Goal: Task Accomplishment & Management: Manage account settings

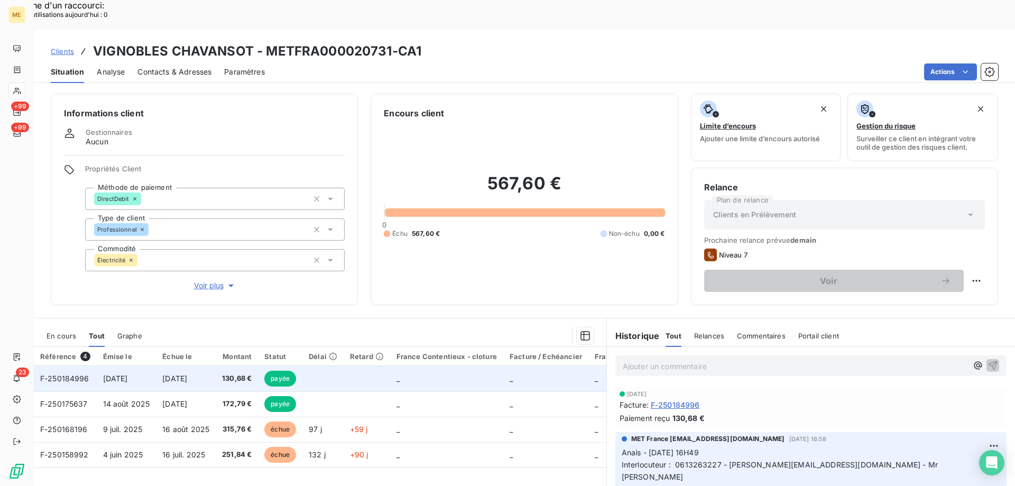
scroll to position [67, 0]
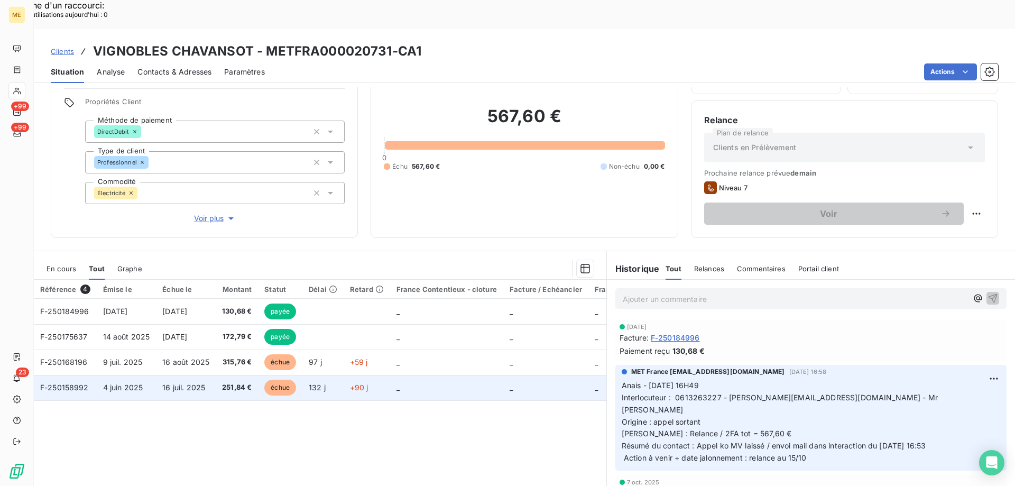
click at [441, 375] on td "_" at bounding box center [446, 387] width 113 height 25
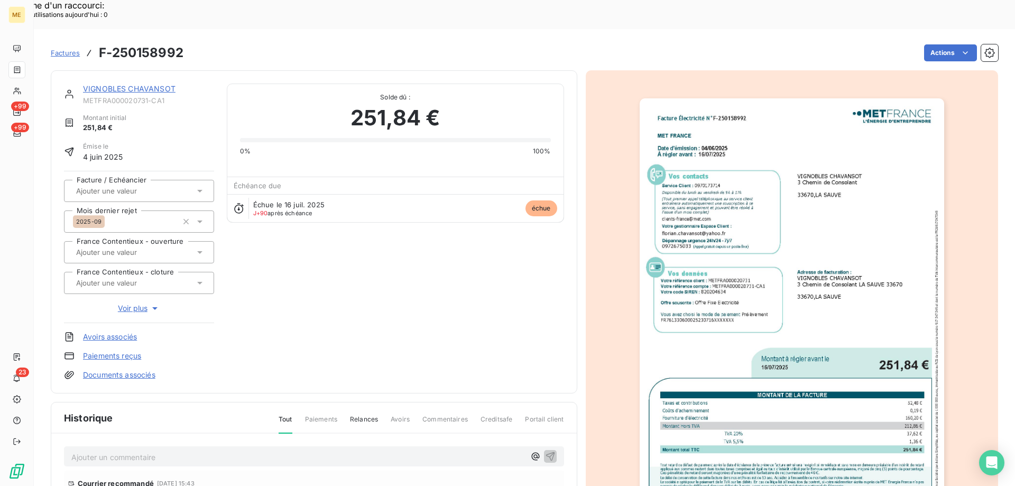
click at [738, 296] on img "button" at bounding box center [791, 313] width 304 height 430
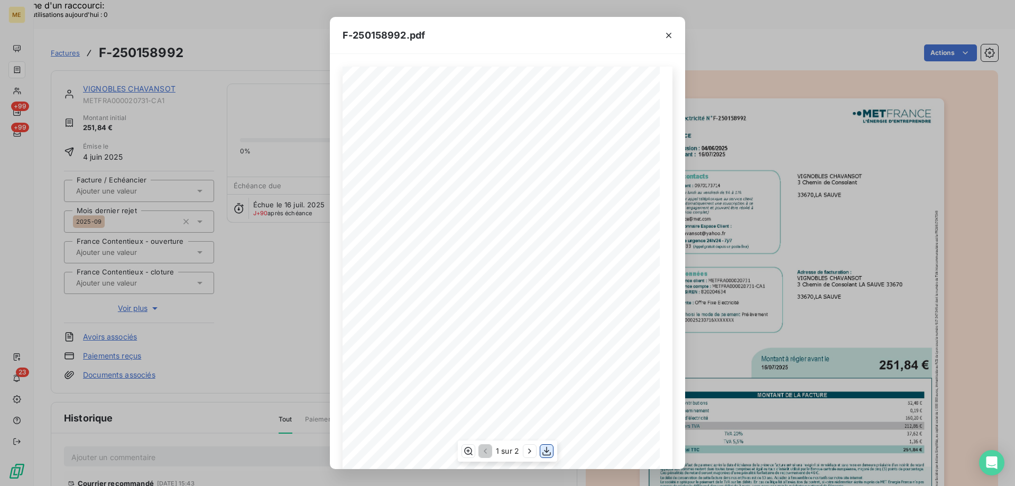
click at [547, 454] on icon "button" at bounding box center [546, 450] width 8 height 9
click at [599, 41] on div "F-250158992.pdf" at bounding box center [507, 35] width 355 height 37
click at [663, 35] on icon "button" at bounding box center [668, 35] width 11 height 11
click at [665, 34] on icon "button" at bounding box center [668, 35] width 11 height 11
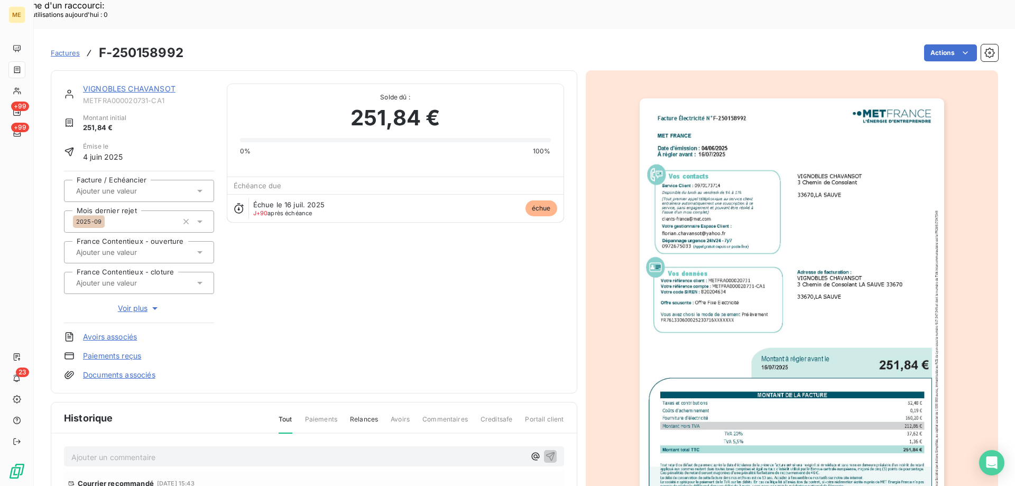
click at [153, 84] on link "VIGNOBLES CHAVANSOT" at bounding box center [129, 88] width 92 height 9
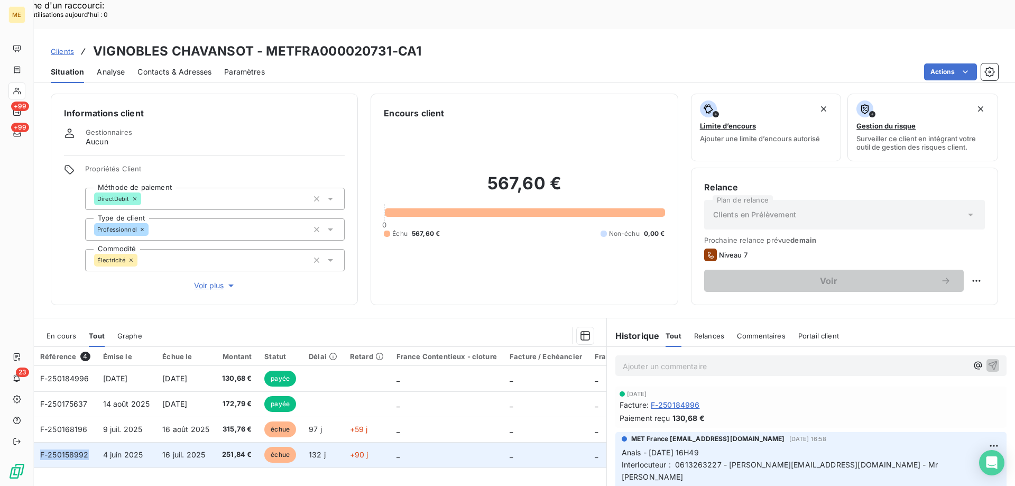
copy span "F-250158992"
drag, startPoint x: 91, startPoint y: 426, endPoint x: 39, endPoint y: 431, distance: 52.0
click at [39, 442] on td "F-250158992" at bounding box center [65, 454] width 63 height 25
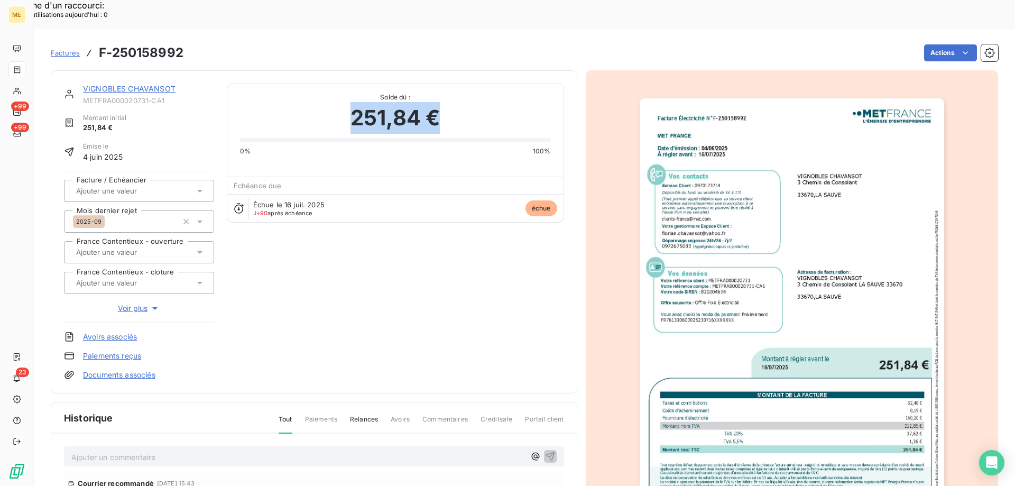
copy span "251,84 €"
drag, startPoint x: 454, startPoint y: 81, endPoint x: 350, endPoint y: 99, distance: 105.7
click at [350, 102] on div "251,84 €" at bounding box center [395, 118] width 311 height 32
drag, startPoint x: 304, startPoint y: 67, endPoint x: 314, endPoint y: 70, distance: 10.7
click at [304, 92] on span "Solde dû :" at bounding box center [395, 97] width 311 height 10
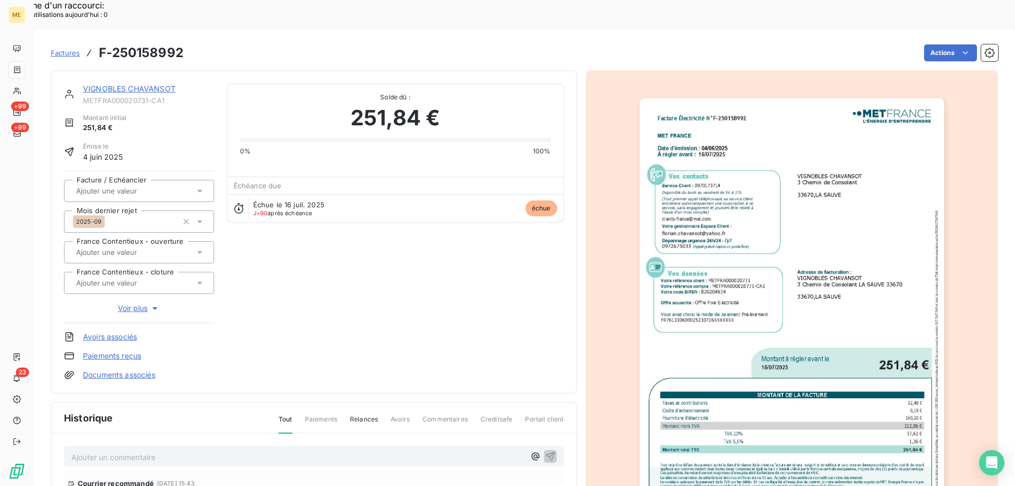
click at [117, 84] on link "VIGNOBLES CHAVANSOT" at bounding box center [129, 88] width 92 height 9
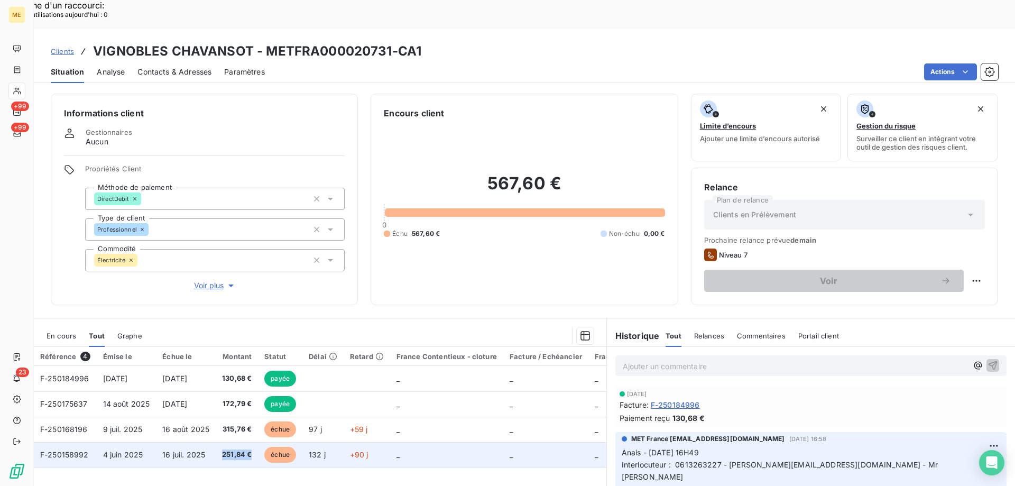
copy span "251,84 €"
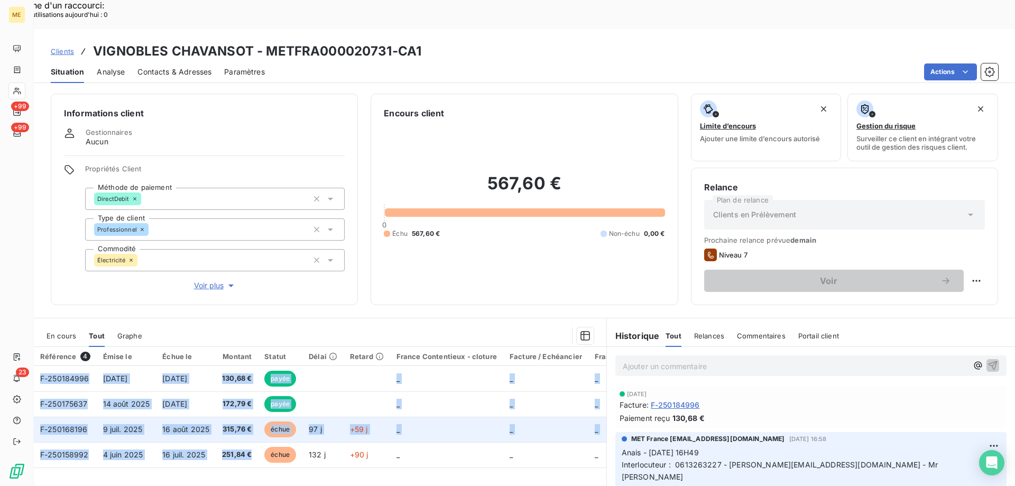
drag, startPoint x: 257, startPoint y: 425, endPoint x: 246, endPoint y: 406, distance: 21.6
click at [236, 458] on div "Référence 4 Émise le Échue le Montant Statut Délai Retard France Contentieux - …" at bounding box center [320, 448] width 572 height 203
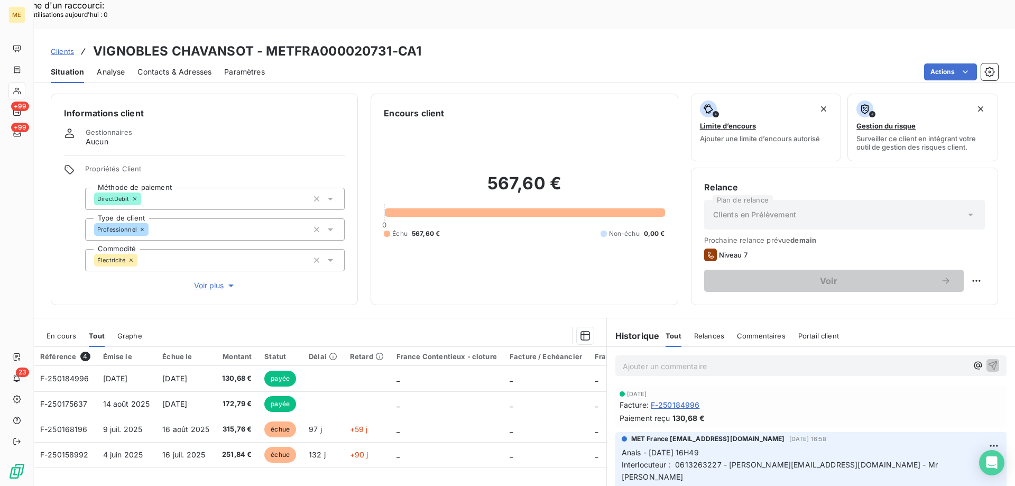
click at [196, 318] on section "En cours Tout Graphe Référence 4 Émise le Échue le Montant Statut Délai Retard …" at bounding box center [320, 450] width 572 height 264
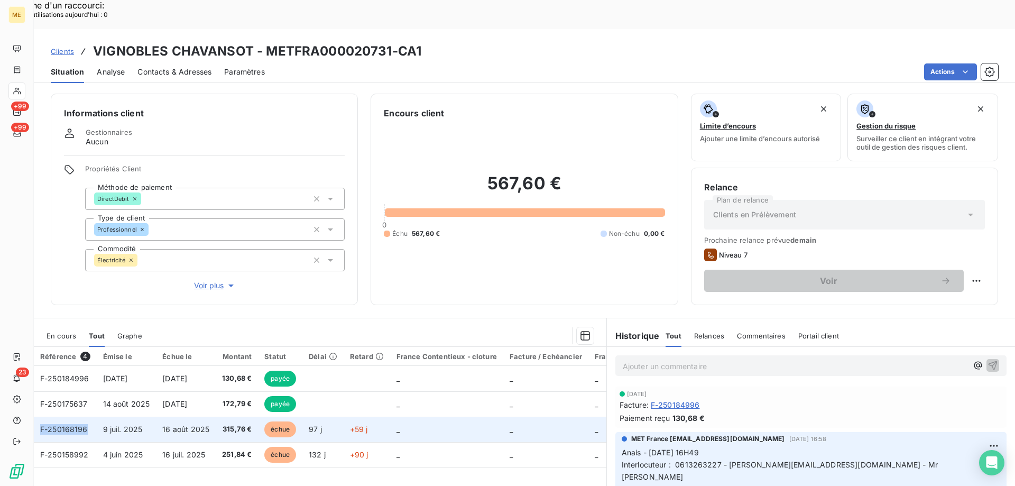
copy span "F-250168196"
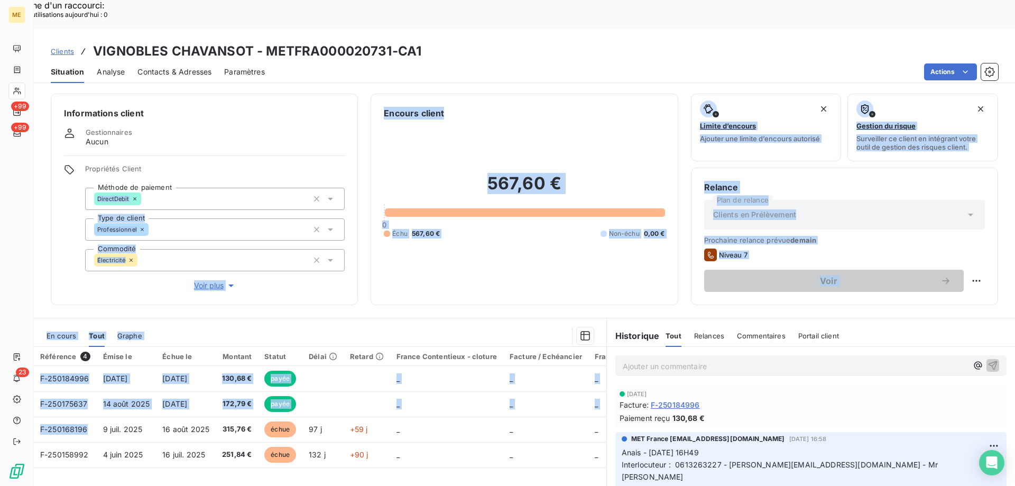
drag, startPoint x: 86, startPoint y: 402, endPoint x: 104, endPoint y: 142, distance: 260.1
click at [101, 144] on div "Informations client Gestionnaires Aucun Propriétés Client Méthode de paiement D…" at bounding box center [524, 300] width 981 height 427
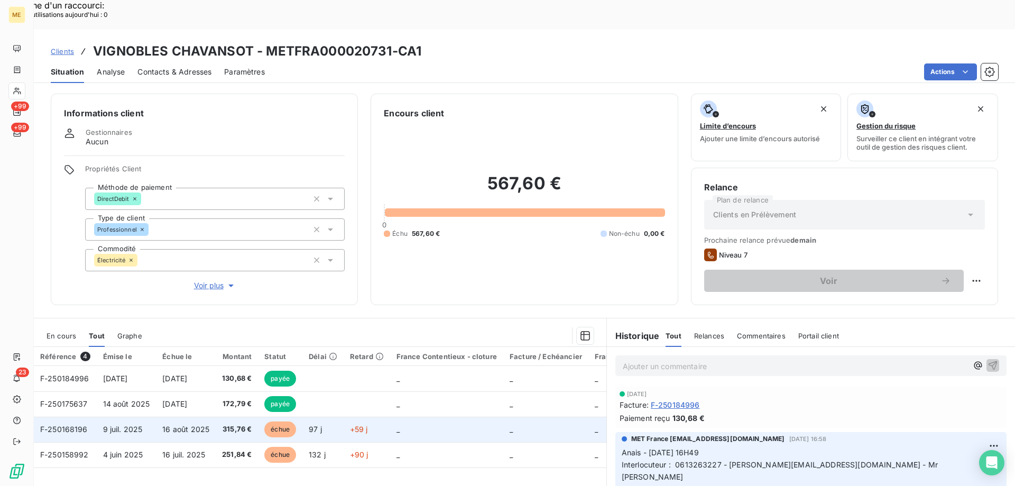
click at [498, 416] on td "_" at bounding box center [446, 428] width 113 height 25
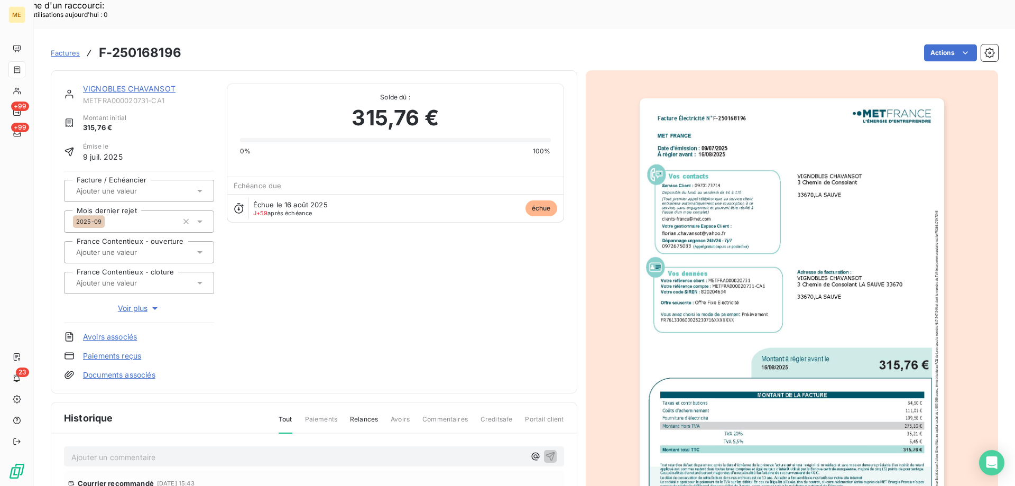
click at [772, 344] on img "button" at bounding box center [791, 313] width 304 height 430
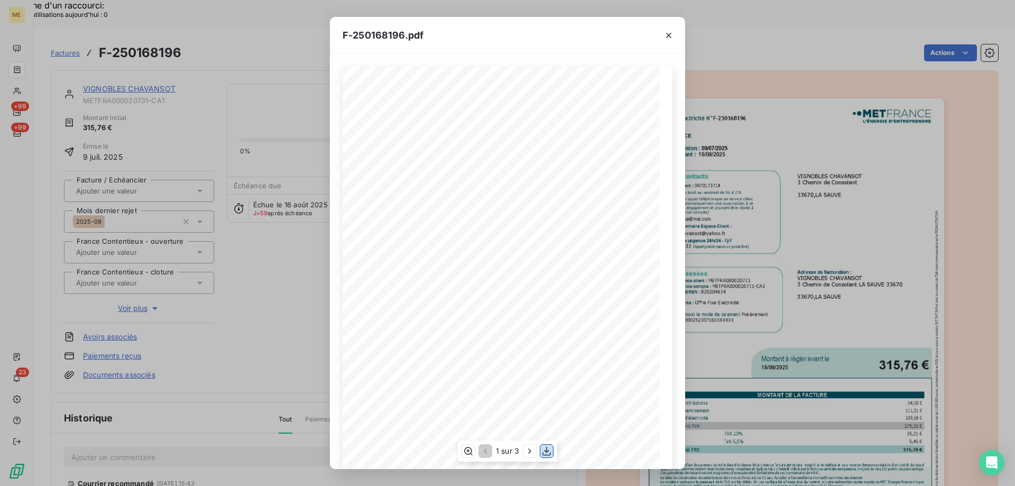
click at [548, 451] on icon "button" at bounding box center [546, 450] width 11 height 11
click at [669, 33] on icon "button" at bounding box center [668, 35] width 11 height 11
click at [665, 34] on icon "button" at bounding box center [668, 35] width 11 height 11
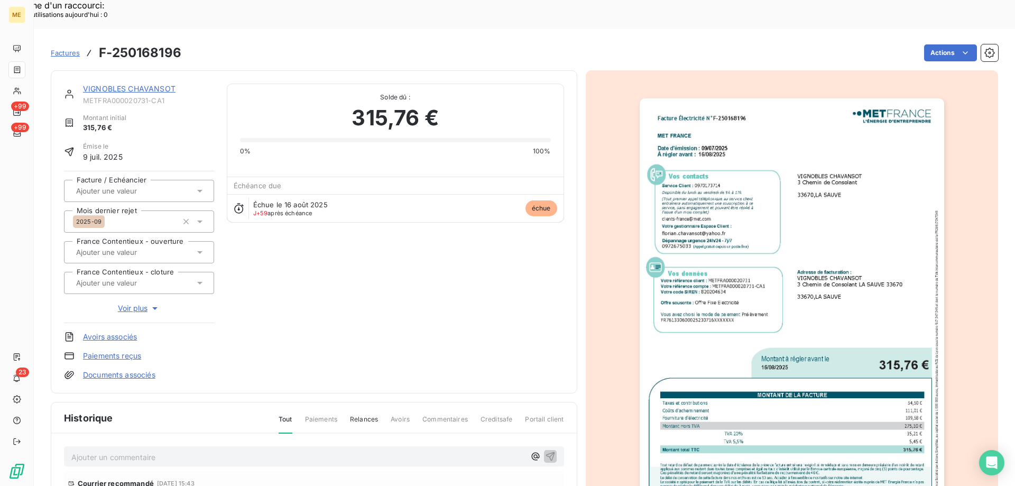
click at [134, 84] on link "VIGNOBLES CHAVANSOT" at bounding box center [129, 88] width 92 height 9
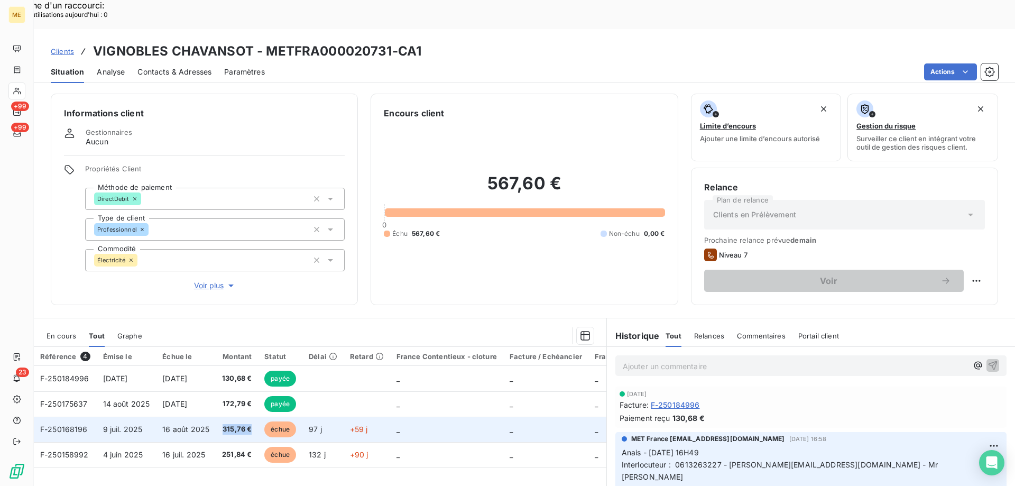
copy span "315,76 €"
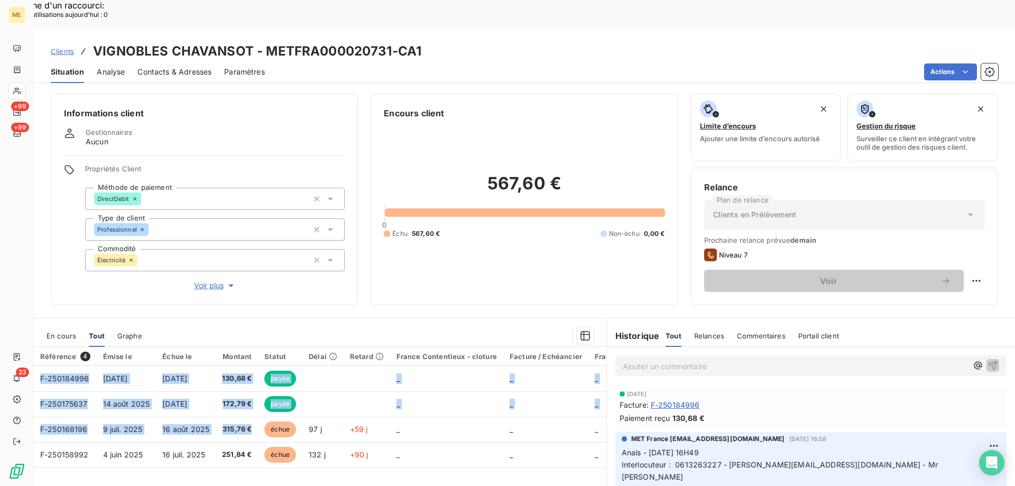
drag, startPoint x: 252, startPoint y: 399, endPoint x: 254, endPoint y: 280, distance: 120.0
click at [241, 324] on div "En cours Tout Graphe Référence 4 Émise le Échue le Montant Statut Délai Retard …" at bounding box center [320, 452] width 572 height 257
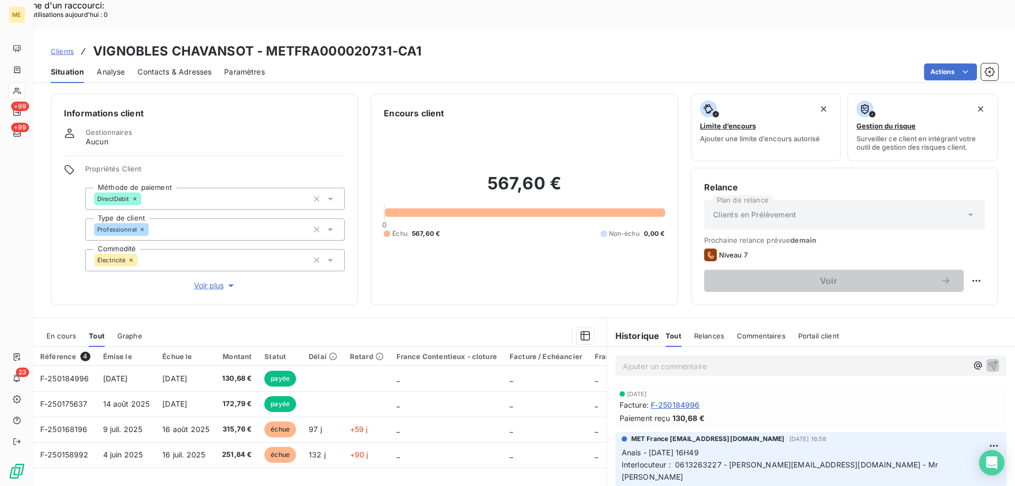
click at [176, 327] on div at bounding box center [374, 335] width 439 height 17
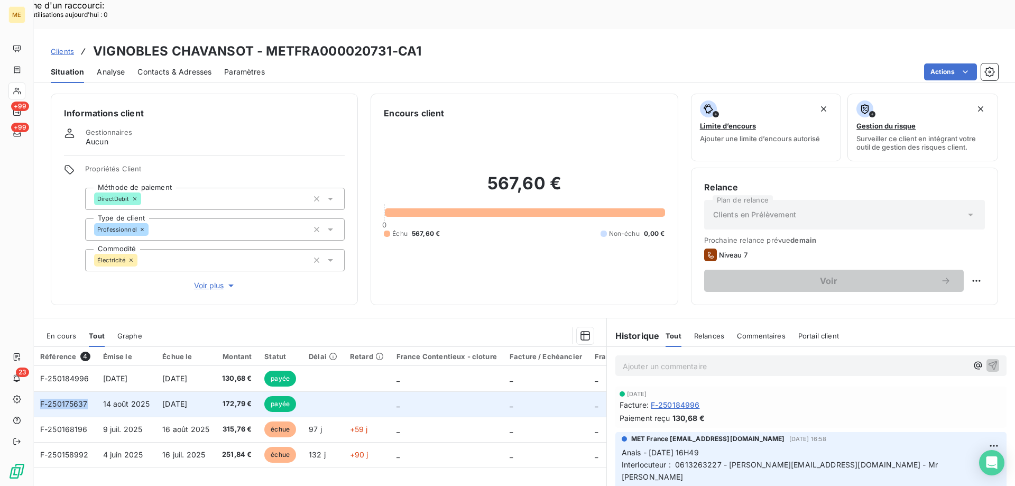
copy span "F-250175637"
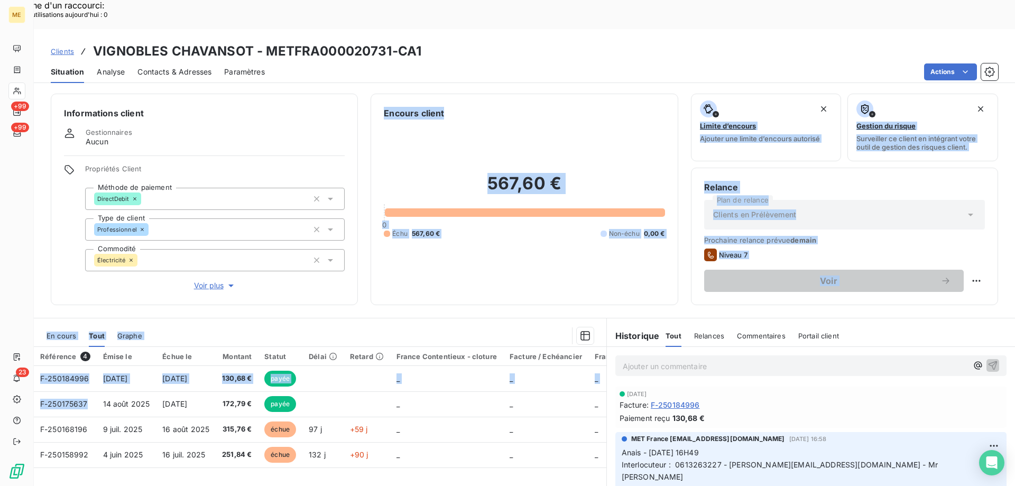
drag, startPoint x: 92, startPoint y: 371, endPoint x: 107, endPoint y: 269, distance: 103.1
click at [104, 272] on div "Informations client Gestionnaires Aucun Propriétés Client Méthode de paiement D…" at bounding box center [524, 300] width 981 height 427
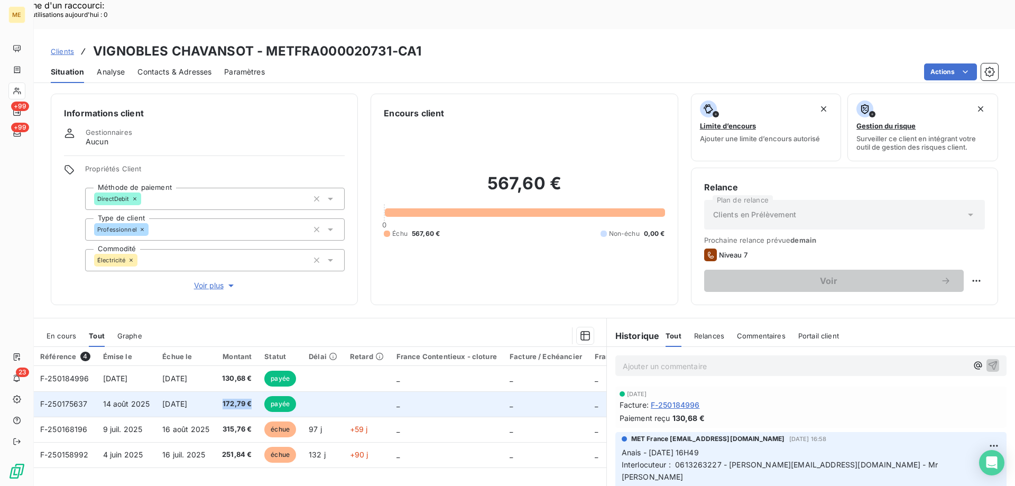
copy span "172,79 €"
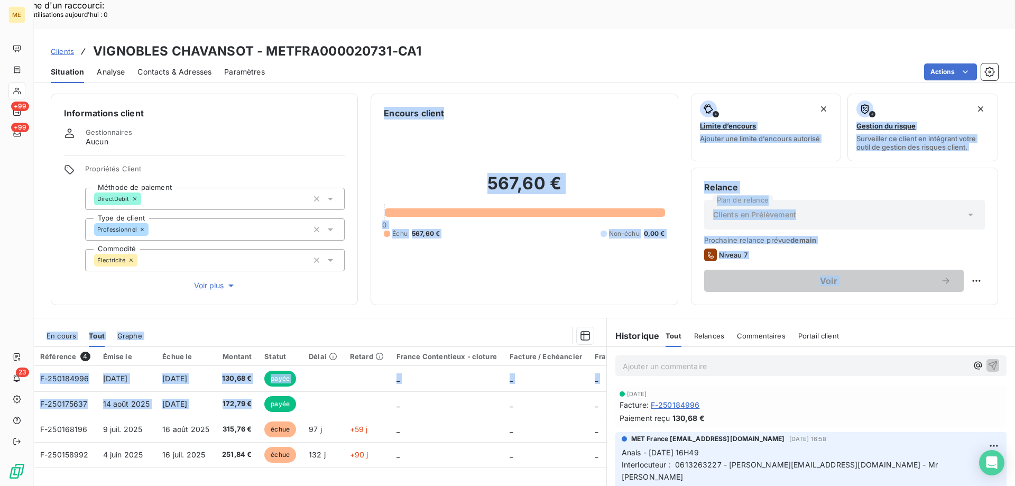
drag, startPoint x: 257, startPoint y: 377, endPoint x: 249, endPoint y: 261, distance: 117.0
click at [238, 269] on div "Informations client Gestionnaires Aucun Propriétés Client Méthode de paiement D…" at bounding box center [524, 300] width 981 height 427
click at [445, 258] on div "567,60 € 0 Échu 567,60 € Non-échu 0,00 €" at bounding box center [524, 205] width 281 height 172
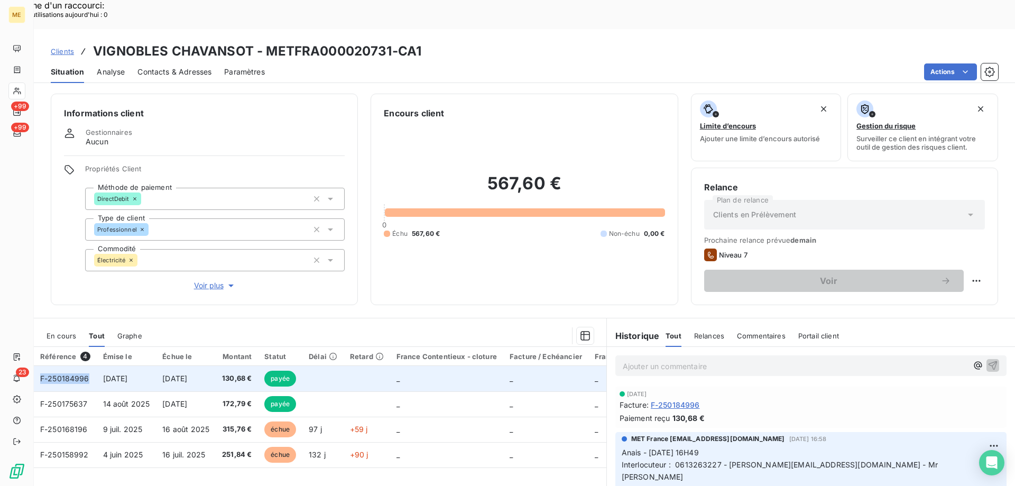
copy span "F-250184996"
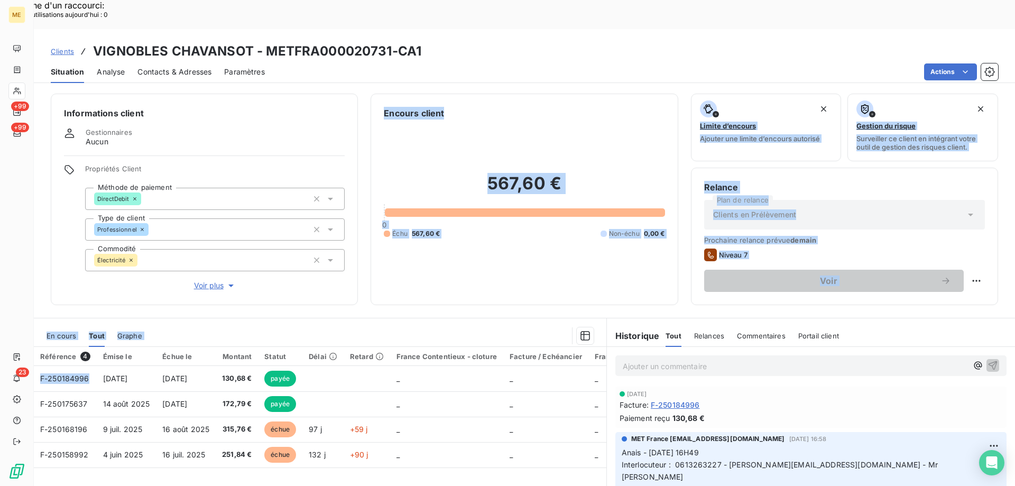
drag, startPoint x: 89, startPoint y: 350, endPoint x: 49, endPoint y: 247, distance: 110.9
click at [45, 251] on div "Informations client Gestionnaires Aucun Propriétés Client Méthode de paiement D…" at bounding box center [524, 300] width 981 height 427
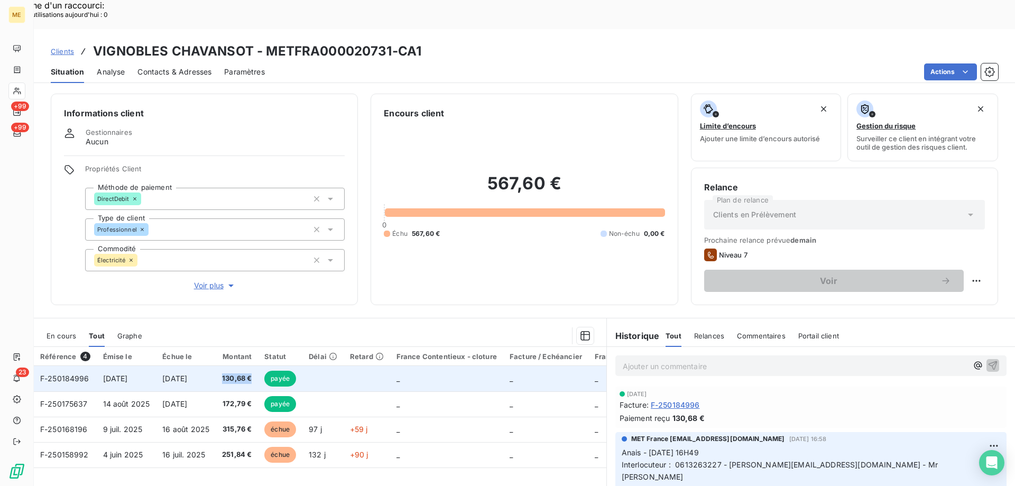
copy span "130,68 €"
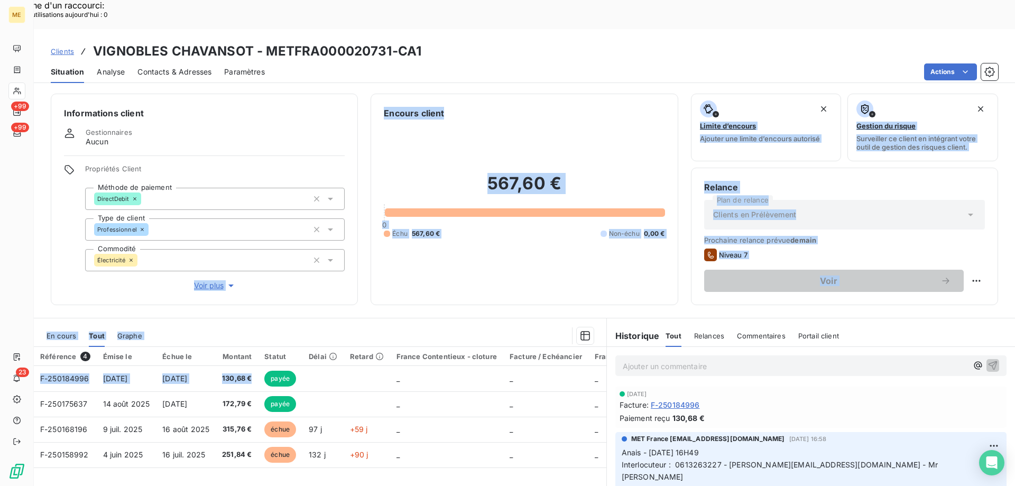
drag, startPoint x: 257, startPoint y: 348, endPoint x: 234, endPoint y: 164, distance: 185.4
click at [225, 210] on div "Informations client Gestionnaires Aucun Propriétés Client Méthode de paiement D…" at bounding box center [524, 300] width 981 height 427
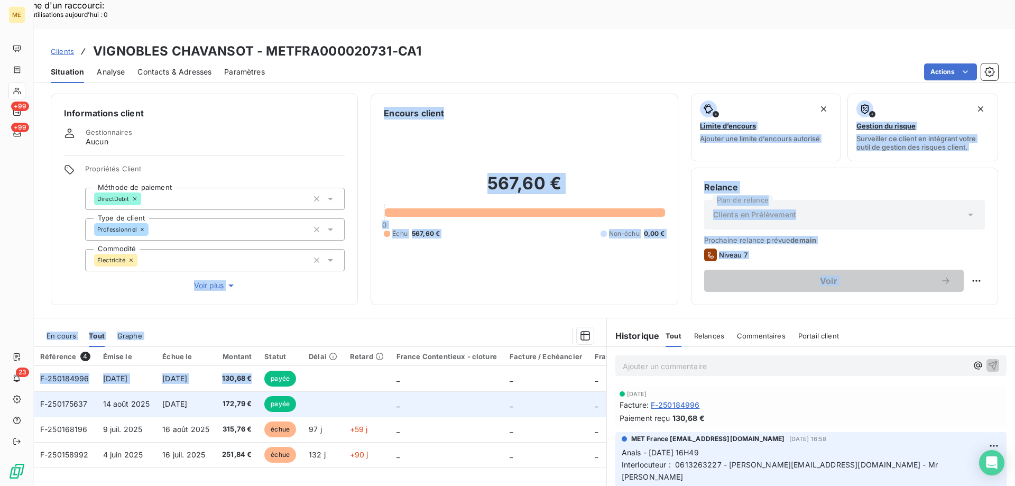
click at [410, 391] on td "_" at bounding box center [446, 403] width 113 height 25
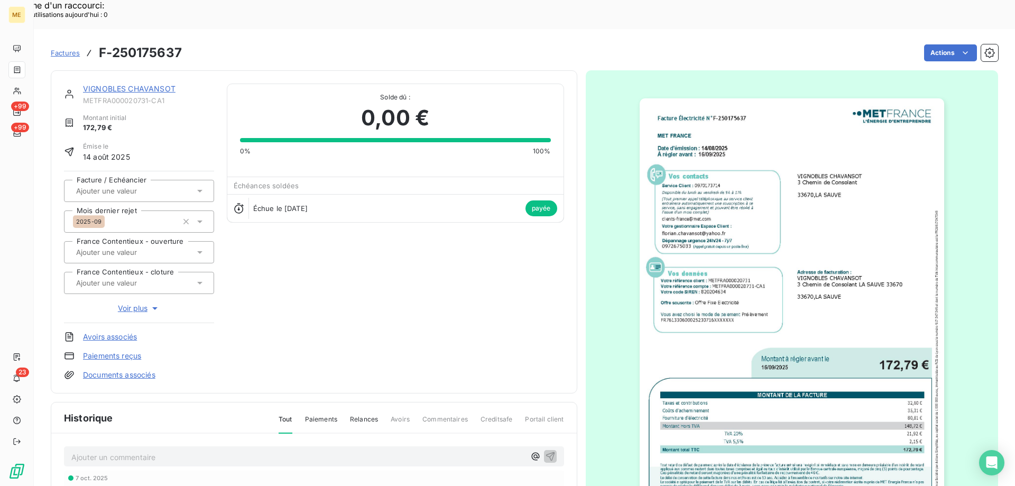
click at [851, 319] on img "button" at bounding box center [791, 313] width 304 height 430
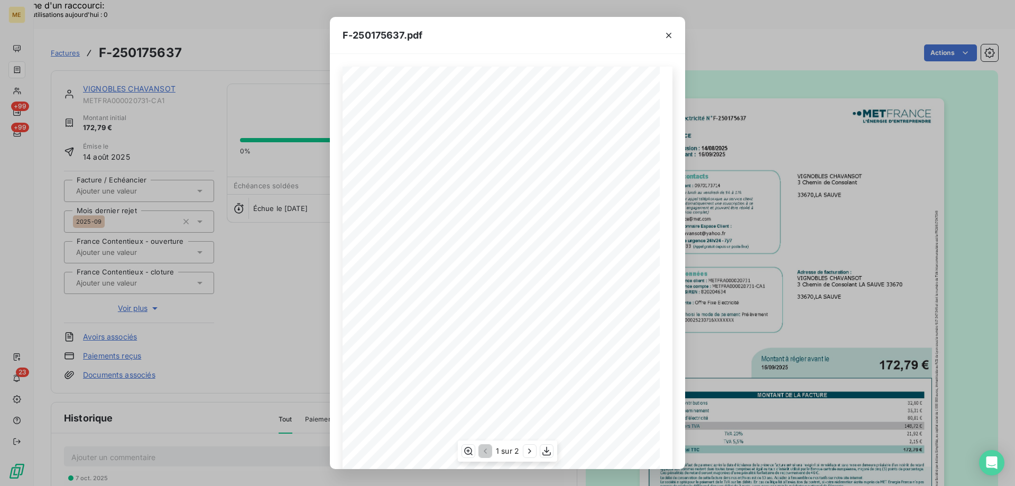
scroll to position [72, 0]
click at [546, 450] on icon "button" at bounding box center [546, 450] width 8 height 9
click at [582, 41] on div "F-250175637.pdf" at bounding box center [507, 35] width 355 height 37
click at [665, 34] on icon "button" at bounding box center [668, 35] width 11 height 11
click at [666, 35] on icon "button" at bounding box center [668, 35] width 11 height 11
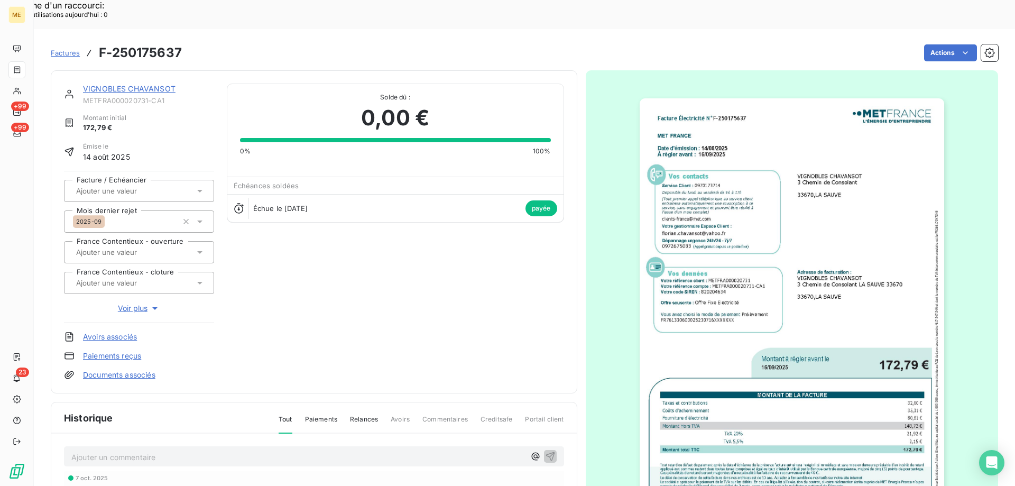
click at [162, 84] on link "VIGNOBLES CHAVANSOT" at bounding box center [129, 88] width 92 height 9
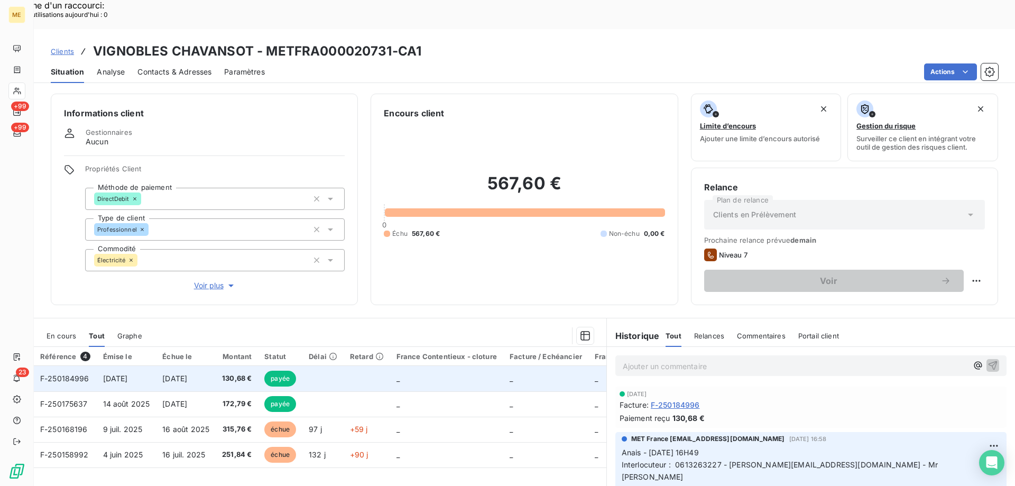
click at [374, 366] on td at bounding box center [366, 378] width 46 height 25
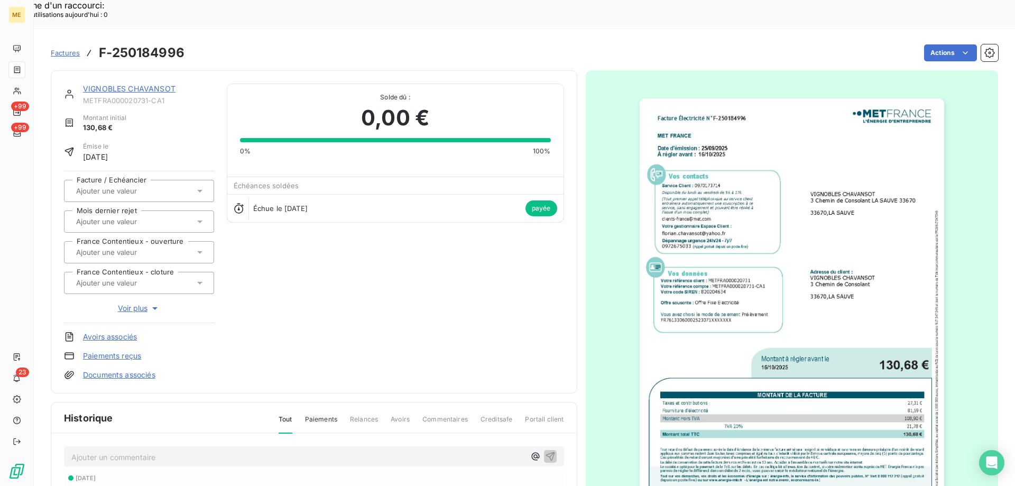
click at [790, 319] on img "button" at bounding box center [791, 313] width 304 height 430
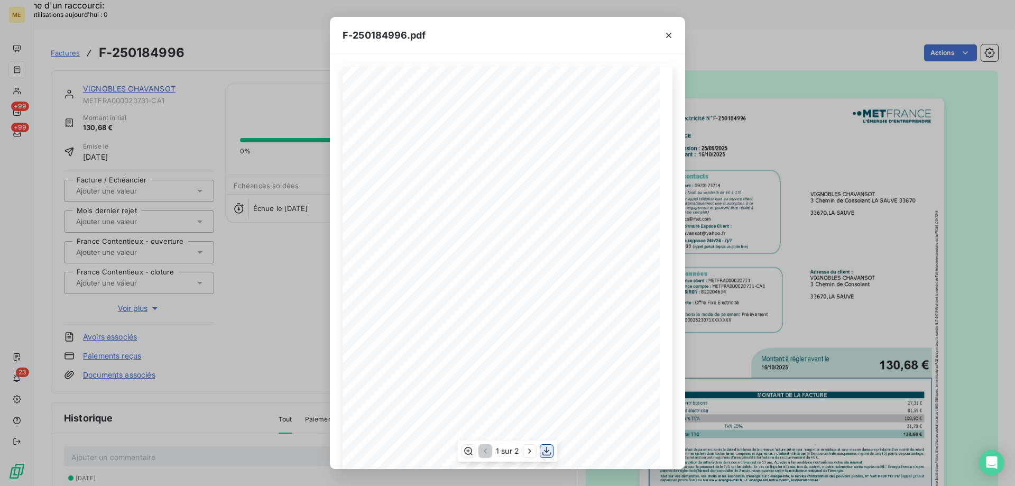
click at [551, 453] on icon "button" at bounding box center [546, 450] width 11 height 11
click at [615, 34] on div "F-250184996.pdf" at bounding box center [507, 35] width 355 height 37
click at [667, 34] on icon "button" at bounding box center [668, 35] width 5 height 5
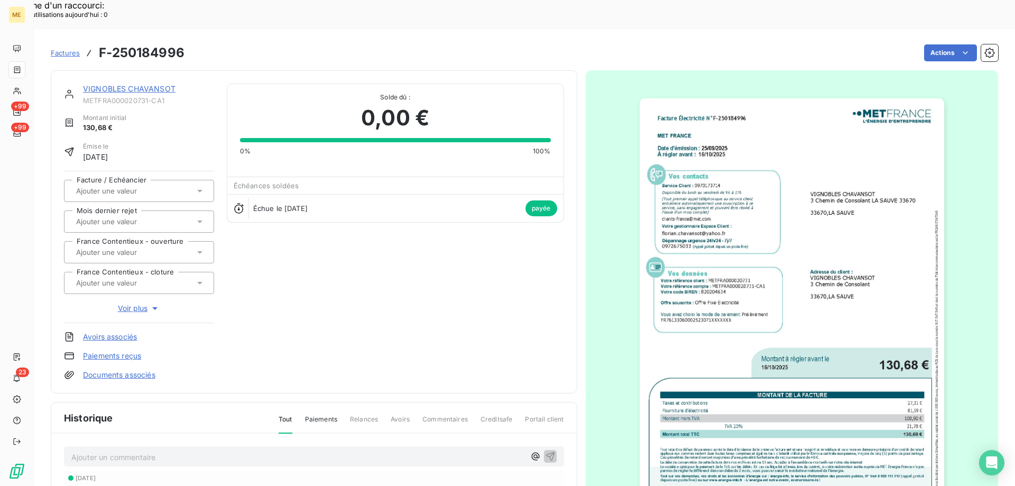
click at [167, 84] on link "VIGNOBLES CHAVANSOT" at bounding box center [129, 88] width 92 height 9
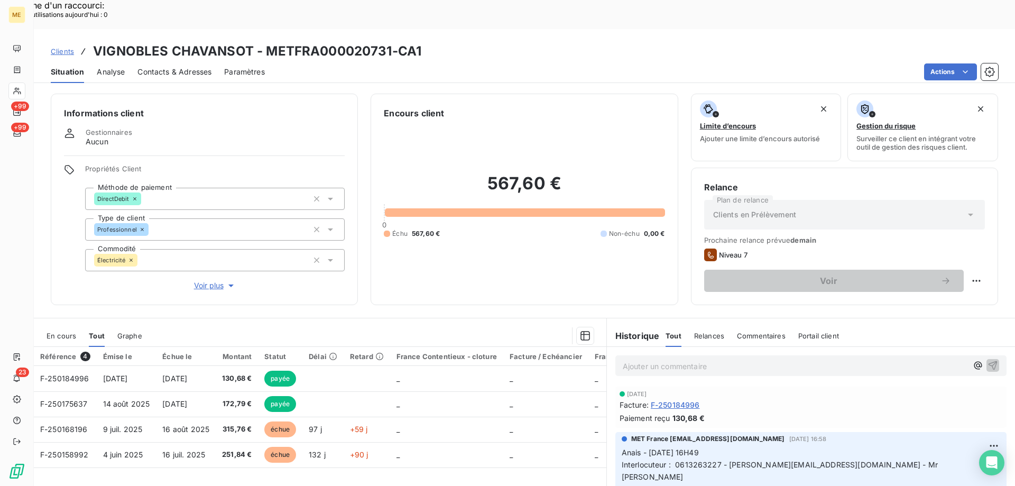
scroll to position [67, 0]
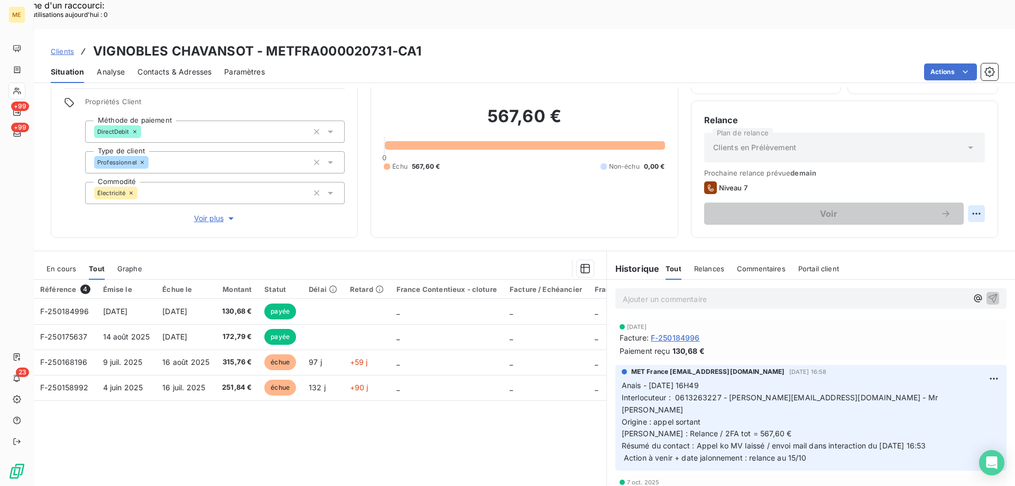
click at [952, 210] on div "Replanifier cette action" at bounding box center [924, 207] width 95 height 17
select select "9"
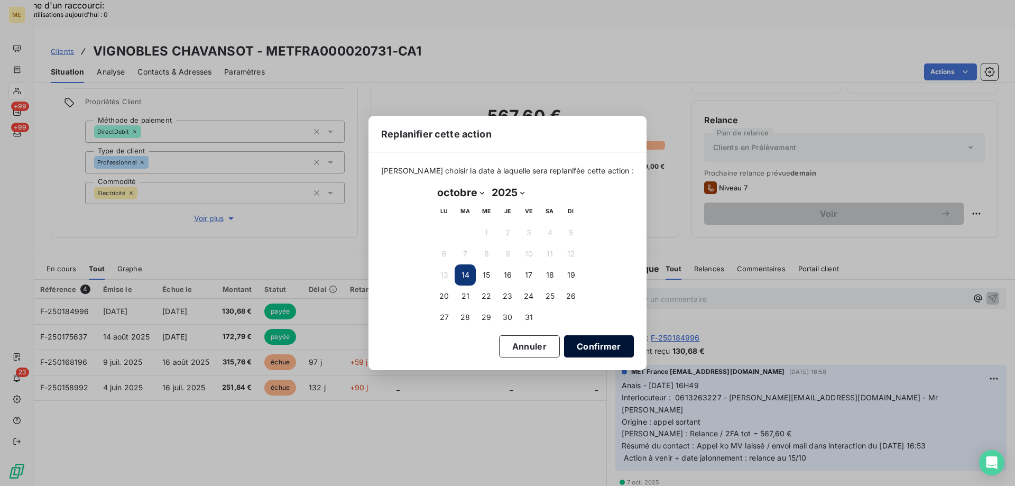
click at [573, 347] on button "Confirmer" at bounding box center [599, 346] width 70 height 22
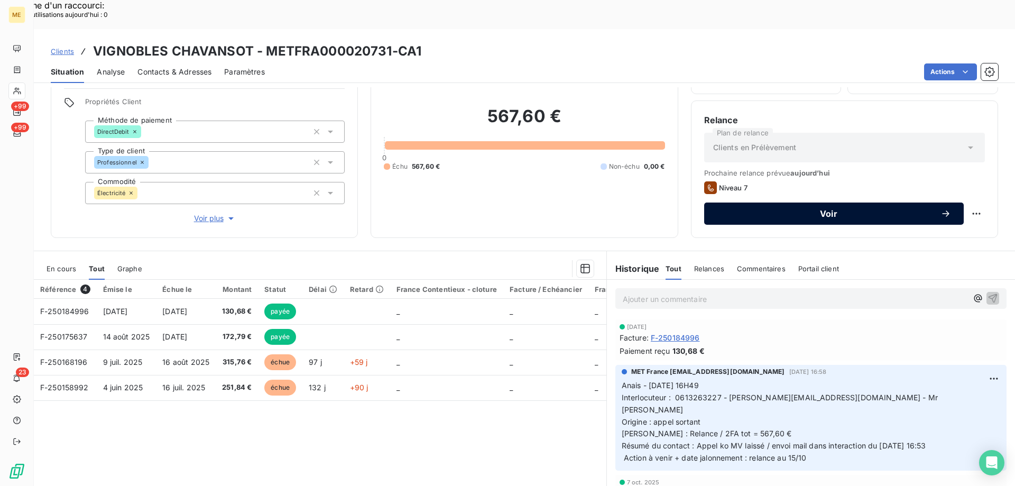
click at [820, 209] on span "Voir" at bounding box center [829, 213] width 224 height 8
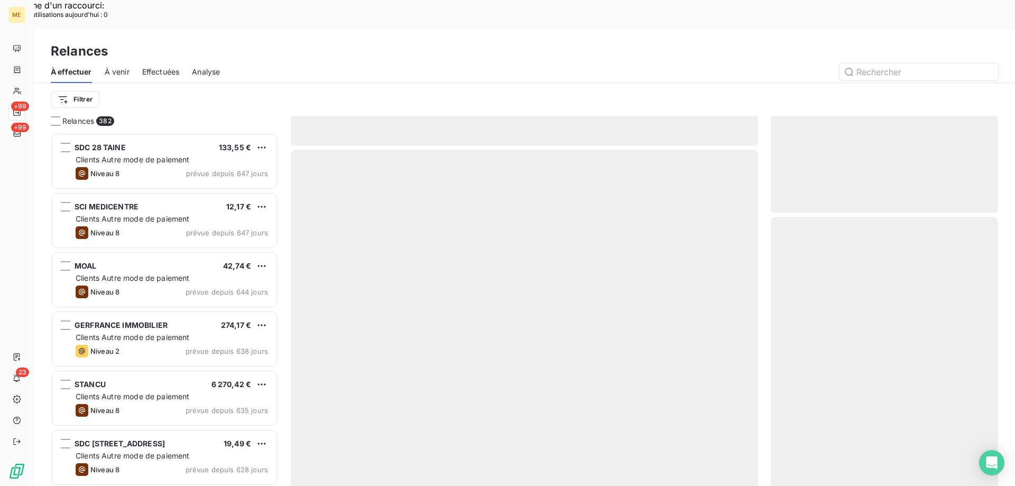
scroll to position [374, 219]
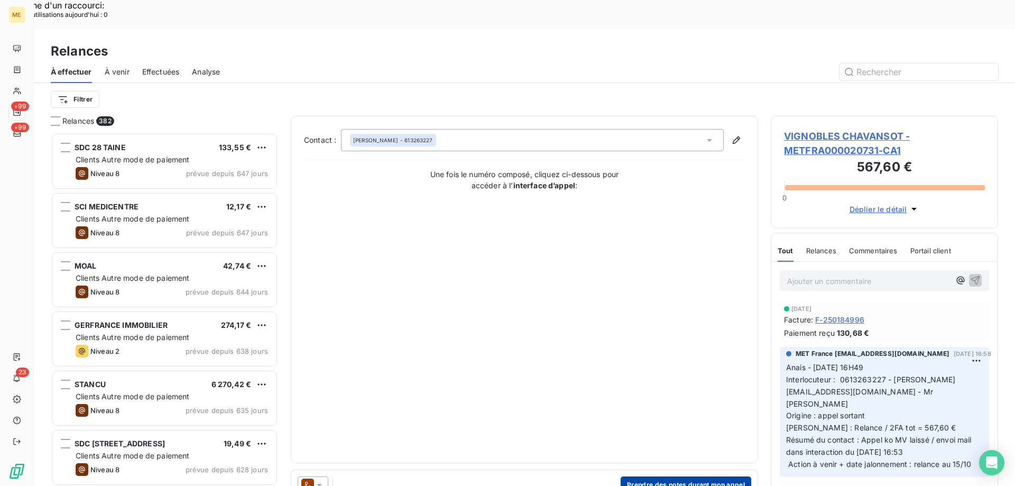
click at [724, 476] on button "Prendre des notes durant mon appel" at bounding box center [685, 484] width 131 height 17
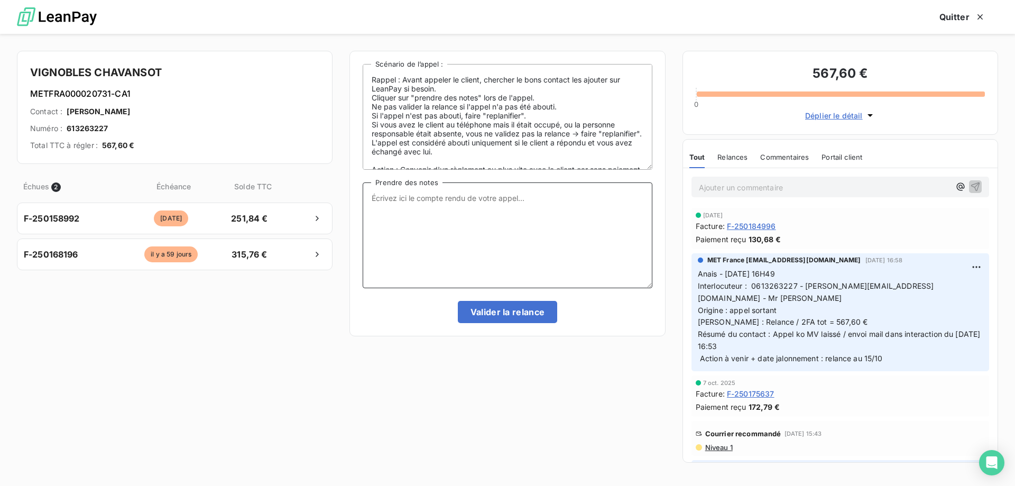
click at [574, 219] on textarea "Prendre des notes" at bounding box center [506, 235] width 289 height 106
paste textarea "Anaïs - 14/10/2025 - 12H01 Interlocuteur : Mme NARDOU florancenadia.nardou@sfr.…"
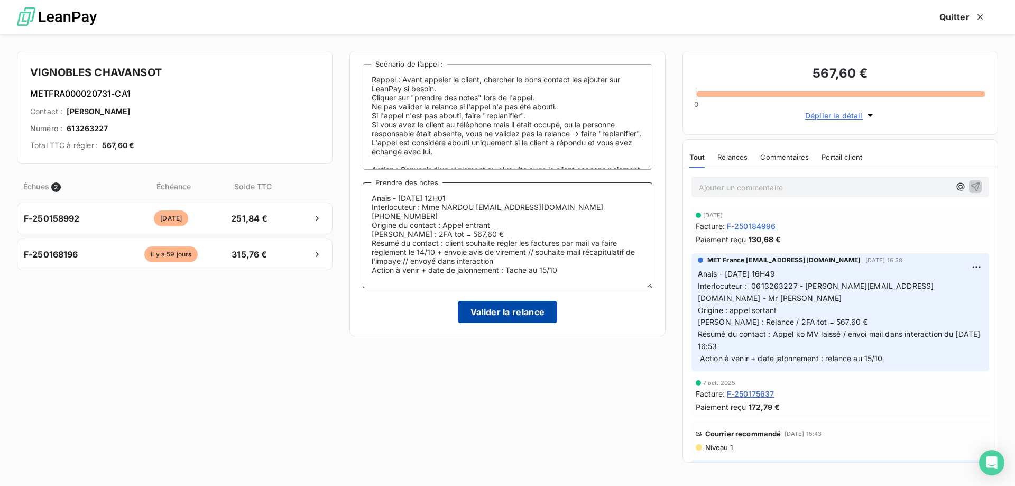
type textarea "Anaïs - 14/10/2025 - 12H01 Interlocuteur : Mme NARDOU florancenadia.nardou@sfr.…"
click at [517, 312] on button "Valider la relance" at bounding box center [508, 312] width 100 height 22
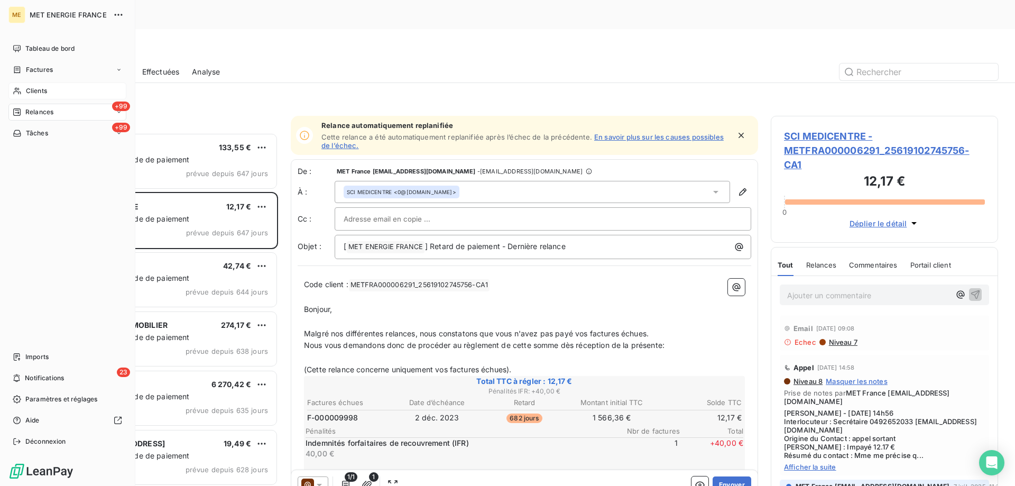
click at [24, 88] on div "Clients" at bounding box center [67, 90] width 118 height 17
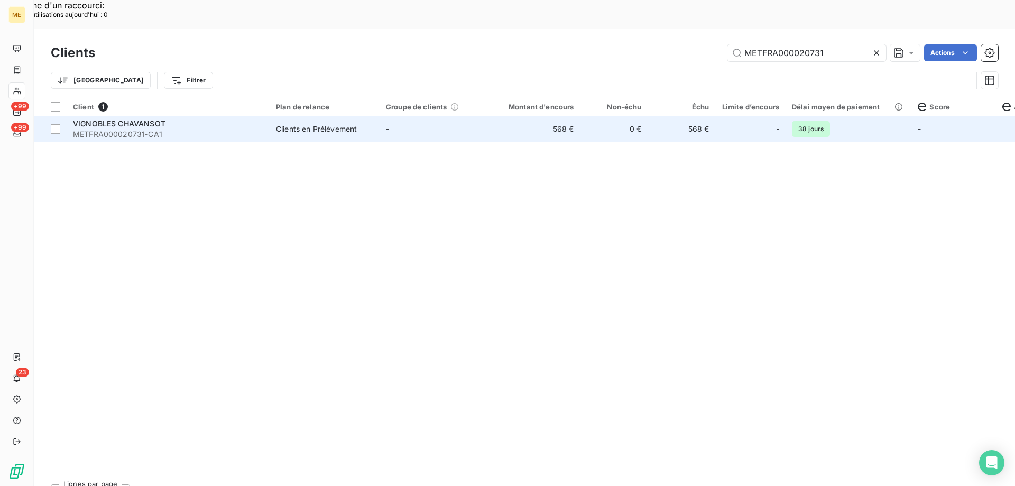
click at [274, 116] on td "Clients en Prélèvement" at bounding box center [324, 128] width 110 height 25
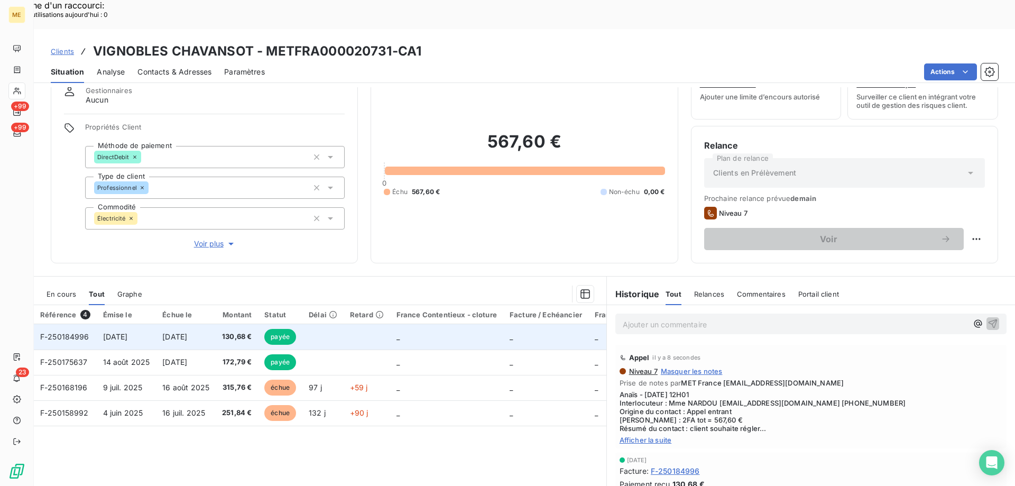
scroll to position [67, 0]
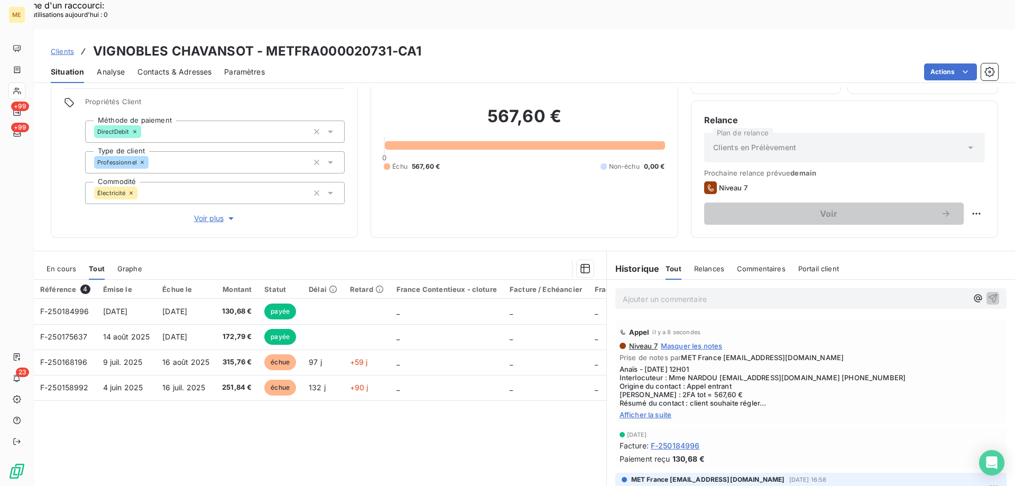
click at [636, 410] on span "Afficher la suite" at bounding box center [810, 414] width 383 height 8
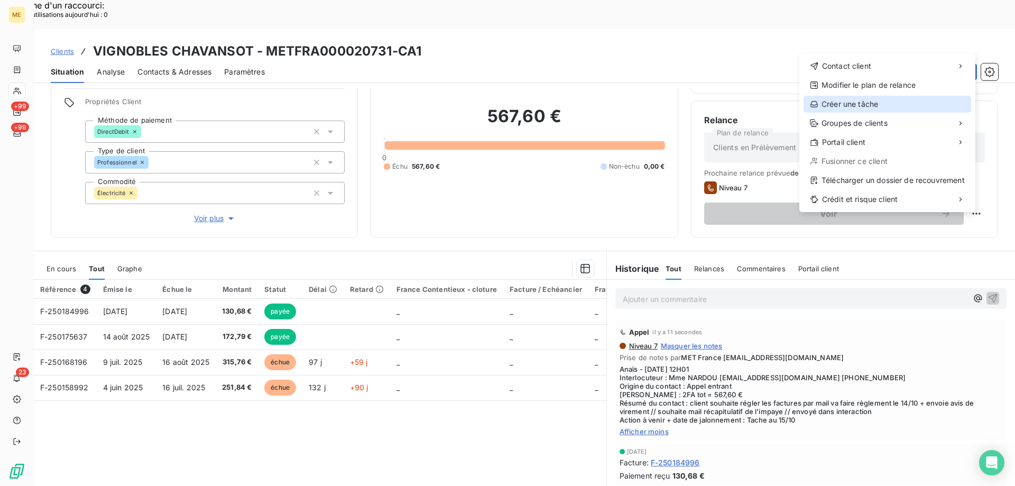
click at [846, 106] on div "Créer une tâche" at bounding box center [887, 104] width 168 height 17
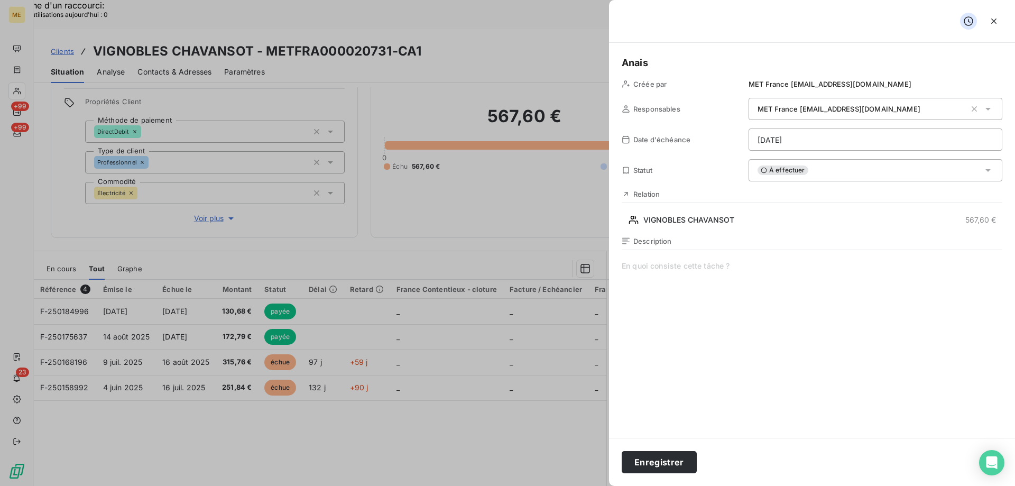
click at [732, 269] on span at bounding box center [811, 362] width 380 height 203
click at [676, 463] on button "Enregistrer" at bounding box center [658, 462] width 75 height 22
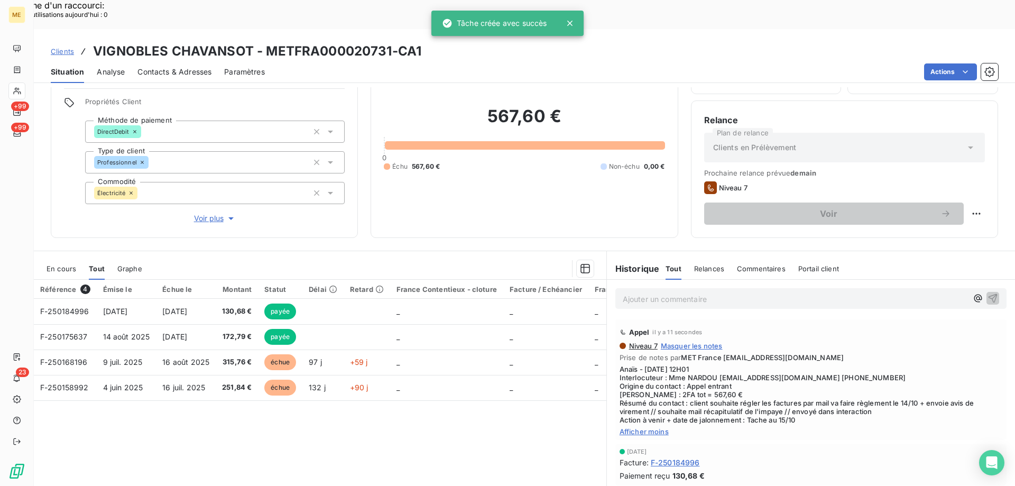
click at [534, 55] on div "Clients VIGNOBLES CHAVANSOT - METFRA000020731-CA1 Situation Analyse Contacts & …" at bounding box center [524, 272] width 981 height 486
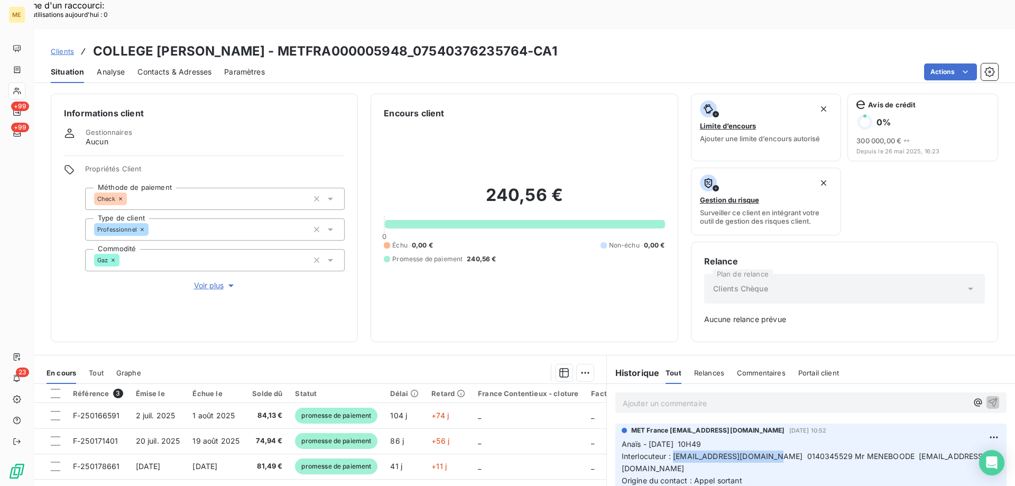
scroll to position [104, 0]
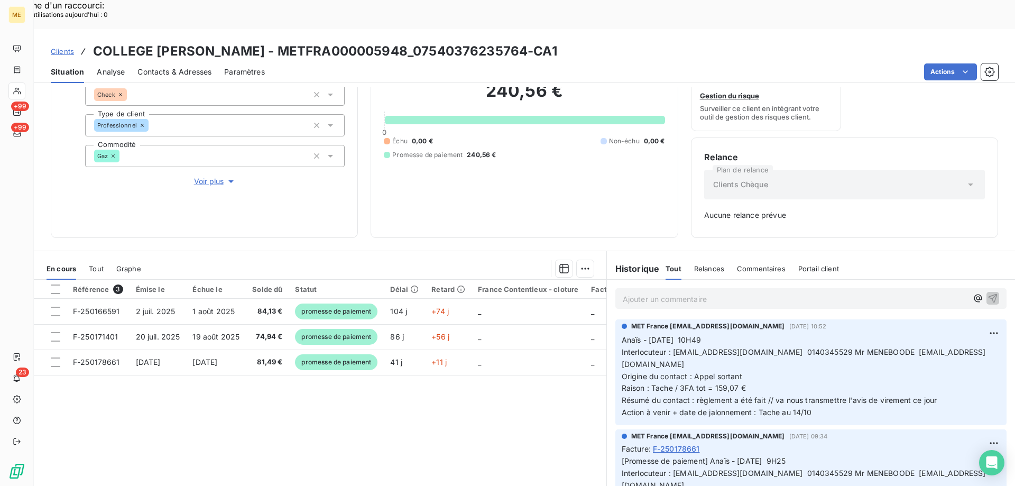
click at [935, 371] on p "Anaïs - [DATE] 10H49 Interlocuteur : [EMAIL_ADDRESS][DOMAIN_NAME] 0140345529 Mr…" at bounding box center [810, 376] width 378 height 85
click at [763, 292] on p "Ajouter un commentaire ﻿" at bounding box center [794, 298] width 345 height 13
click at [764, 288] on div "Ajouter un commentaire ﻿" at bounding box center [810, 298] width 391 height 21
click at [762, 292] on p "Ajouter un commentaire ﻿" at bounding box center [794, 298] width 345 height 13
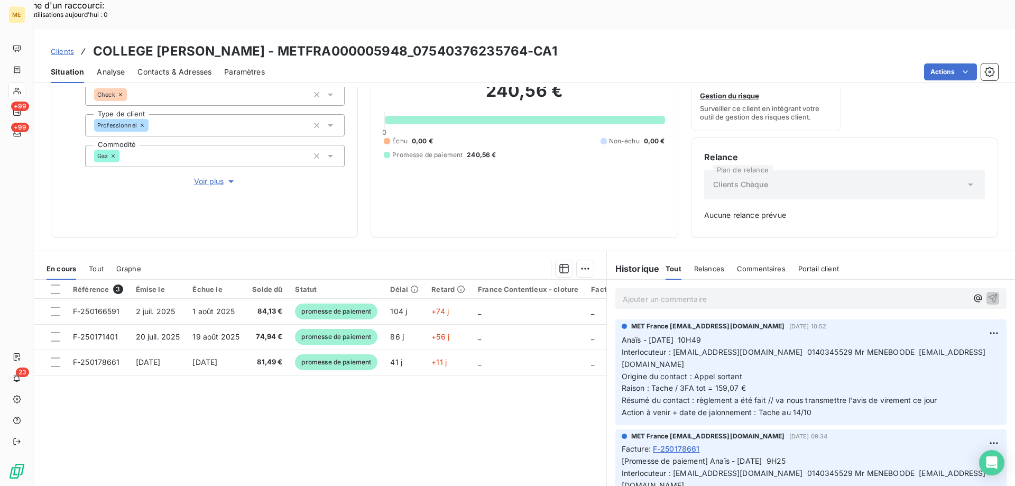
click at [762, 292] on p "Ajouter un commentaire ﻿" at bounding box center [794, 298] width 345 height 13
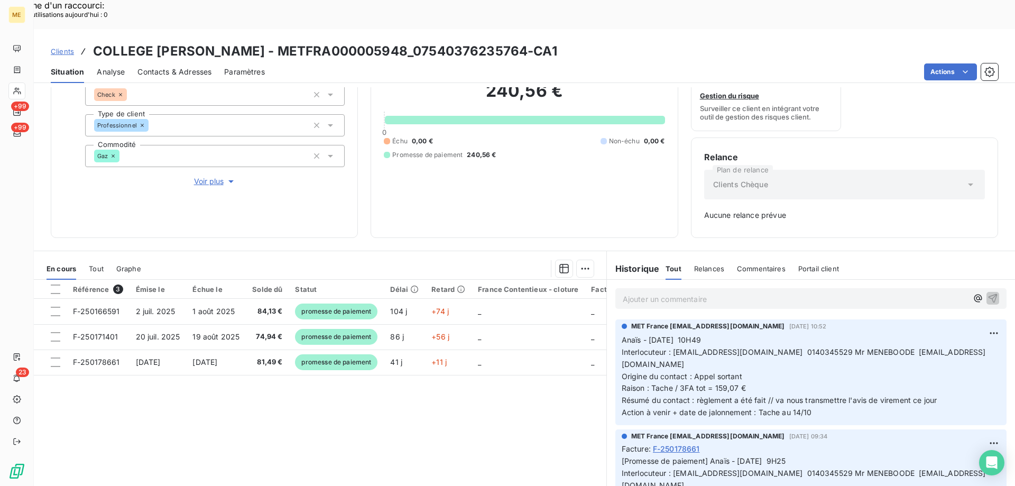
click at [762, 292] on p "Ajouter un commentaire ﻿" at bounding box center [794, 298] width 345 height 13
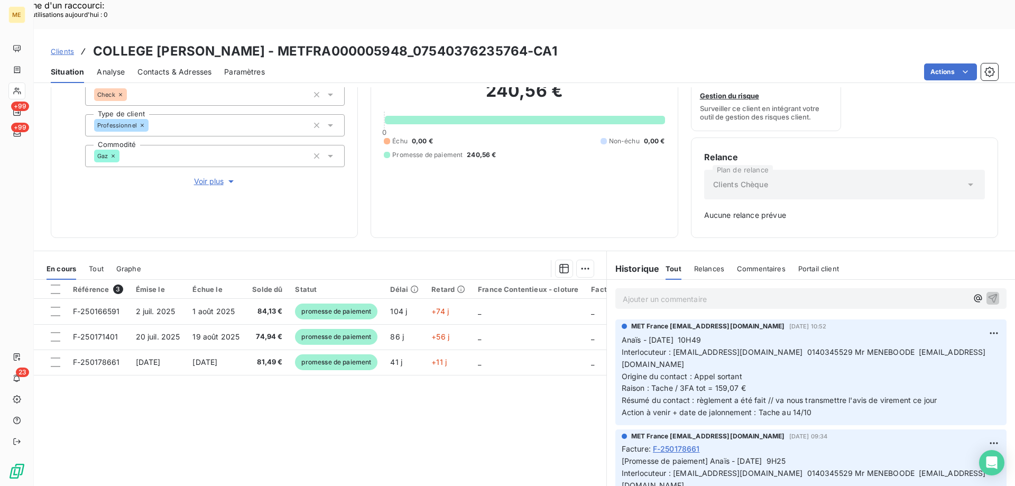
click at [762, 292] on p "Ajouter un commentaire ﻿" at bounding box center [794, 298] width 345 height 13
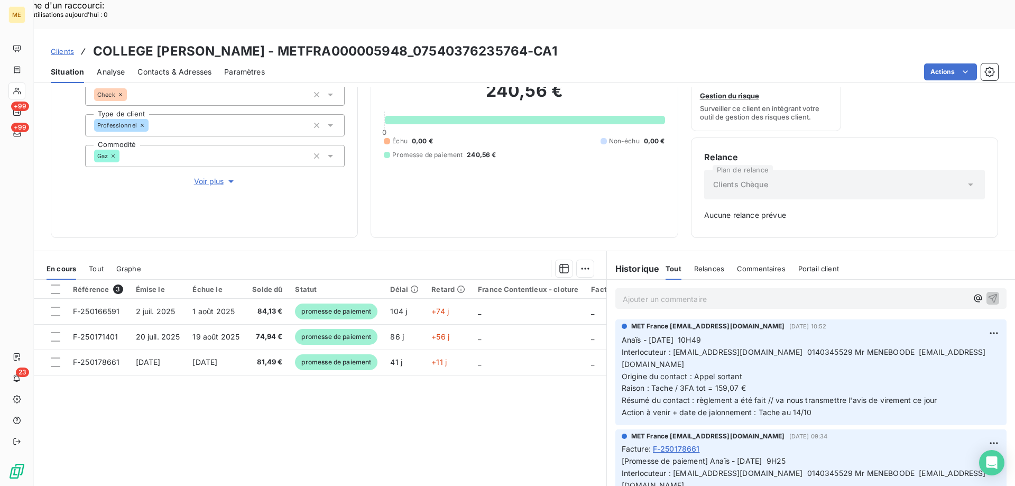
click at [762, 292] on p "Ajouter un commentaire ﻿" at bounding box center [794, 298] width 345 height 13
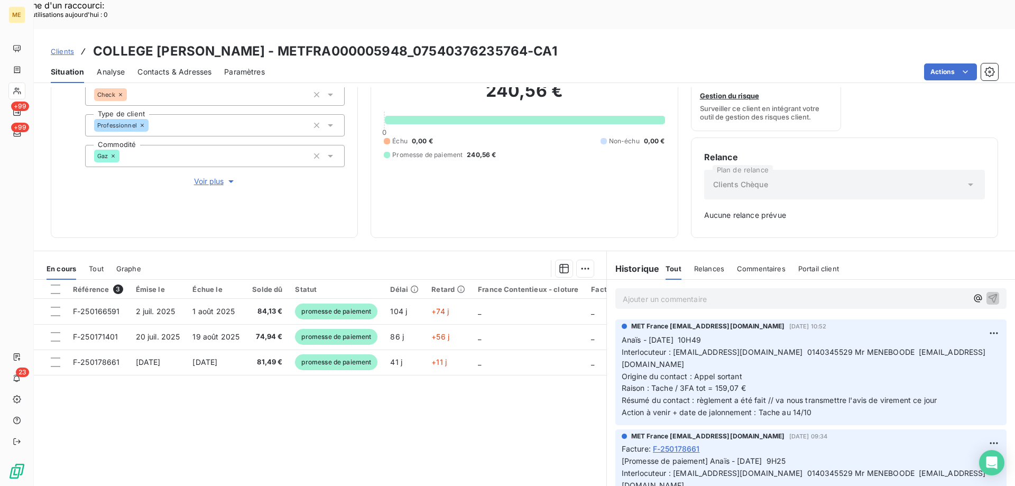
click at [500, 136] on div "Échu 0,00 € Non-échu 0,00 € Promesse de paiement 240,56 €" at bounding box center [524, 147] width 281 height 23
click at [506, 193] on div "240,56 € 0 Échu 0,00 € Non-échu 0,00 € Promesse de paiement 240,56 €" at bounding box center [524, 119] width 281 height 209
click at [549, 169] on div "240,56 € 0 Échu 0,00 € Non-échu 0,00 € Promesse de paiement 240,56 €" at bounding box center [524, 119] width 281 height 209
click at [352, 163] on div "Informations client Gestionnaires Aucun Propriétés Client Méthode de paiement C…" at bounding box center [204, 113] width 307 height 248
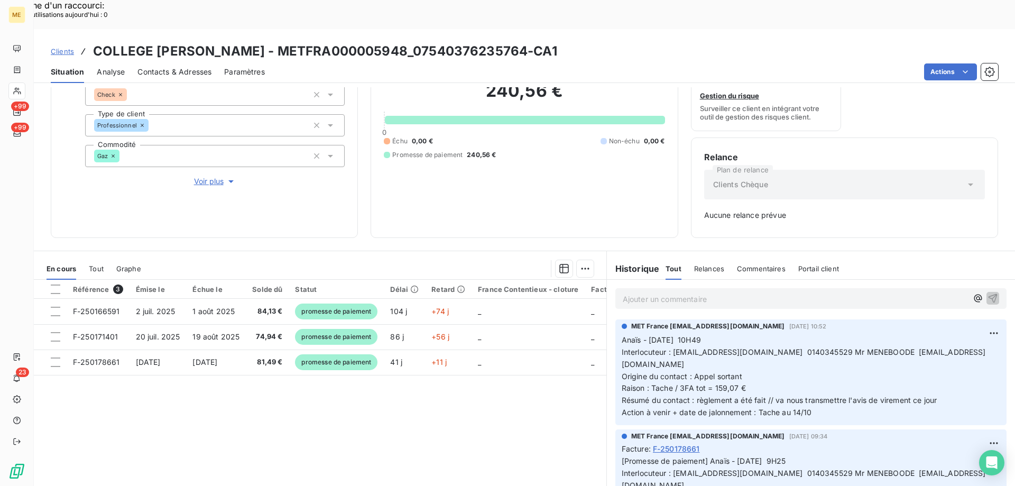
click at [607, 136] on div "240,56 € 0 Échu 0,00 € Non-échu 0,00 € Promesse de paiement 240,56 €" at bounding box center [524, 119] width 281 height 209
click at [606, 136] on div "240,56 € 0 Échu 0,00 € Non-échu 0,00 € Promesse de paiement 240,56 €" at bounding box center [524, 119] width 281 height 209
click at [473, 165] on div "240,56 € 0 Échu 0,00 € Non-échu 0,00 € Promesse de paiement 240,56 €" at bounding box center [524, 119] width 281 height 209
click at [538, 157] on div "240,56 € 0 Échu 0,00 € Non-échu 0,00 € Promesse de paiement 240,56 €" at bounding box center [524, 119] width 281 height 209
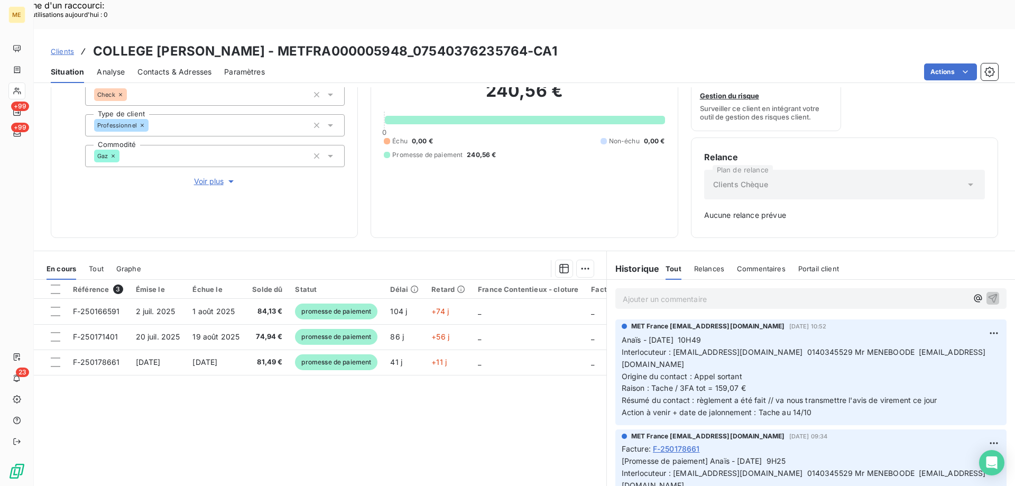
click at [740, 292] on p "Ajouter un commentaire ﻿" at bounding box center [794, 298] width 345 height 13
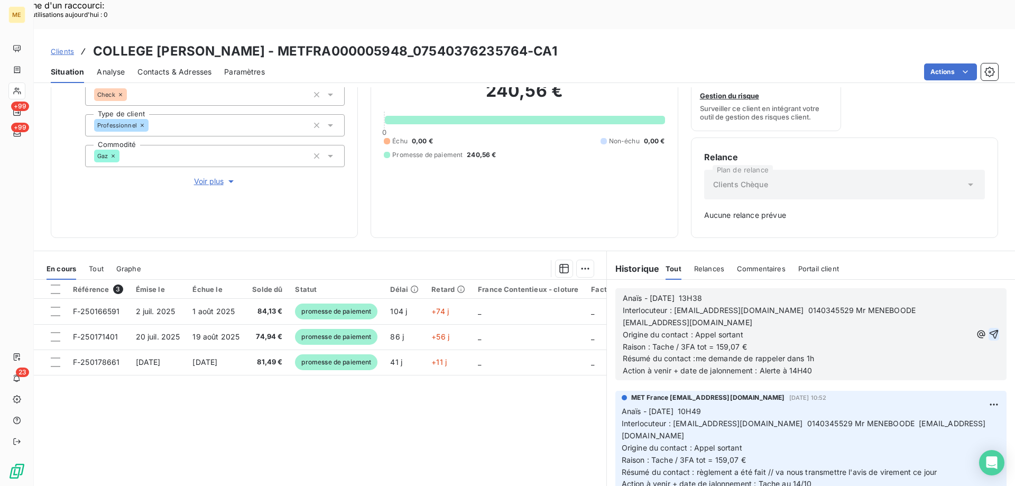
click at [988, 329] on icon "button" at bounding box center [993, 334] width 11 height 11
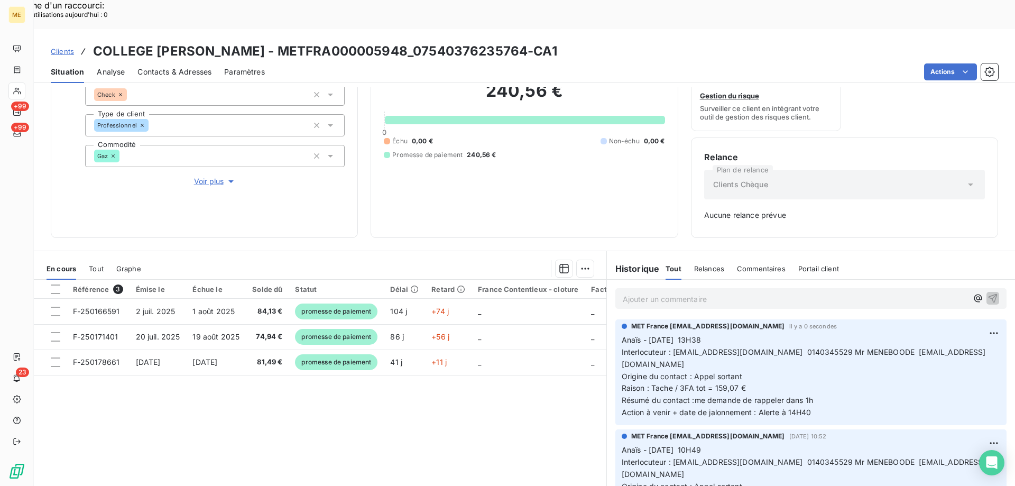
drag, startPoint x: 565, startPoint y: 26, endPoint x: 277, endPoint y: 25, distance: 287.4
click at [277, 42] on div "Clients COLLEGE [PERSON_NAME] - METFRA000005948_07540376235764-CA1" at bounding box center [524, 51] width 981 height 19
copy h3 "METFRA000005948_07540376235764-CA1"
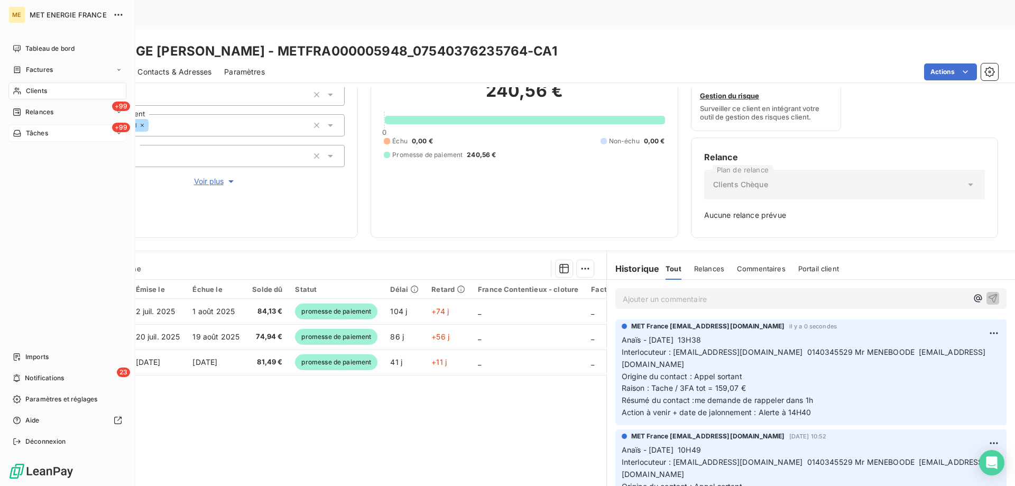
click at [25, 133] on div "Tâches" at bounding box center [30, 133] width 35 height 10
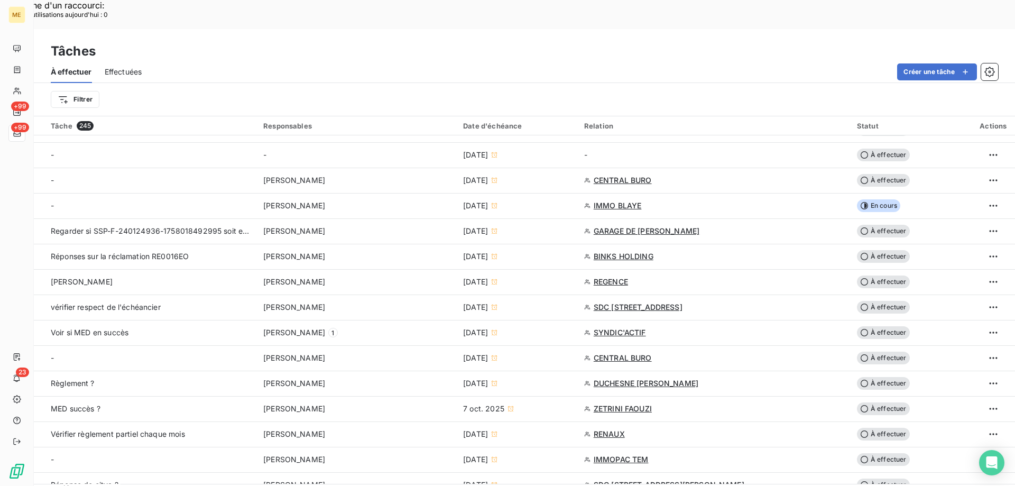
scroll to position [476, 0]
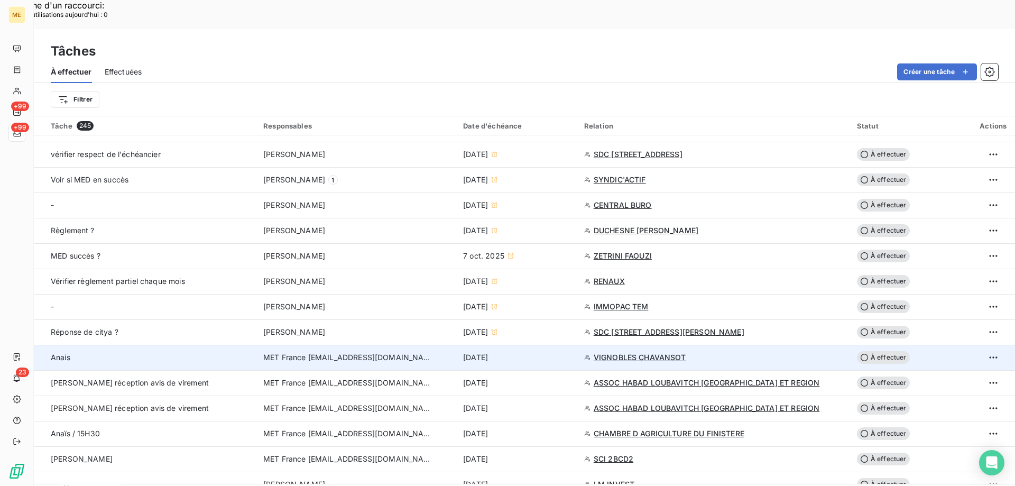
click at [536, 352] on div "[DATE]" at bounding box center [517, 357] width 108 height 11
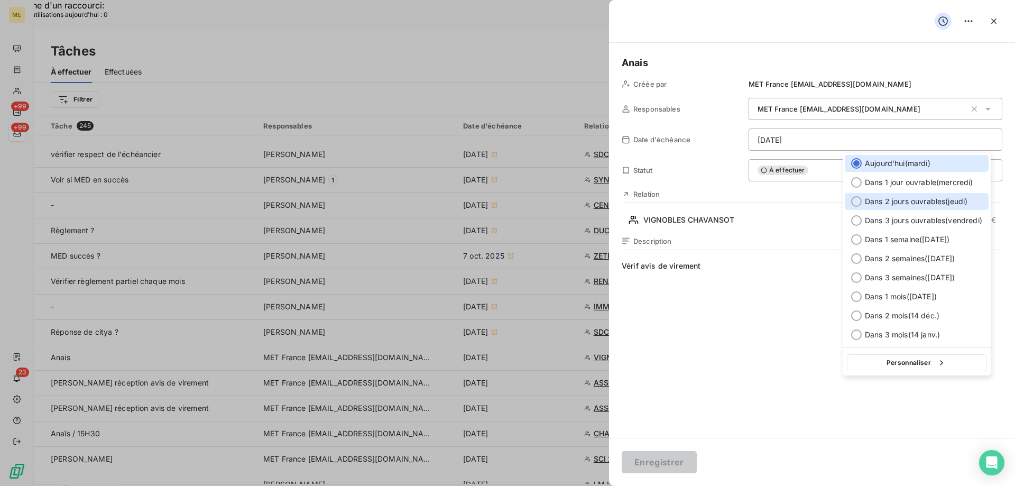
click at [929, 201] on span "Dans 2 jours ouvrables ( [DATE] )" at bounding box center [915, 201] width 103 height 11
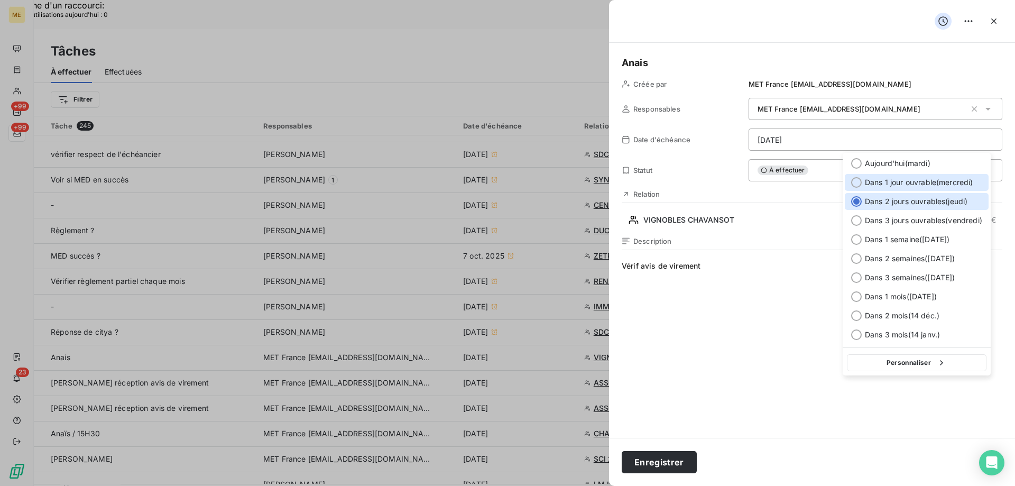
click at [923, 185] on span "Dans 1 jour ouvrable ( [DATE] )" at bounding box center [918, 182] width 108 height 11
type input "[DATE]"
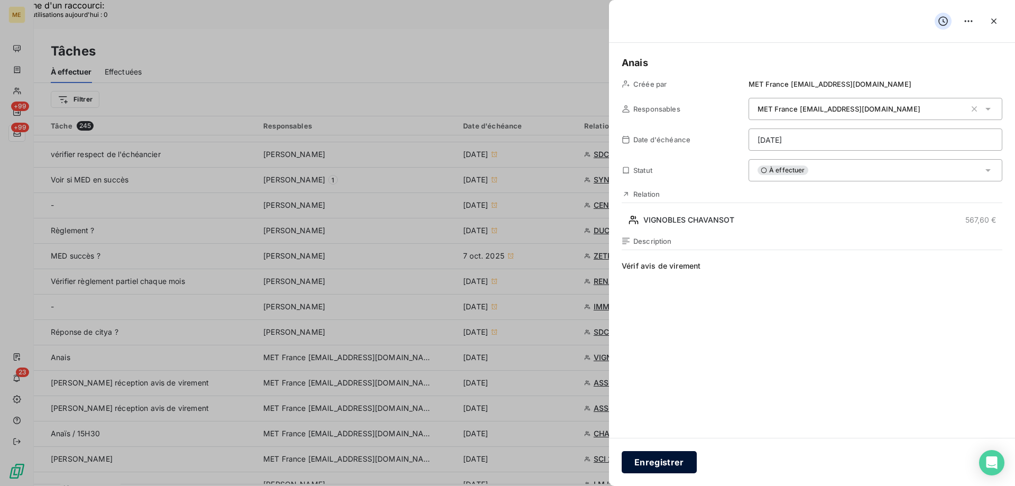
click at [674, 459] on button "Enregistrer" at bounding box center [658, 462] width 75 height 22
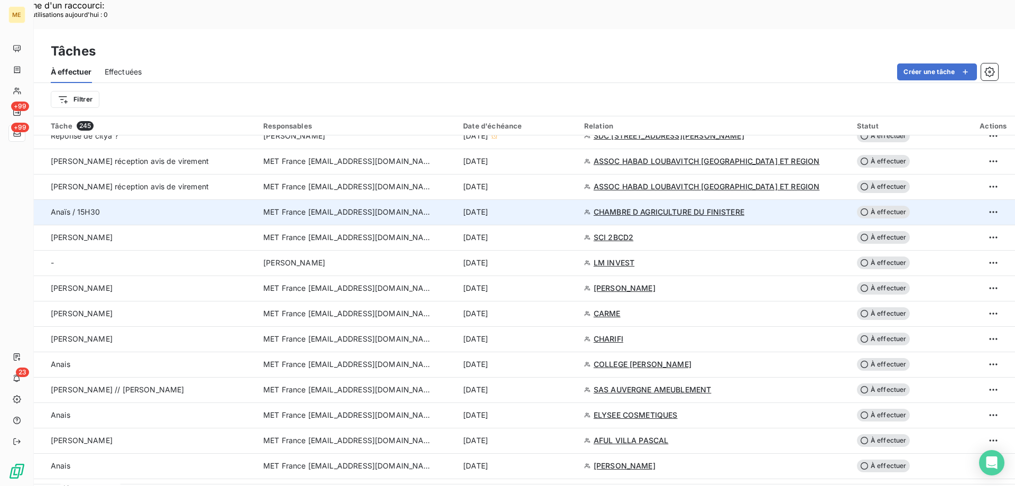
scroll to position [687, 0]
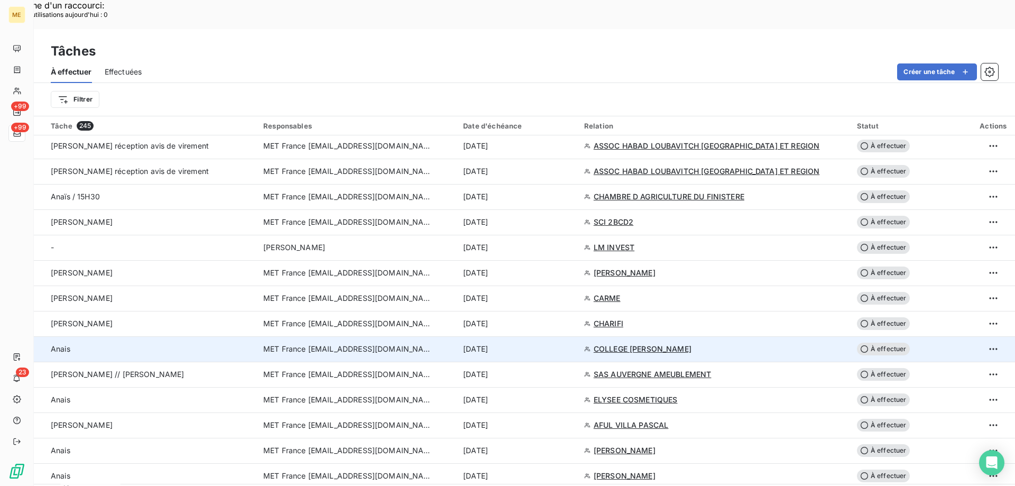
click at [550, 343] on div "[DATE]" at bounding box center [517, 348] width 108 height 11
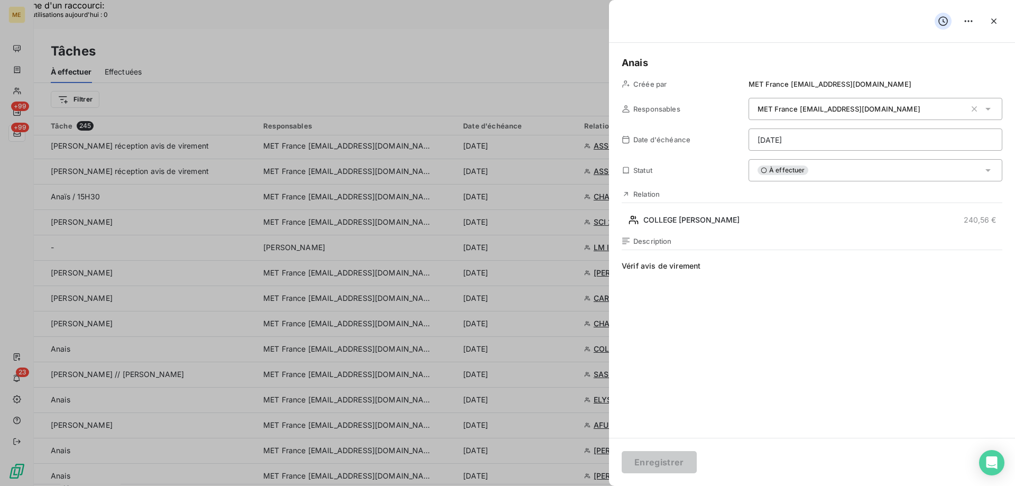
click at [686, 62] on h5 "Anais" at bounding box center [811, 62] width 380 height 15
click at [652, 454] on button "Enregistrer" at bounding box center [658, 462] width 75 height 22
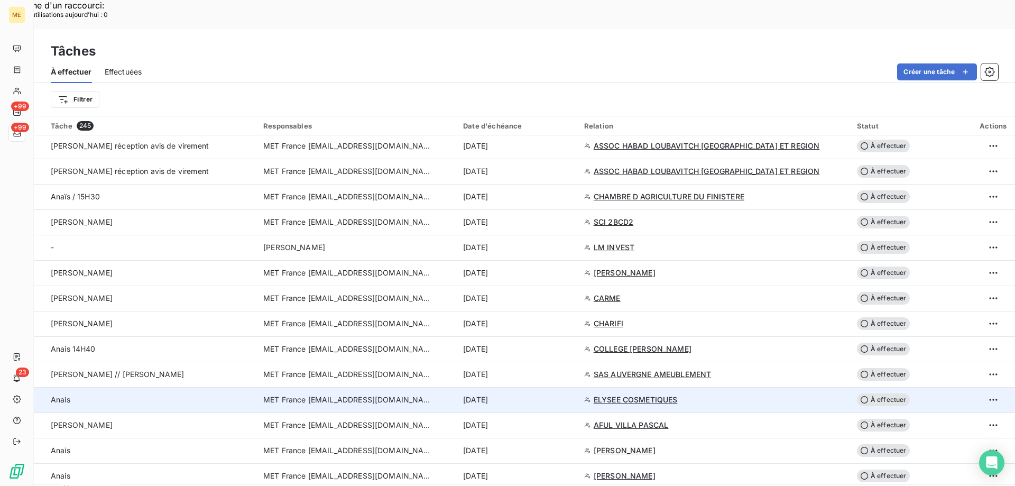
click at [544, 394] on div "[DATE]" at bounding box center [517, 399] width 108 height 11
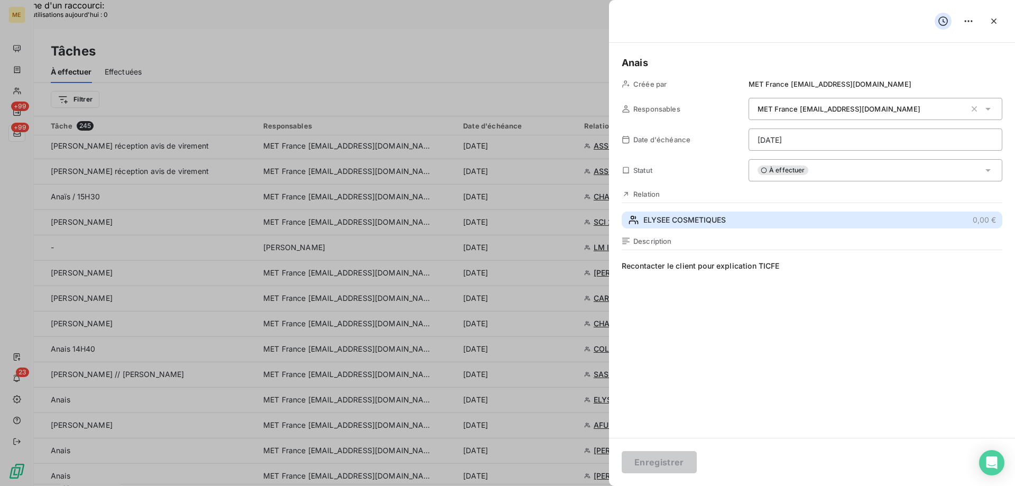
click at [756, 219] on button "ELYSEE COSMETIQUES 0,00 €" at bounding box center [811, 219] width 380 height 17
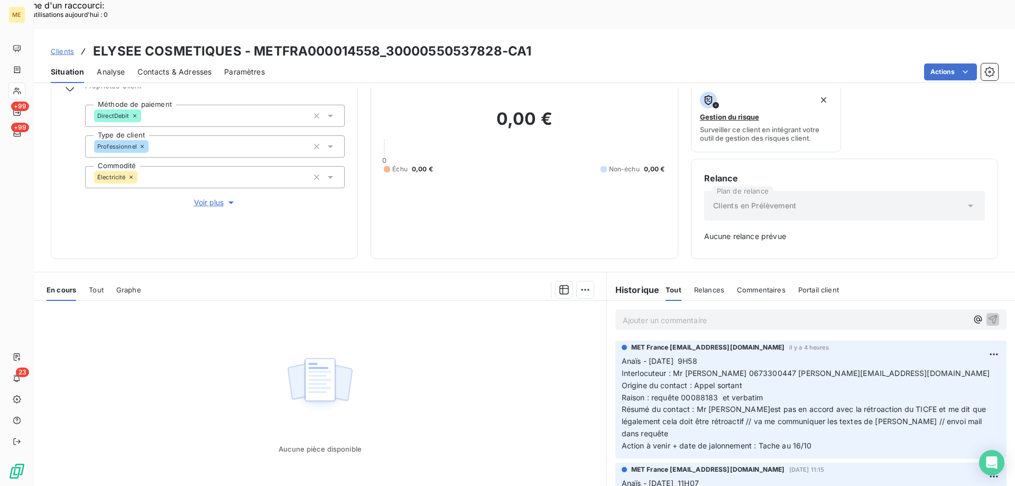
scroll to position [104, 0]
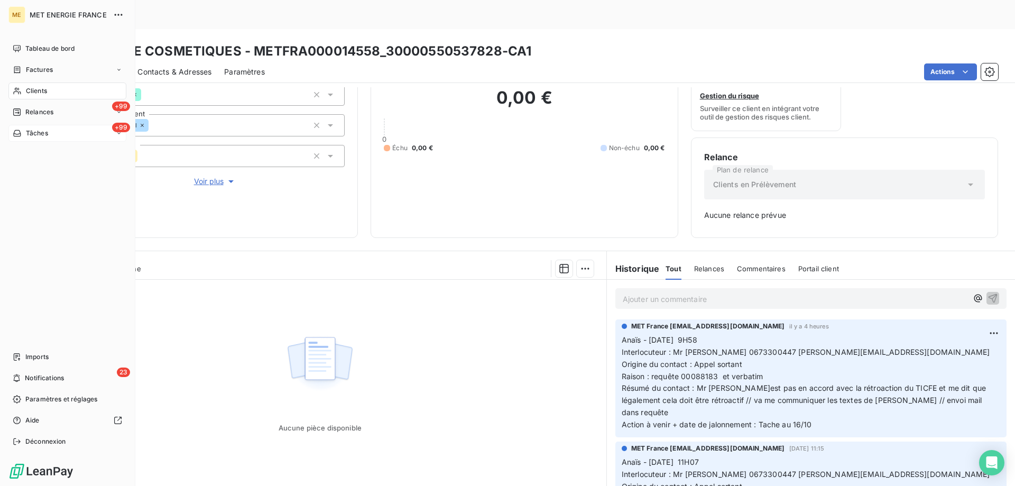
click at [47, 133] on span "Tâches" at bounding box center [37, 133] width 22 height 10
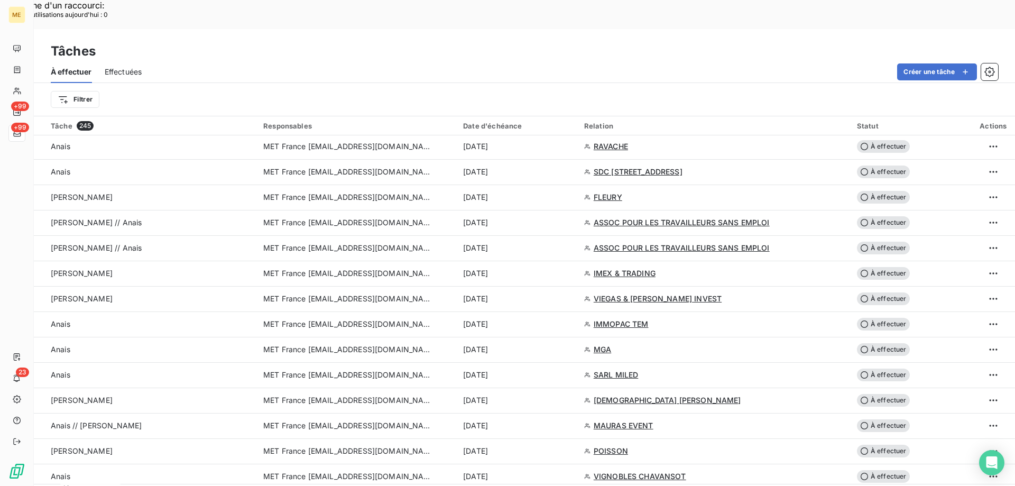
scroll to position [2189, 0]
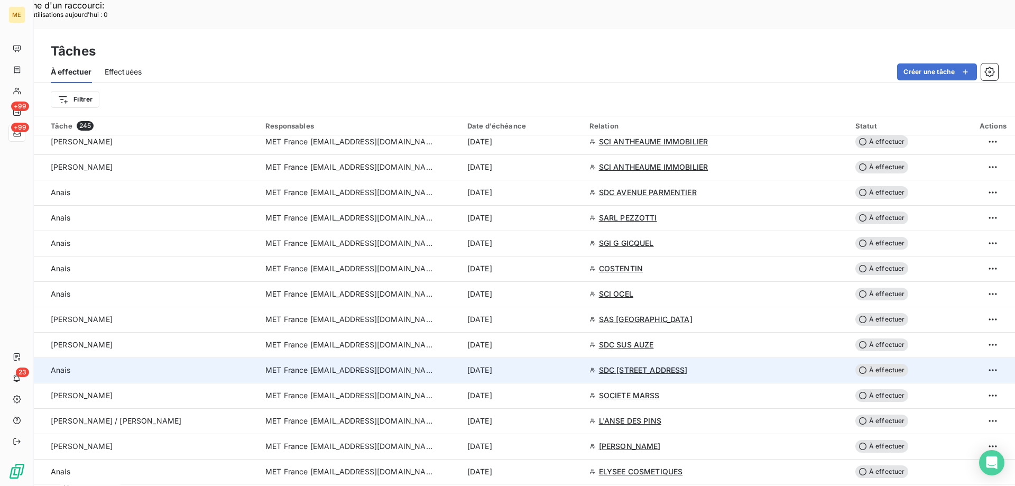
scroll to position [264, 0]
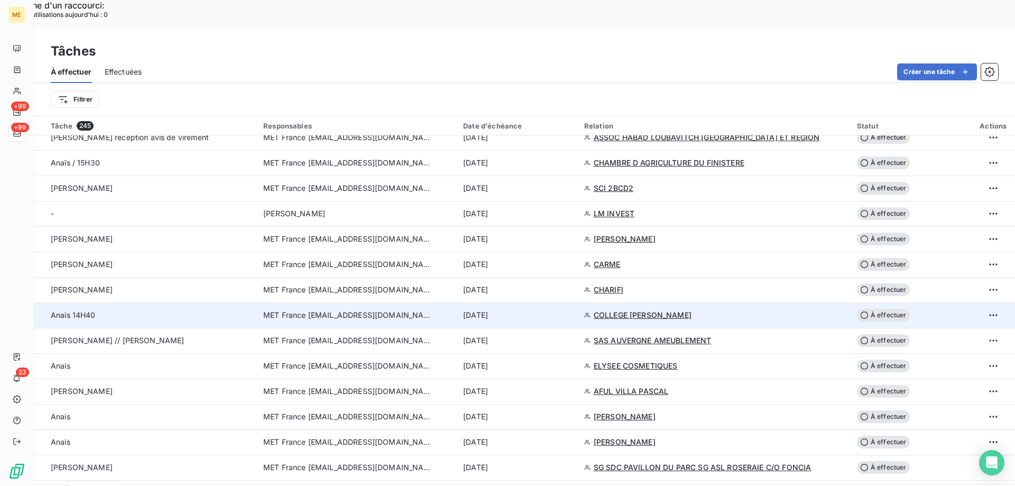
scroll to position [740, 0]
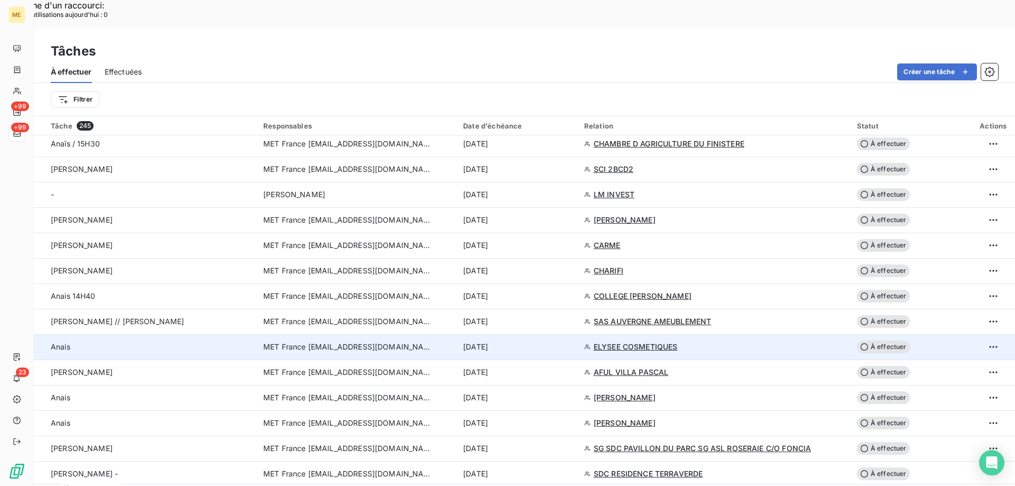
click at [558, 341] on div "[DATE]" at bounding box center [517, 346] width 108 height 11
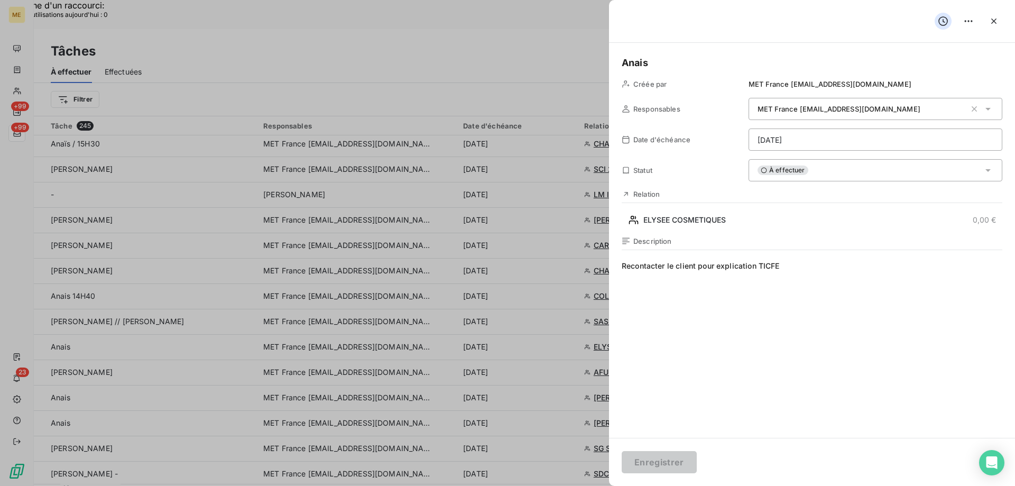
click at [880, 171] on div "À effectuer" at bounding box center [875, 170] width 254 height 22
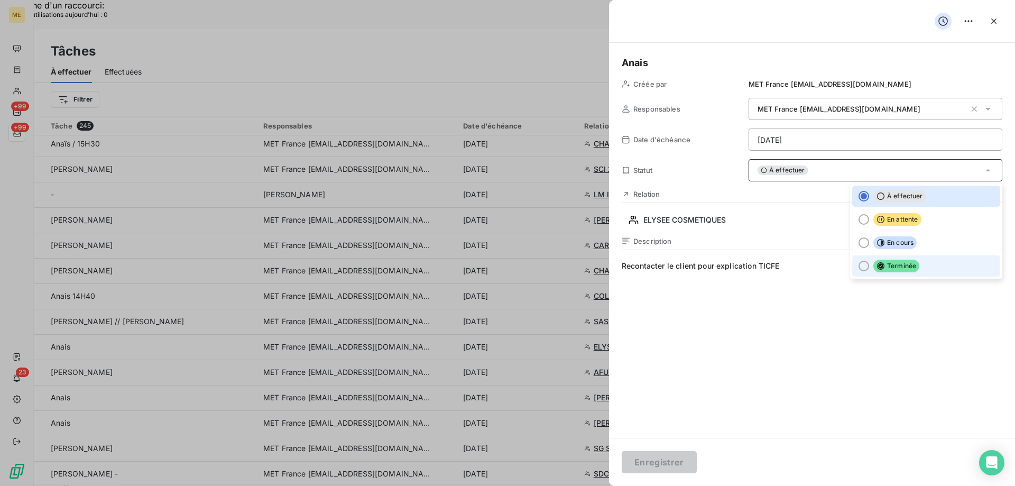
click at [906, 263] on span "Terminée" at bounding box center [896, 265] width 46 height 13
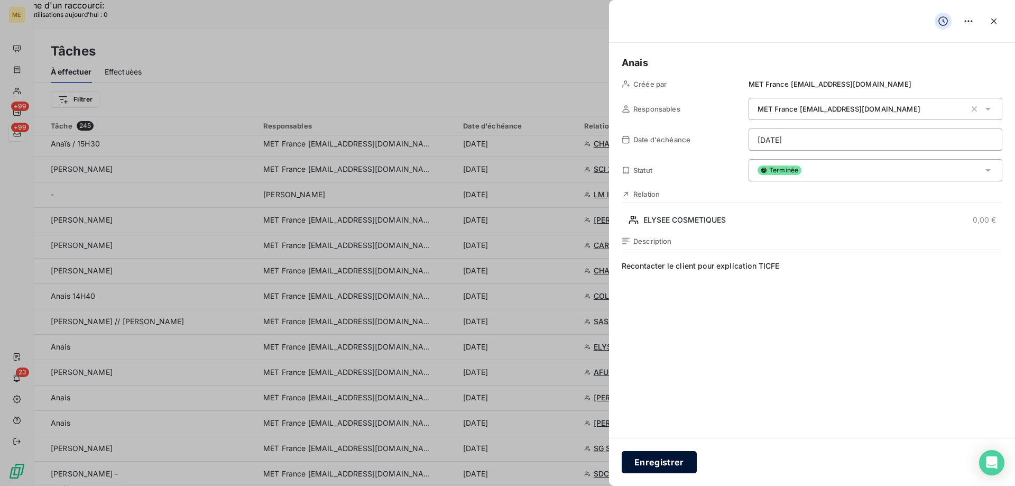
click at [659, 460] on button "Enregistrer" at bounding box center [658, 462] width 75 height 22
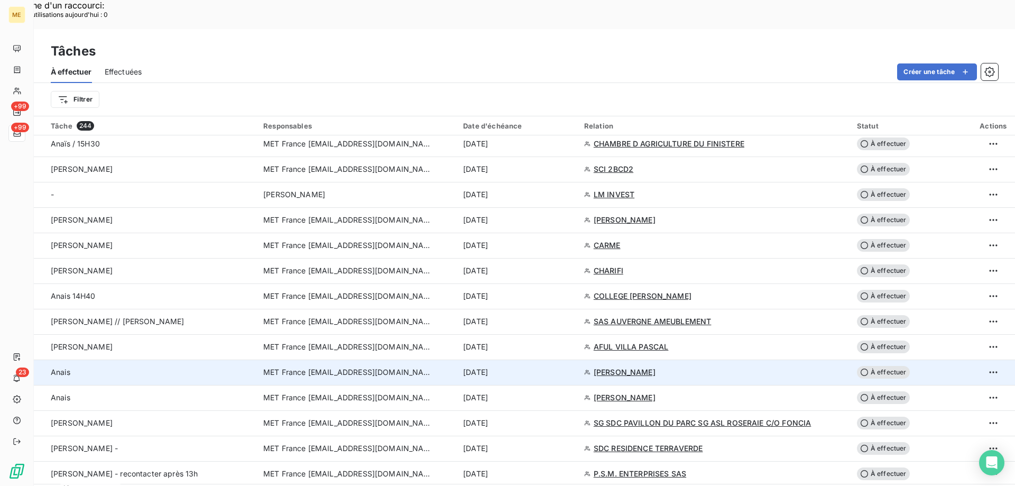
click at [564, 359] on td "[DATE]" at bounding box center [517, 371] width 121 height 25
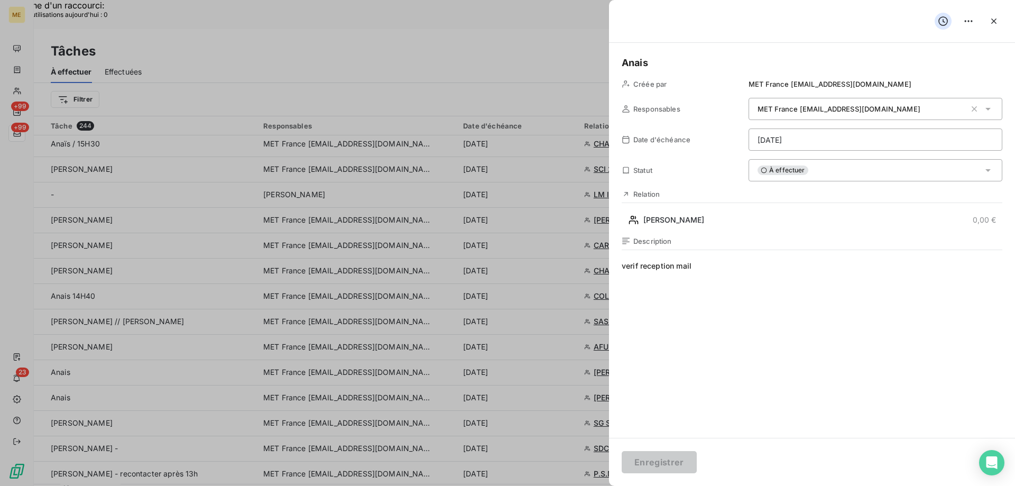
drag, startPoint x: 645, startPoint y: 266, endPoint x: 751, endPoint y: 263, distance: 106.8
click at [751, 263] on span "verif reception mail" at bounding box center [811, 362] width 380 height 203
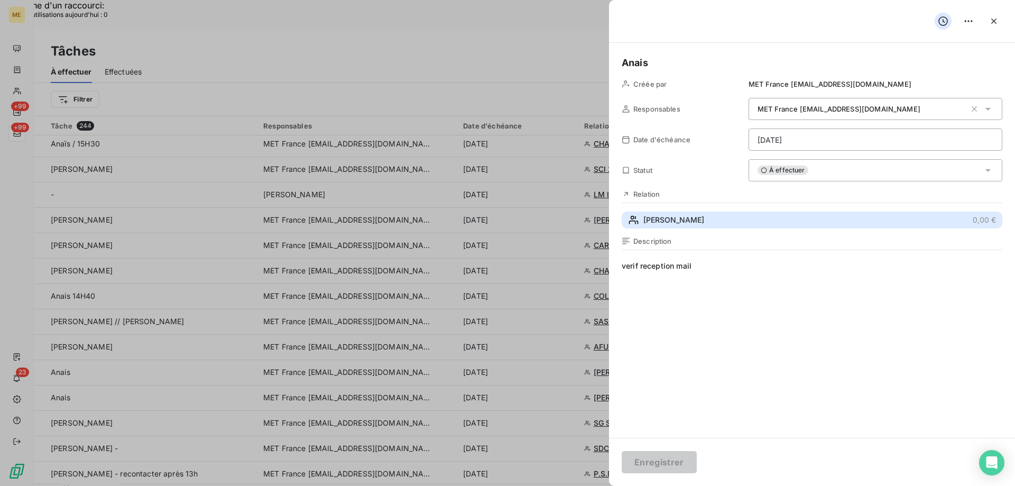
click at [727, 218] on button "[PERSON_NAME] 0,00 €" at bounding box center [811, 219] width 380 height 17
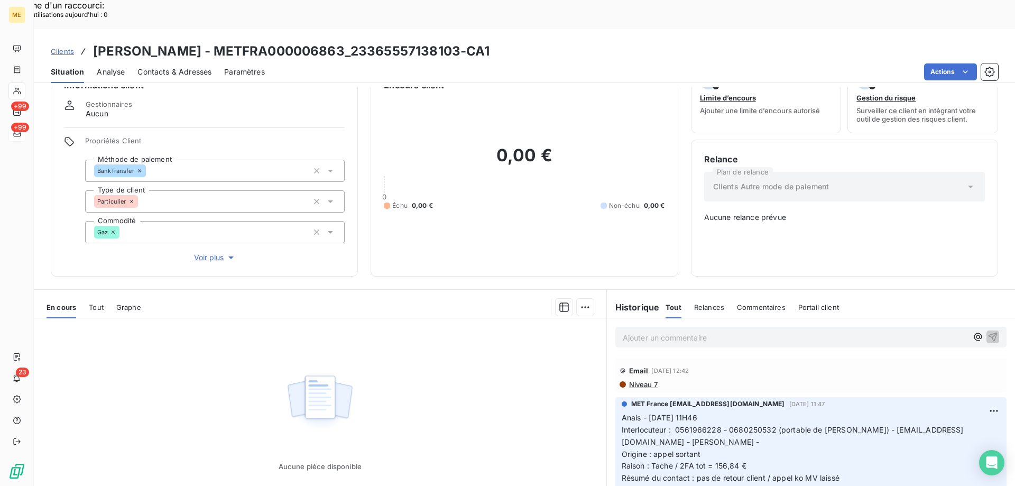
scroll to position [59, 0]
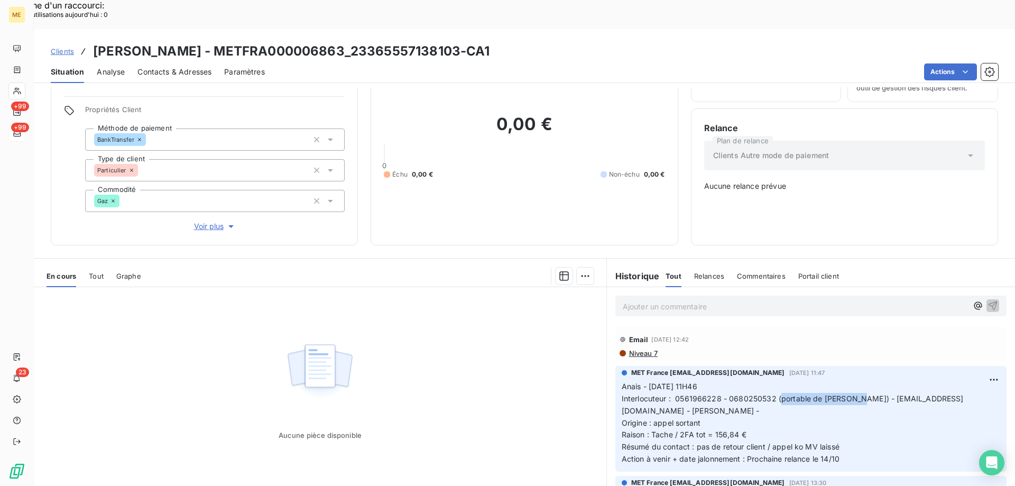
drag, startPoint x: 852, startPoint y: 364, endPoint x: 774, endPoint y: 363, distance: 78.2
click at [774, 394] on span "Interlocuteur : 0561966228 - 0680250532 (portable de [PERSON_NAME]) - [EMAIL_AD…" at bounding box center [792, 404] width 342 height 21
click at [675, 380] on p "Anais - [DATE] 11H46 Interlocuteur : 0561966228 - 0680250532 (portable de [PERS…" at bounding box center [810, 422] width 378 height 85
drag, startPoint x: 458, startPoint y: 24, endPoint x: 358, endPoint y: 28, distance: 100.5
click at [358, 42] on h3 "[PERSON_NAME] - METFRA000006863_23365557138103-CA1" at bounding box center [291, 51] width 397 height 19
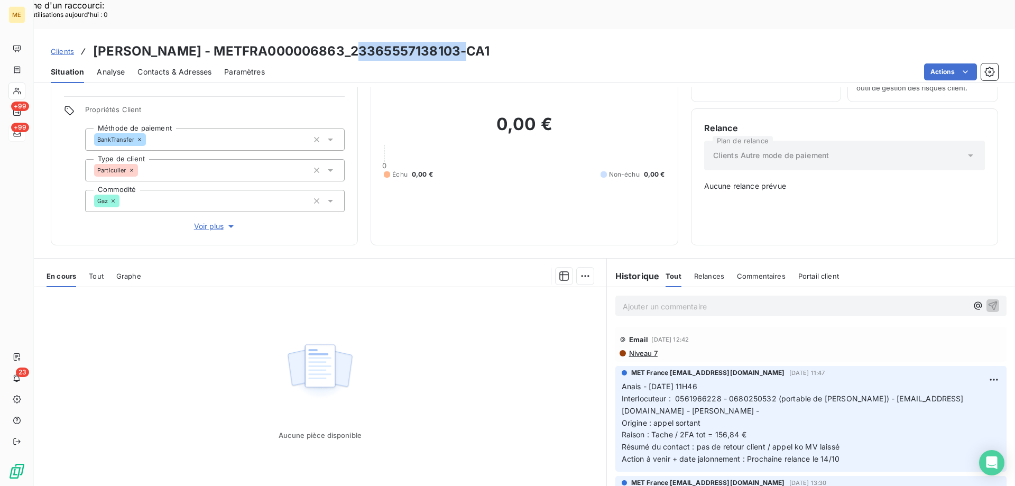
copy h3 "23365557138103"
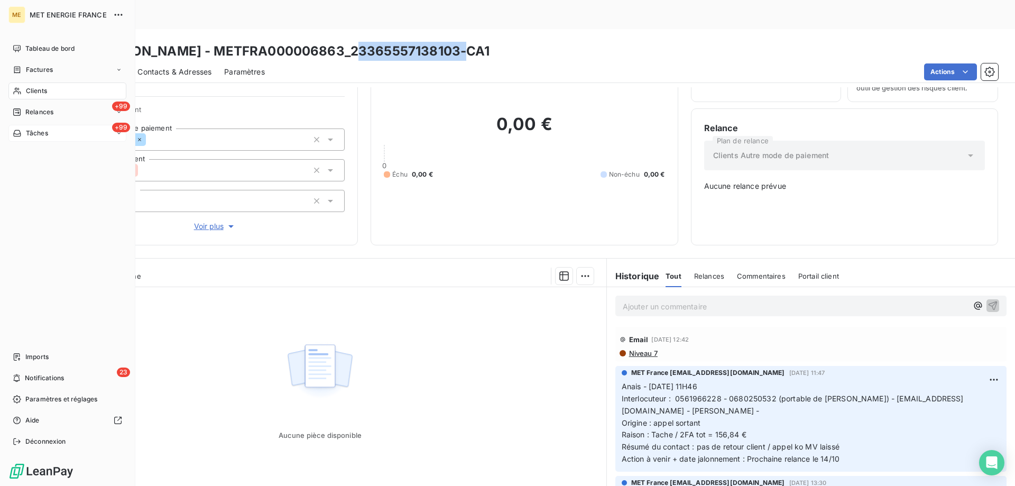
click at [30, 133] on span "Tâches" at bounding box center [37, 133] width 22 height 10
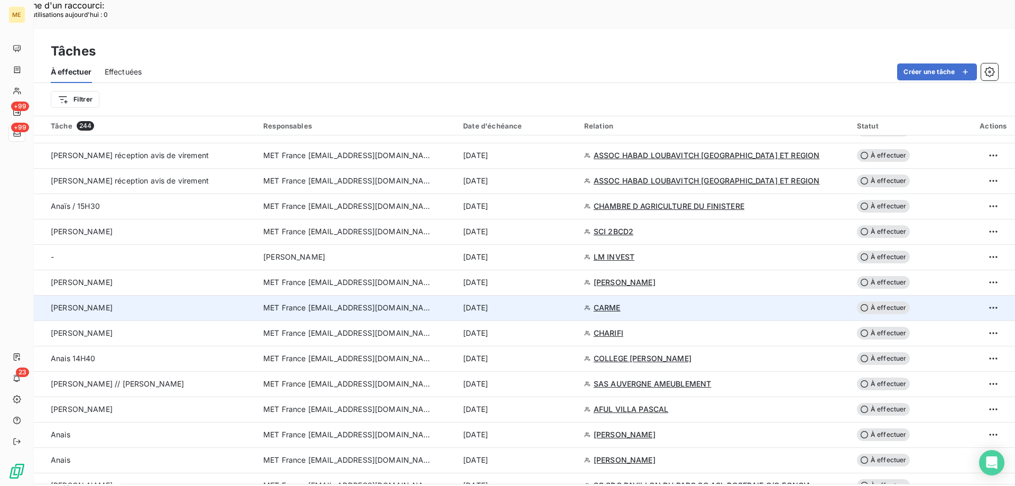
scroll to position [687, 0]
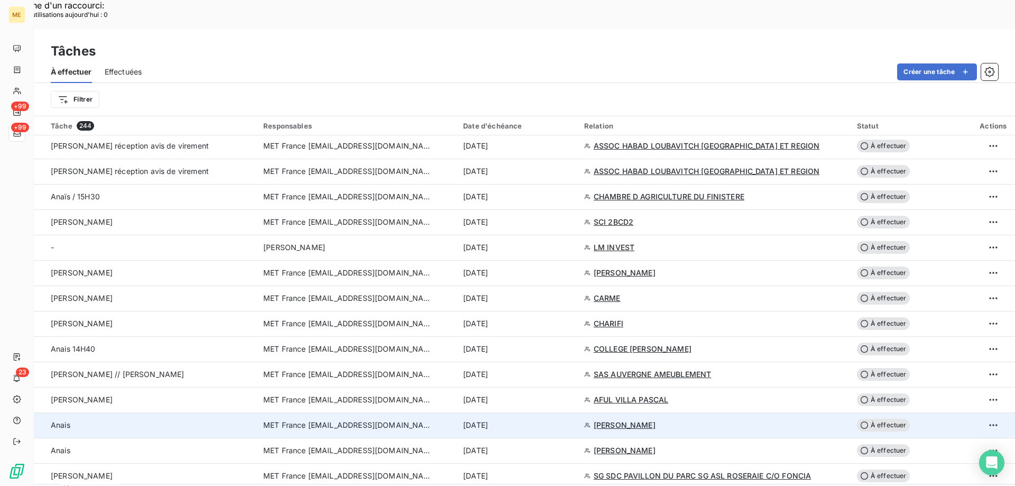
click at [570, 420] on div "[DATE]" at bounding box center [517, 425] width 108 height 11
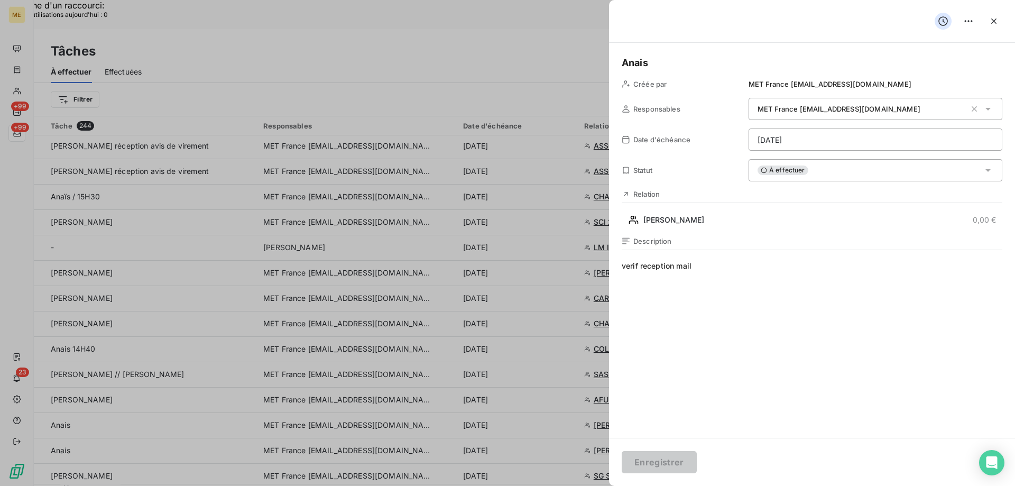
click at [843, 171] on div "À effectuer" at bounding box center [875, 170] width 254 height 22
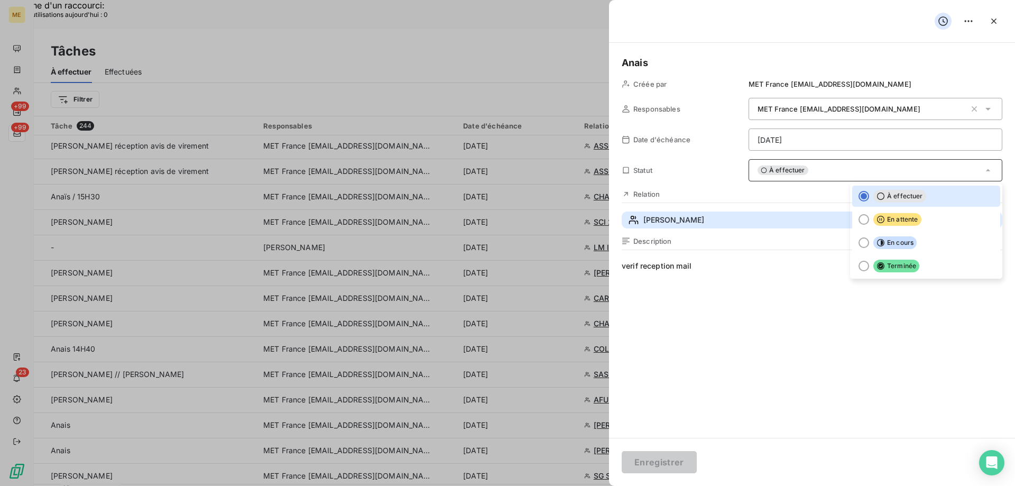
click at [727, 213] on button "[PERSON_NAME] 0,00 €" at bounding box center [811, 219] width 380 height 17
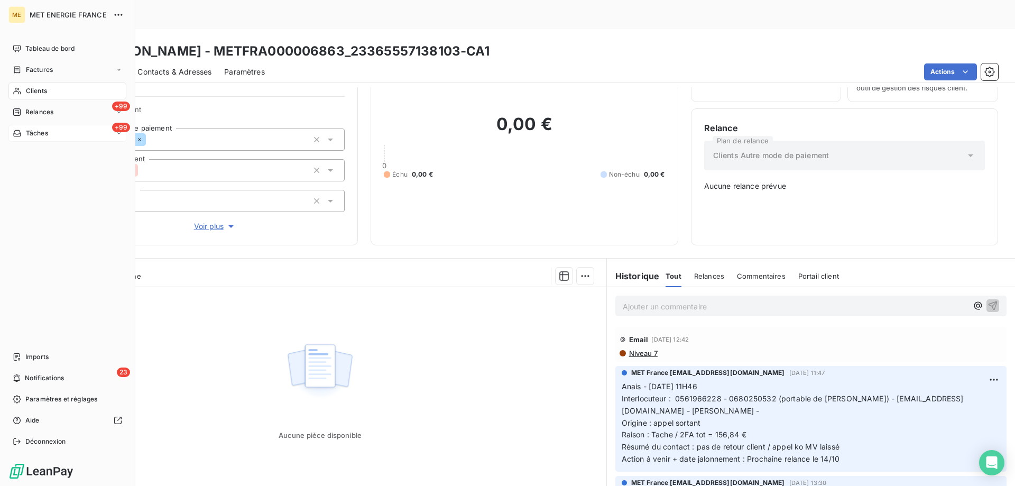
click at [22, 134] on div "Tâches" at bounding box center [30, 133] width 35 height 10
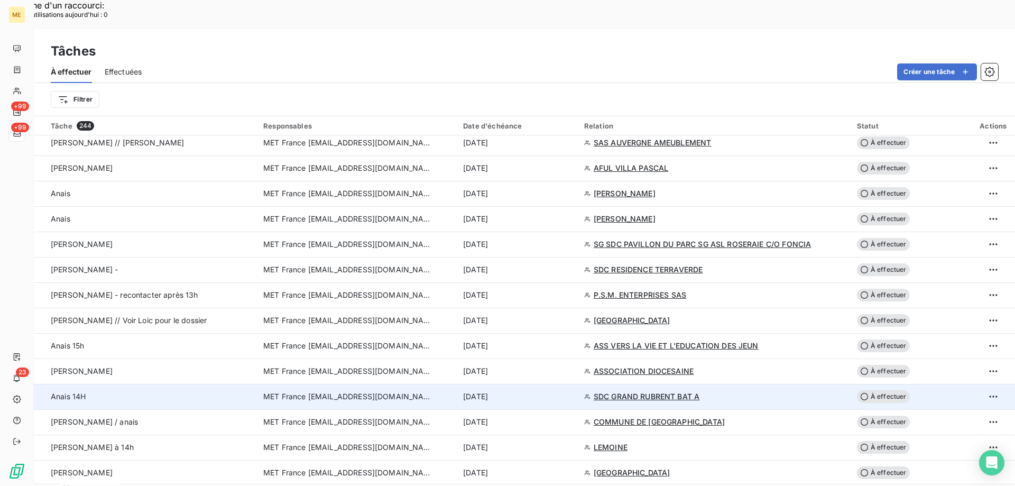
scroll to position [898, 0]
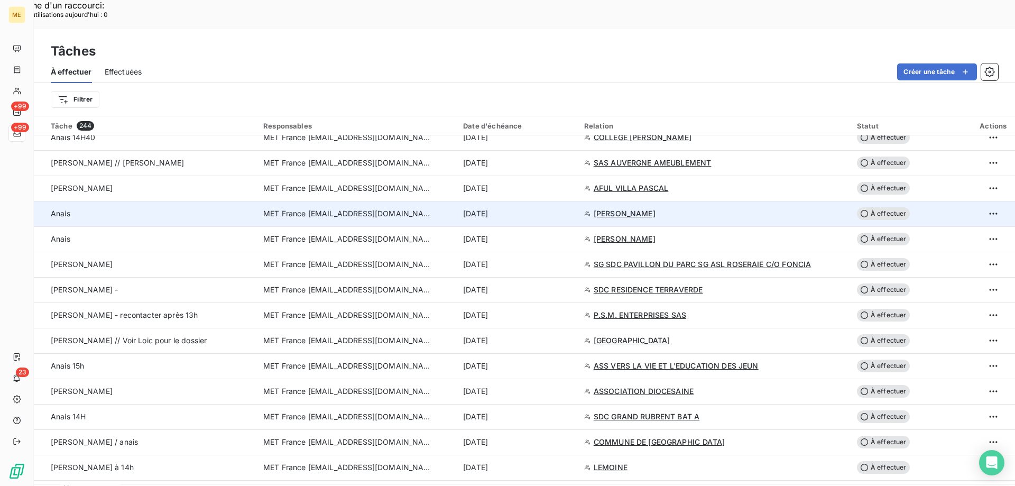
click at [549, 208] on div "[DATE]" at bounding box center [517, 213] width 108 height 11
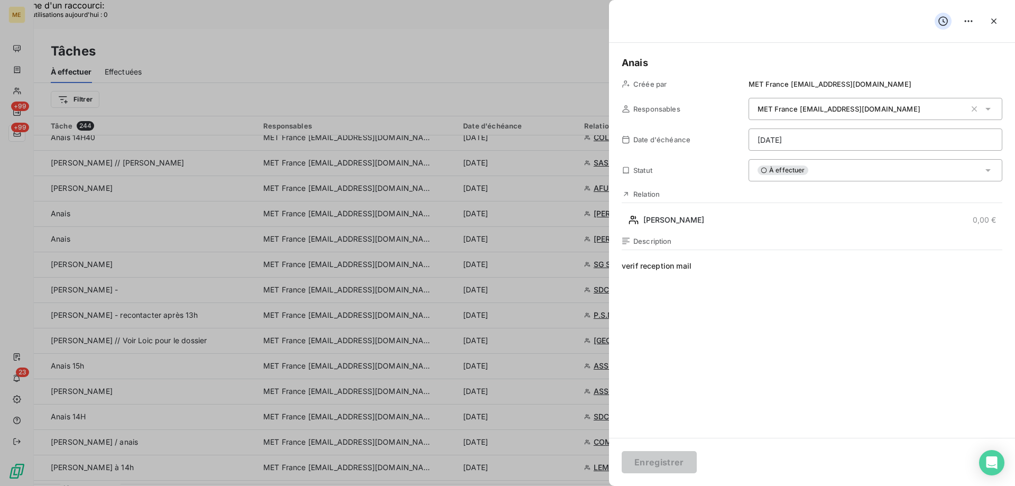
click at [812, 172] on div "À effectuer" at bounding box center [875, 170] width 254 height 22
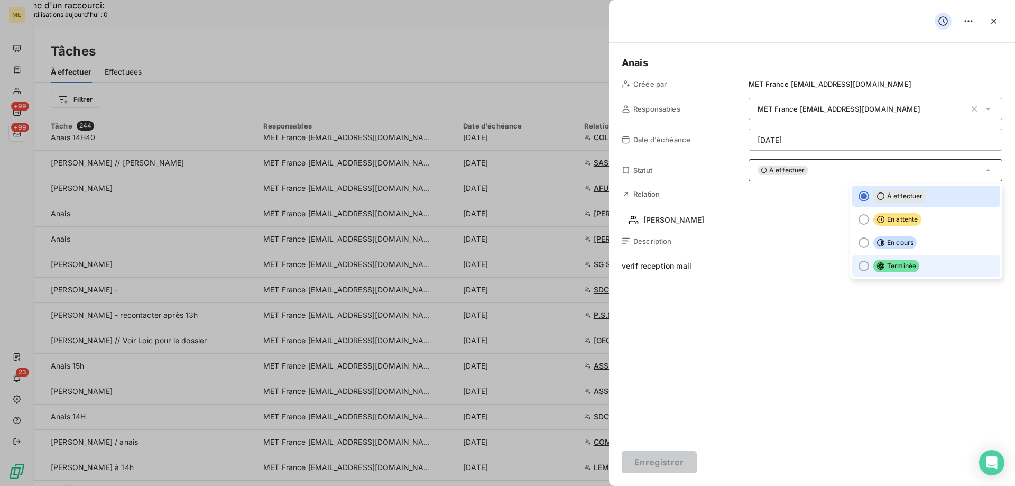
click at [877, 267] on icon at bounding box center [880, 265] width 7 height 7
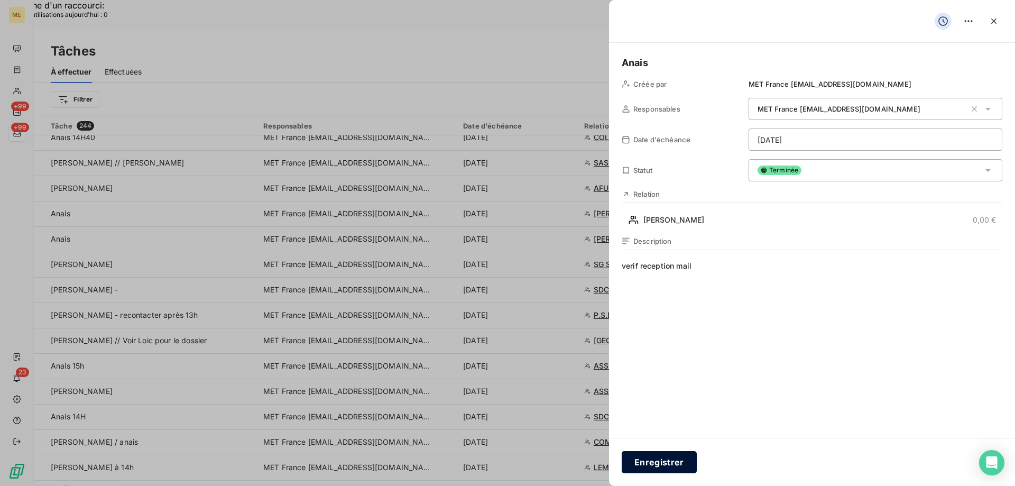
click at [662, 463] on button "Enregistrer" at bounding box center [658, 462] width 75 height 22
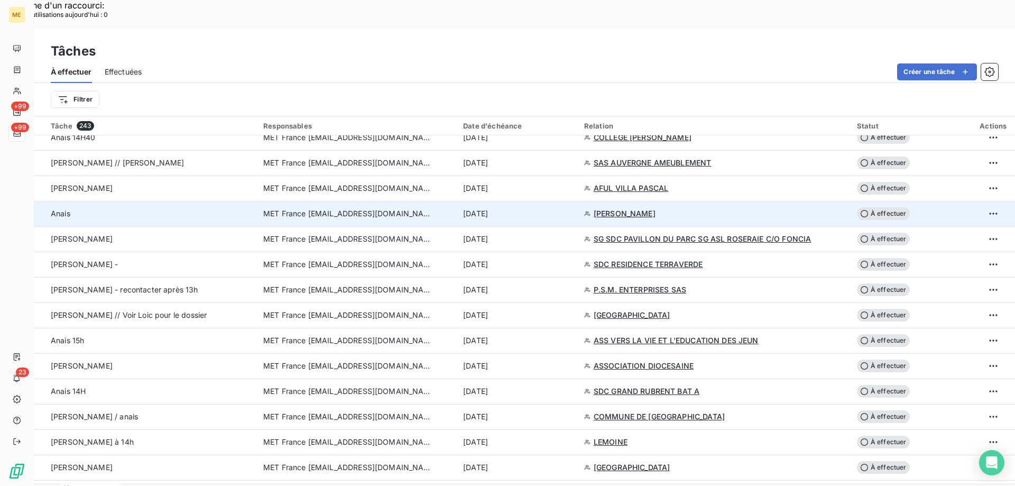
click at [561, 208] on div "[DATE]" at bounding box center [517, 213] width 108 height 11
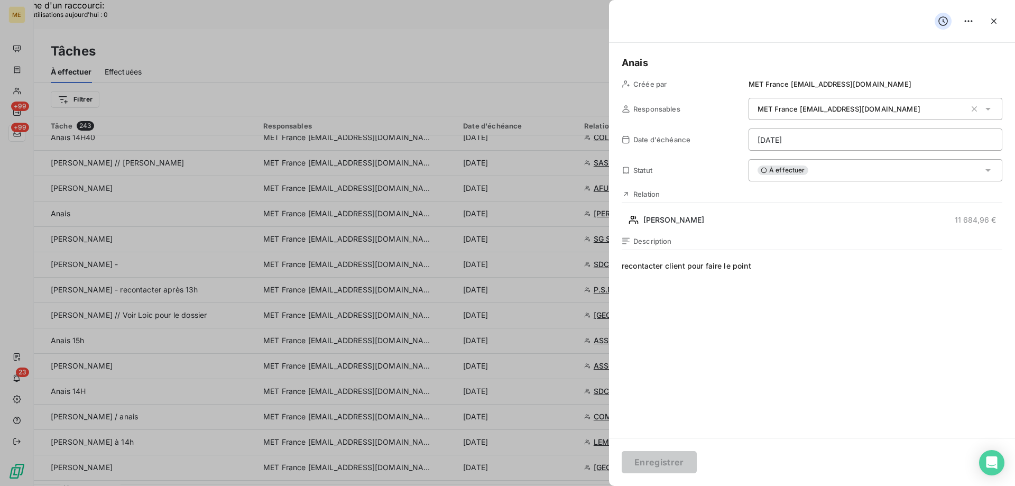
click at [738, 231] on div "[PERSON_NAME] par MET France [EMAIL_ADDRESS][DOMAIN_NAME] Responsables MET Fran…" at bounding box center [812, 240] width 406 height 395
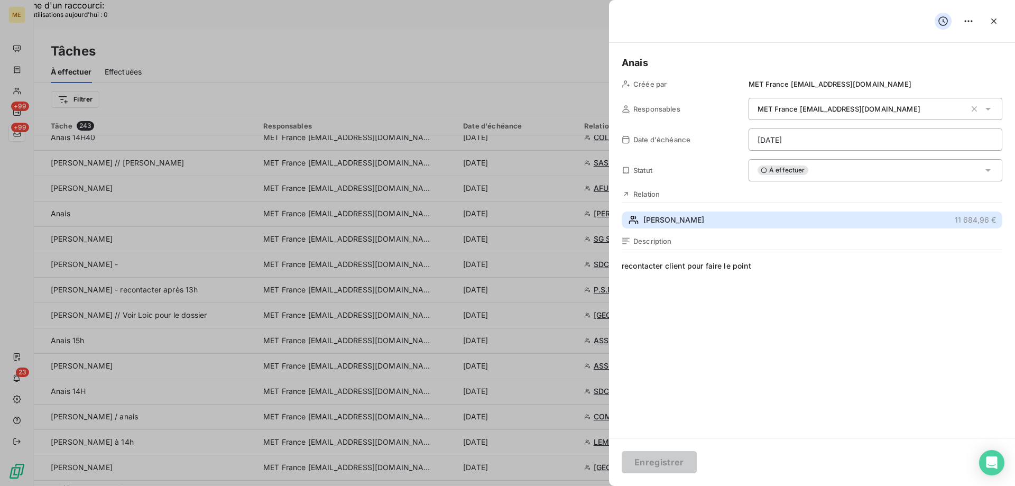
click at [730, 221] on button "OLIVIER 11 684,96 €" at bounding box center [811, 219] width 380 height 17
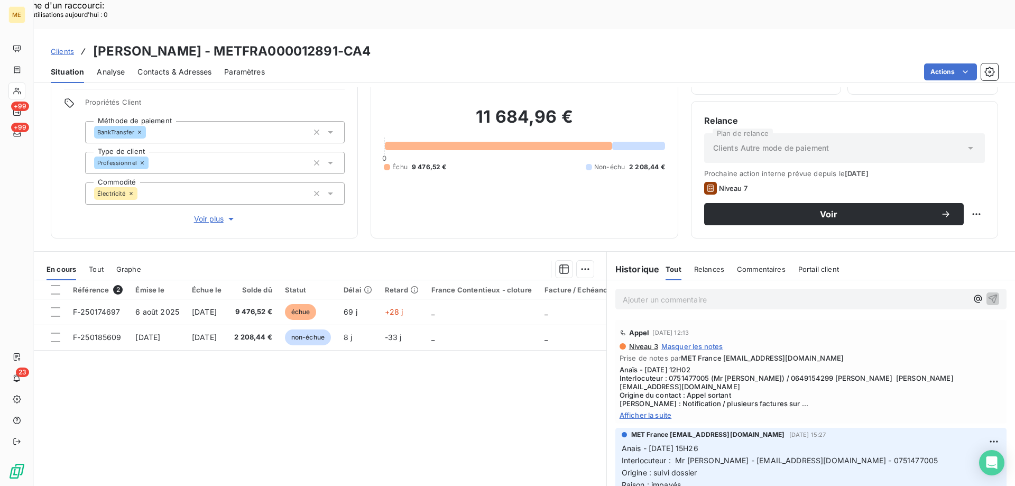
scroll to position [67, 0]
click at [635, 410] on span "Afficher la suite" at bounding box center [810, 414] width 383 height 8
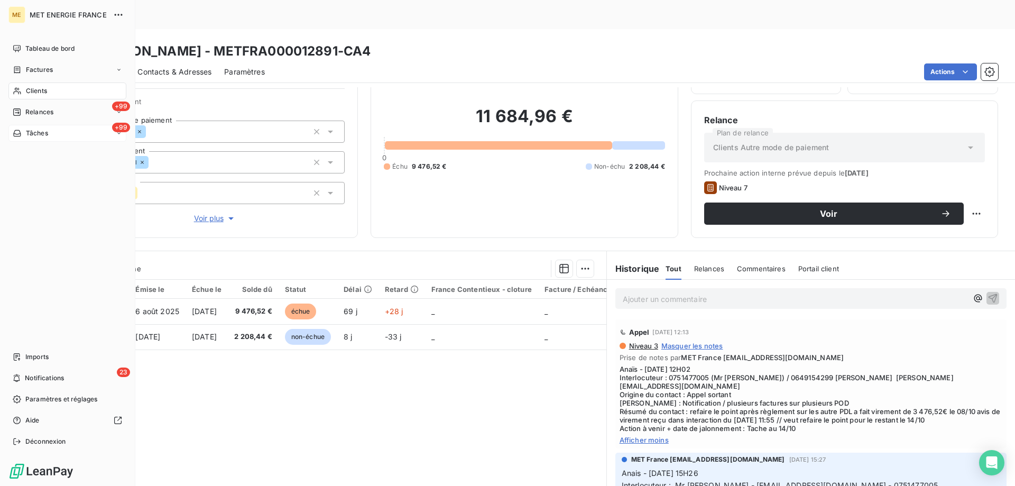
click at [26, 131] on span "Tâches" at bounding box center [37, 133] width 22 height 10
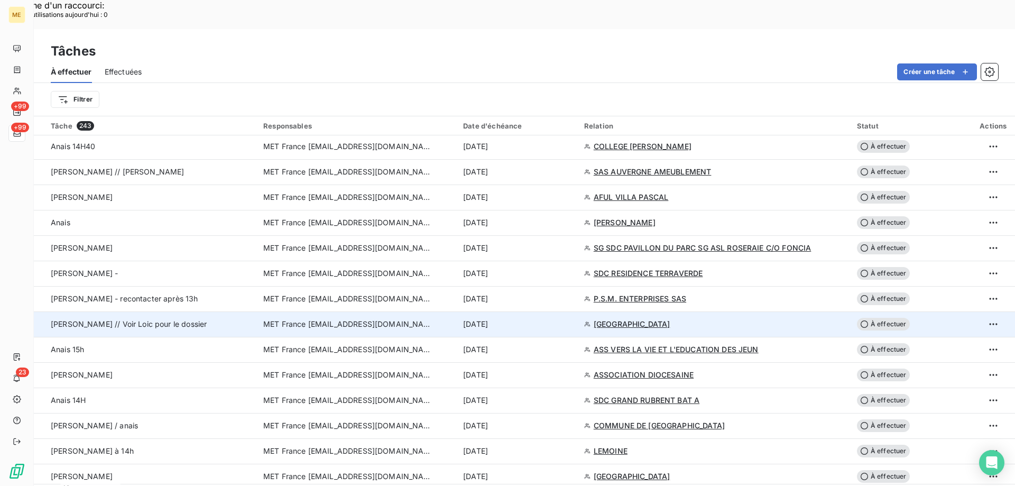
scroll to position [898, 0]
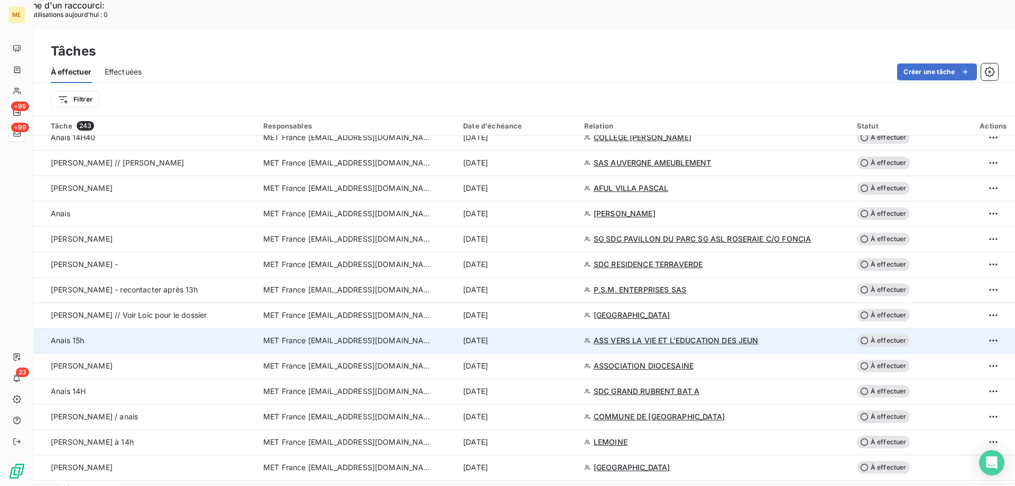
click at [548, 335] on div "[DATE]" at bounding box center [517, 340] width 108 height 11
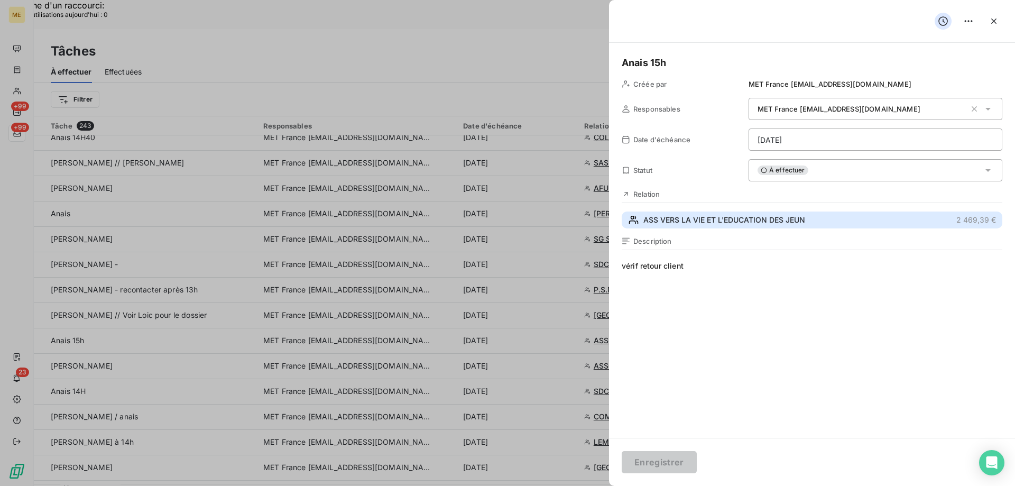
click at [757, 219] on span "ASS VERS LA VIE ET L'EDUCATION DES JEUN" at bounding box center [724, 220] width 162 height 11
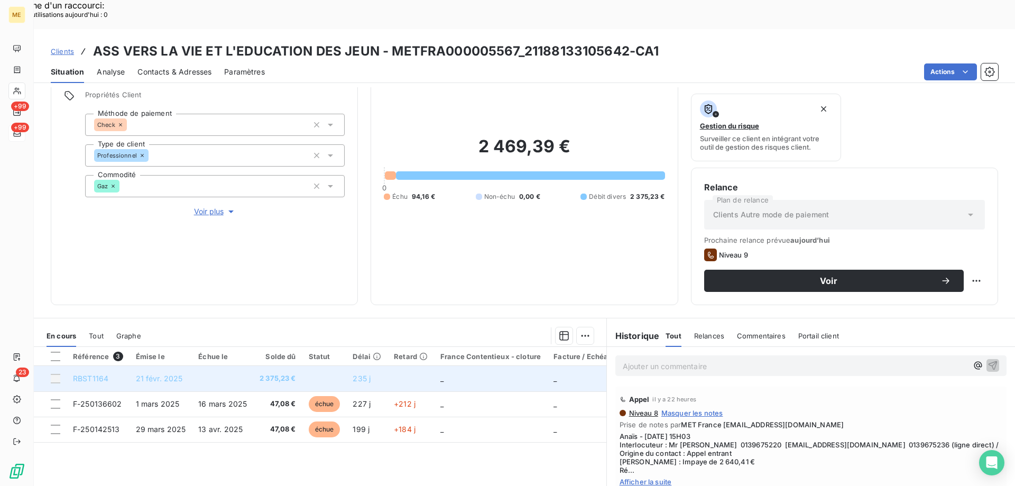
scroll to position [141, 0]
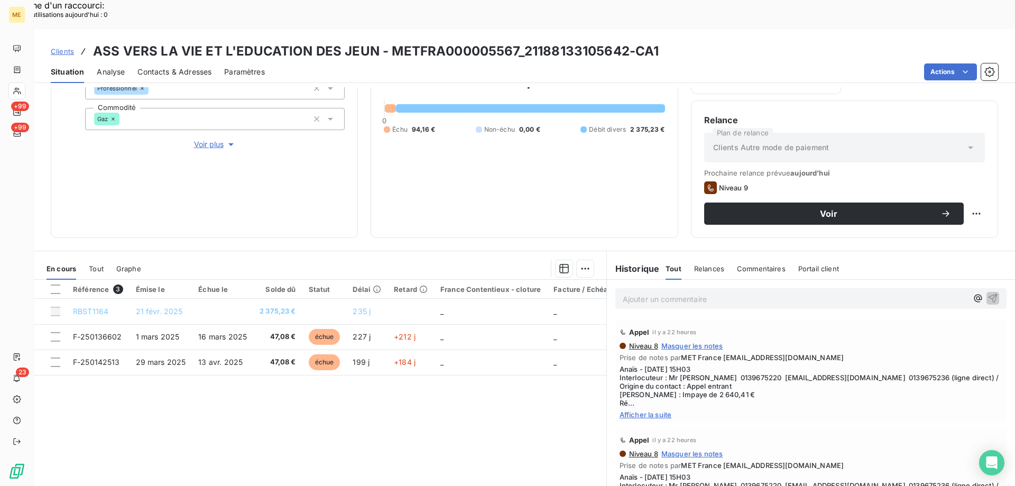
click at [646, 410] on span "Afficher la suite" at bounding box center [810, 414] width 383 height 8
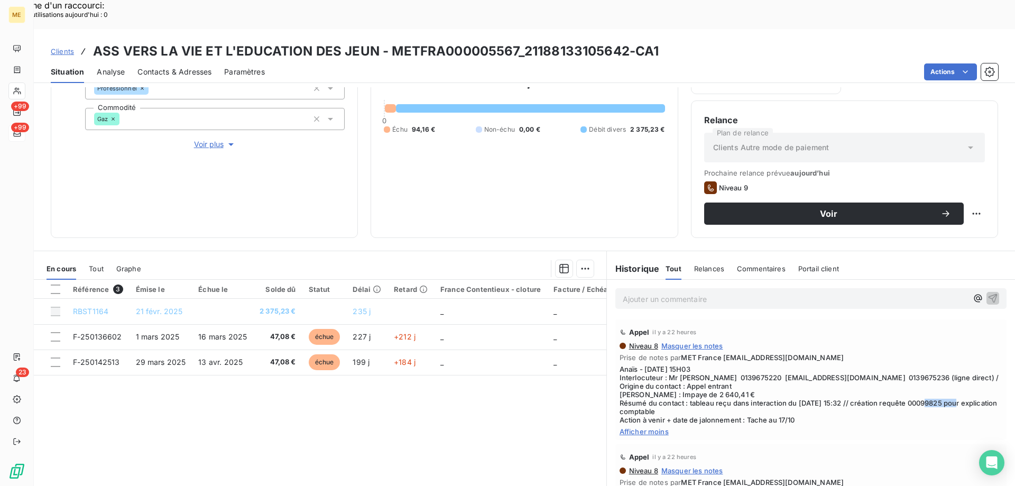
drag, startPoint x: 955, startPoint y: 374, endPoint x: 920, endPoint y: 373, distance: 34.9
click at [920, 373] on span "Anaïs - [DATE] 15H03 Interlocuteur : Mr [PERSON_NAME] 0139675220 [EMAIL_ADDRESS…" at bounding box center [810, 394] width 383 height 59
copy span "00099825"
click at [962, 206] on div "Replanifier cette action" at bounding box center [924, 207] width 95 height 17
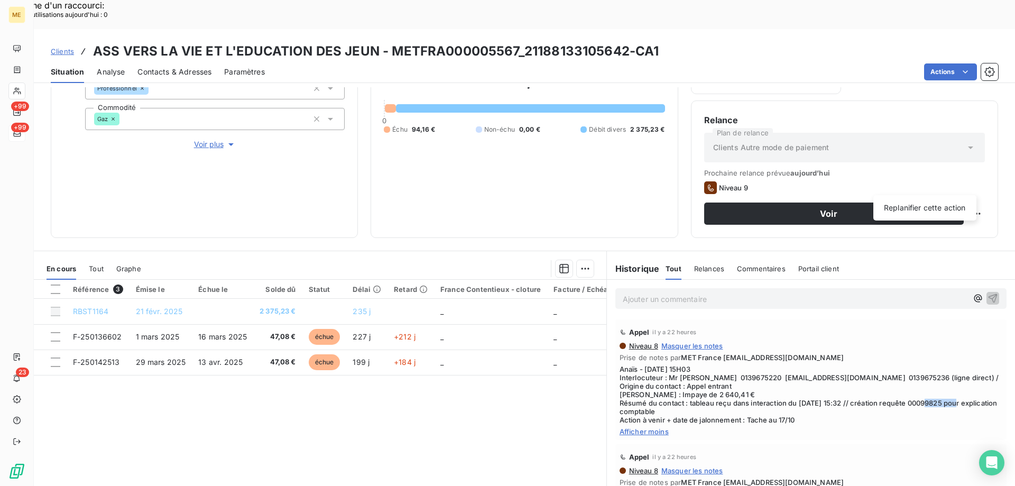
select select "9"
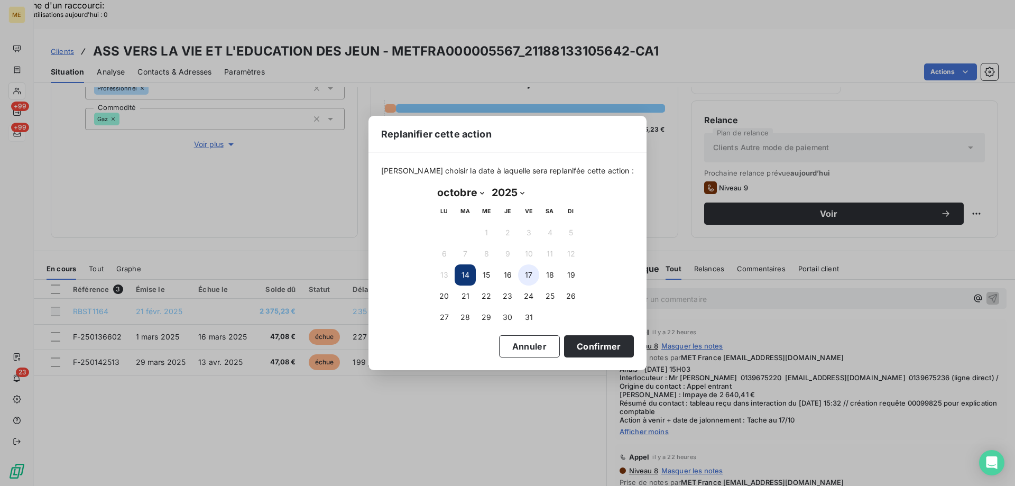
click at [524, 271] on button "17" at bounding box center [528, 274] width 21 height 21
click at [567, 347] on button "Confirmer" at bounding box center [599, 346] width 70 height 22
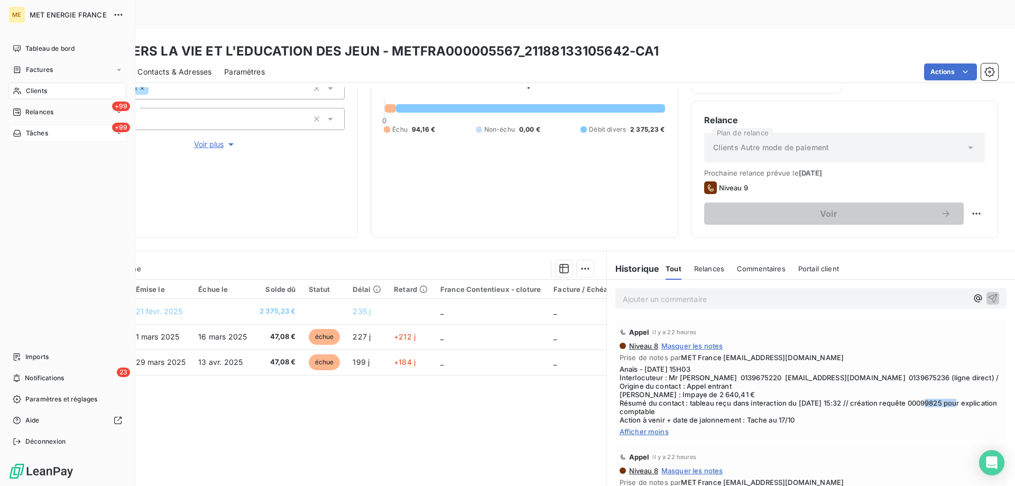
click at [36, 129] on span "Tâches" at bounding box center [37, 133] width 22 height 10
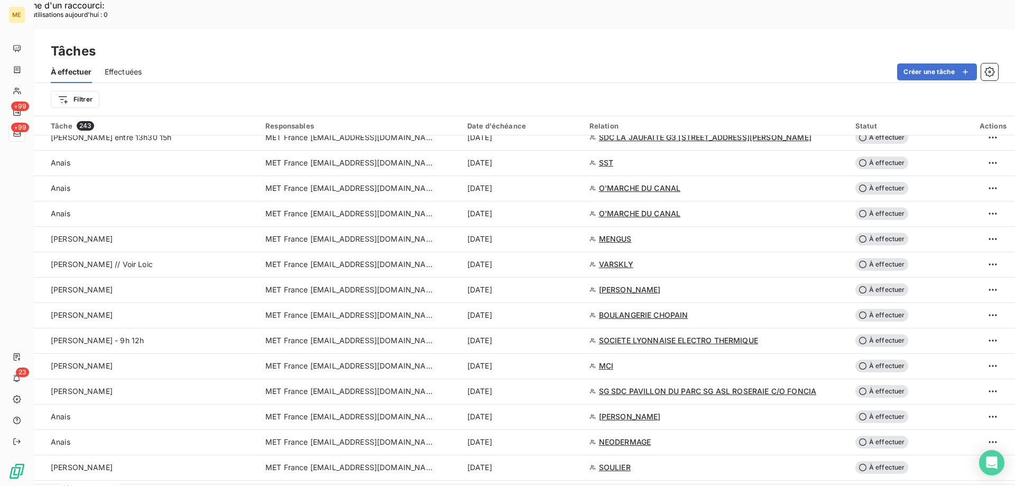
scroll to position [793, 0]
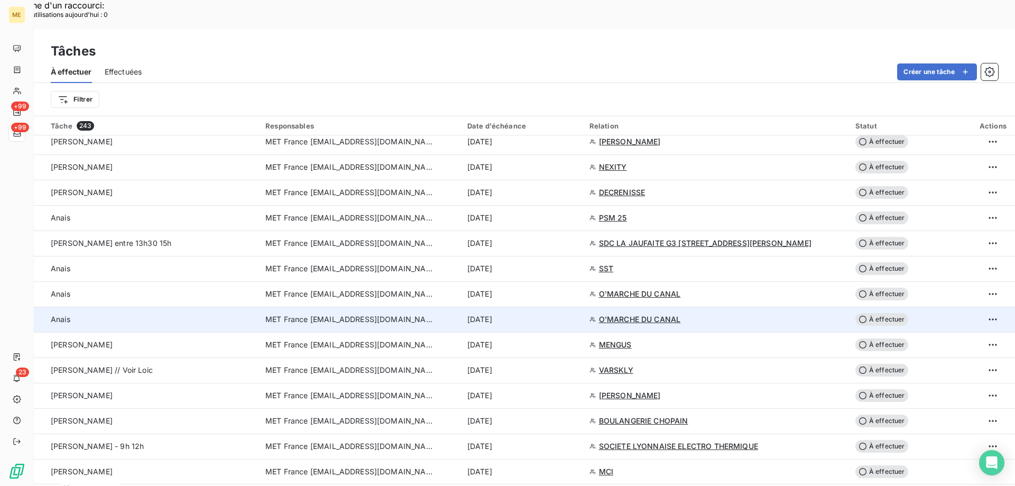
click at [540, 306] on td "[DATE]" at bounding box center [522, 318] width 122 height 25
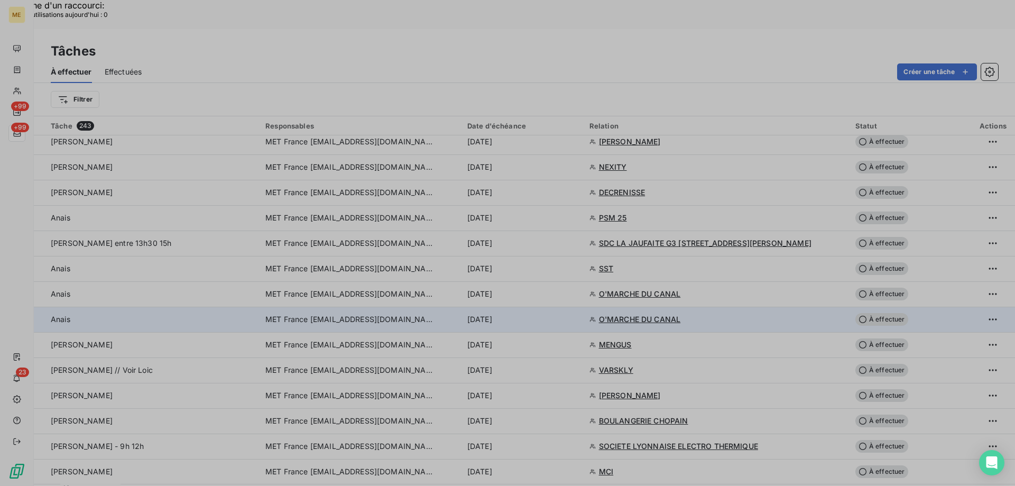
type input "[DATE]"
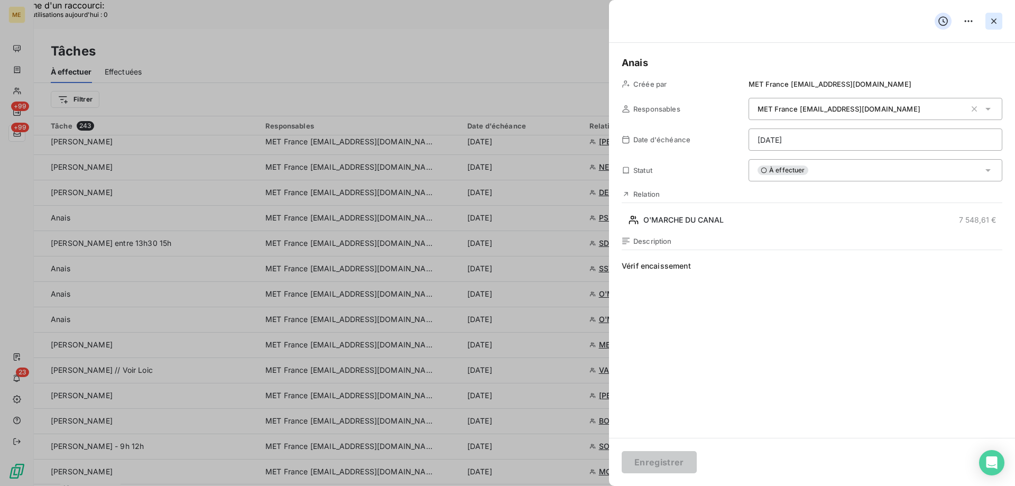
click at [995, 21] on icon "button" at bounding box center [993, 21] width 11 height 11
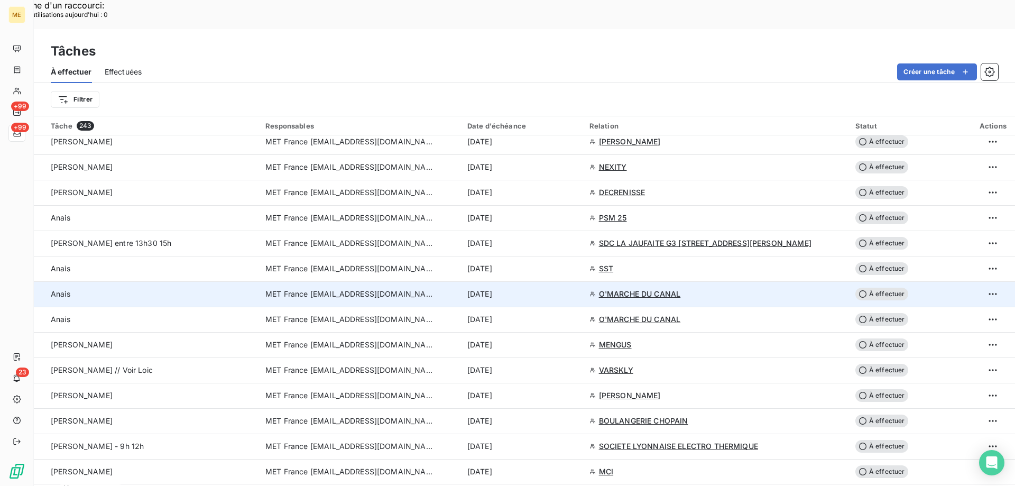
click at [538, 281] on td "[DATE]" at bounding box center [522, 293] width 122 height 25
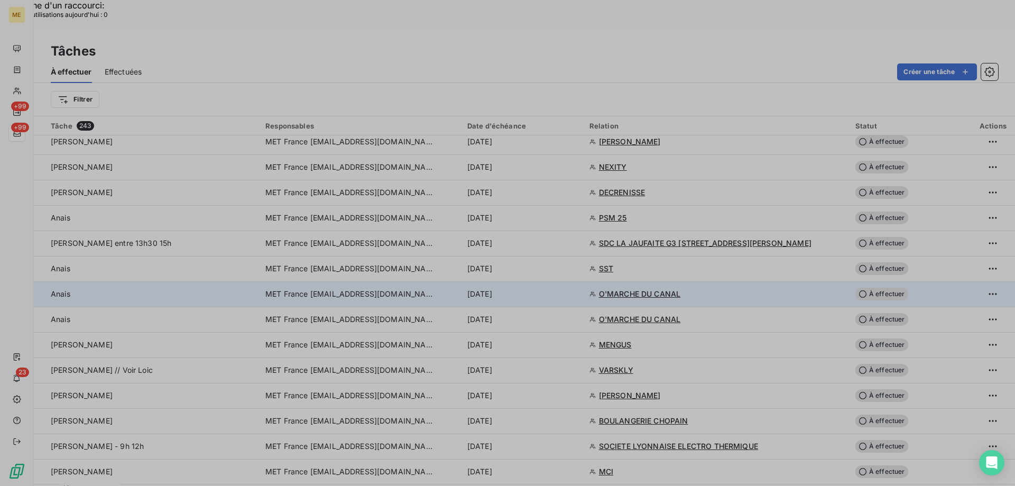
type input "[DATE]"
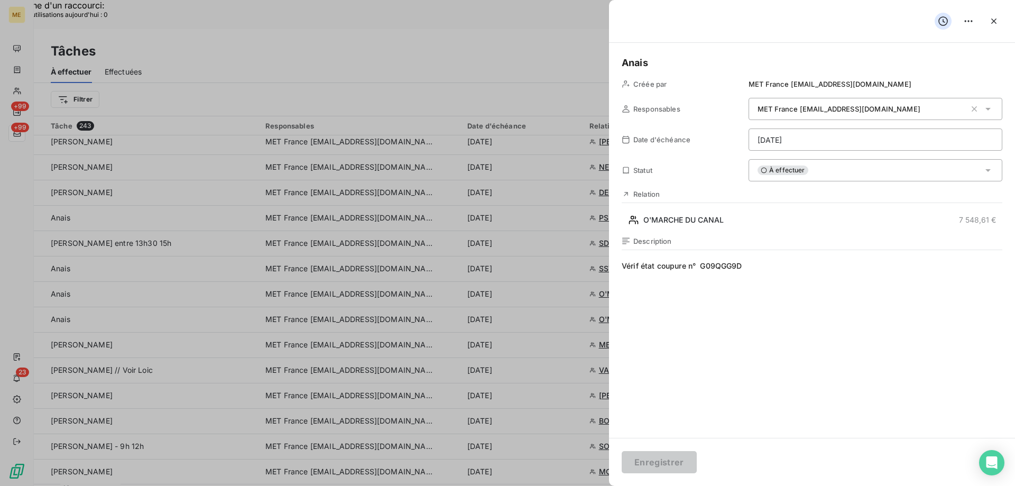
click at [825, 165] on div "À effectuer" at bounding box center [875, 170] width 254 height 22
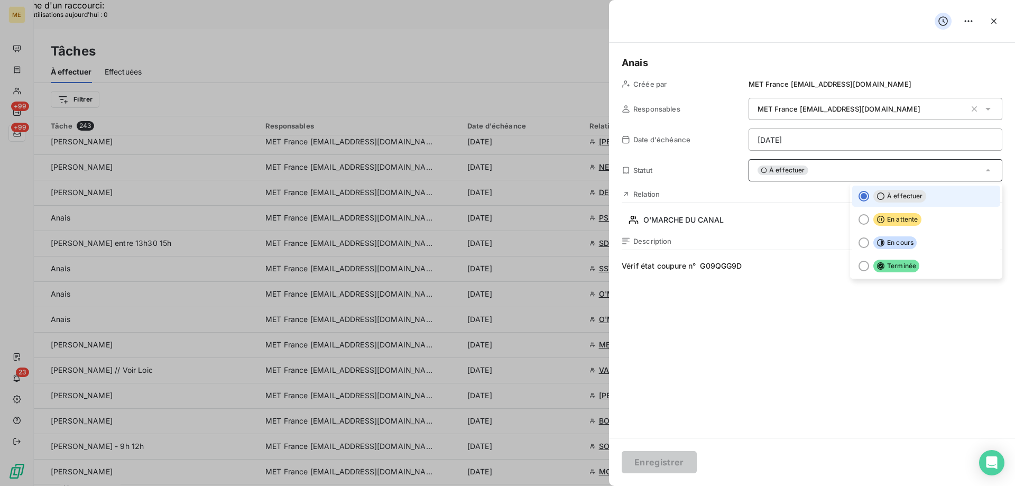
drag, startPoint x: 879, startPoint y: 271, endPoint x: 868, endPoint y: 282, distance: 15.7
click at [876, 274] on li "Terminée" at bounding box center [926, 265] width 148 height 21
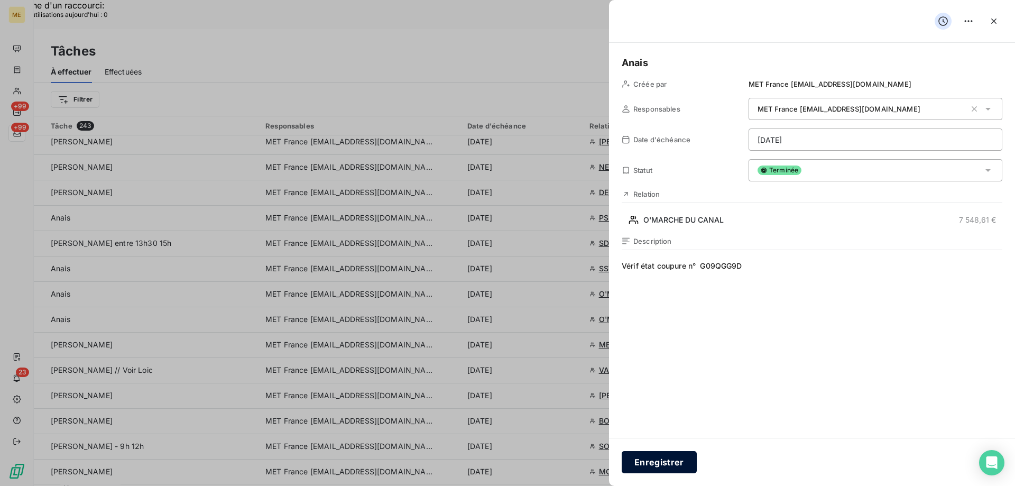
click at [656, 458] on button "Enregistrer" at bounding box center [658, 462] width 75 height 22
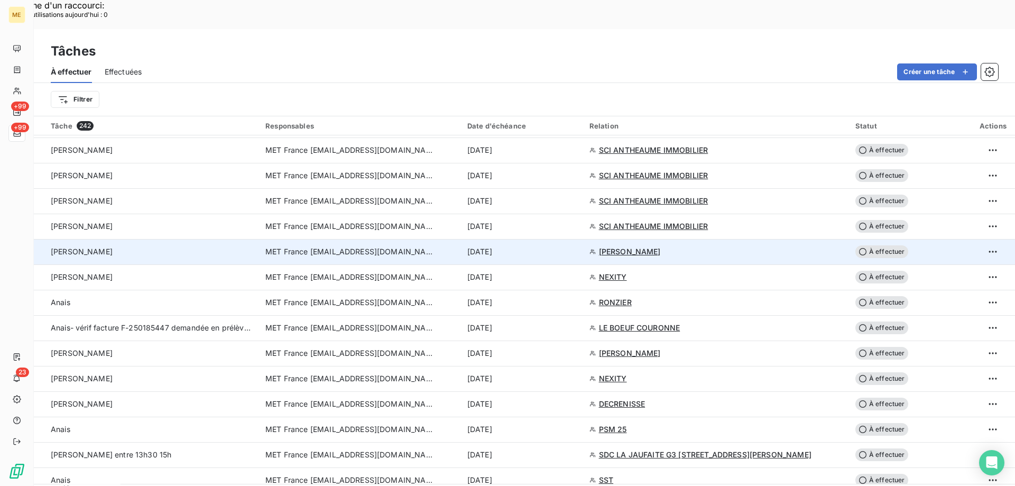
scroll to position [476, 0]
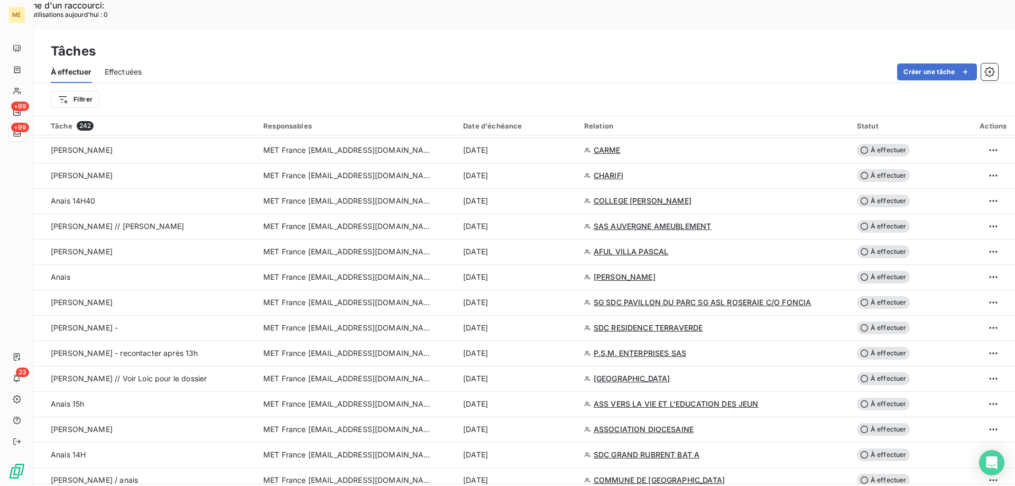
scroll to position [845, 0]
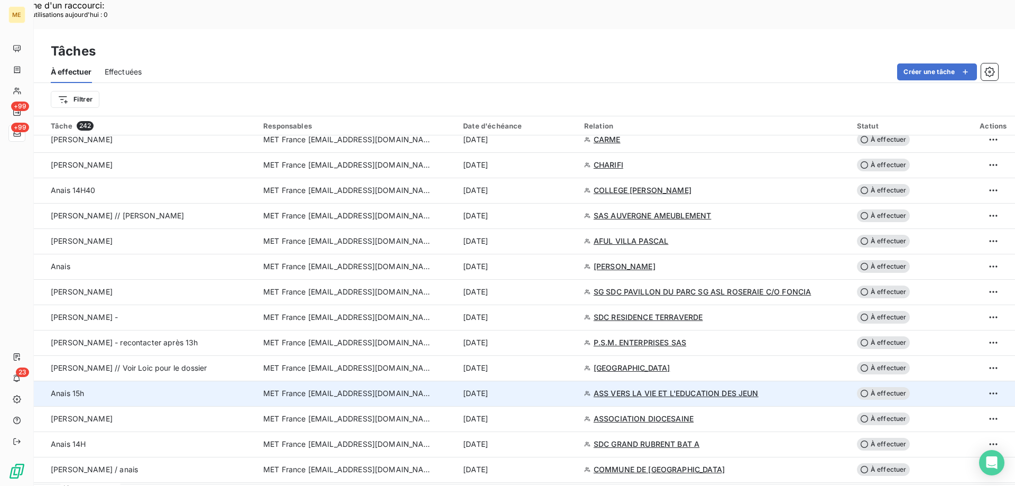
click at [545, 388] on div "[DATE]" at bounding box center [517, 393] width 108 height 11
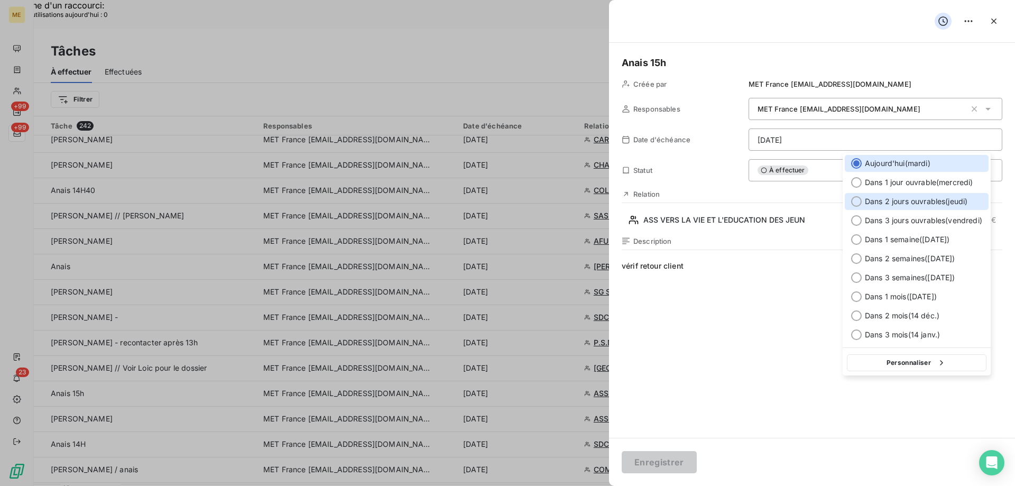
click at [894, 200] on span "Dans 2 jours ouvrables ( [DATE] )" at bounding box center [915, 201] width 103 height 11
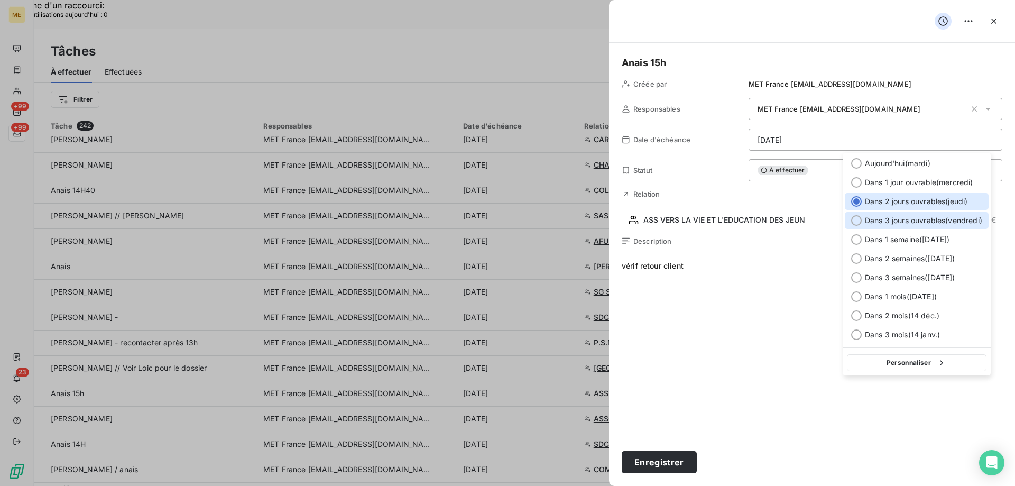
click at [965, 224] on span "Dans 3 jours ouvrables ( [DATE] )" at bounding box center [922, 220] width 117 height 11
type input "[DATE]"
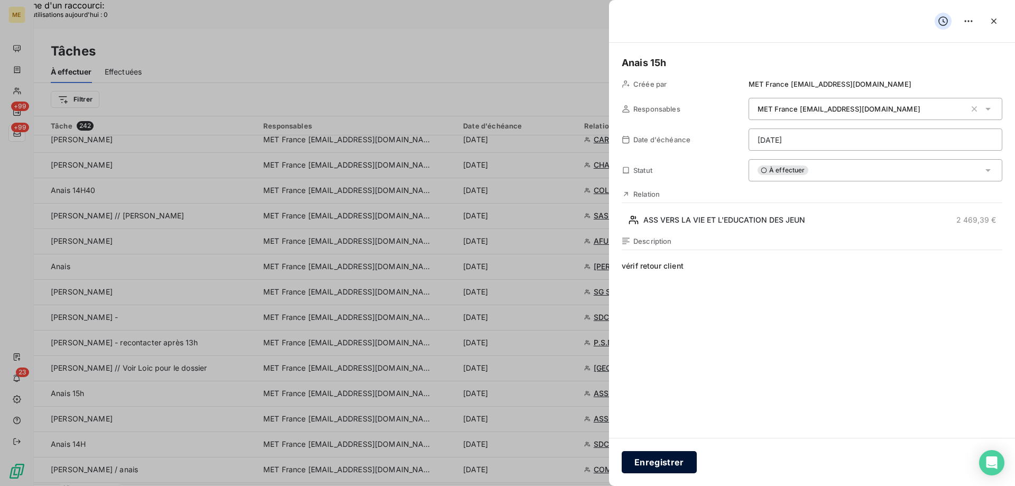
click at [654, 455] on button "Enregistrer" at bounding box center [658, 462] width 75 height 22
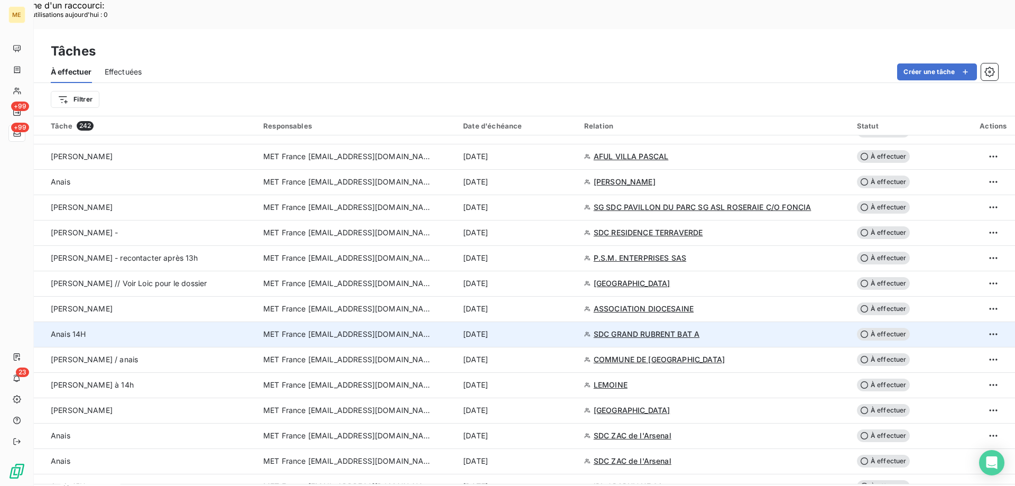
scroll to position [951, 0]
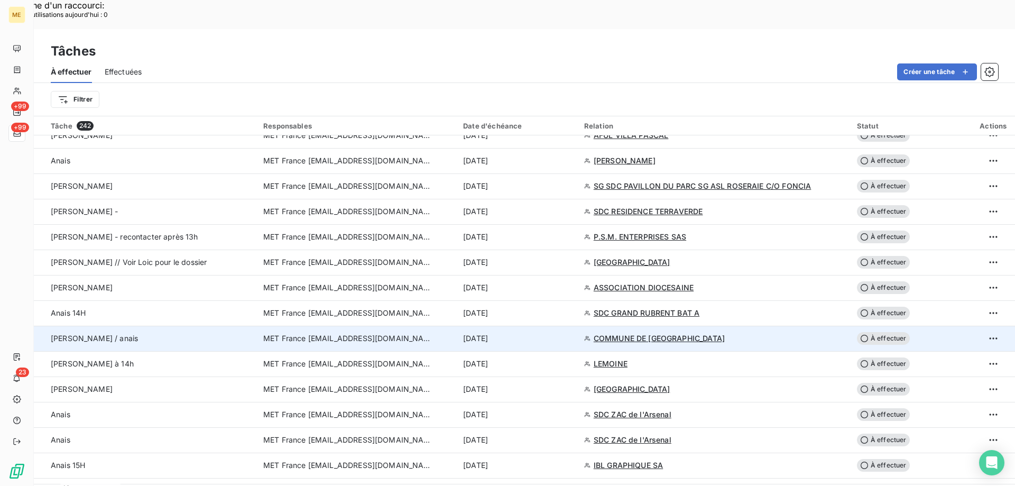
click at [553, 333] on div "[DATE]" at bounding box center [517, 338] width 108 height 11
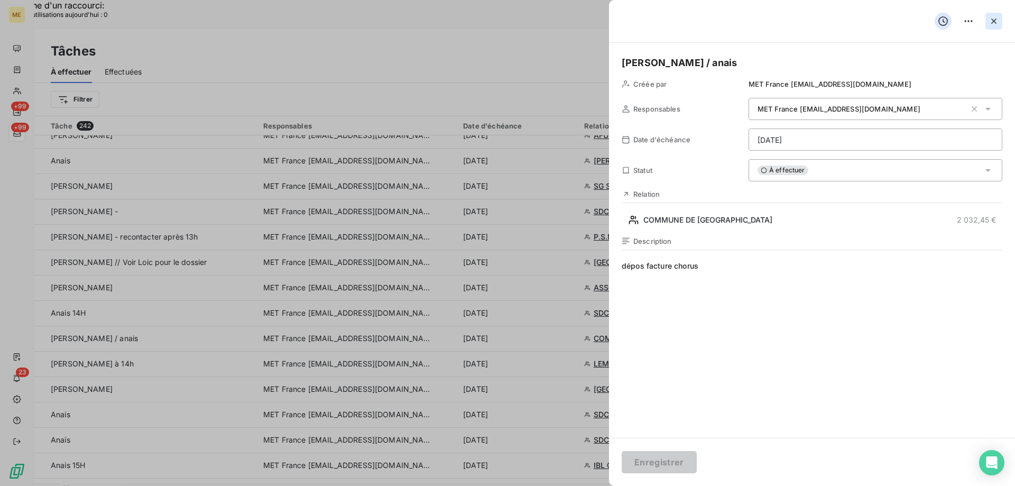
click at [993, 17] on icon "button" at bounding box center [993, 21] width 11 height 11
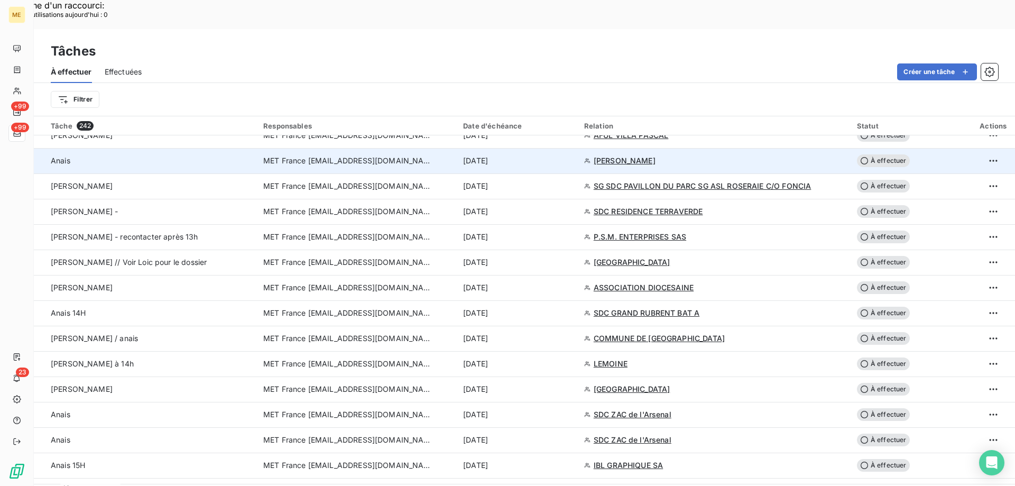
click at [562, 148] on td "[DATE]" at bounding box center [517, 160] width 121 height 25
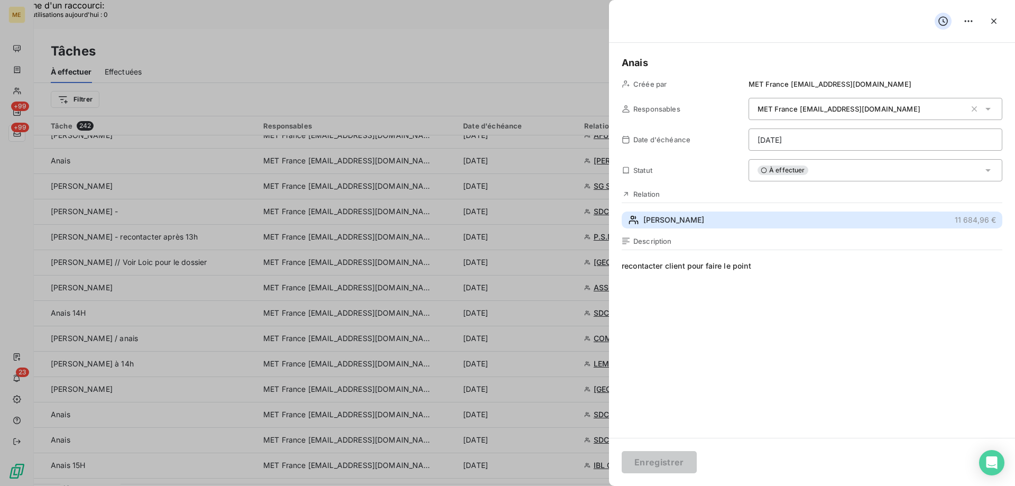
click at [719, 216] on button "OLIVIER 11 684,96 €" at bounding box center [811, 219] width 380 height 17
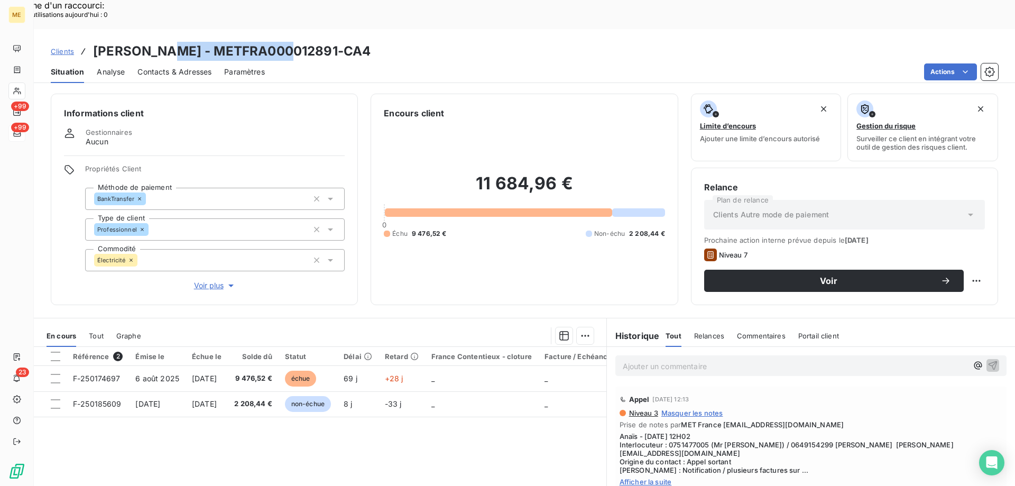
drag, startPoint x: 281, startPoint y: 22, endPoint x: 159, endPoint y: 22, distance: 122.1
click at [159, 42] on h3 "[PERSON_NAME] - METFRA000012891-CA4" at bounding box center [231, 51] width 277 height 19
copy h3 "METFRA000012891"
click at [252, 42] on h3 "[PERSON_NAME] - METFRA000012891-CA4" at bounding box center [231, 51] width 277 height 19
click at [69, 47] on span "Clients" at bounding box center [62, 51] width 23 height 8
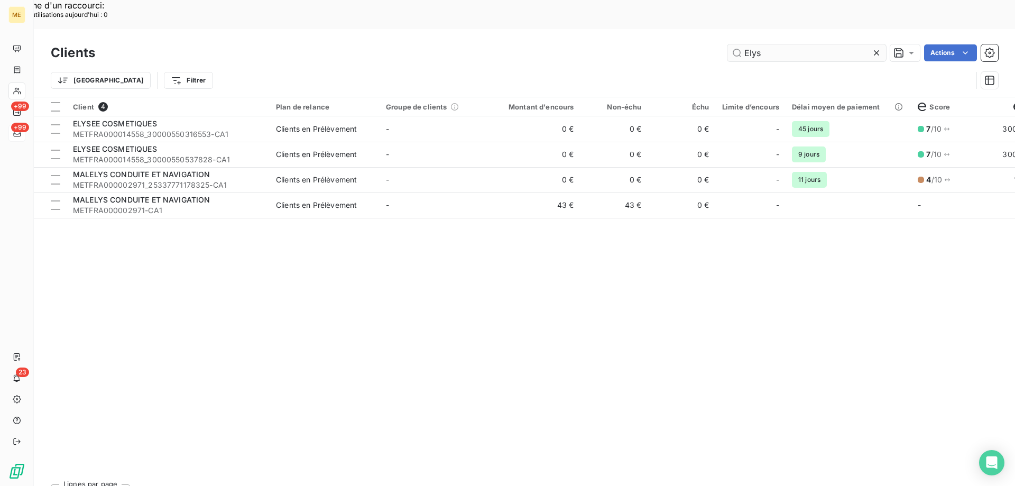
click at [788, 44] on input "Elys" at bounding box center [806, 52] width 159 height 17
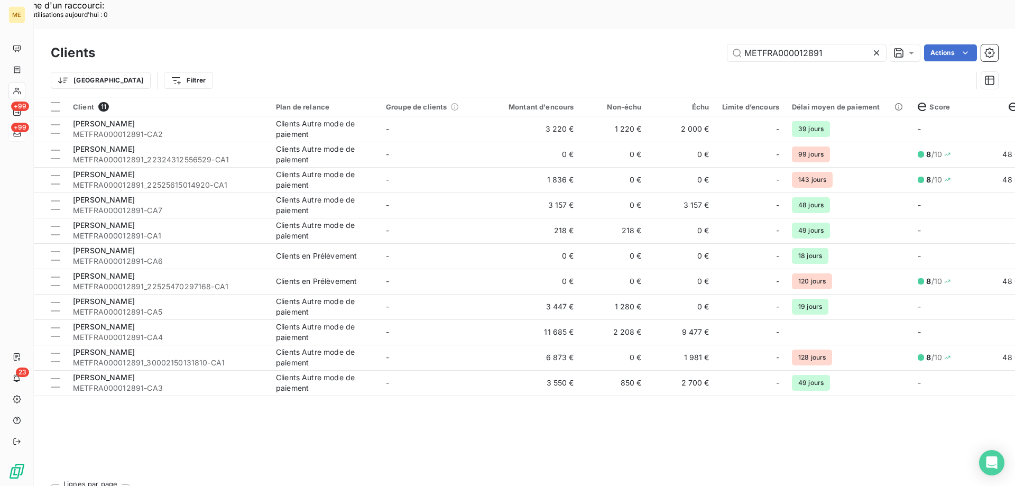
type input "METFRA000012891"
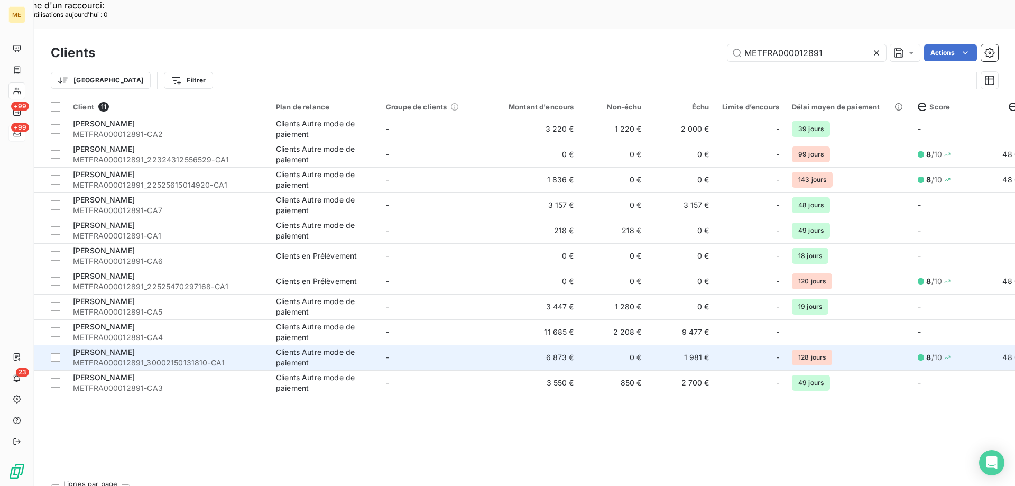
click at [422, 345] on td "-" at bounding box center [434, 357] width 110 height 25
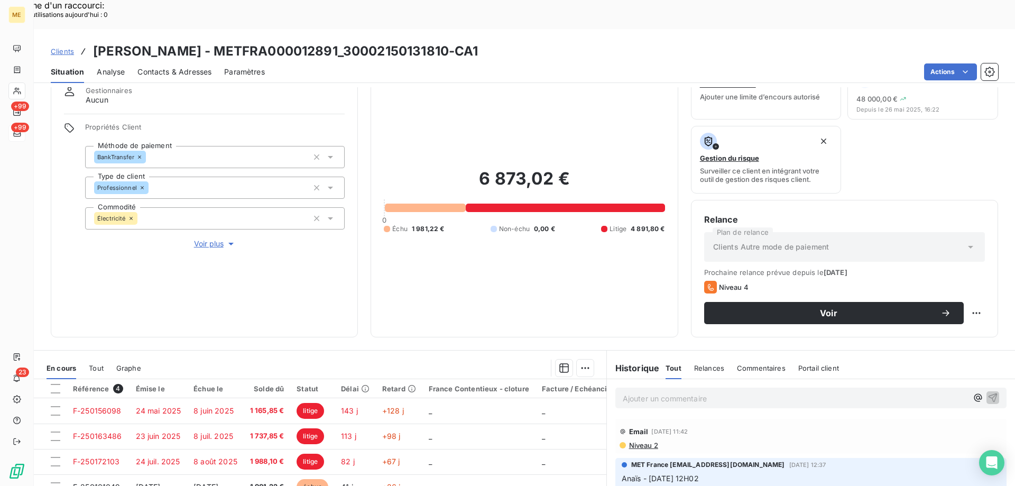
scroll to position [35, 0]
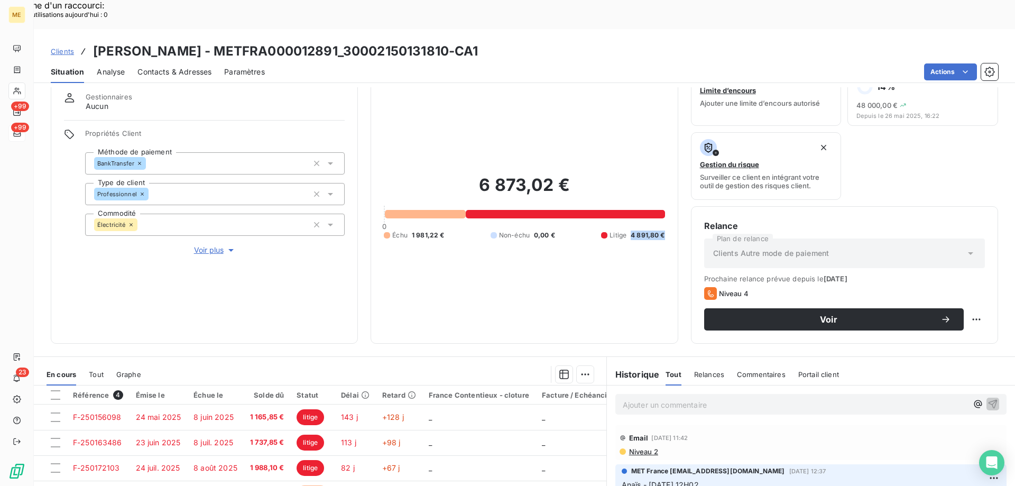
drag, startPoint x: 627, startPoint y: 202, endPoint x: 660, endPoint y: 200, distance: 33.3
click at [660, 200] on div "Encours client 6 873,02 € 0 Échu 1 981,22 € Non-échu 0,00 € Litige 4 891,80 €" at bounding box center [523, 200] width 307 height 285
click at [652, 226] on div "6 873,02 € 0 Échu 1 981,22 € Non-échu 0,00 € Litige 4 891,80 €" at bounding box center [524, 207] width 281 height 246
drag, startPoint x: 442, startPoint y: 201, endPoint x: 410, endPoint y: 203, distance: 32.3
click at [410, 230] on div "Échu 1 981,22 € Non-échu 0,00 € Litige 4 891,80 €" at bounding box center [524, 235] width 281 height 10
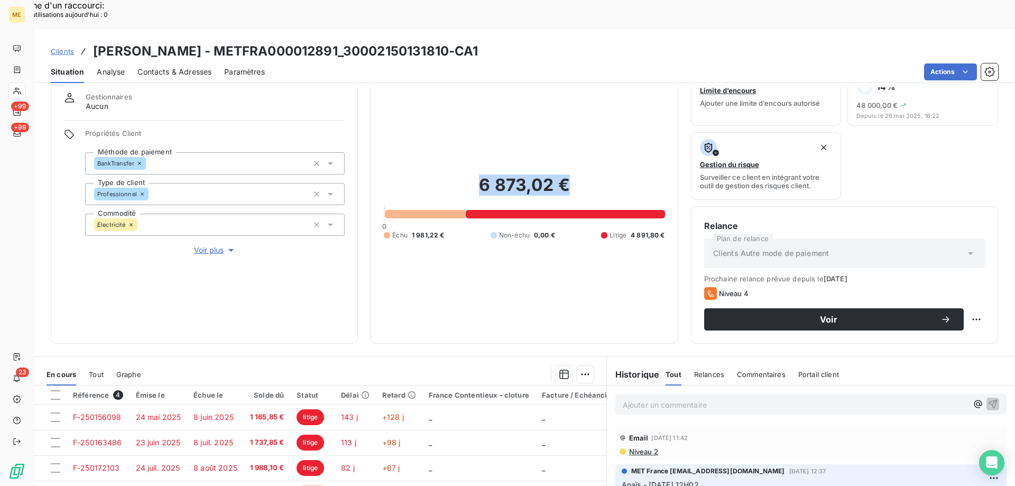
drag, startPoint x: 578, startPoint y: 142, endPoint x: 463, endPoint y: 148, distance: 114.8
click at [463, 148] on div "6 873,02 € 0 Échu 1 981,22 € Non-échu 0,00 € Litige 4 891,80 €" at bounding box center [524, 207] width 281 height 246
click at [534, 117] on div "6 873,02 € 0 Échu 1 981,22 € Non-échu 0,00 € Litige 4 891,80 €" at bounding box center [524, 207] width 281 height 246
drag, startPoint x: 451, startPoint y: 198, endPoint x: 406, endPoint y: 212, distance: 47.8
click at [406, 212] on div "6 873,02 € 0 Échu 1 981,22 € Non-échu 0,00 € Litige 4 891,80 €" at bounding box center [524, 207] width 281 height 246
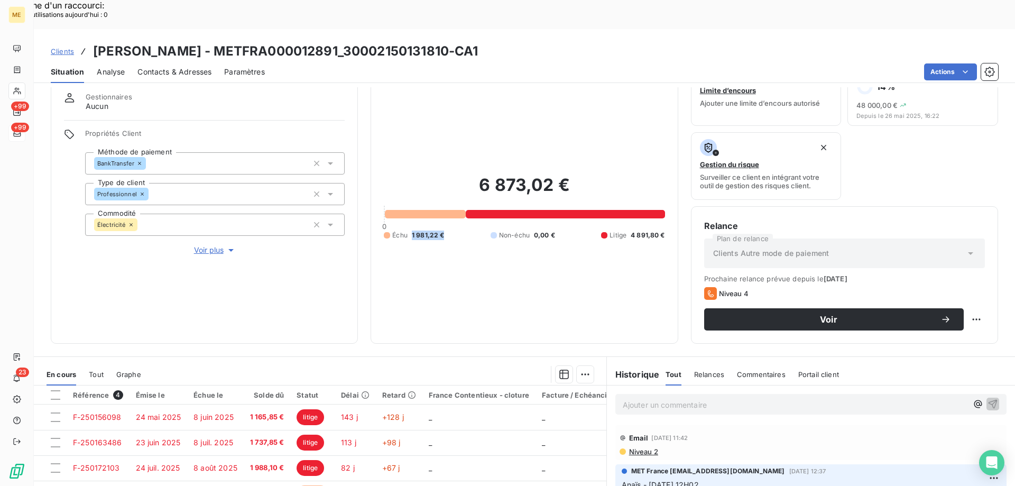
click at [429, 227] on div "6 873,02 € 0 Échu 1 981,22 € Non-échu 0,00 € Litige 4 891,80 €" at bounding box center [524, 207] width 281 height 246
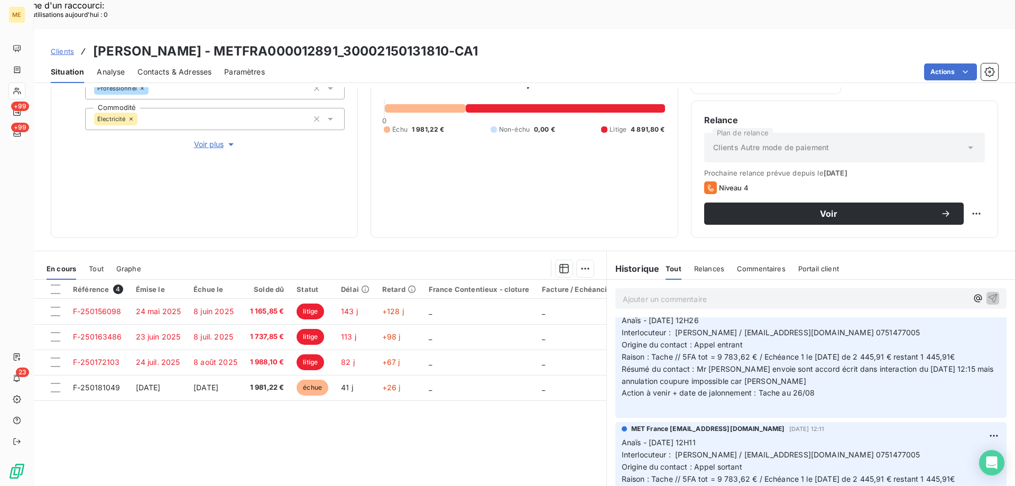
scroll to position [1427, 0]
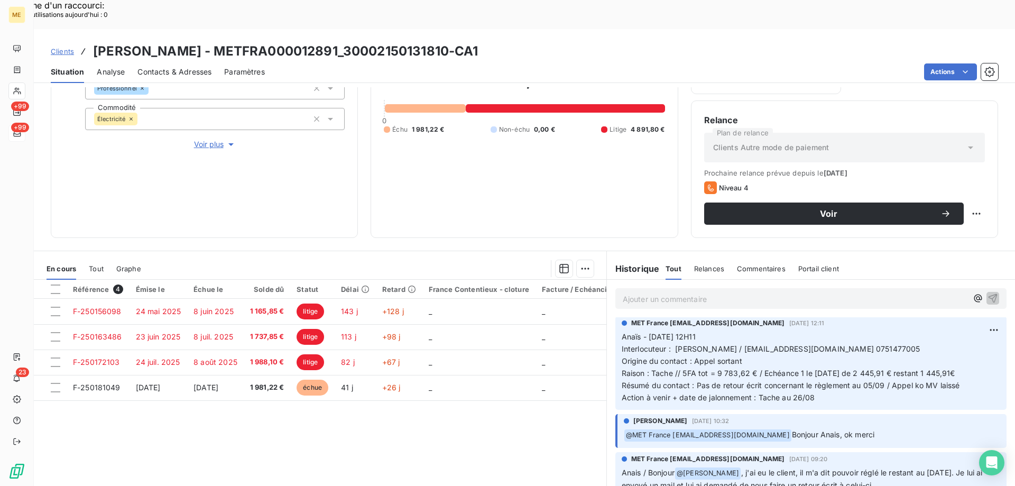
click at [63, 47] on span "Clients" at bounding box center [62, 51] width 23 height 8
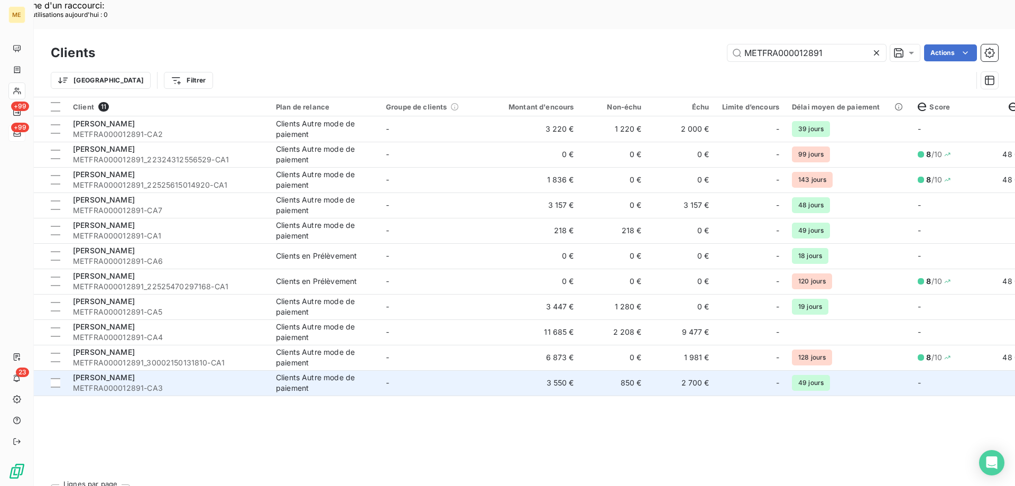
click at [472, 370] on td "-" at bounding box center [434, 382] width 110 height 25
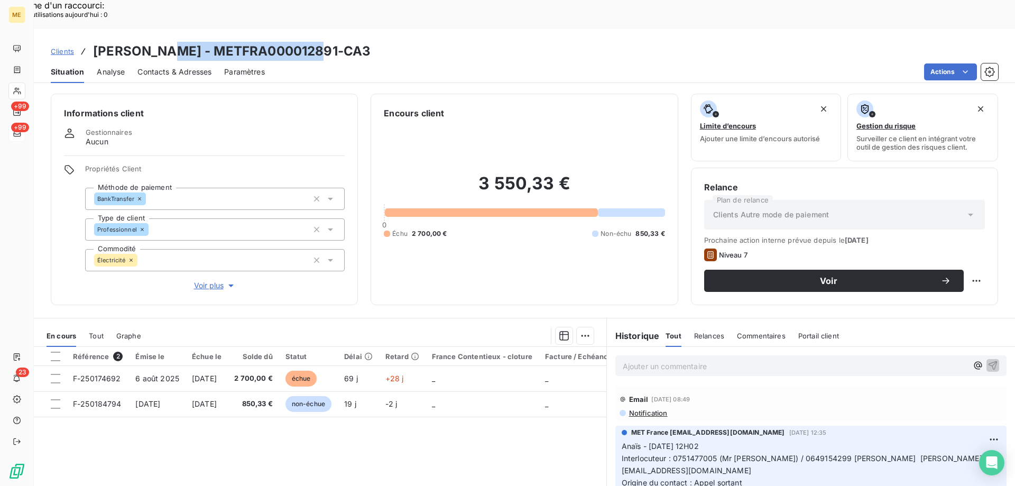
drag, startPoint x: 327, startPoint y: 20, endPoint x: 159, endPoint y: 17, distance: 168.1
click at [159, 42] on div "Clients [PERSON_NAME] - METFRA000012891-CA3" at bounding box center [524, 51] width 981 height 19
click at [67, 47] on span "Clients" at bounding box center [62, 51] width 23 height 8
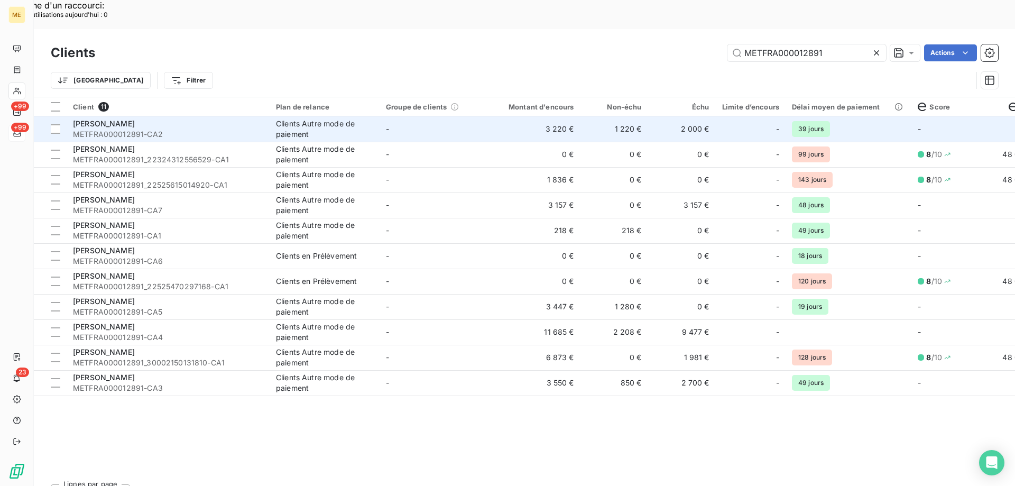
click at [481, 116] on td "-" at bounding box center [434, 128] width 110 height 25
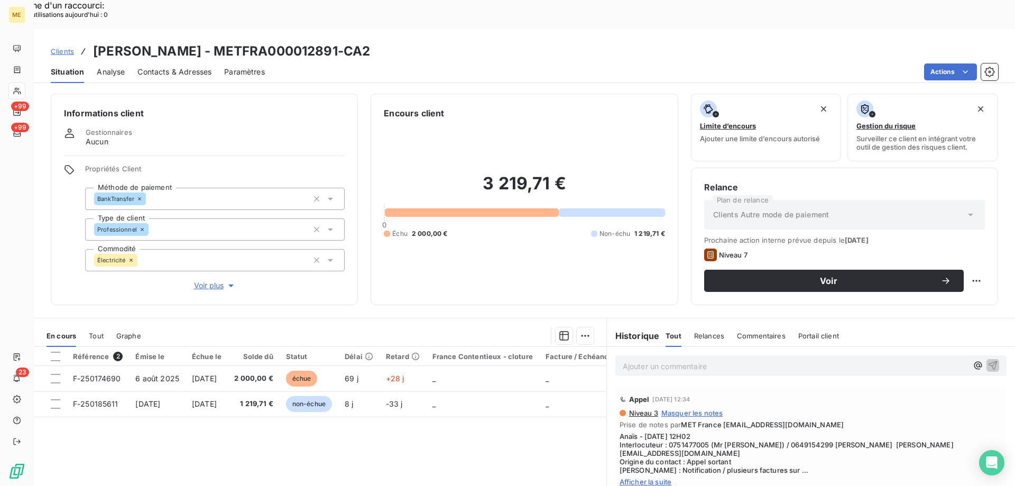
click at [73, 47] on span "Clients" at bounding box center [62, 51] width 23 height 8
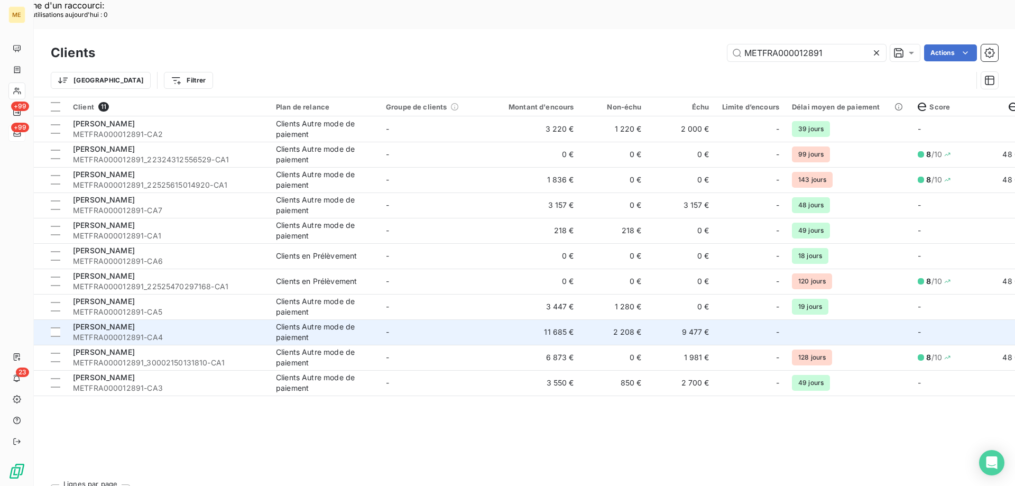
click at [484, 319] on td "-" at bounding box center [434, 331] width 110 height 25
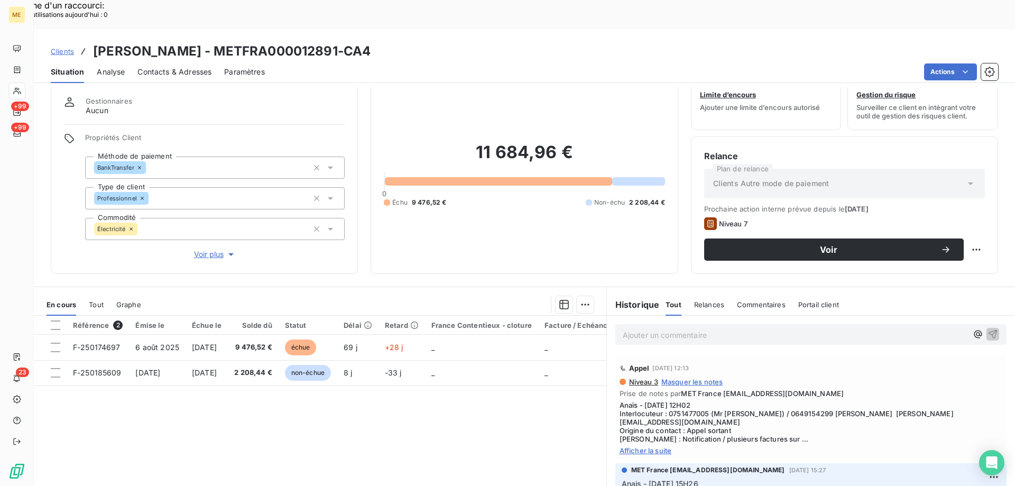
scroll to position [53, 0]
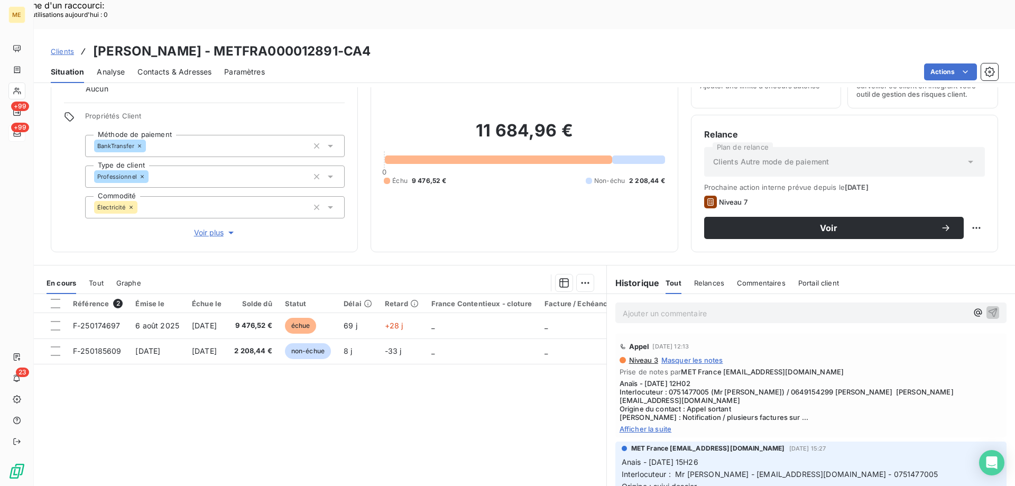
click at [68, 47] on span "Clients" at bounding box center [62, 51] width 23 height 8
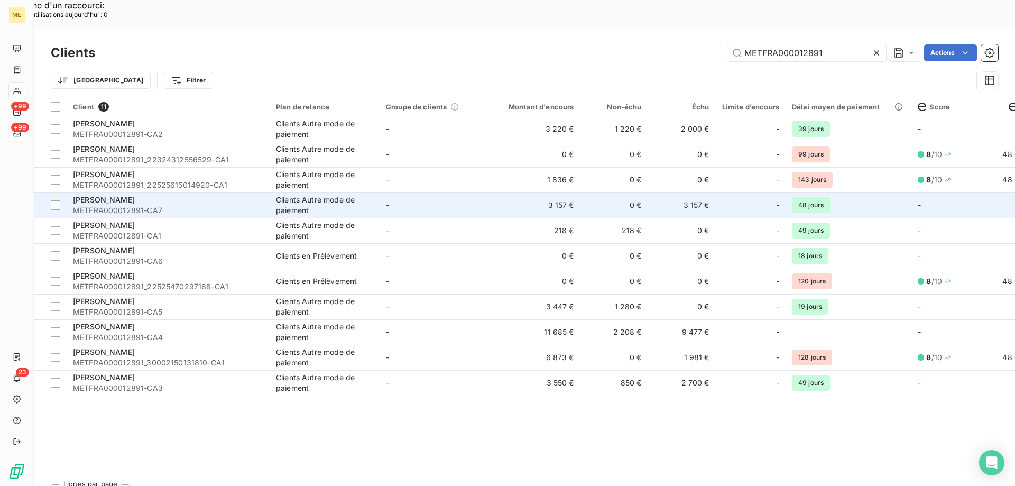
click at [522, 192] on td "3 157 €" at bounding box center [534, 204] width 91 height 25
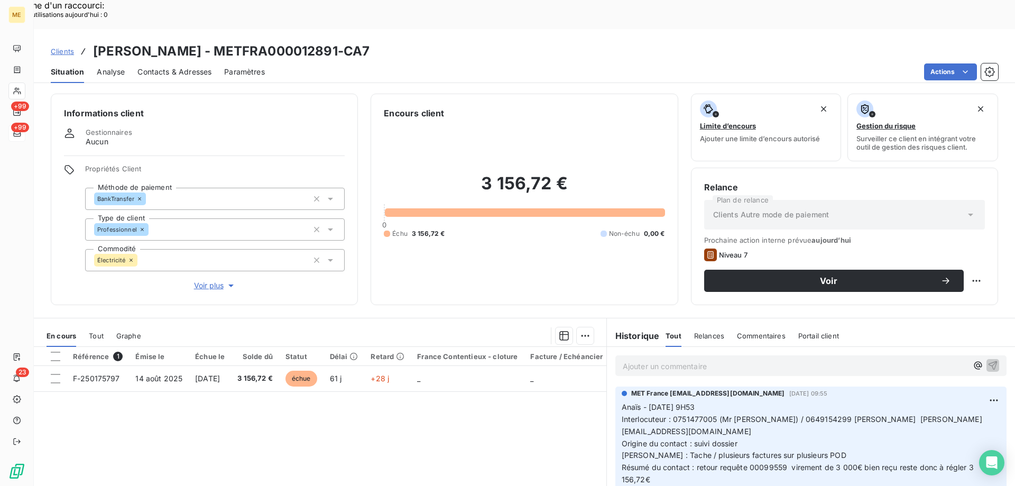
click at [58, 47] on span "Clients" at bounding box center [62, 51] width 23 height 8
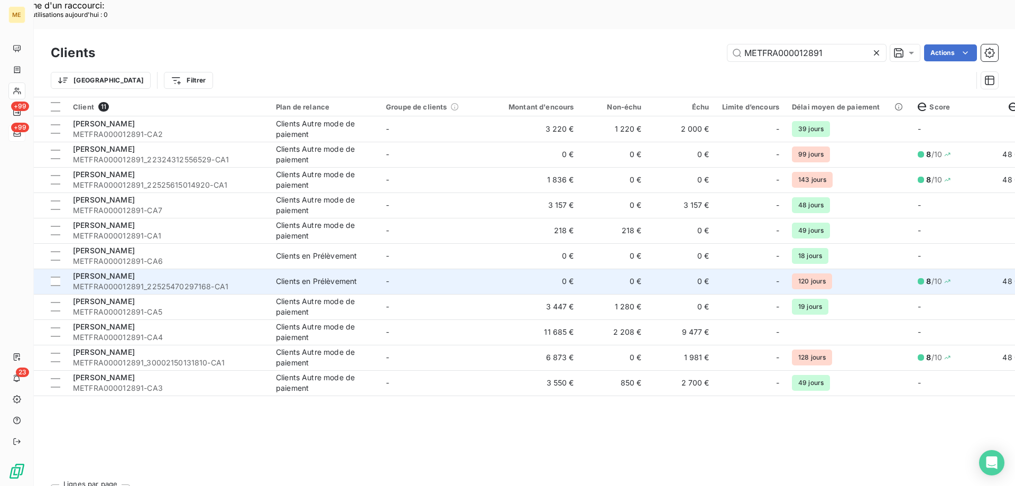
click at [498, 268] on td "0 €" at bounding box center [534, 280] width 91 height 25
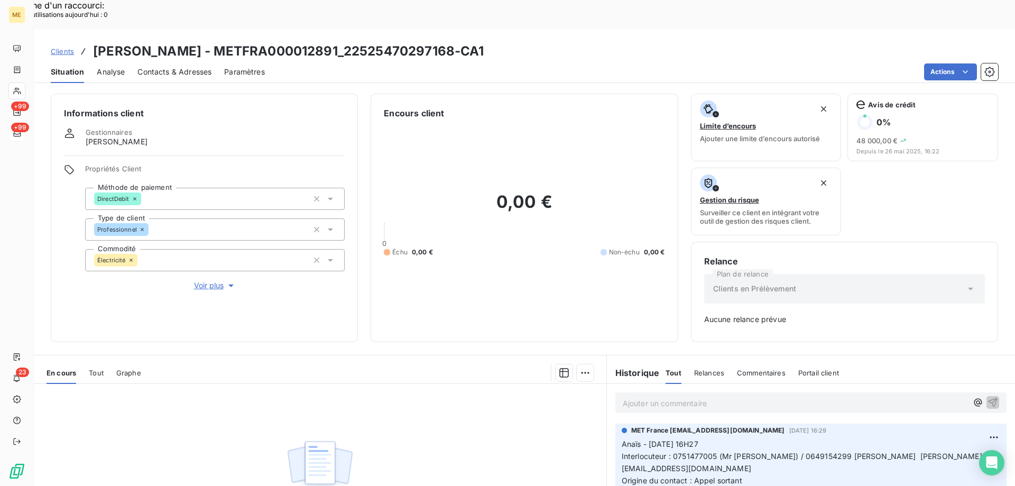
click at [60, 47] on span "Clients" at bounding box center [62, 51] width 23 height 8
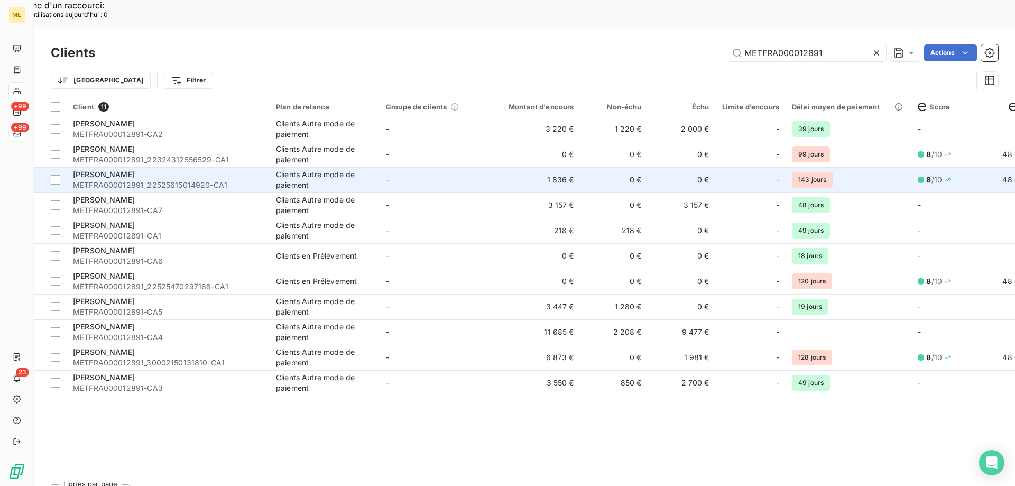
click at [501, 167] on td "1 836 €" at bounding box center [534, 179] width 91 height 25
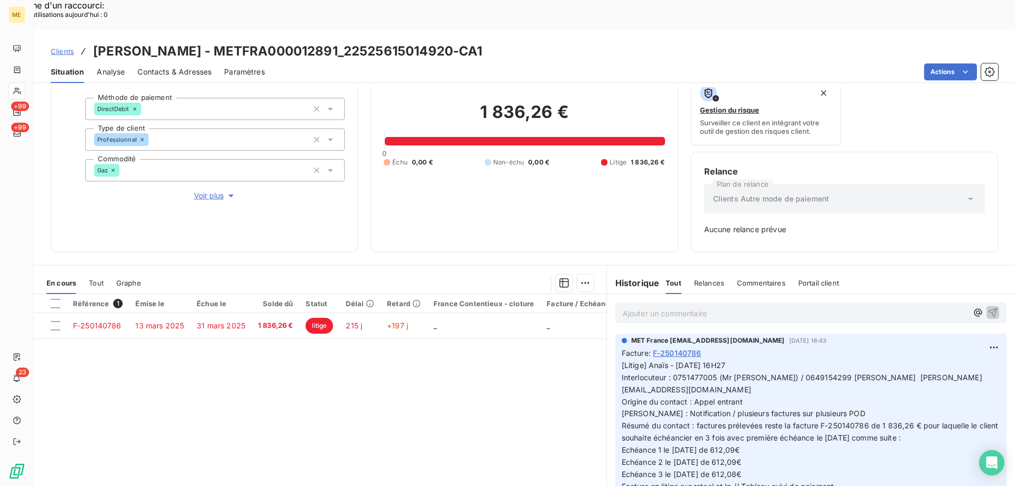
scroll to position [104, 0]
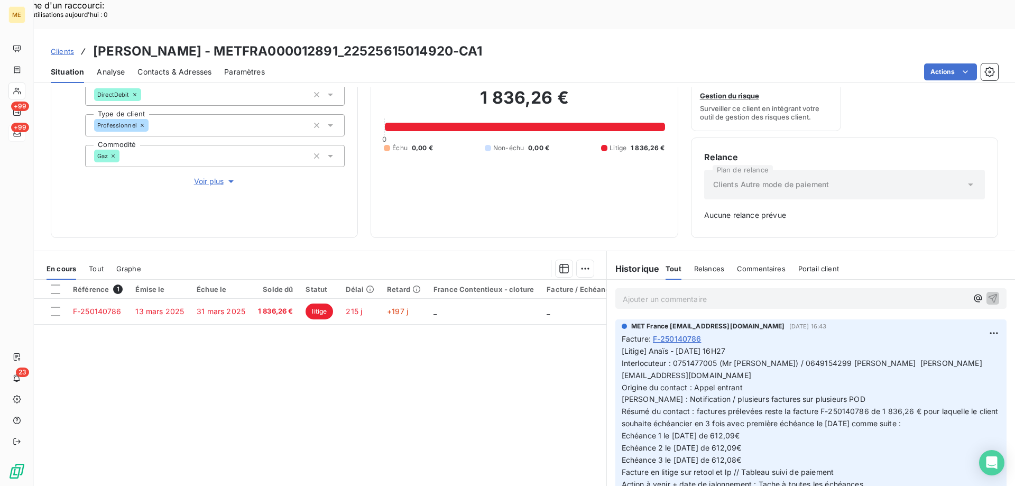
click at [726, 396] on span "[Litige] Anaïs - [DATE] 16H27 Interlocuteur : 0751477005 (Mr [PERSON_NAME]) / 0…" at bounding box center [810, 417] width 379 height 142
drag, startPoint x: 718, startPoint y: 394, endPoint x: 736, endPoint y: 394, distance: 17.4
click at [750, 393] on span "[Litige] Anaïs - [DATE] 16H27 Interlocuteur : 0751477005 (Mr [PERSON_NAME]) / 0…" at bounding box center [810, 417] width 379 height 142
drag, startPoint x: 672, startPoint y: 394, endPoint x: 756, endPoint y: 387, distance: 83.8
click at [756, 387] on p "[Litige] Anaïs - [DATE] 16H27 Interlocuteur : 0751477005 (Mr [PERSON_NAME]) / 0…" at bounding box center [810, 417] width 378 height 145
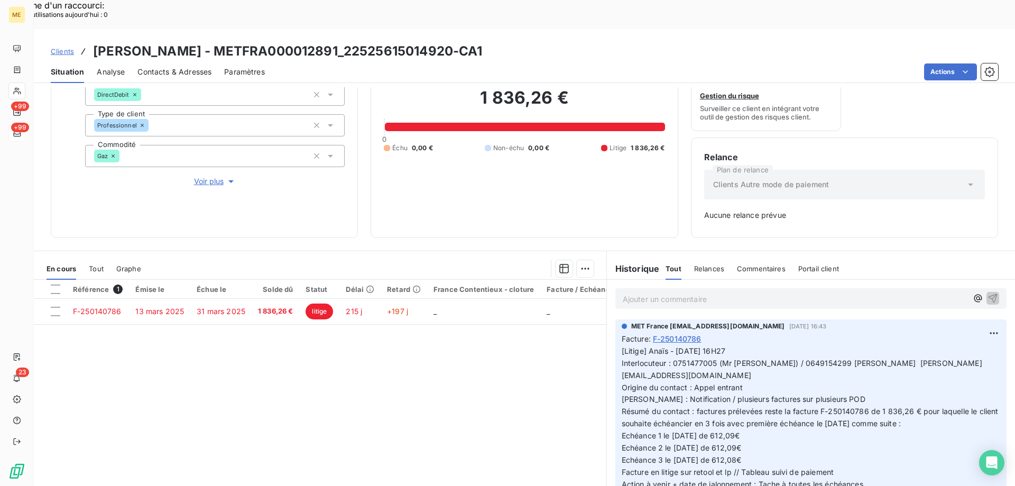
click at [749, 396] on span "[Litige] Anaïs - [DATE] 16H27 Interlocuteur : 0751477005 (Mr [PERSON_NAME]) / 0…" at bounding box center [810, 417] width 379 height 142
drag, startPoint x: 479, startPoint y: 76, endPoint x: 553, endPoint y: 73, distance: 74.5
click at [553, 87] on h2 "1 836,26 €" at bounding box center [524, 103] width 281 height 32
click at [569, 87] on h2 "1 836,26 €" at bounding box center [524, 103] width 281 height 32
drag, startPoint x: 565, startPoint y: 75, endPoint x: 478, endPoint y: 82, distance: 87.5
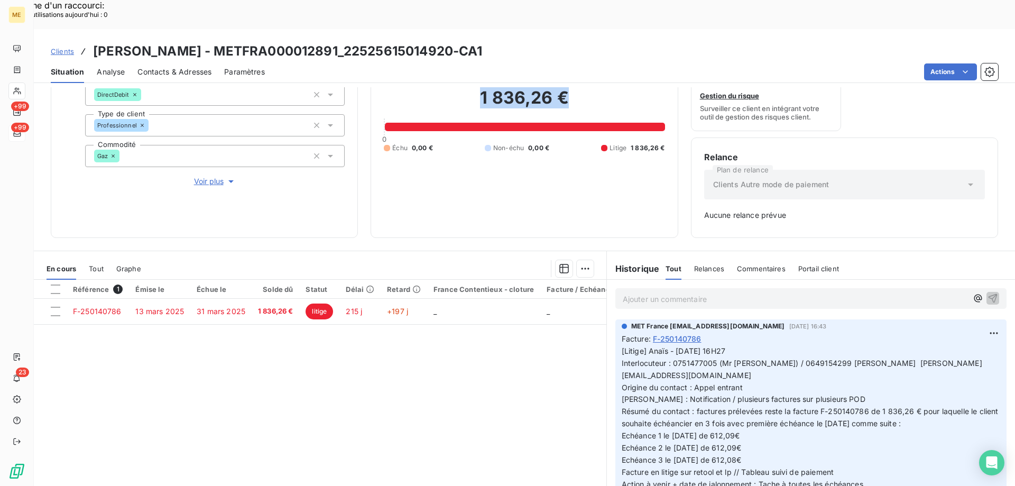
click at [478, 87] on h2 "1 836,26 €" at bounding box center [524, 103] width 281 height 32
click at [591, 180] on div "1 836,26 € 0 Échu 0,00 € Non-échu 0,00 € Litige 1 836,26 €" at bounding box center [524, 119] width 281 height 209
click at [68, 46] on link "Clients" at bounding box center [62, 51] width 23 height 11
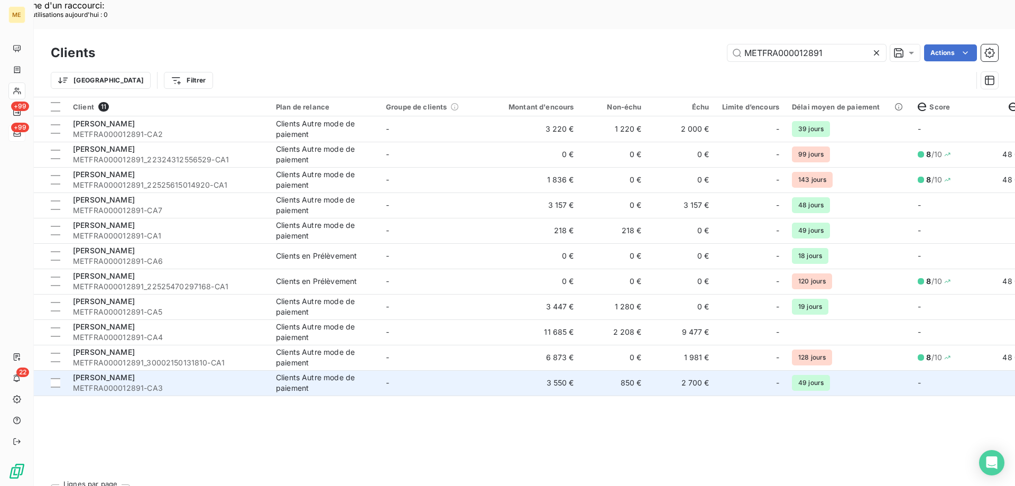
click at [604, 370] on td "850 €" at bounding box center [614, 382] width 68 height 25
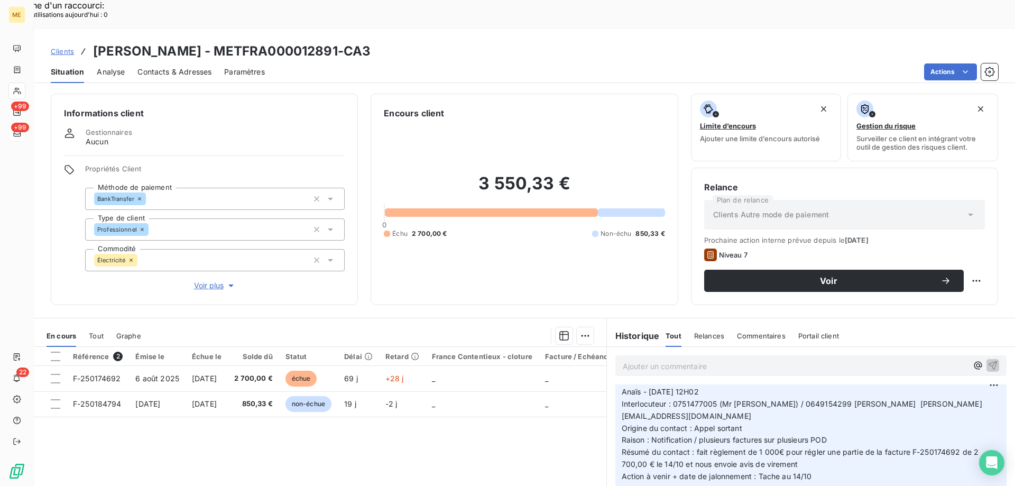
scroll to position [53, 0]
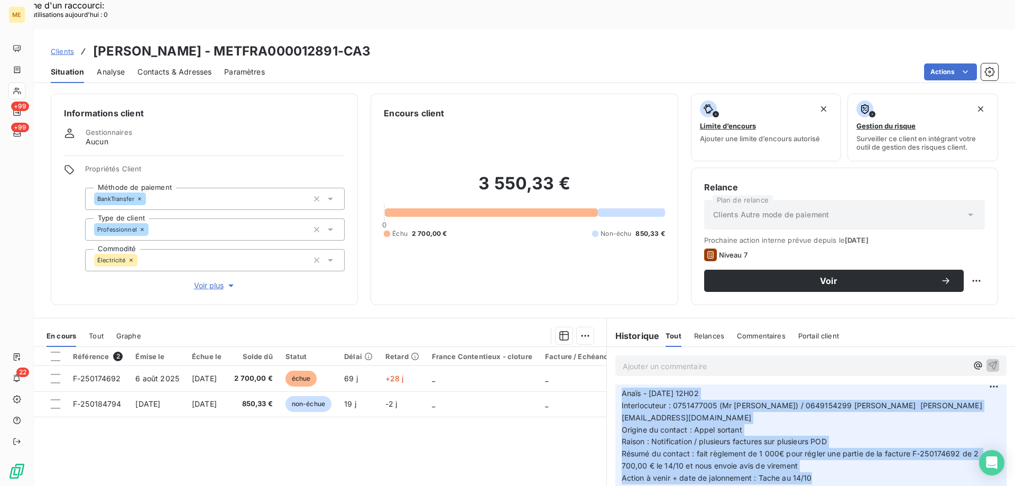
drag, startPoint x: 815, startPoint y: 435, endPoint x: 609, endPoint y: 368, distance: 216.7
click at [609, 370] on div "MET France [EMAIL_ADDRESS][DOMAIN_NAME] [DATE] 12:35 Anaïs - [DATE] 12H02 Inter…" at bounding box center [811, 431] width 408 height 122
copy p "Anaïs - [DATE] 12H02 Interlocuteur : 0751477005 (Mr [PERSON_NAME]) / 0649154299…"
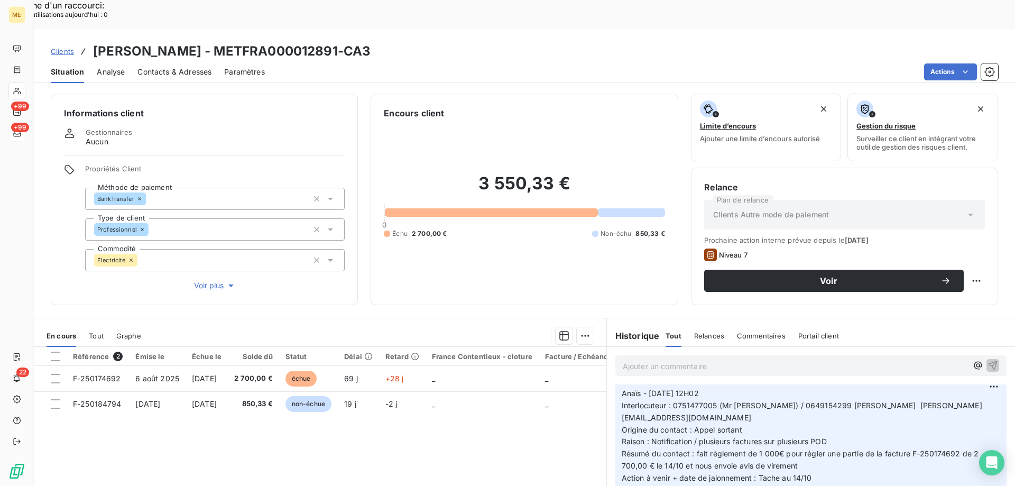
click at [655, 359] on p "Ajouter un commentaire ﻿" at bounding box center [794, 365] width 345 height 13
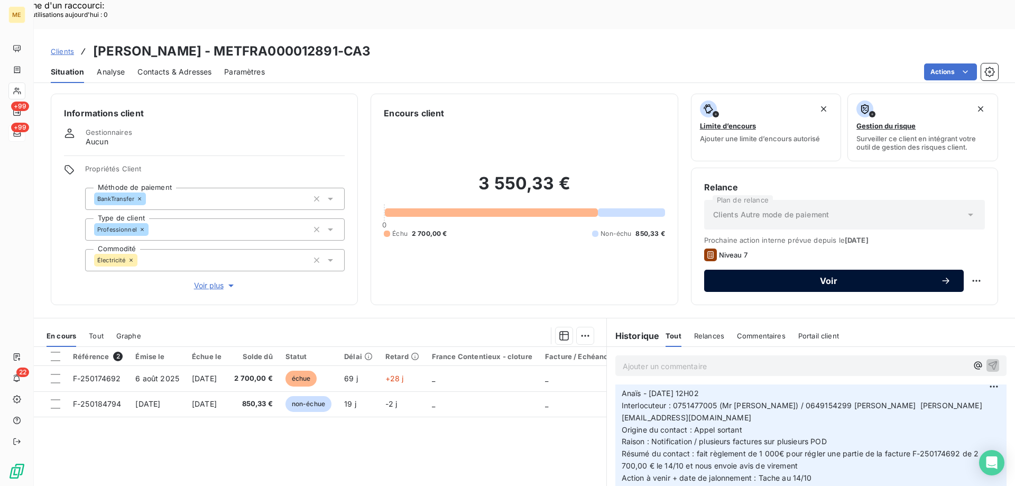
click at [922, 276] on span "Voir" at bounding box center [829, 280] width 224 height 8
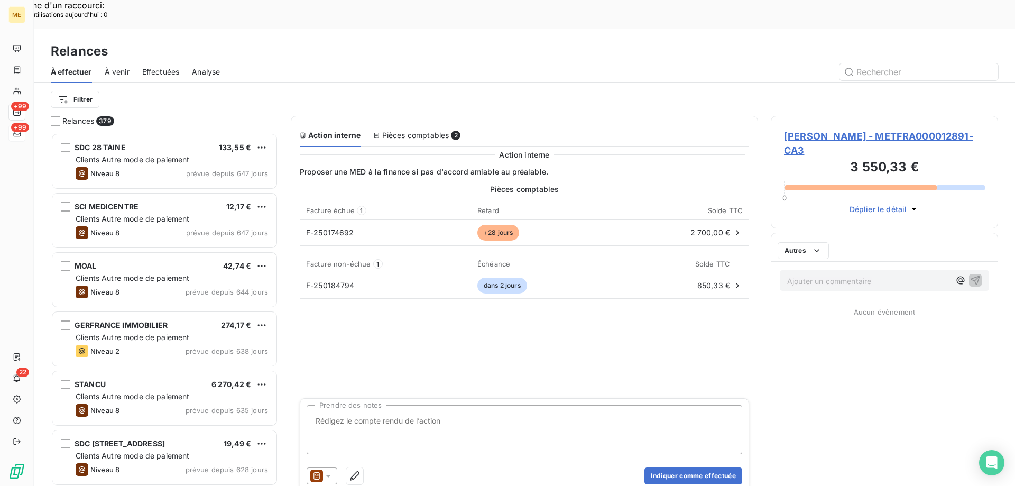
scroll to position [374, 219]
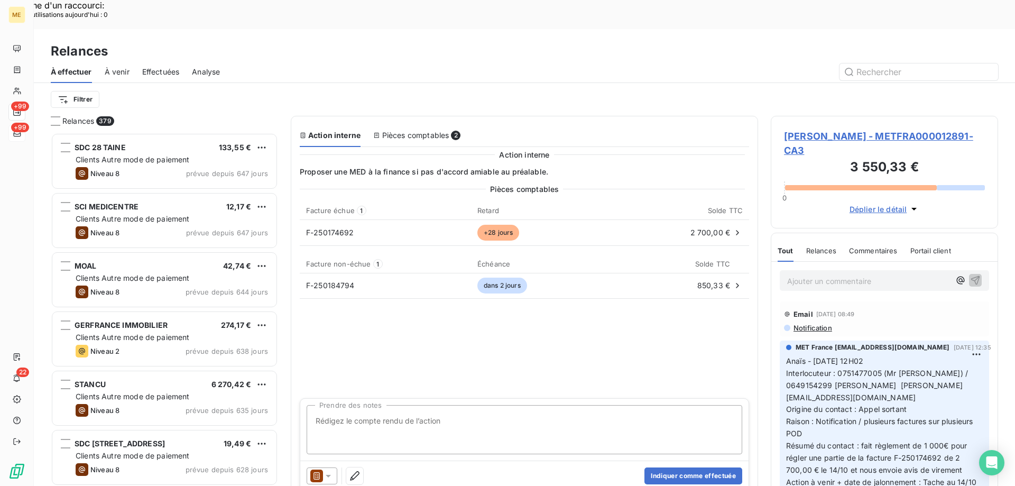
click at [565, 405] on textarea "Prendre des notes" at bounding box center [523, 429] width 435 height 49
click at [328, 470] on icon at bounding box center [328, 475] width 11 height 11
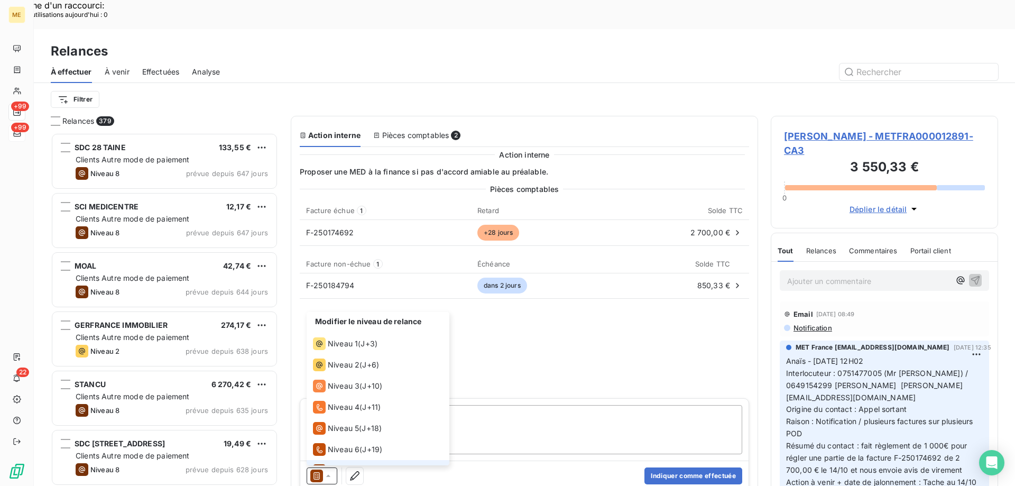
scroll to position [16, 0]
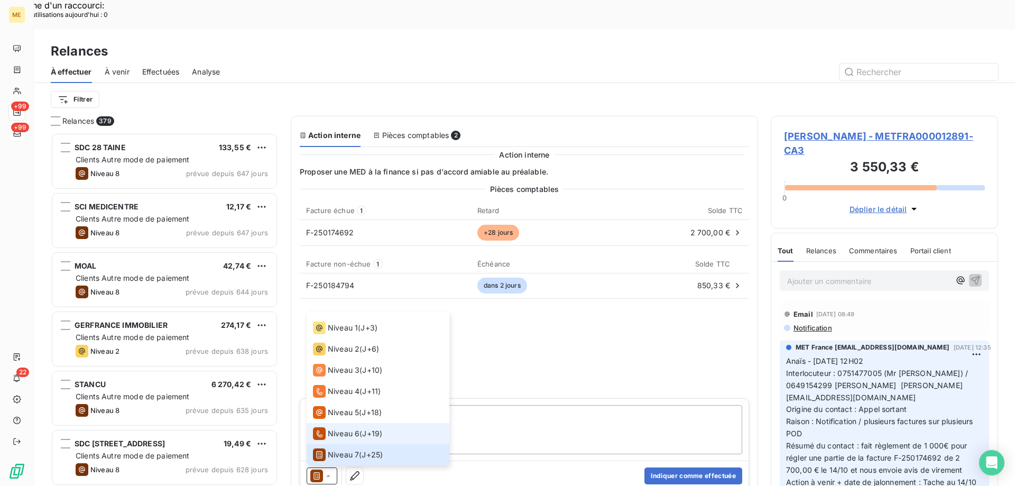
click at [339, 428] on span "Niveau 6" at bounding box center [344, 433] width 32 height 11
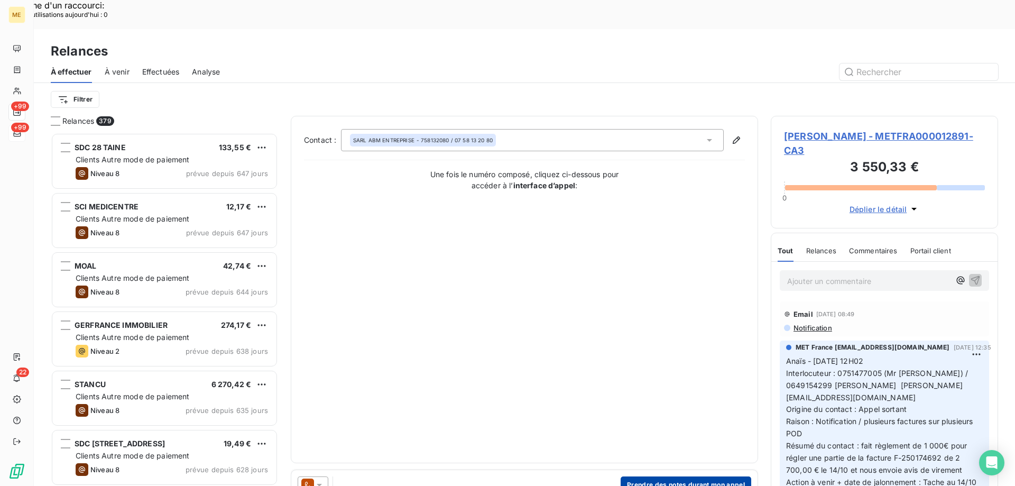
click at [667, 476] on button "Prendre des notes durant mon appel" at bounding box center [685, 484] width 131 height 17
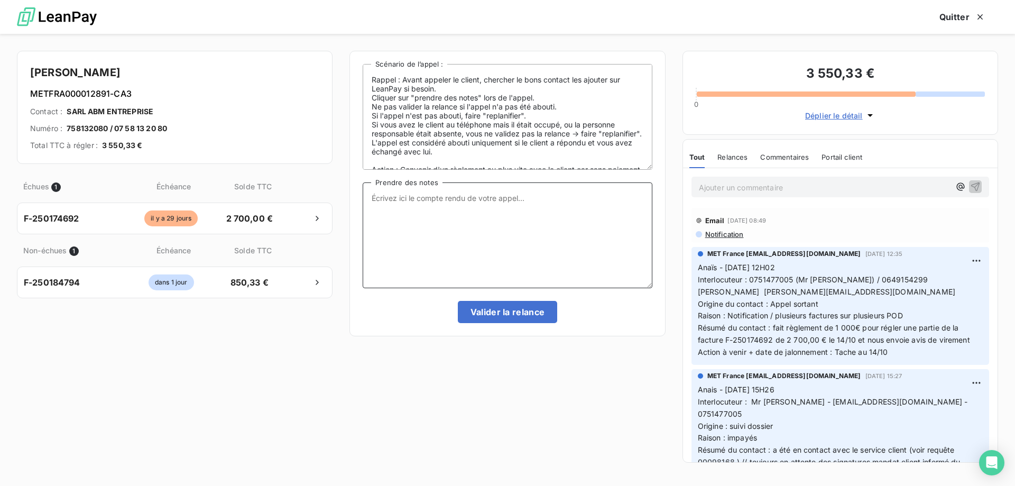
click at [498, 235] on textarea "Prendre des notes" at bounding box center [506, 235] width 289 height 106
paste textarea "Anaïs - [DATE] 12H02 Interlocuteur : 0751477005 (Mr [PERSON_NAME]) / 0649154299…"
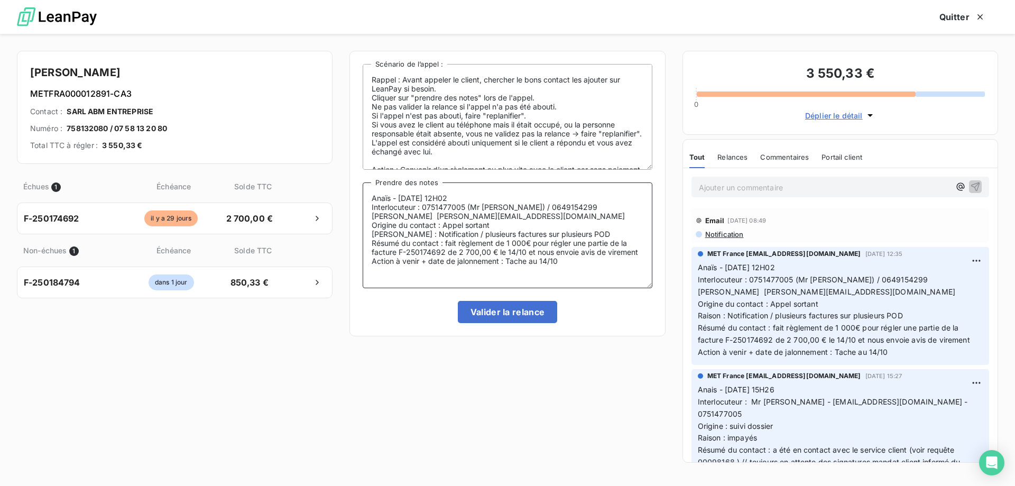
click at [407, 199] on textarea "Anaïs - [DATE] 12H02 Interlocuteur : 0751477005 (Mr [PERSON_NAME]) / 0649154299…" at bounding box center [506, 235] width 289 height 106
drag, startPoint x: 469, startPoint y: 197, endPoint x: 450, endPoint y: 197, distance: 19.6
click at [450, 197] on textarea "Anaïs - [DATE] 12H02 Interlocuteur : 0751477005 (Mr [PERSON_NAME]) / 0649154299…" at bounding box center [506, 235] width 289 height 106
drag, startPoint x: 496, startPoint y: 197, endPoint x: 470, endPoint y: 199, distance: 26.5
click at [495, 197] on textarea "Anaïs - [DATE] 12H02 Interlocuteur : 0751477005 (Mr [PERSON_NAME]) / 0649154299…" at bounding box center [506, 235] width 289 height 106
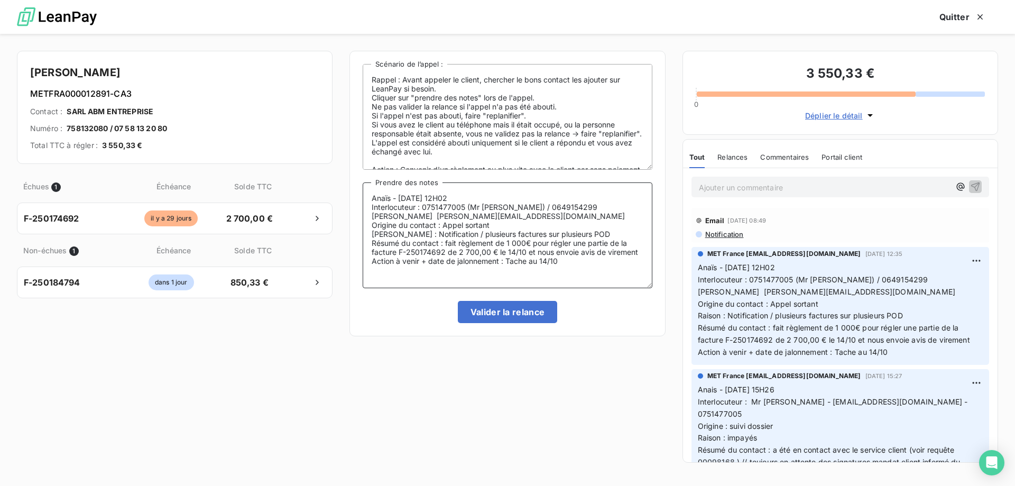
click at [468, 199] on textarea "Anaïs - [DATE] 12H02 Interlocuteur : 0751477005 (Mr [PERSON_NAME]) / 0649154299…" at bounding box center [506, 235] width 289 height 106
drag, startPoint x: 468, startPoint y: 199, endPoint x: 450, endPoint y: 198, distance: 18.0
click at [450, 198] on textarea "Anaïs - [DATE] 12H02 Interlocuteur : 0751477005 (Mr [PERSON_NAME]) / 0649154299…" at bounding box center [506, 235] width 289 height 106
click at [447, 244] on textarea "Anaïs - [DATE] 13H55 Interlocuteur : 0751477005 (Mr [PERSON_NAME]) / 0649154299…" at bounding box center [506, 235] width 289 height 106
drag, startPoint x: 464, startPoint y: 243, endPoint x: 479, endPoint y: 242, distance: 14.8
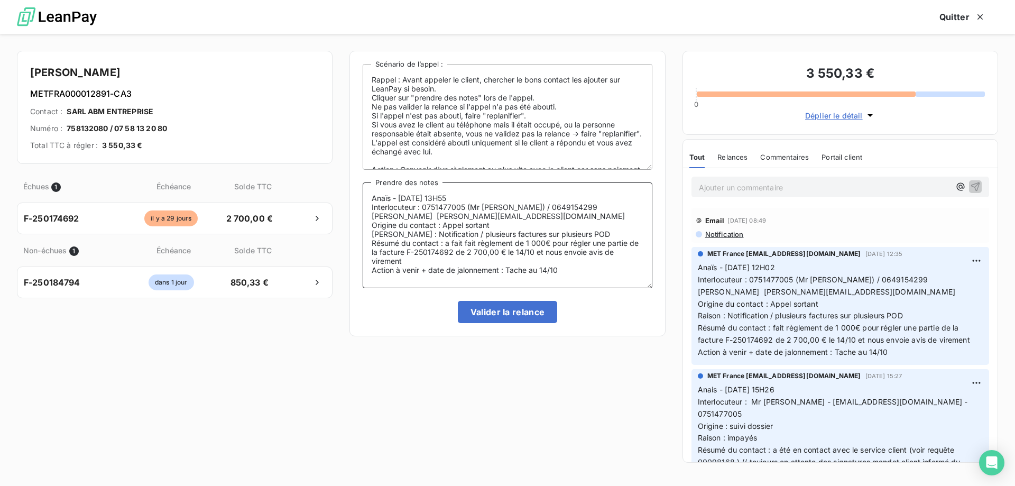
click at [479, 242] on textarea "Anaïs - [DATE] 13H55 Interlocuteur : 0751477005 (Mr [PERSON_NAME]) / 0649154299…" at bounding box center [506, 235] width 289 height 106
drag, startPoint x: 531, startPoint y: 243, endPoint x: 518, endPoint y: 243, distance: 13.2
click at [518, 243] on textarea "Anaïs - [DATE] 13H55 Interlocuteur : 0751477005 (Mr [PERSON_NAME]) / 0649154299…" at bounding box center [506, 235] width 289 height 106
click at [541, 253] on textarea "Anaïs - [DATE] 13H55 Interlocuteur : 0751477005 (Mr [PERSON_NAME]) / 0649154299…" at bounding box center [506, 235] width 289 height 106
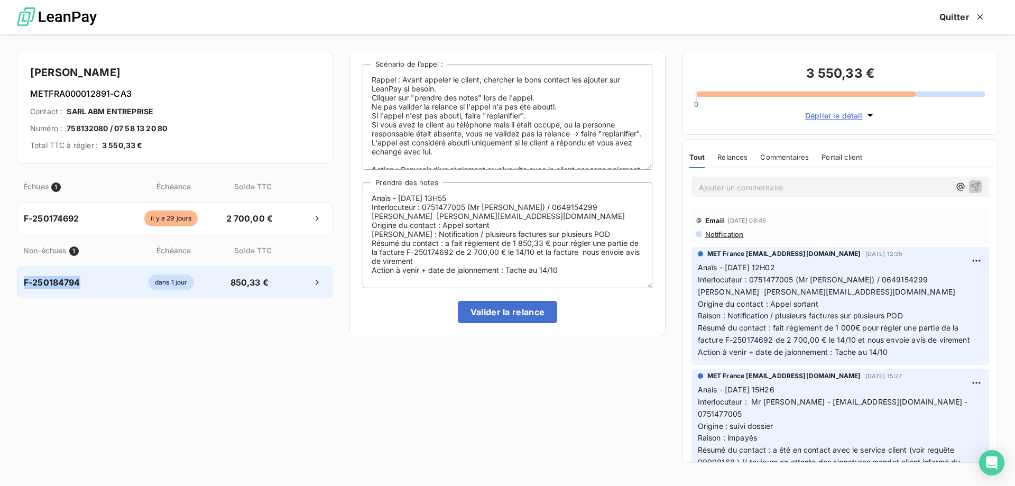
copy span "F-250184794"
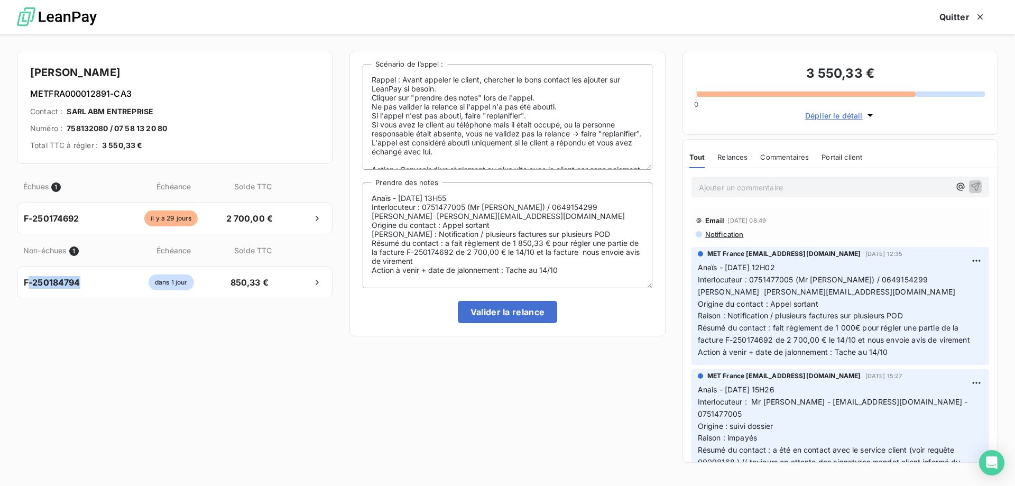
drag, startPoint x: 87, startPoint y: 283, endPoint x: 41, endPoint y: 346, distance: 77.9
click at [33, 339] on div "Échues 1 Échéance Solde TTC F-250174692 [DATE] 2 700,00 € Non-échues 1 Échéance…" at bounding box center [174, 319] width 315 height 299
click at [578, 253] on textarea "Anaïs - [DATE] 13H55 Interlocuteur : 0751477005 (Mr [PERSON_NAME]) / 0649154299…" at bounding box center [506, 235] width 289 height 106
paste textarea "F-250184794"
click at [545, 272] on textarea "Anaïs - [DATE] 13H55 Interlocuteur : 0751477005 (Mr [PERSON_NAME]) / 0649154299…" at bounding box center [506, 235] width 289 height 106
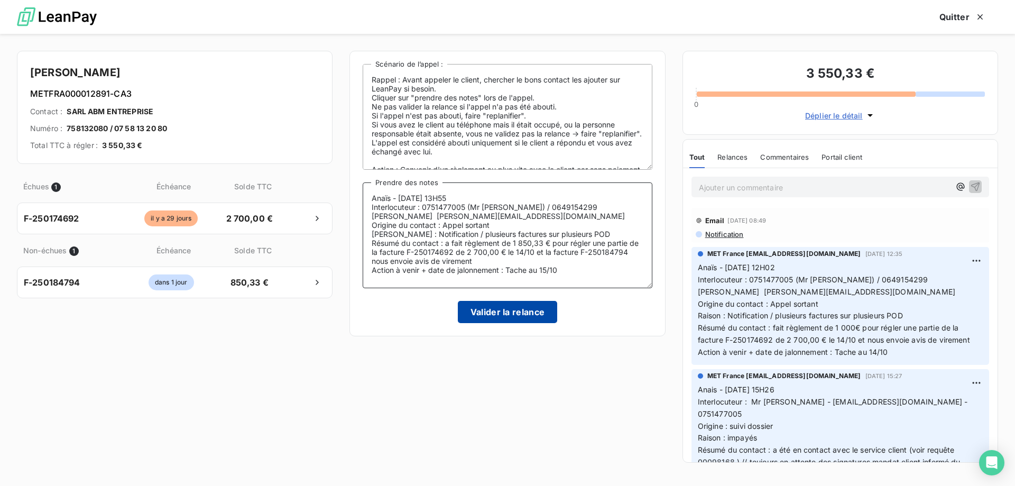
type textarea "Anaïs - [DATE] 13H55 Interlocuteur : 0751477005 (Mr [PERSON_NAME]) / 0649154299…"
click at [546, 313] on button "Valider la relance" at bounding box center [508, 312] width 100 height 22
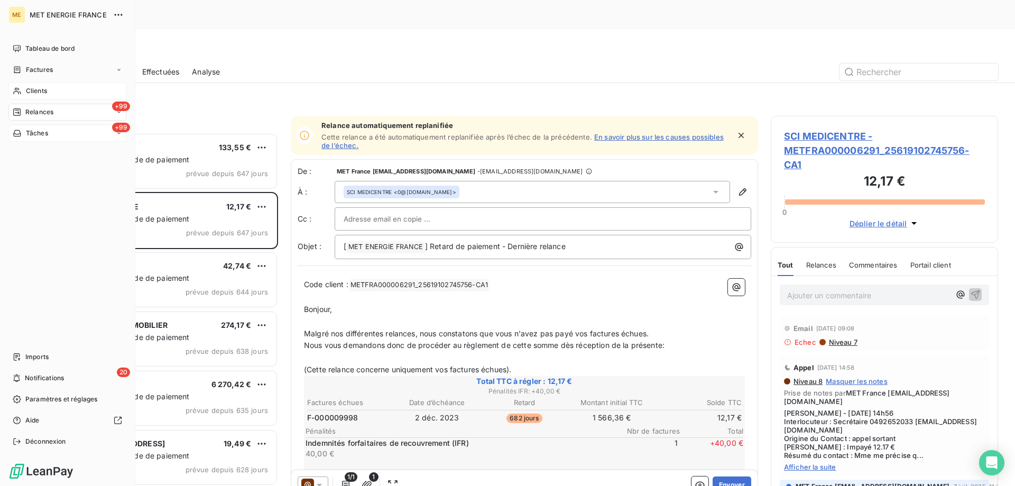
click at [26, 87] on span "Clients" at bounding box center [36, 91] width 21 height 10
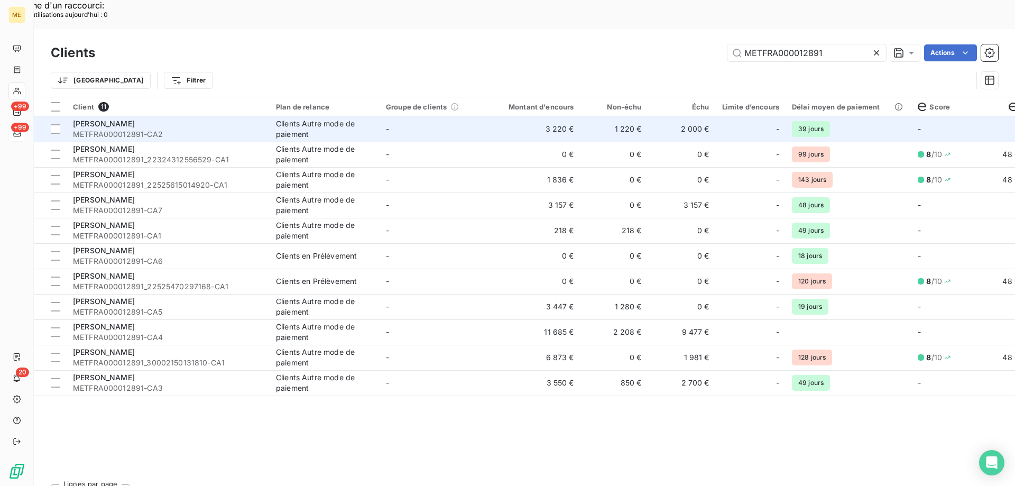
click at [435, 116] on td "-" at bounding box center [434, 128] width 110 height 25
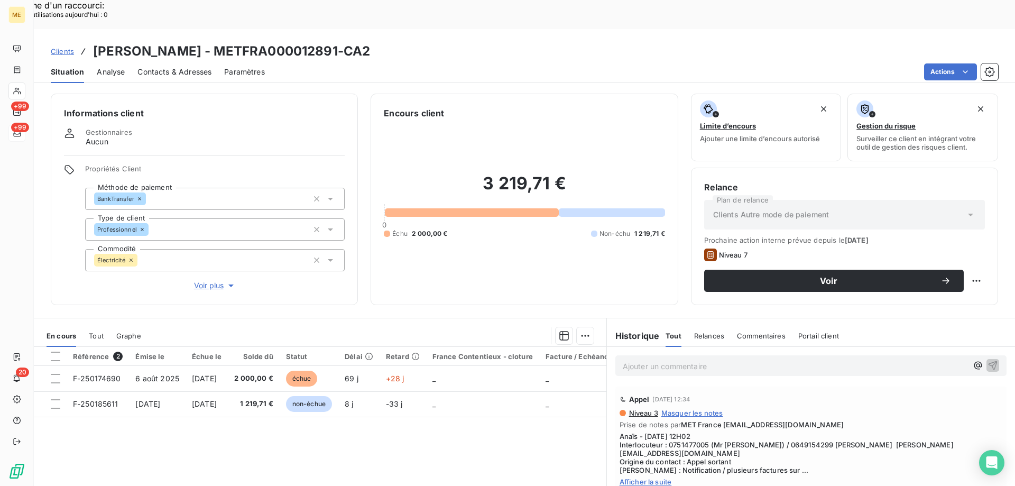
scroll to position [67, 0]
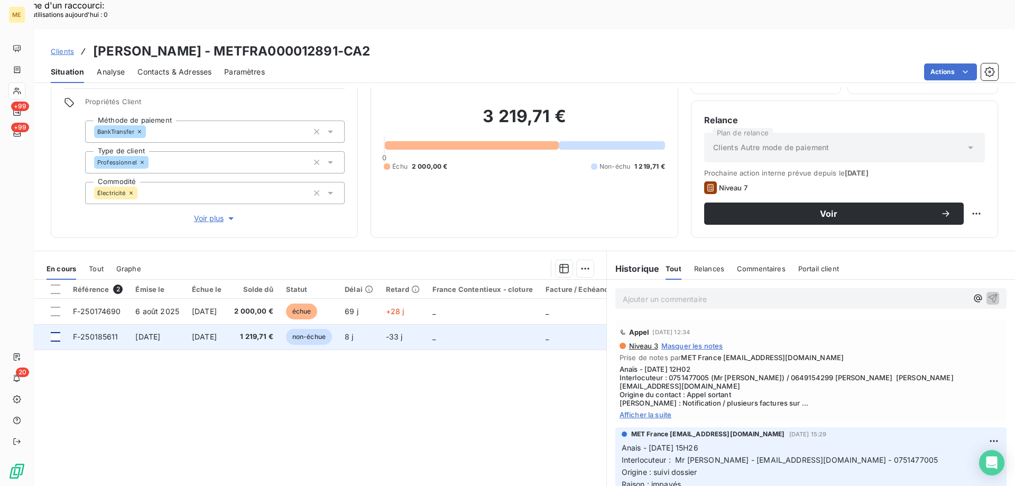
click at [54, 332] on div at bounding box center [56, 337] width 10 height 10
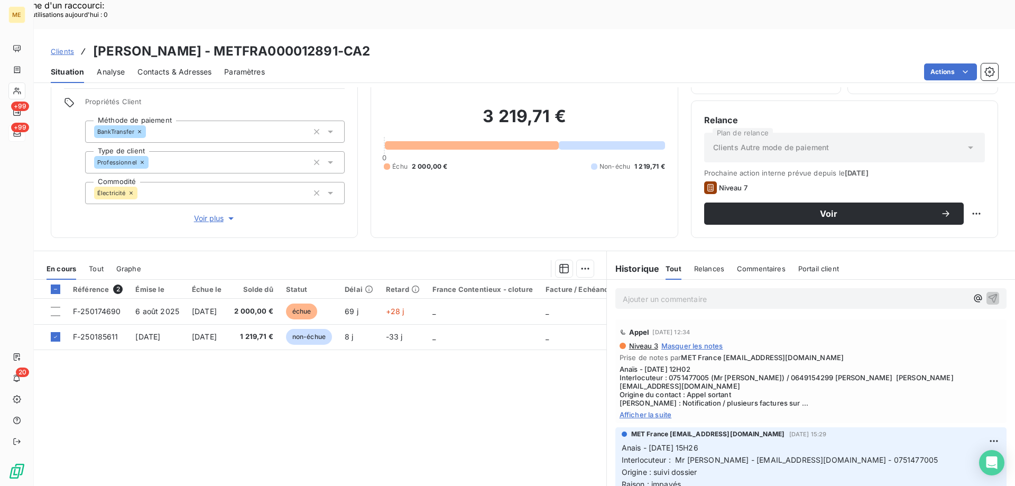
click at [646, 410] on span "Afficher la suite" at bounding box center [810, 414] width 383 height 8
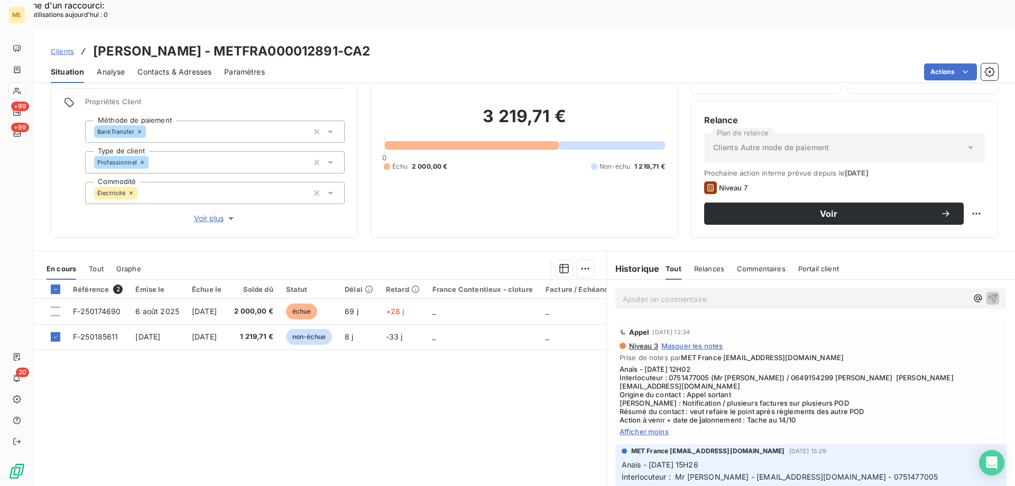
drag, startPoint x: 803, startPoint y: 383, endPoint x: 789, endPoint y: 381, distance: 14.4
click at [789, 381] on span "Anaïs - [DATE] 12H02 Interlocuteur : 0751477005 (Mr [PERSON_NAME]) / 0649154299…" at bounding box center [810, 394] width 383 height 59
drag, startPoint x: 816, startPoint y: 390, endPoint x: 806, endPoint y: 389, distance: 10.6
click at [817, 427] on span "Afficher moins" at bounding box center [810, 431] width 383 height 8
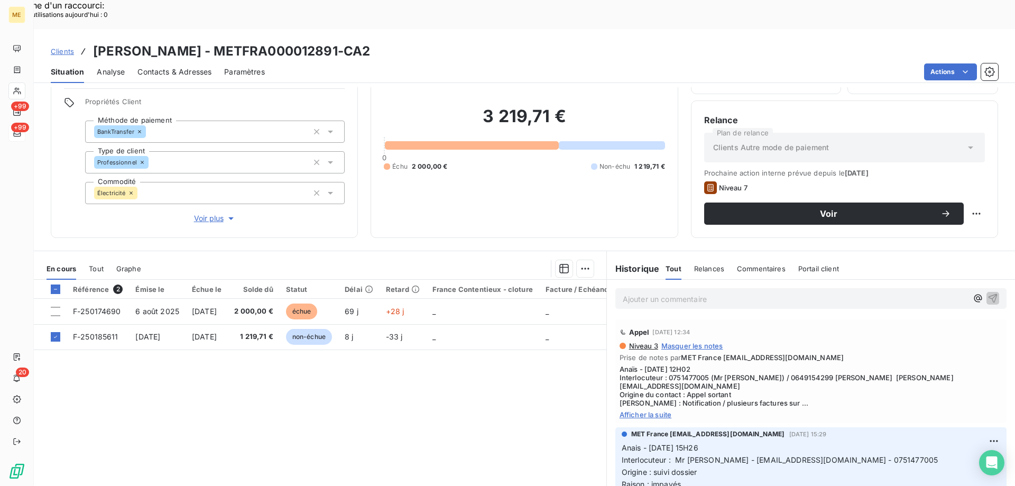
drag, startPoint x: 648, startPoint y: 378, endPoint x: 731, endPoint y: 380, distance: 83.0
click at [648, 410] on span "Afficher la suite" at bounding box center [810, 414] width 383 height 8
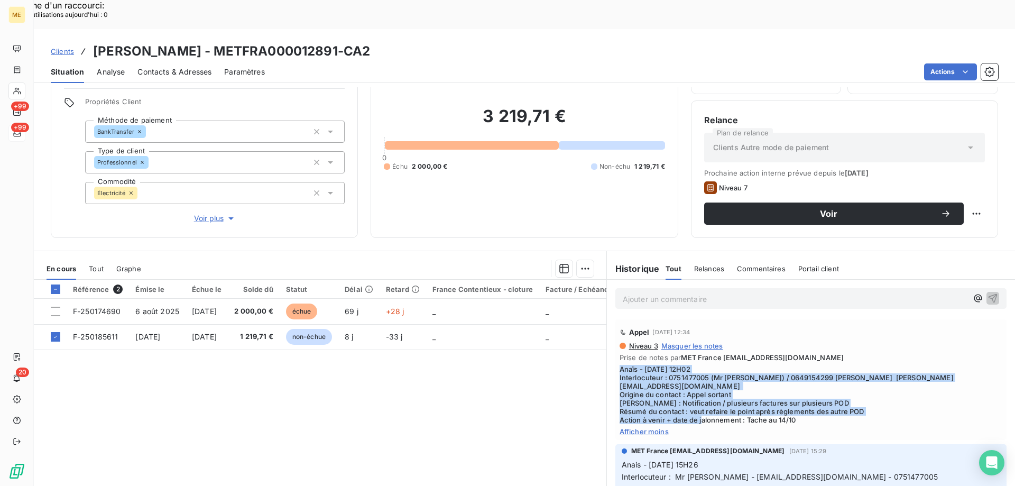
drag, startPoint x: 805, startPoint y: 385, endPoint x: 607, endPoint y: 341, distance: 203.5
click at [607, 341] on div "Appel [DATE] 12:34 Niveau 3 Masquer les notes Prise de notes par MET France [EM…" at bounding box center [811, 379] width 408 height 125
click at [794, 368] on span "Anaïs - [DATE] 12H02 Interlocuteur : 0751477005 (Mr [PERSON_NAME]) / 0649154299…" at bounding box center [810, 394] width 383 height 59
click at [797, 378] on span "Anaïs - [DATE] 12H02 Interlocuteur : 0751477005 (Mr [PERSON_NAME]) / 0649154299…" at bounding box center [810, 394] width 383 height 59
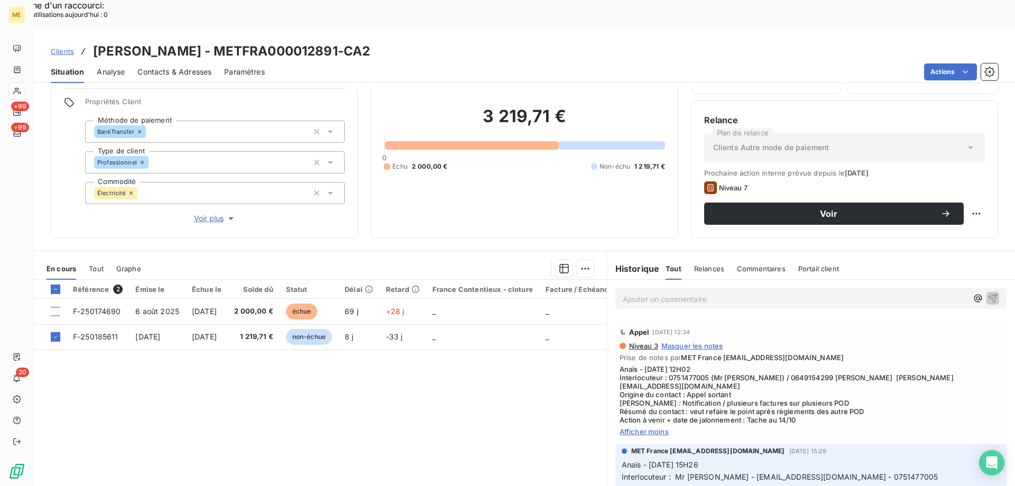
click at [810, 427] on span "Afficher moins" at bounding box center [810, 431] width 383 height 8
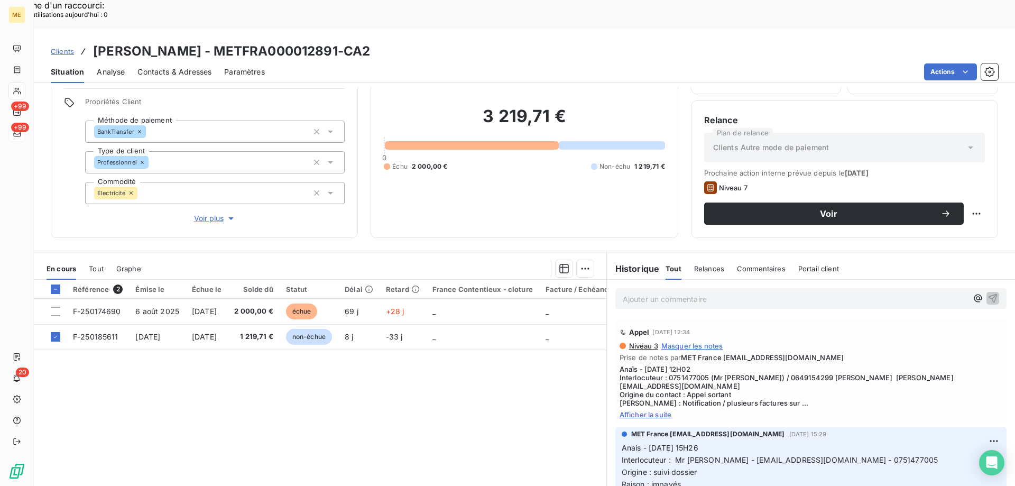
click at [63, 47] on span "Clients" at bounding box center [62, 51] width 23 height 8
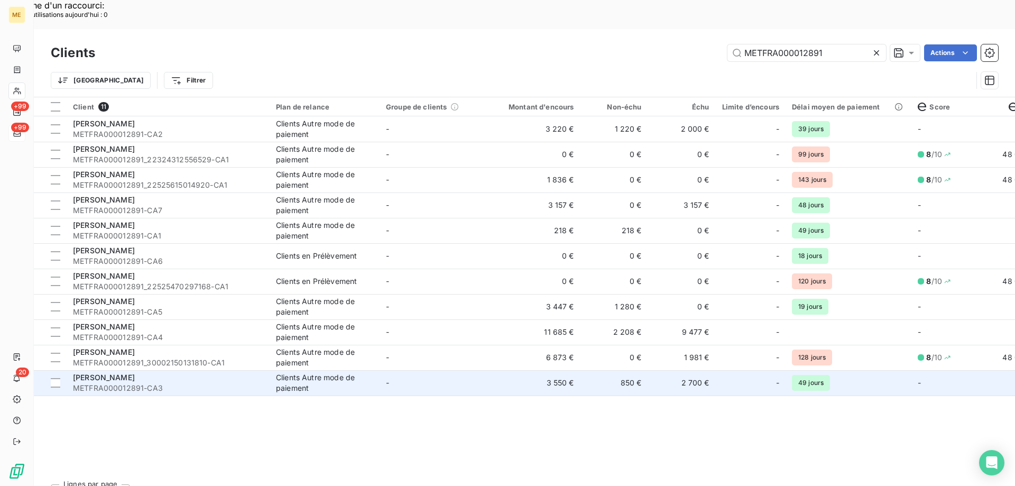
click at [602, 370] on td "850 €" at bounding box center [614, 382] width 68 height 25
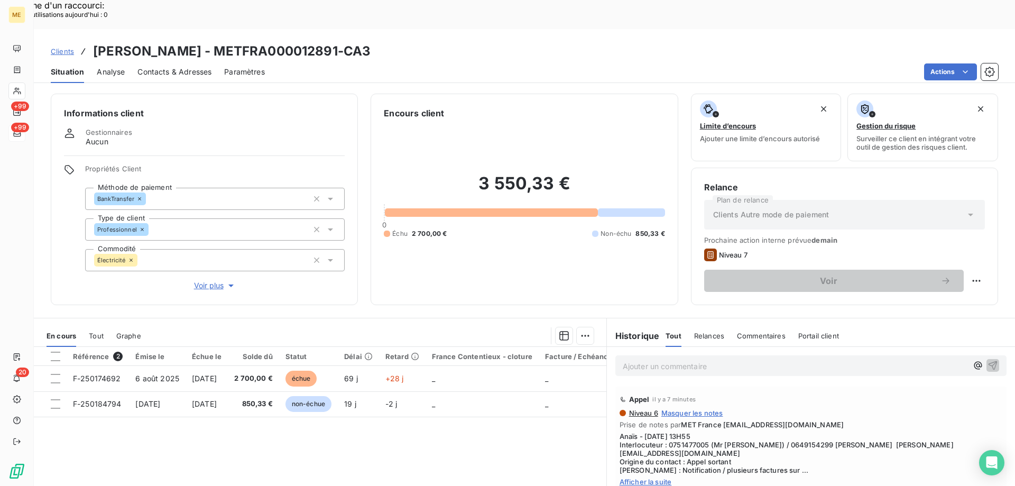
drag, startPoint x: 646, startPoint y: 443, endPoint x: 658, endPoint y: 444, distance: 11.7
click at [647, 477] on span "Afficher la suite" at bounding box center [810, 481] width 383 height 8
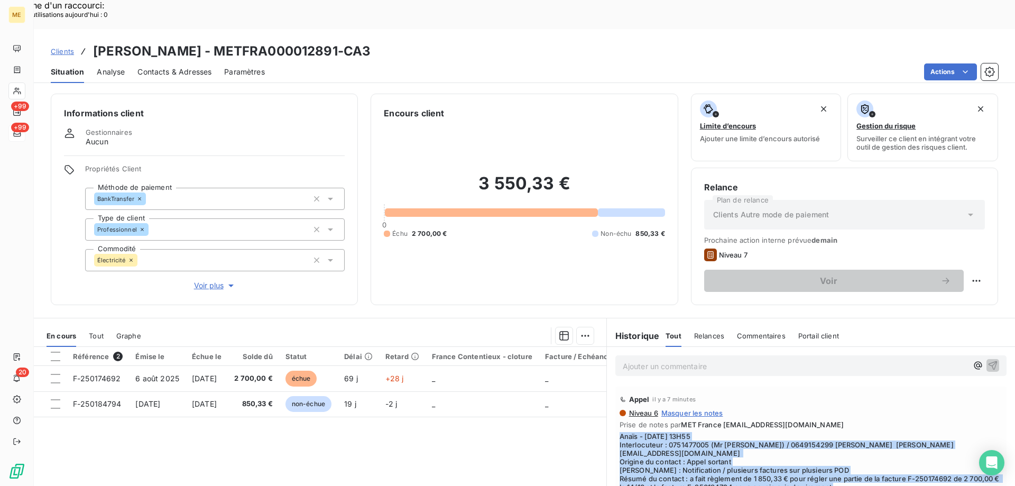
copy span "Anaïs - [DATE] 13H55 Interlocuteur : 0751477005 (Mr [PERSON_NAME]) / 0649154299…"
drag, startPoint x: 804, startPoint y: 463, endPoint x: 613, endPoint y: 409, distance: 197.7
click at [615, 409] on div "Appel il y a 7 minutes Niveau 6 Masquer les notes Prise de notes par MET France…" at bounding box center [810, 450] width 391 height 129
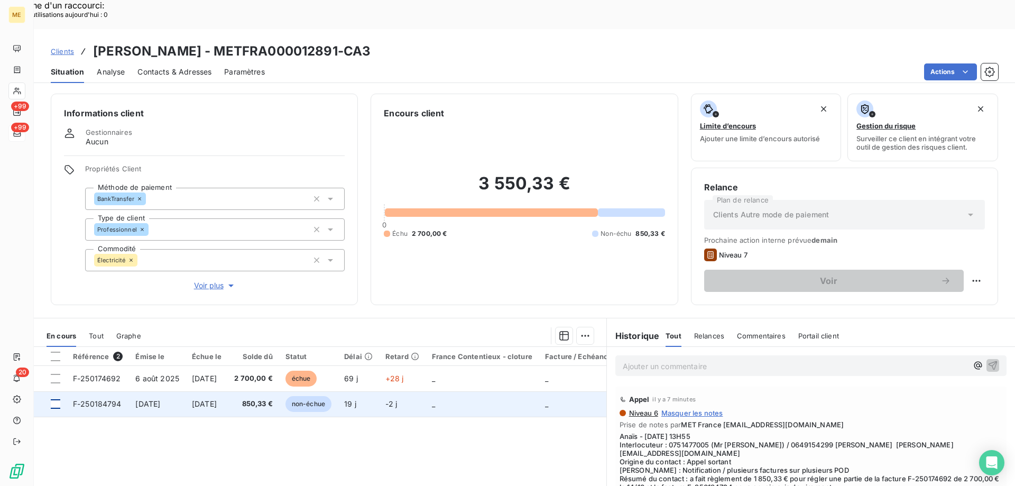
click at [52, 399] on div at bounding box center [56, 404] width 10 height 10
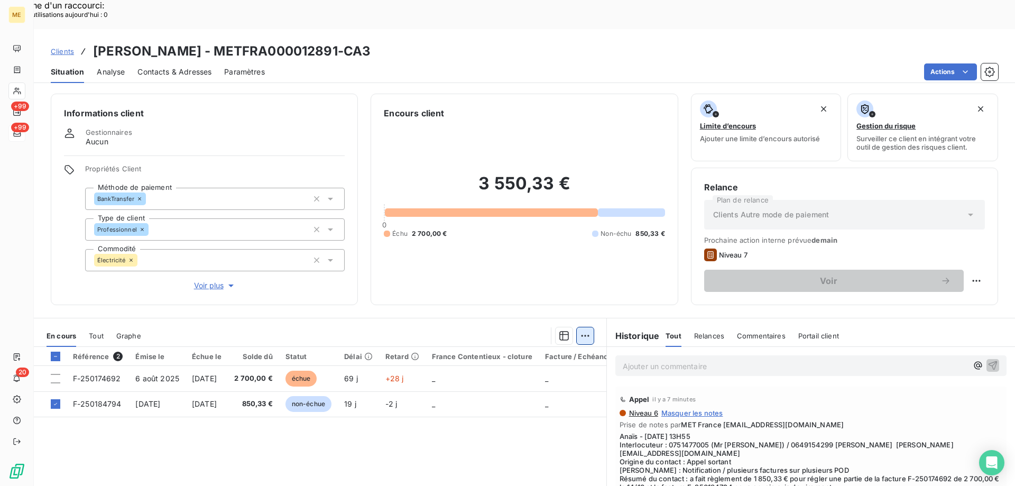
click at [503, 351] on div "Ajouter une promesse de paiement (1 facture)" at bounding box center [490, 348] width 187 height 17
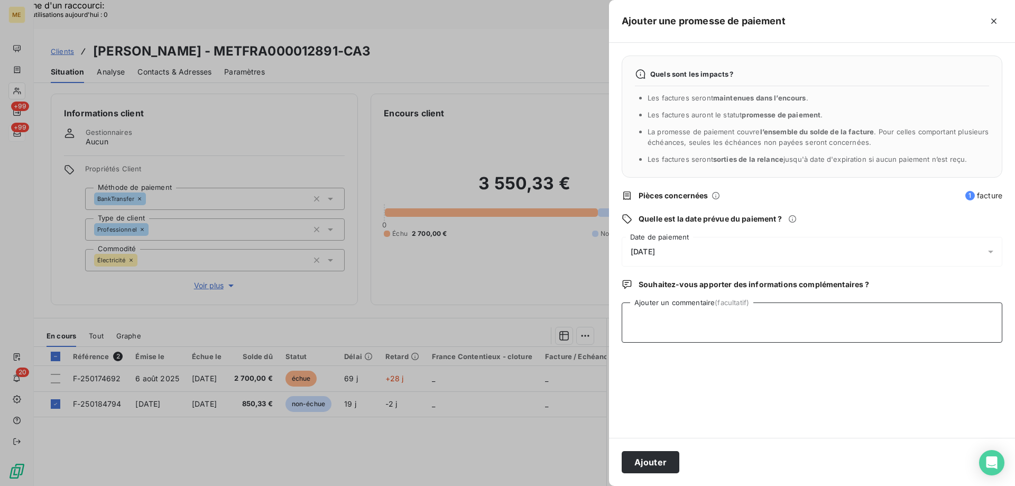
click at [763, 325] on textarea "Ajouter un commentaire (facultatif)" at bounding box center [811, 322] width 380 height 40
paste textarea "Anaïs - [DATE] 13H55 Interlocuteur : 0751477005 (Mr [PERSON_NAME]) / 0649154299…"
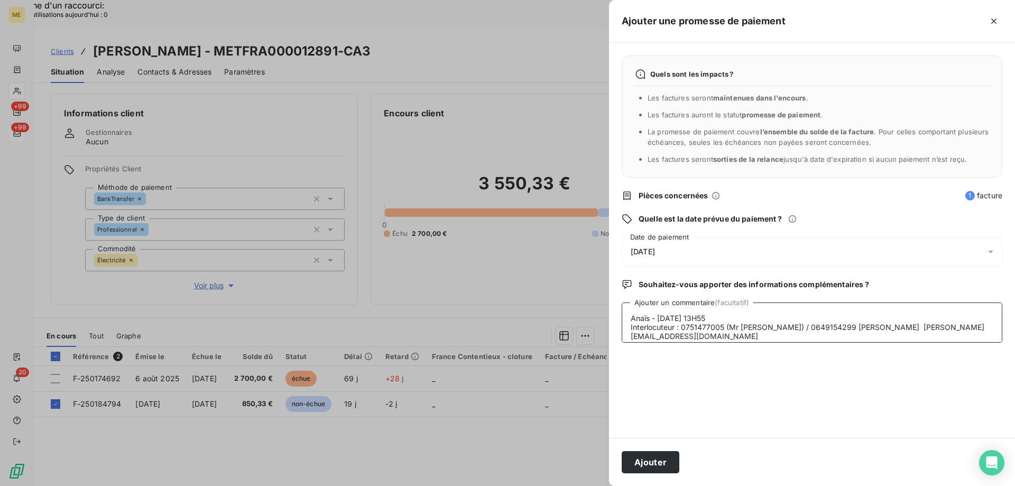
scroll to position [35, 0]
type textarea "Anaïs - [DATE] 13H55 Interlocuteur : 0751477005 (Mr [PERSON_NAME]) / 0649154299…"
click at [804, 253] on div "[DATE]" at bounding box center [811, 252] width 380 height 30
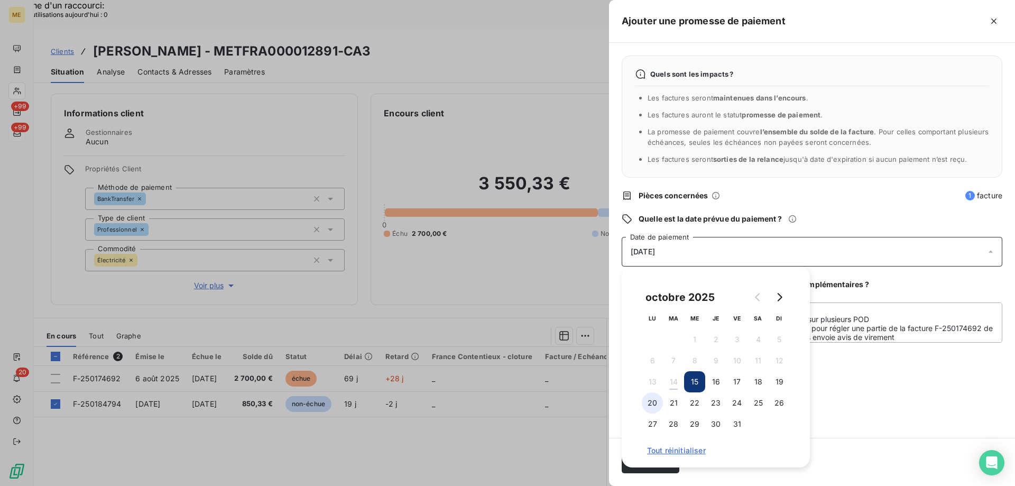
click at [653, 401] on button "20" at bounding box center [651, 402] width 21 height 21
click at [888, 385] on div "Quels sont les impacts ? Les factures seront maintenues dans l’encours . Les fa…" at bounding box center [812, 240] width 406 height 395
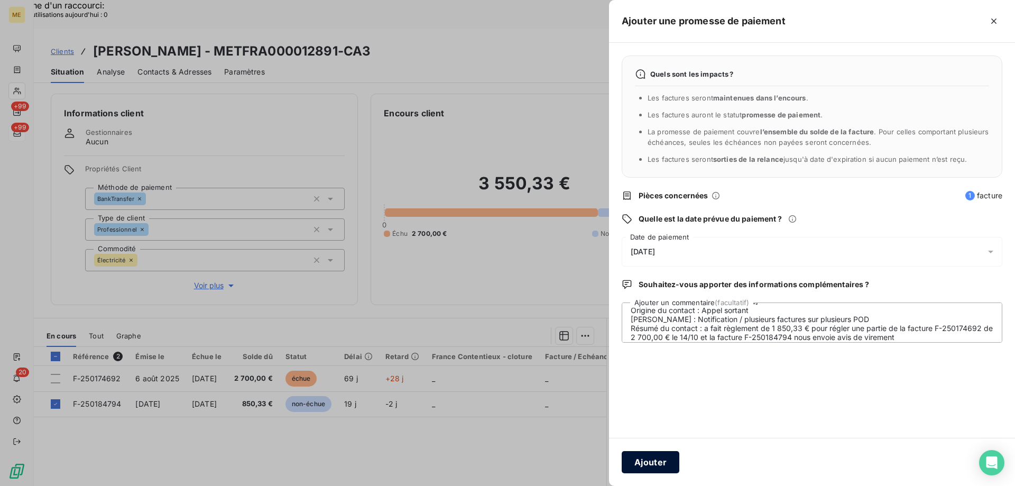
click at [642, 466] on button "Ajouter" at bounding box center [650, 462] width 58 height 22
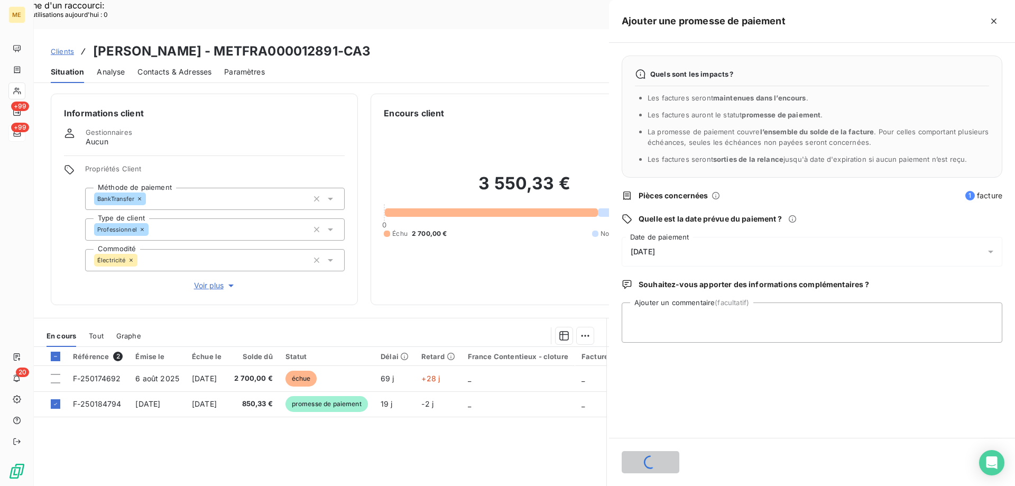
scroll to position [0, 0]
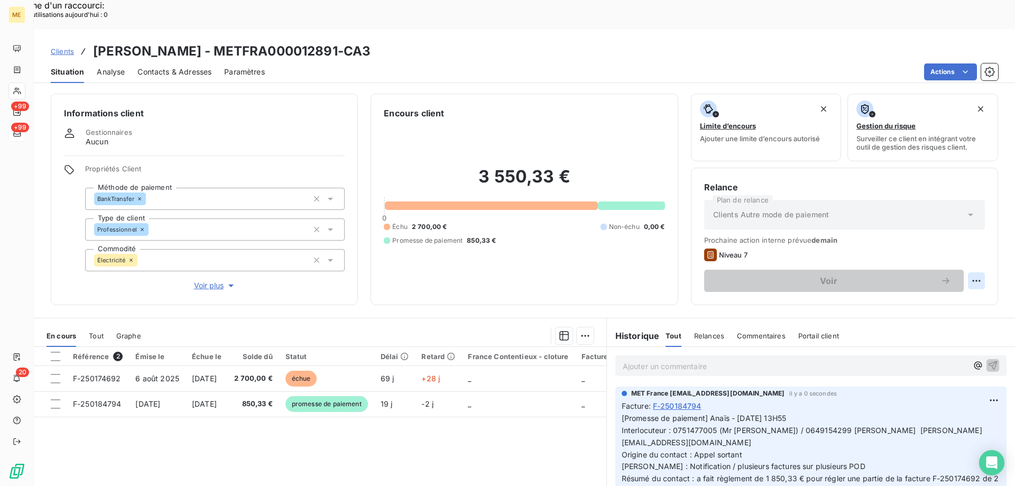
click at [951, 275] on div "Replanifier cette action" at bounding box center [924, 274] width 95 height 17
select select "9"
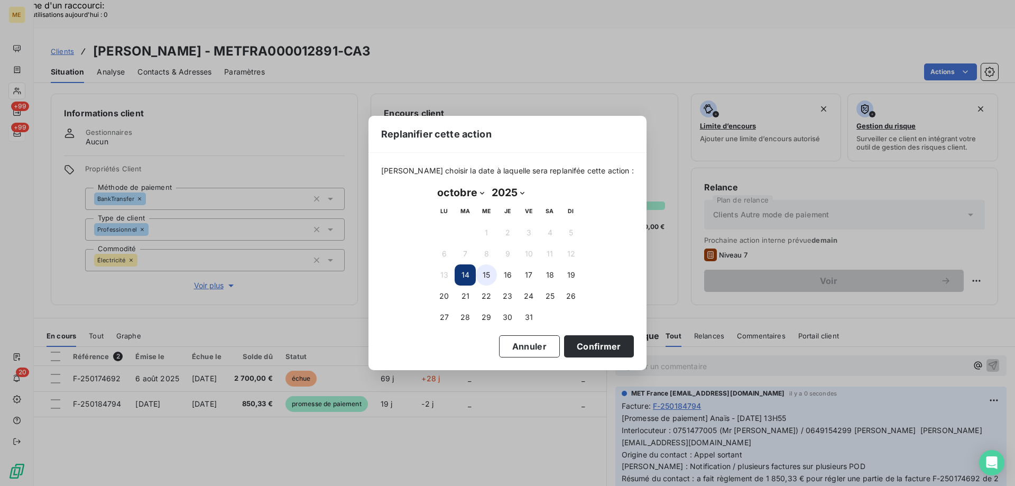
click at [489, 273] on button "15" at bounding box center [486, 274] width 21 height 21
click at [589, 342] on button "Confirmer" at bounding box center [599, 346] width 70 height 22
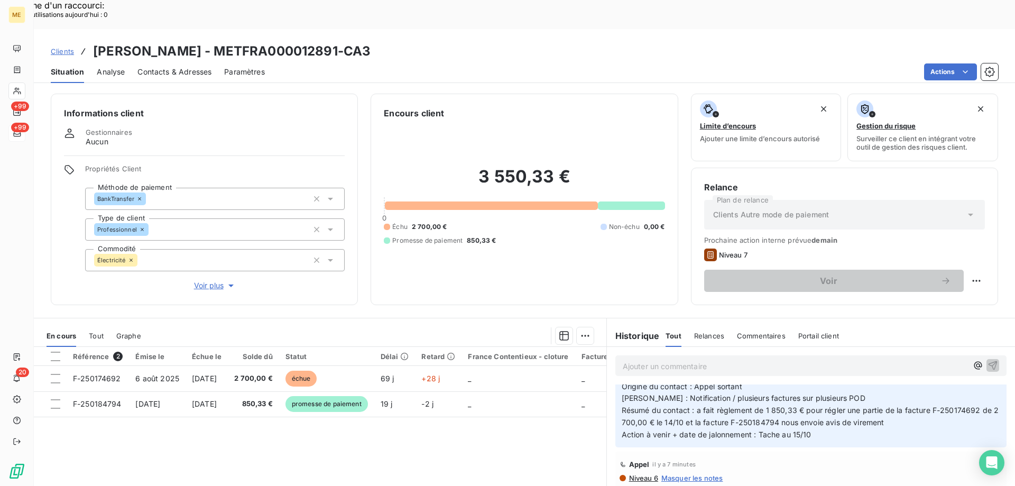
scroll to position [53, 0]
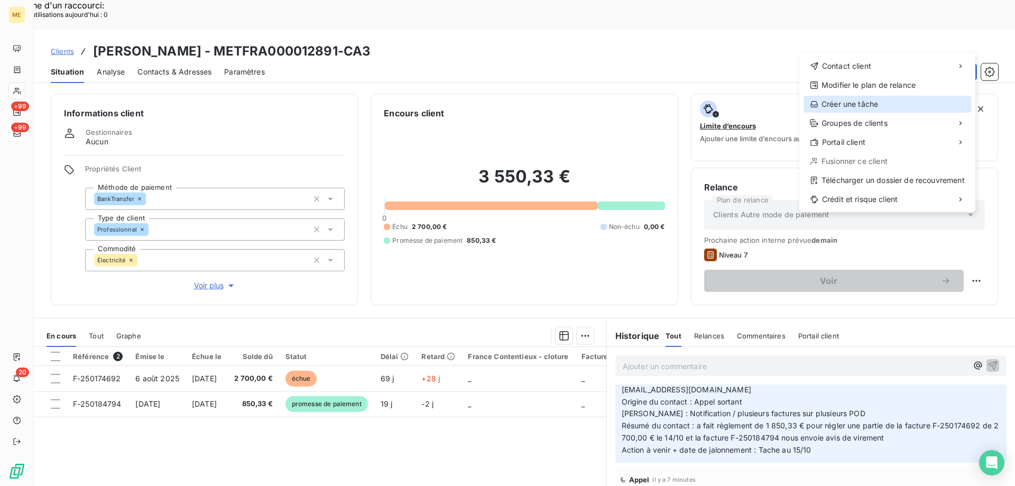
click at [891, 100] on div "Créer une tâche" at bounding box center [887, 104] width 168 height 17
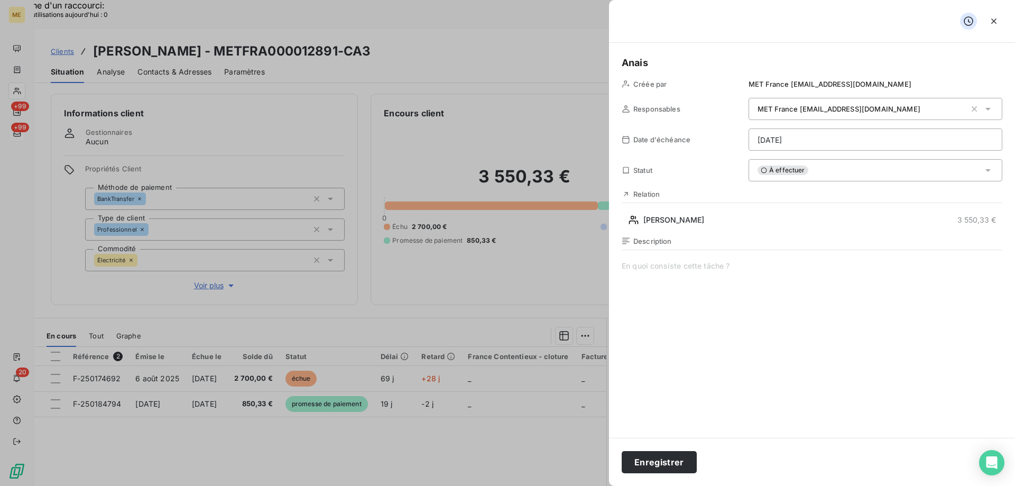
click at [803, 273] on span at bounding box center [811, 362] width 380 height 203
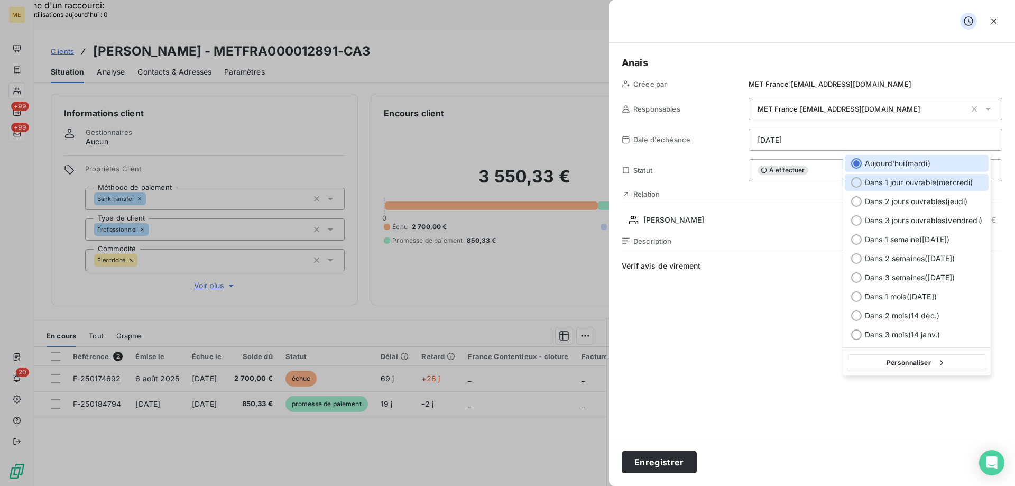
click at [940, 181] on span "Dans 1 jour ouvrable ( [DATE] )" at bounding box center [918, 182] width 108 height 11
type input "[DATE]"
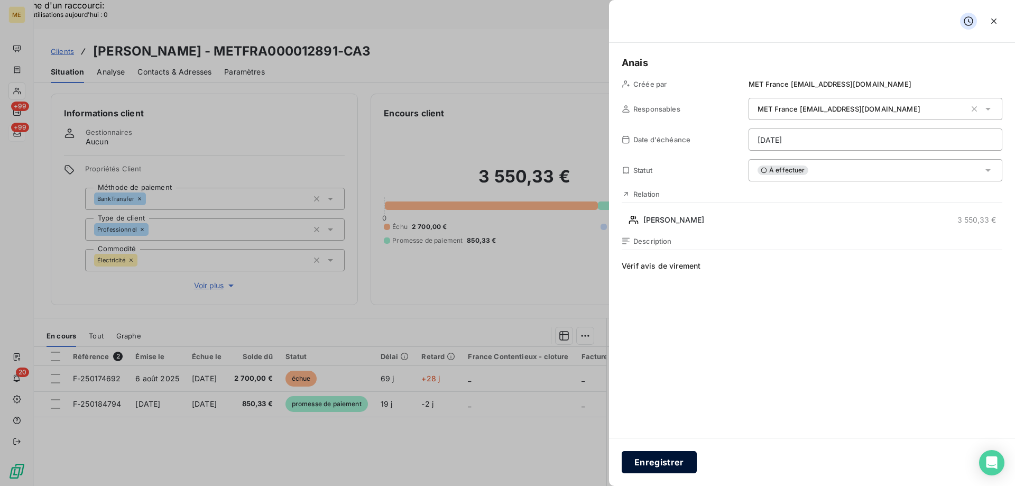
click at [649, 462] on button "Enregistrer" at bounding box center [658, 462] width 75 height 22
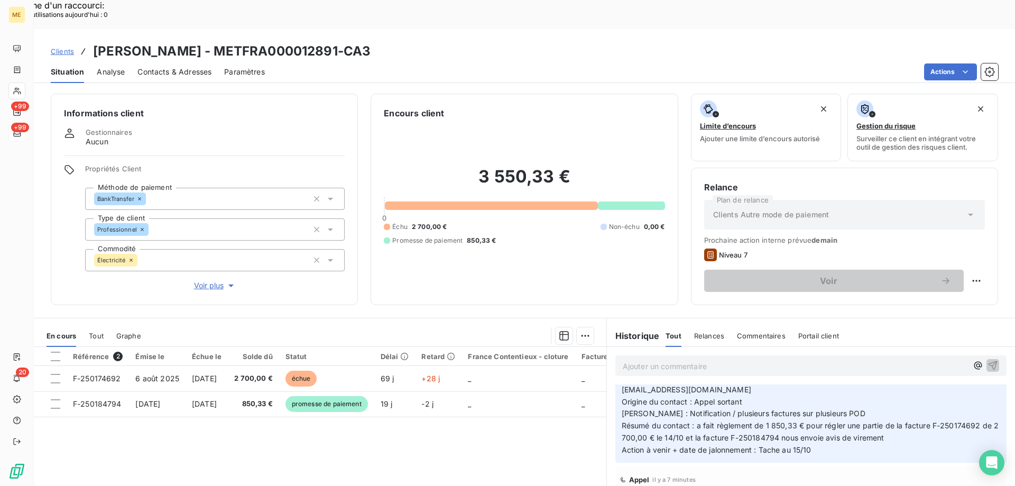
click at [65, 47] on span "Clients" at bounding box center [62, 51] width 23 height 8
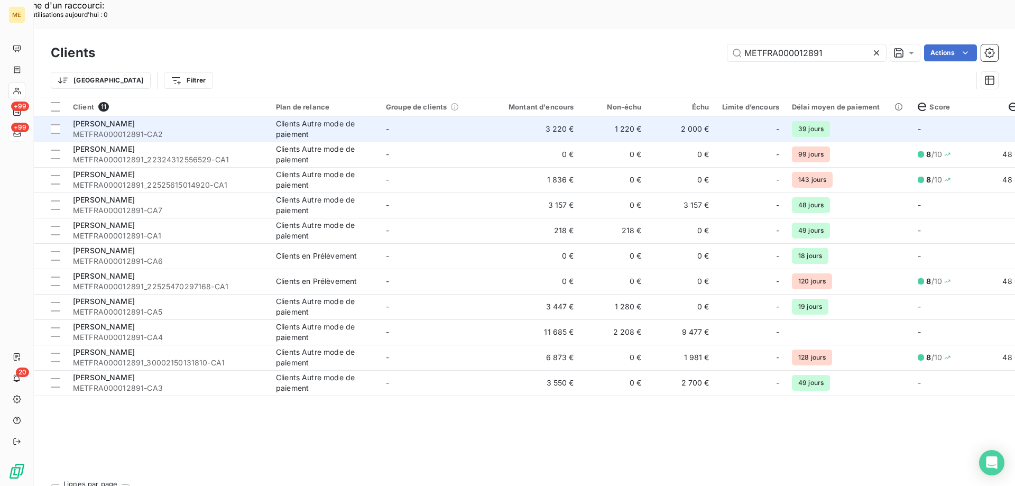
click at [513, 116] on td "3 220 €" at bounding box center [534, 128] width 91 height 25
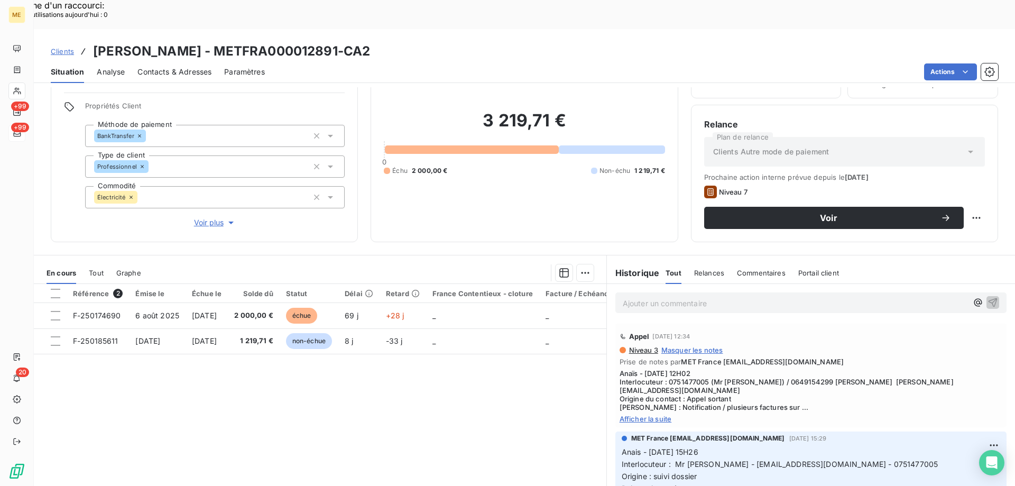
scroll to position [67, 0]
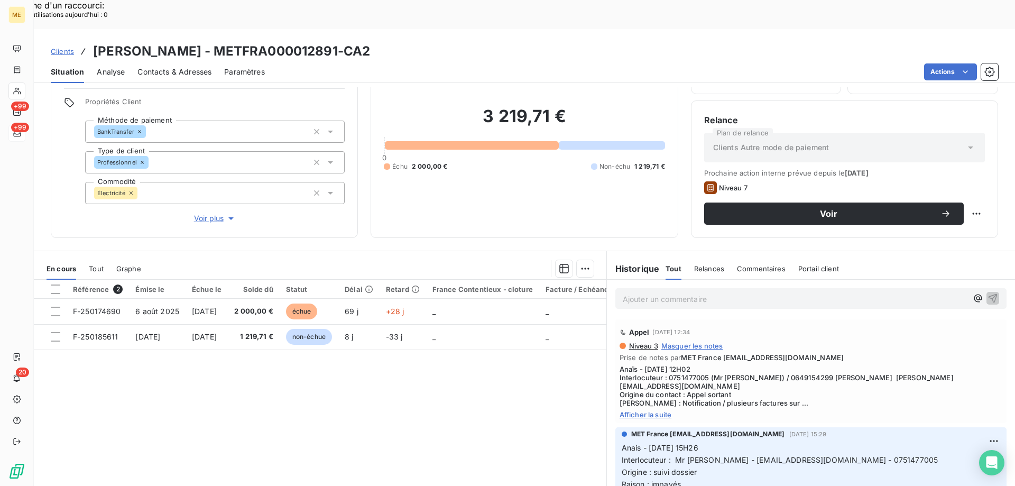
click at [657, 410] on span "Afficher la suite" at bounding box center [810, 414] width 383 height 8
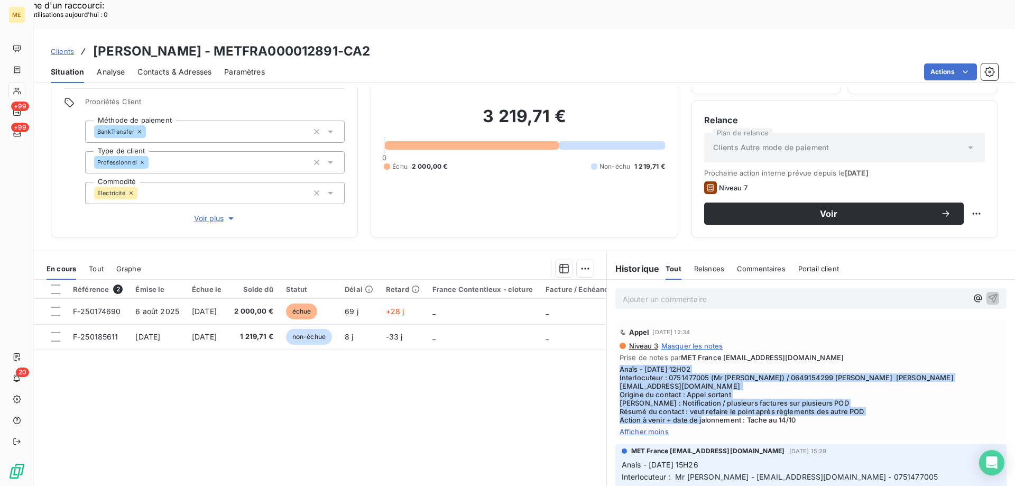
copy span "Anaïs - [DATE] 12H02 Interlocuteur : 0751477005 (Mr [PERSON_NAME]) / 0649154299…"
drag, startPoint x: 813, startPoint y: 384, endPoint x: 606, endPoint y: 341, distance: 211.4
click at [607, 341] on div "Appel [DATE] 12:34 Niveau 3 Masquer les notes Prise de notes par MET France [EM…" at bounding box center [811, 379] width 408 height 125
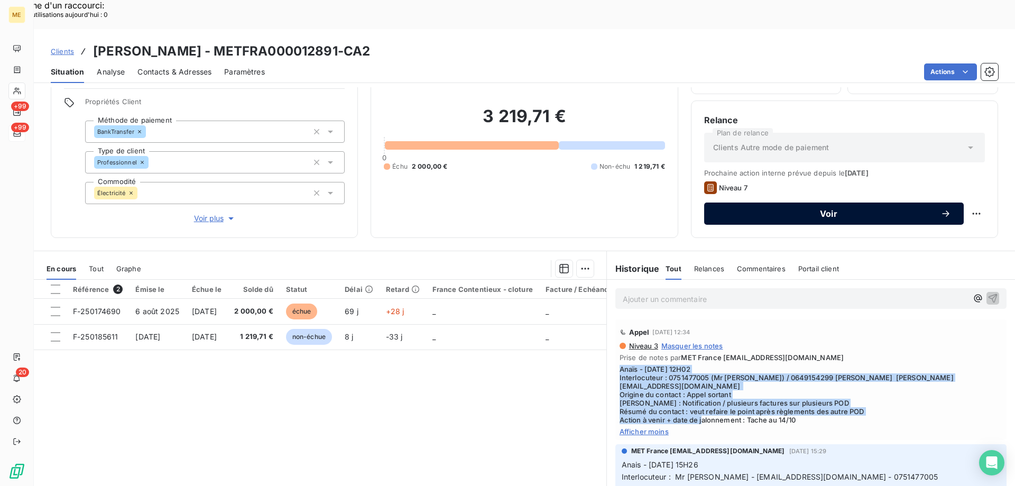
click at [904, 209] on span "Voir" at bounding box center [829, 213] width 224 height 8
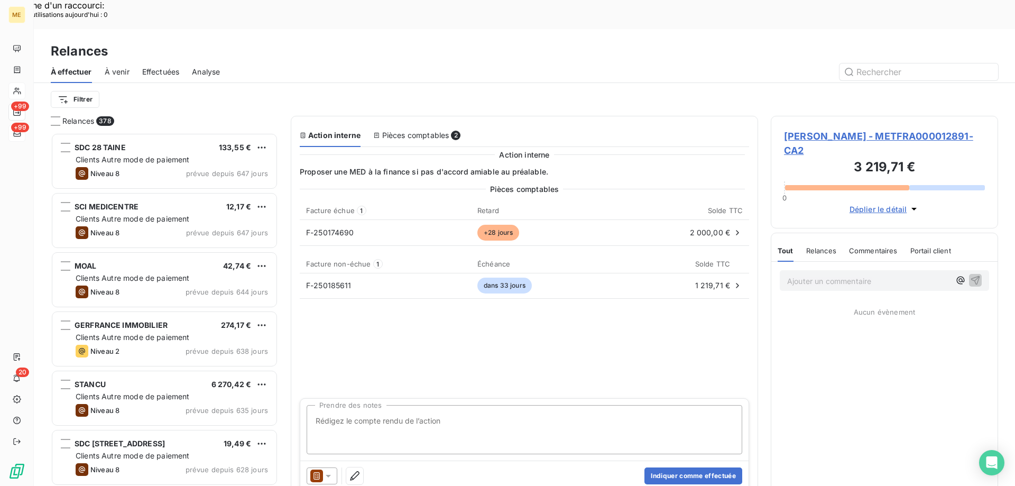
scroll to position [374, 219]
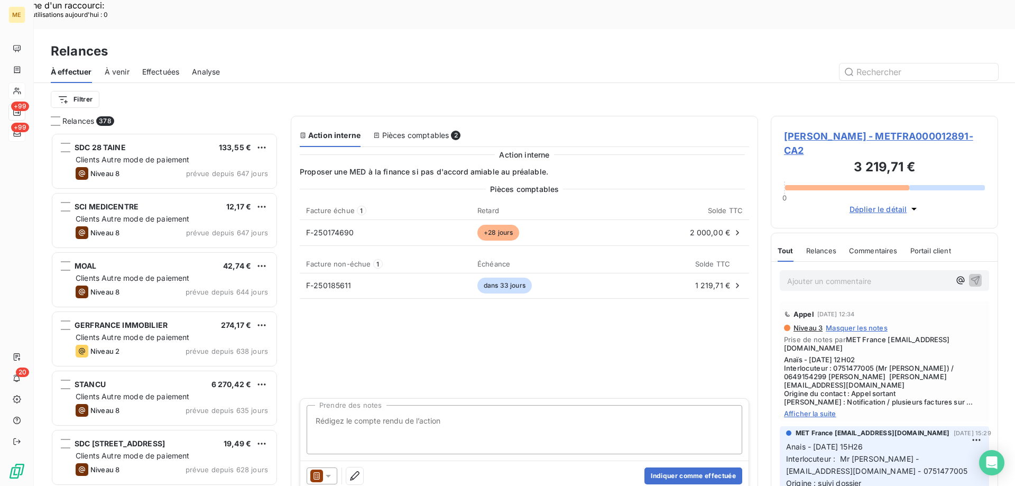
click at [329, 470] on icon at bounding box center [328, 475] width 11 height 11
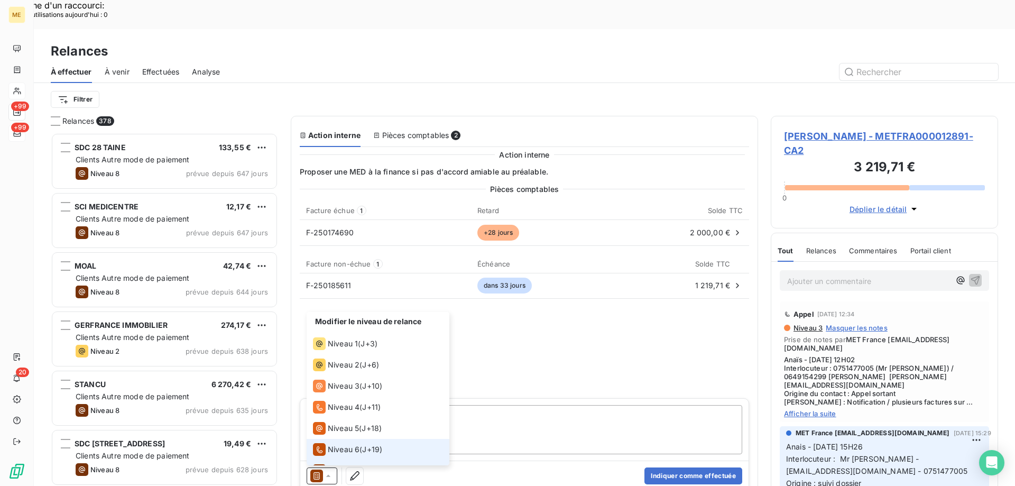
scroll to position [16, 0]
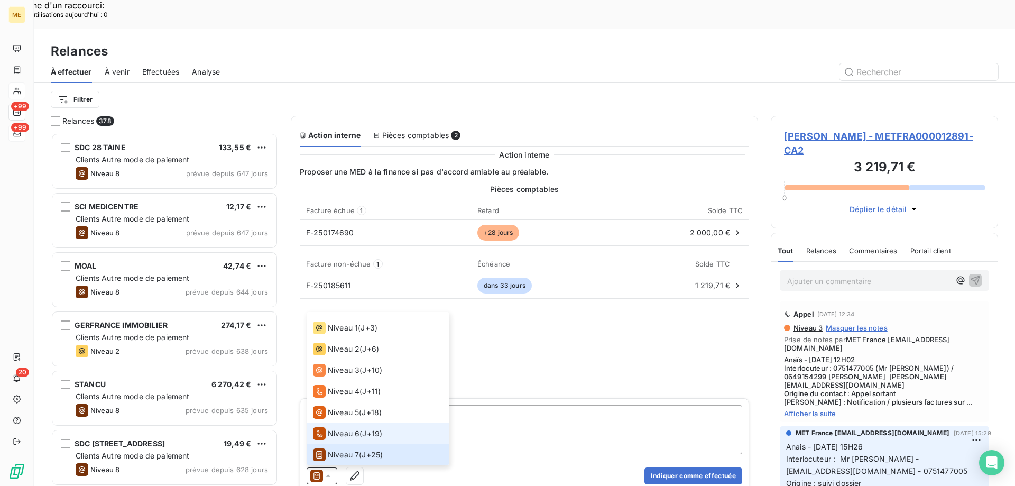
click at [334, 428] on span "Niveau 6" at bounding box center [344, 433] width 32 height 11
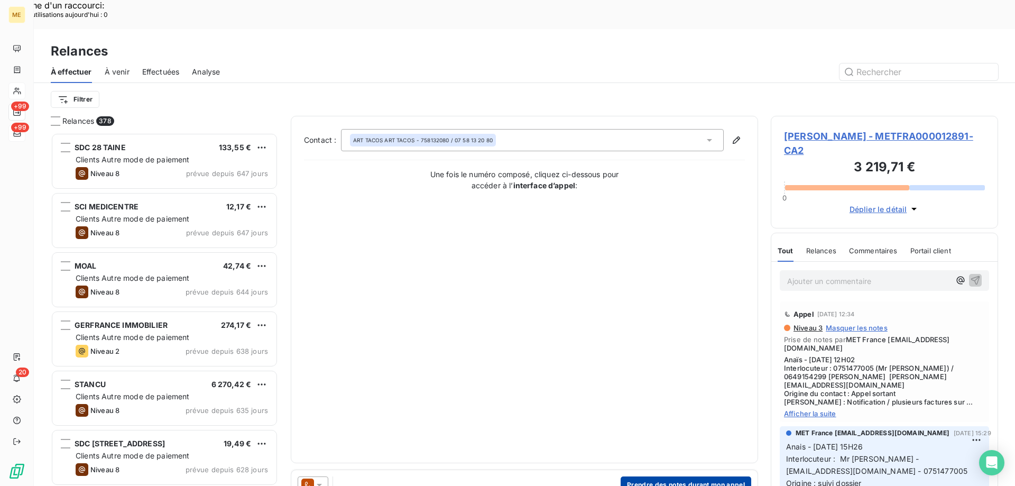
click at [634, 476] on button "Prendre des notes durant mon appel" at bounding box center [685, 484] width 131 height 17
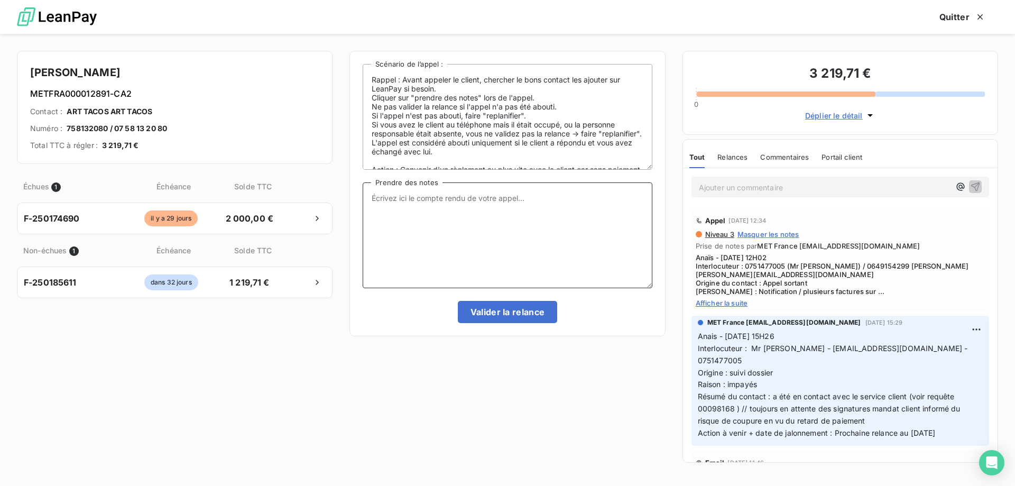
click at [492, 252] on textarea "Prendre des notes" at bounding box center [506, 235] width 289 height 106
paste textarea "Anaïs - [DATE] 12H02 Interlocuteur : 0751477005 (Mr [PERSON_NAME]) / 0649154299…"
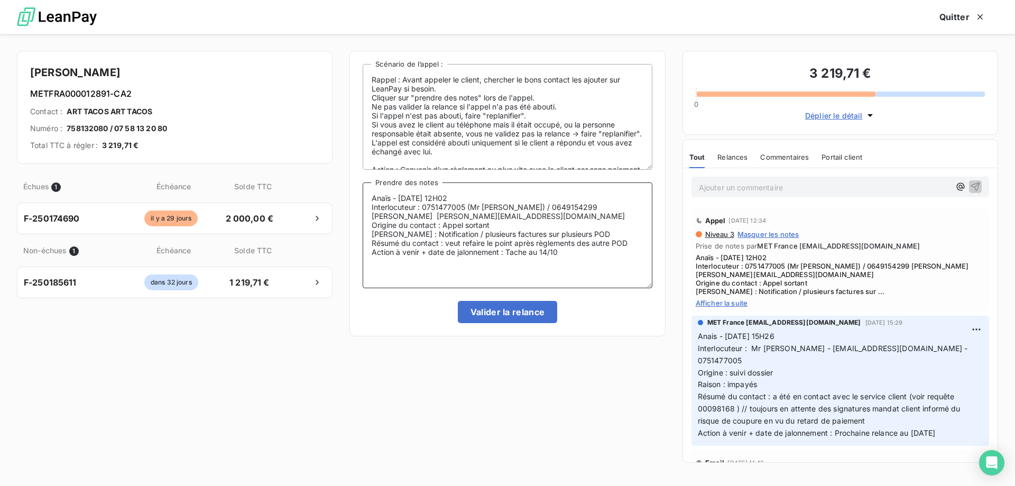
click at [408, 199] on textarea "Anaïs - [DATE] 12H02 Interlocuteur : 0751477005 (Mr [PERSON_NAME]) / 0649154299…" at bounding box center [506, 235] width 289 height 106
drag, startPoint x: 474, startPoint y: 197, endPoint x: 449, endPoint y: 199, distance: 25.5
click at [449, 199] on textarea "Anaïs - [DATE] 12H02 Interlocuteur : 0751477005 (Mr [PERSON_NAME]) / 0649154299…" at bounding box center [506, 235] width 289 height 106
drag, startPoint x: 610, startPoint y: 246, endPoint x: 447, endPoint y: 246, distance: 163.3
click at [447, 246] on textarea "Anaïs - [DATE] 14H19 Interlocuteur : 0751477005 (Mr [PERSON_NAME]) / 0649154299…" at bounding box center [506, 235] width 289 height 106
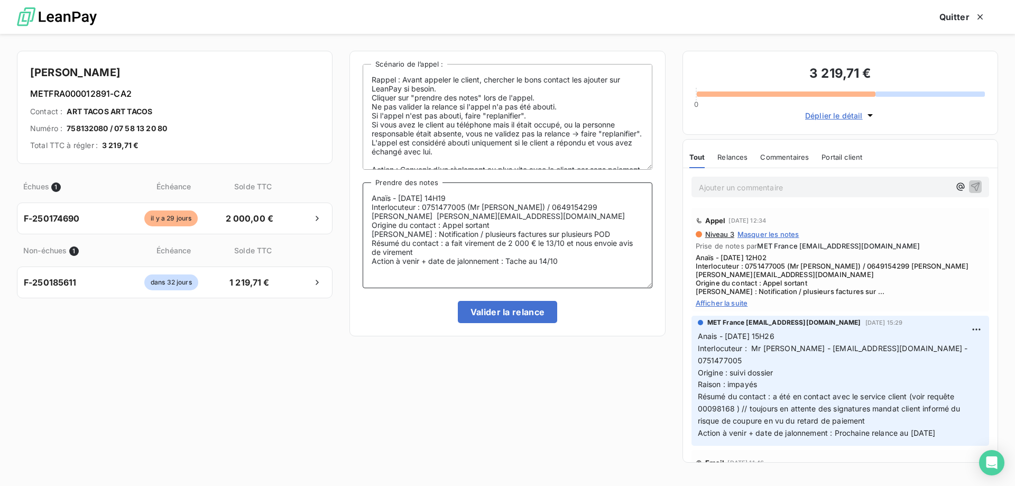
click at [547, 262] on textarea "Anaïs - [DATE] 14H19 Interlocuteur : 0751477005 (Mr [PERSON_NAME]) / 0649154299…" at bounding box center [506, 235] width 289 height 106
type textarea "Anaïs - [DATE] 14H19 Interlocuteur : 0751477005 (Mr [PERSON_NAME]) / 0649154299…"
click at [511, 314] on button "Valider la relance" at bounding box center [508, 312] width 100 height 22
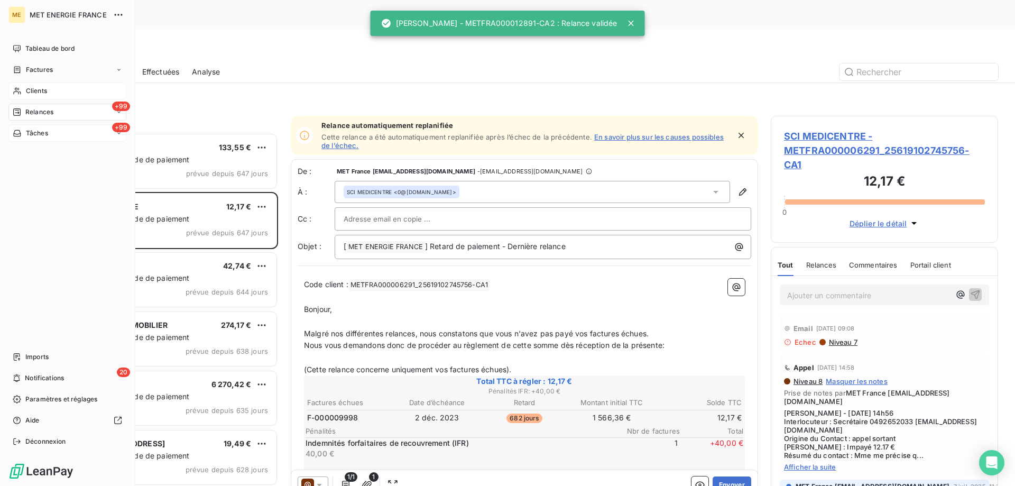
click at [38, 87] on span "Clients" at bounding box center [36, 91] width 21 height 10
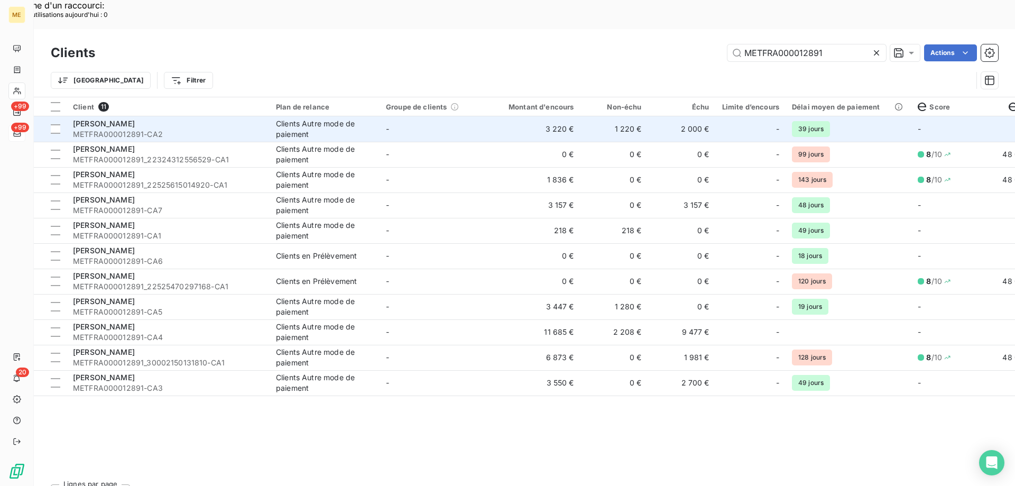
click at [494, 116] on td "3 220 €" at bounding box center [534, 128] width 91 height 25
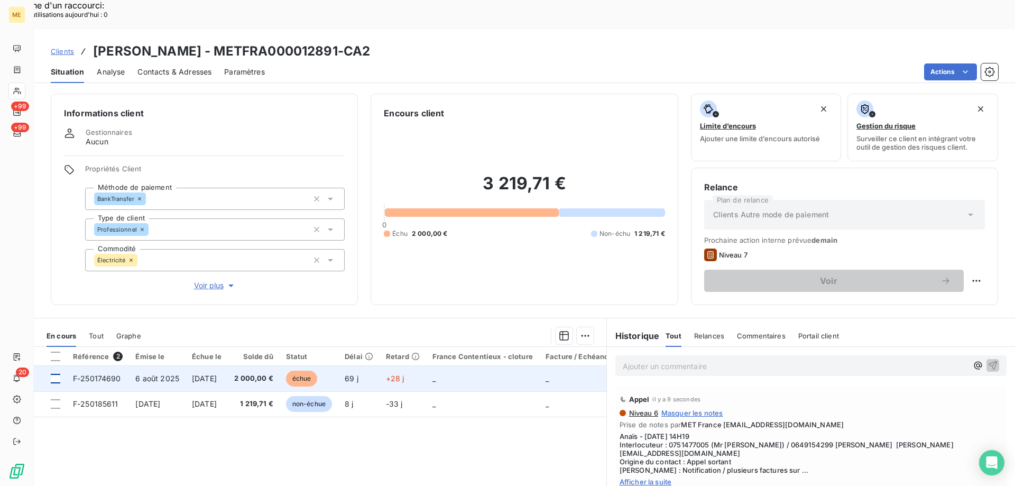
click at [55, 374] on div at bounding box center [56, 379] width 10 height 10
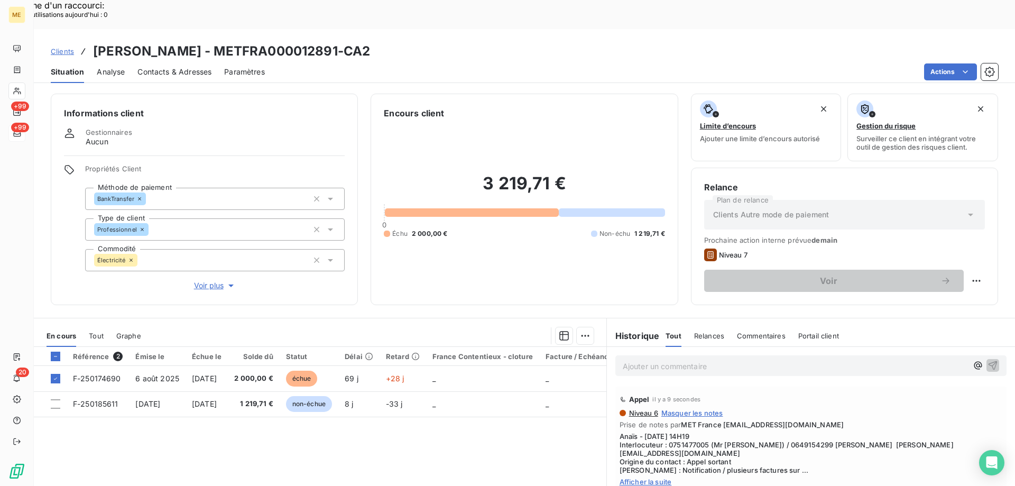
click at [643, 438] on div "Niveau 6 Masquer les notes Prise de notes par MET France [EMAIL_ADDRESS][DOMAIN…" at bounding box center [810, 446] width 383 height 77
click at [639, 448] on div "Appel il y a 9 secondes Niveau 6 Masquer les notes Prise de notes par MET Franc…" at bounding box center [810, 438] width 391 height 104
click at [638, 477] on span "Afficher la suite" at bounding box center [810, 481] width 383 height 8
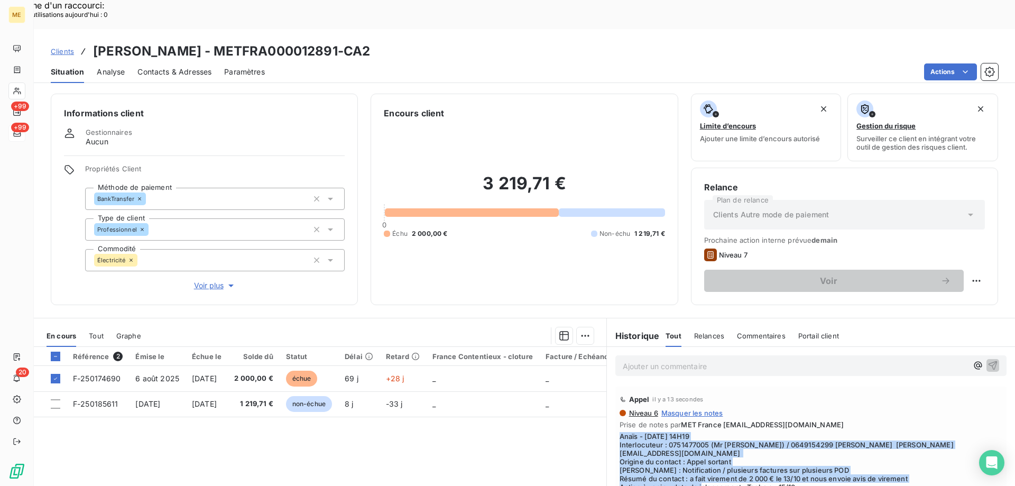
copy span "Anaïs - [DATE] 14H19 Interlocuteur : 0751477005 (Mr [PERSON_NAME]) / 0649154299…"
drag, startPoint x: 803, startPoint y: 450, endPoint x: 613, endPoint y: 405, distance: 194.4
click at [615, 405] on div "Appel il y a 13 secondes Niveau 6 Masquer les notes Prise de notes par MET Fran…" at bounding box center [810, 446] width 391 height 120
click at [550, 350] on div "Ajouter une promesse de paiement (1 facture)" at bounding box center [490, 348] width 187 height 17
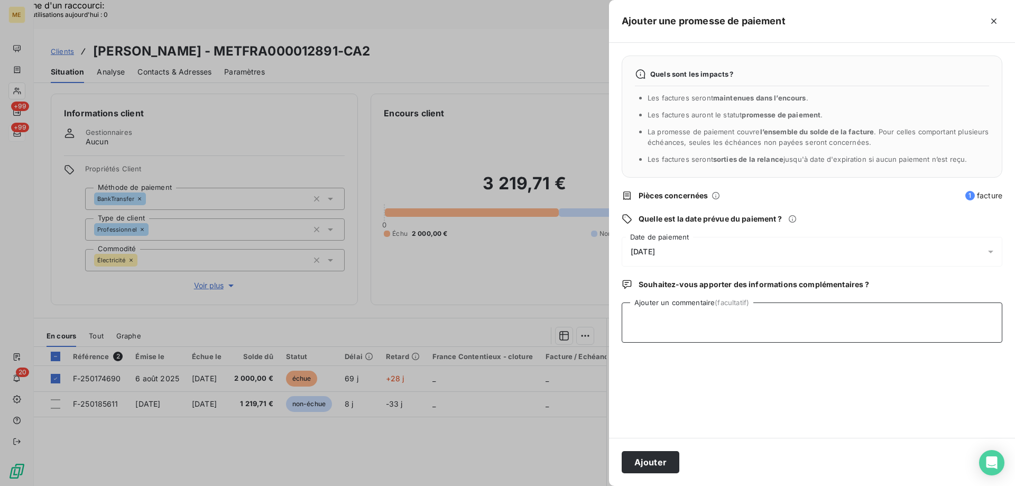
click at [660, 321] on textarea "Ajouter un commentaire (facultatif)" at bounding box center [811, 322] width 380 height 40
paste textarea "Anaïs - [DATE] 14H19 Interlocuteur : 0751477005 (Mr [PERSON_NAME]) / 0649154299…"
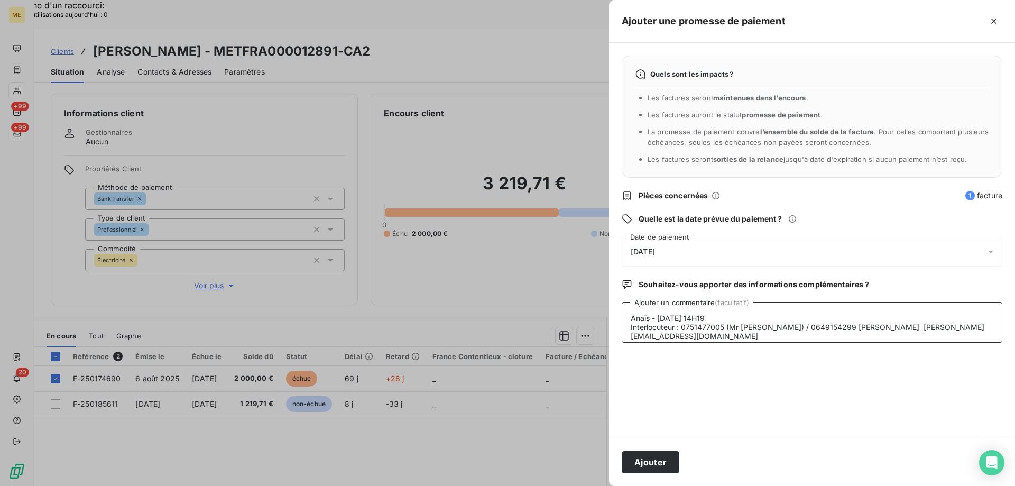
scroll to position [26, 0]
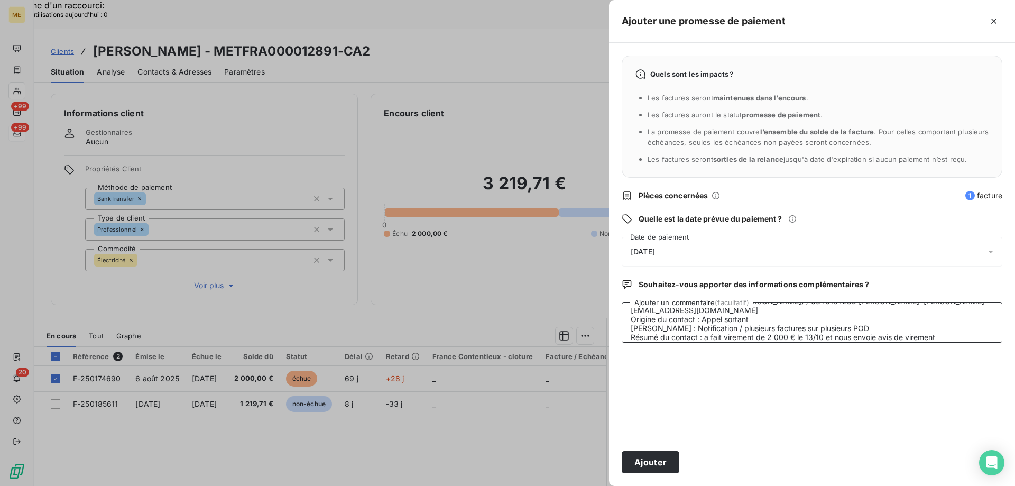
type textarea "Anaïs - [DATE] 14H19 Interlocuteur : 0751477005 (Mr [PERSON_NAME]) / 0649154299…"
click at [818, 339] on textarea "Anaïs - [DATE] 14H19 Interlocuteur : 0751477005 (Mr [PERSON_NAME]) / 0649154299…" at bounding box center [811, 322] width 380 height 40
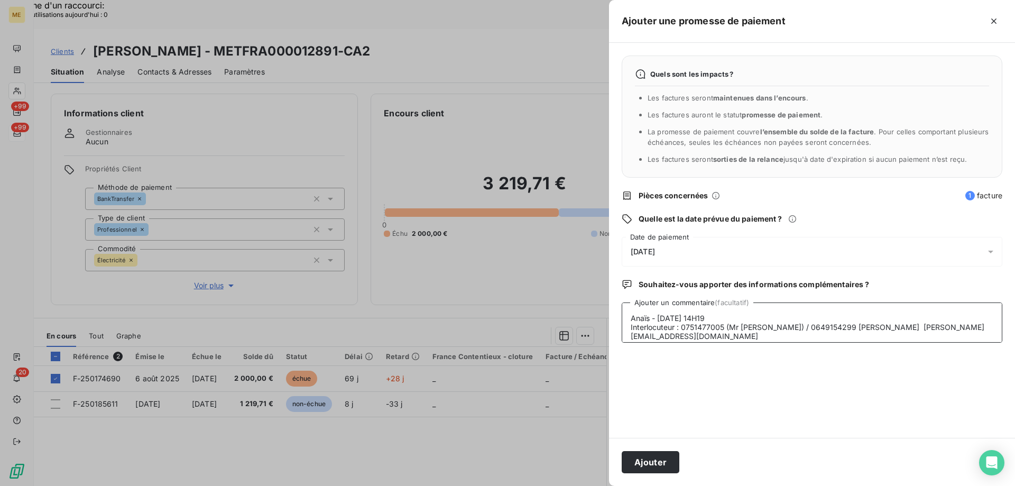
scroll to position [36, 0]
drag, startPoint x: 702, startPoint y: 319, endPoint x: 848, endPoint y: 319, distance: 146.4
click at [848, 319] on textarea "Anaïs - [DATE] 14H19 Interlocuteur : 0751477005 (Mr [PERSON_NAME]) / 0649154299…" at bounding box center [811, 322] width 380 height 40
click at [870, 320] on textarea "Anaïs - [DATE] 14H19 Interlocuteur : 0751477005 (Mr [PERSON_NAME]) / 0649154299…" at bounding box center [811, 322] width 380 height 40
drag, startPoint x: 833, startPoint y: 319, endPoint x: 880, endPoint y: 319, distance: 47.0
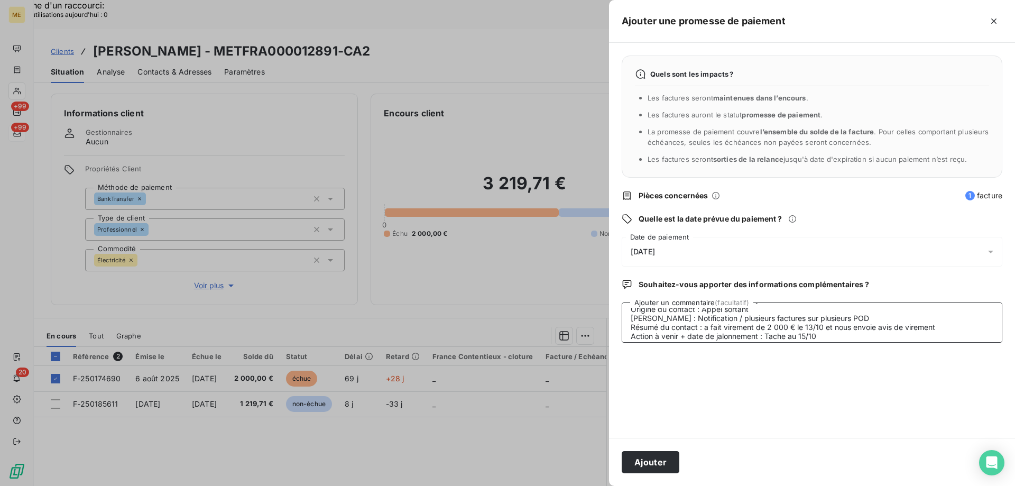
click at [880, 319] on textarea "Anaïs - [DATE] 14H19 Interlocuteur : 0751477005 (Mr [PERSON_NAME]) / 0649154299…" at bounding box center [811, 322] width 380 height 40
click at [938, 320] on textarea "Anaïs - [DATE] 14H19 Interlocuteur : 0751477005 (Mr [PERSON_NAME]) / 0649154299…" at bounding box center [811, 322] width 380 height 40
drag, startPoint x: 835, startPoint y: 318, endPoint x: 942, endPoint y: 321, distance: 106.3
click at [942, 321] on textarea "Anaïs - [DATE] 14H19 Interlocuteur : 0751477005 (Mr [PERSON_NAME]) / 0649154299…" at bounding box center [811, 322] width 380 height 40
click at [740, 256] on div "[DATE]" at bounding box center [811, 252] width 380 height 30
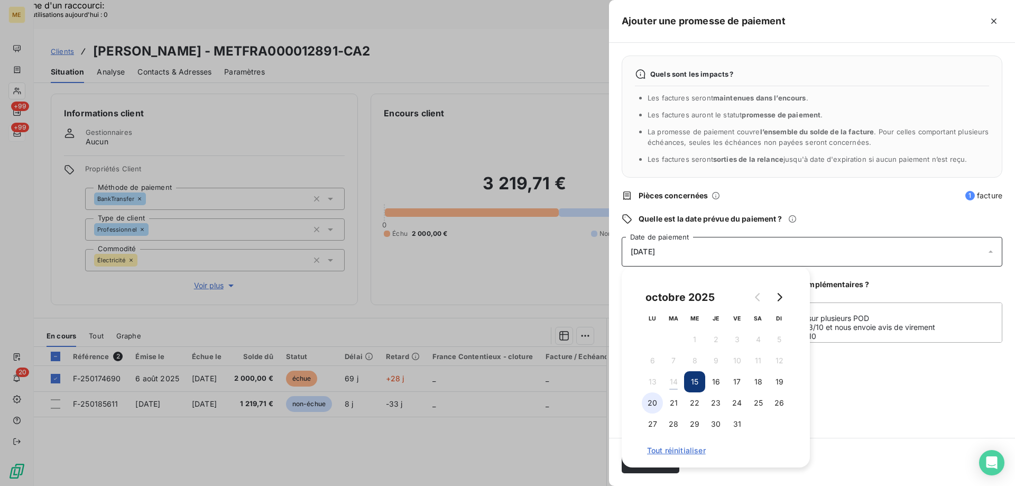
click at [657, 402] on button "20" at bounding box center [651, 402] width 21 height 21
click at [887, 383] on div "Quels sont les impacts ? Les factures seront maintenues dans l’encours . Les fa…" at bounding box center [812, 240] width 406 height 395
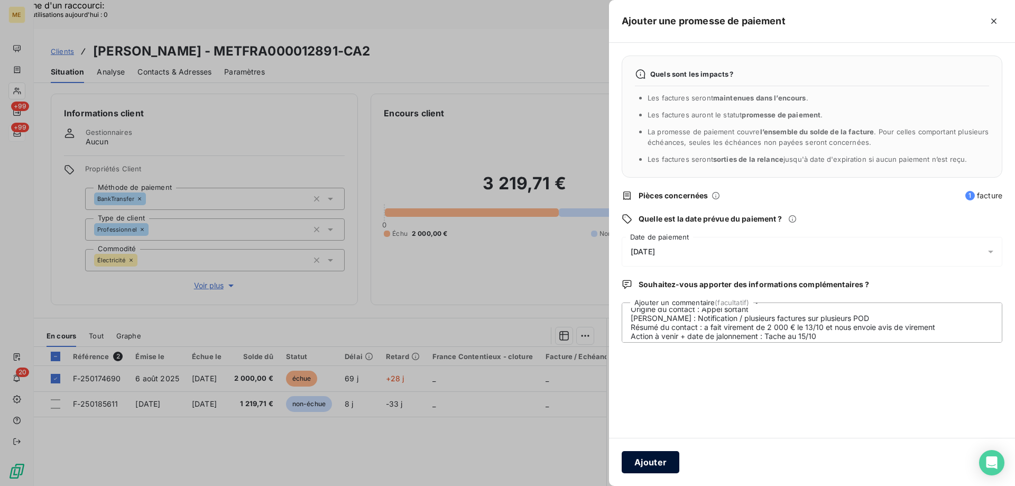
click at [638, 466] on button "Ajouter" at bounding box center [650, 462] width 58 height 22
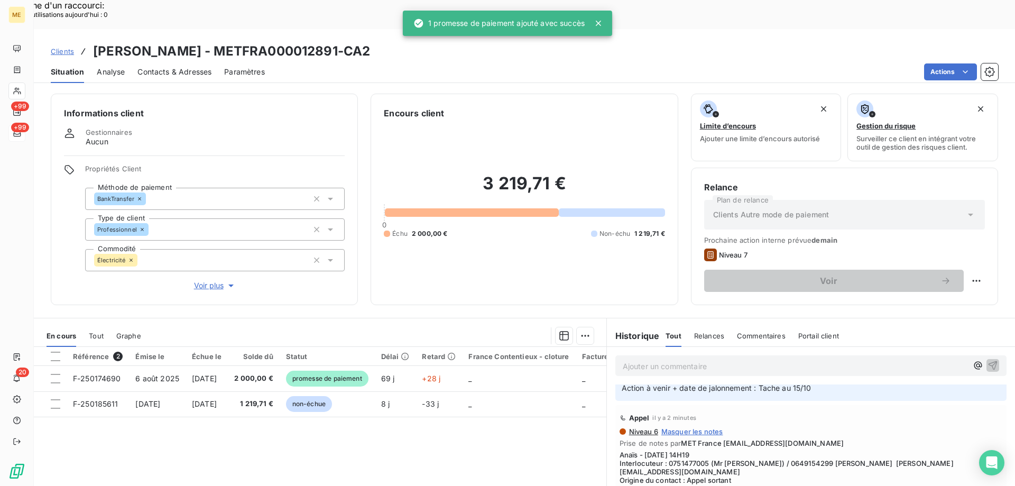
scroll to position [0, 0]
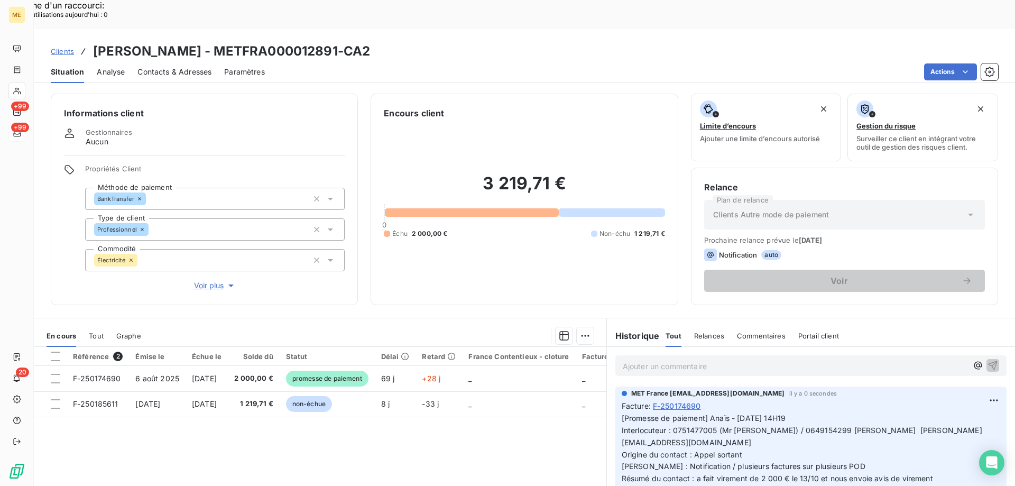
click at [488, 210] on div "3 219,71 € 0 Échu 2 000,00 € Non-échu 1 219,71 €" at bounding box center [524, 205] width 281 height 172
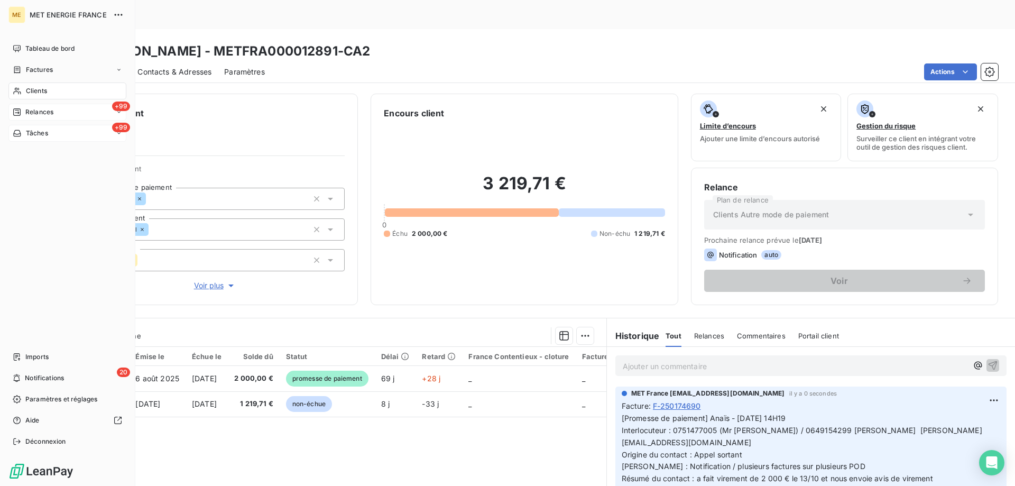
click at [32, 111] on span "Relances" at bounding box center [39, 112] width 28 height 10
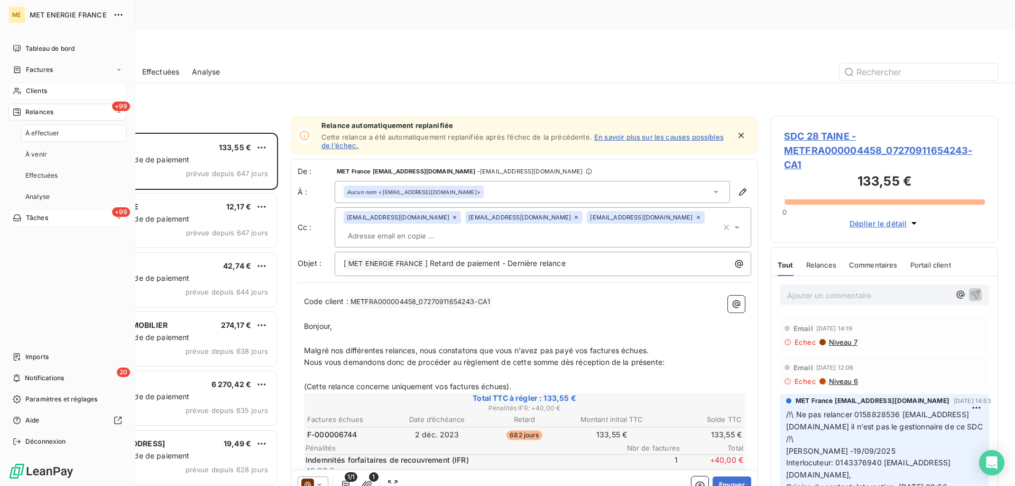
scroll to position [374, 219]
click at [58, 218] on div "+99 Tâches" at bounding box center [67, 217] width 118 height 17
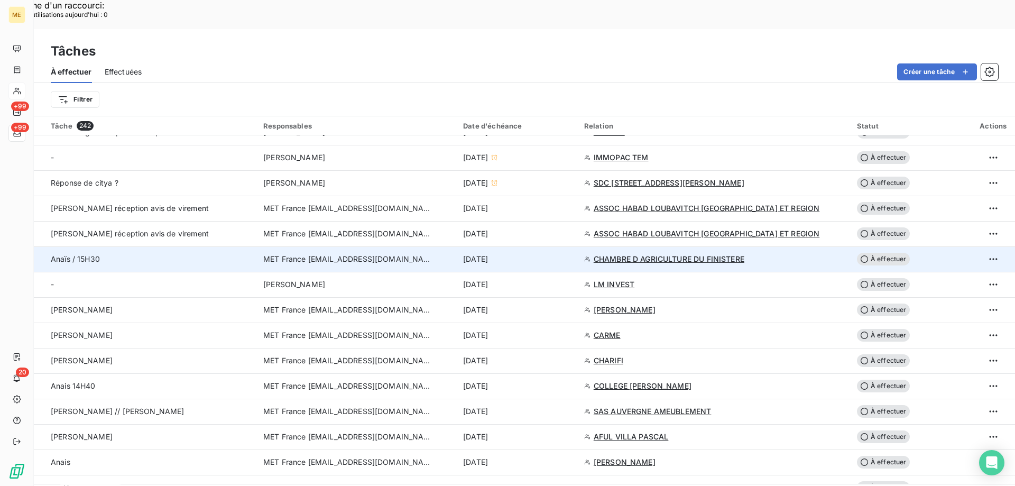
scroll to position [634, 0]
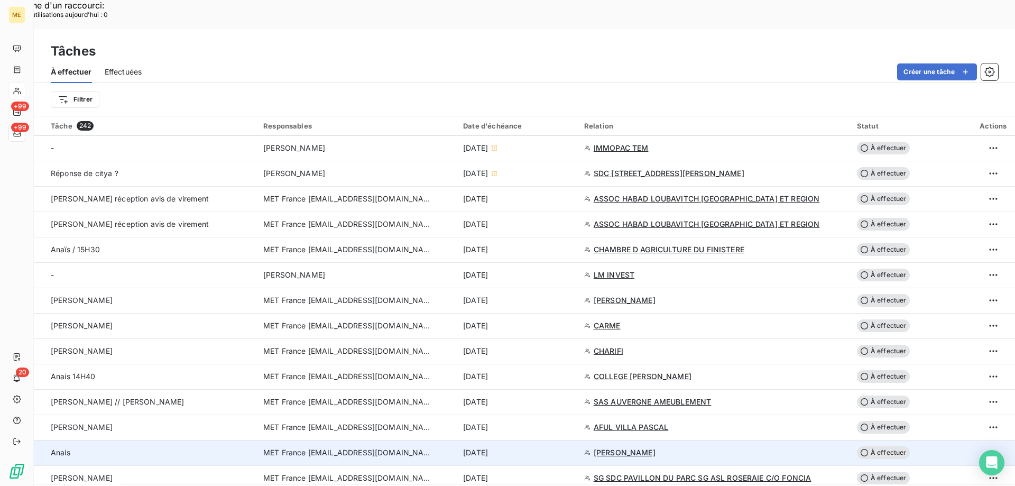
click at [546, 447] on div "[DATE]" at bounding box center [517, 452] width 108 height 11
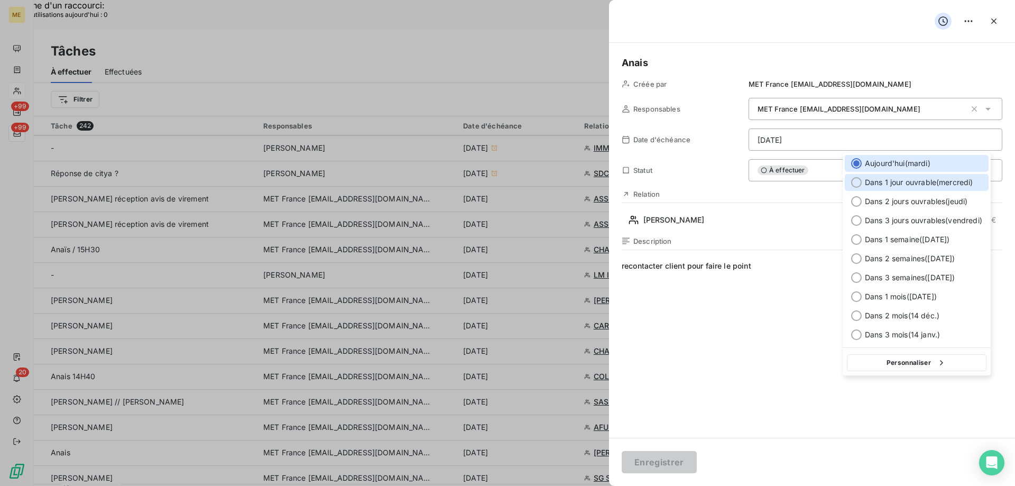
click at [897, 184] on span "Dans 1 jour ouvrable ( [DATE] )" at bounding box center [918, 182] width 108 height 11
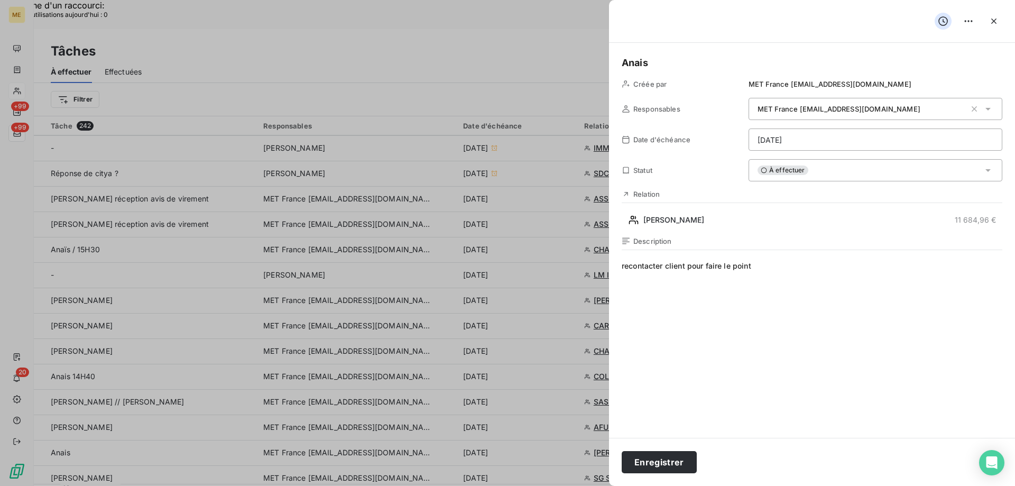
click at [670, 485] on div "Enregistrer" at bounding box center [812, 462] width 406 height 48
click at [676, 461] on button "Enregistrer" at bounding box center [658, 462] width 75 height 22
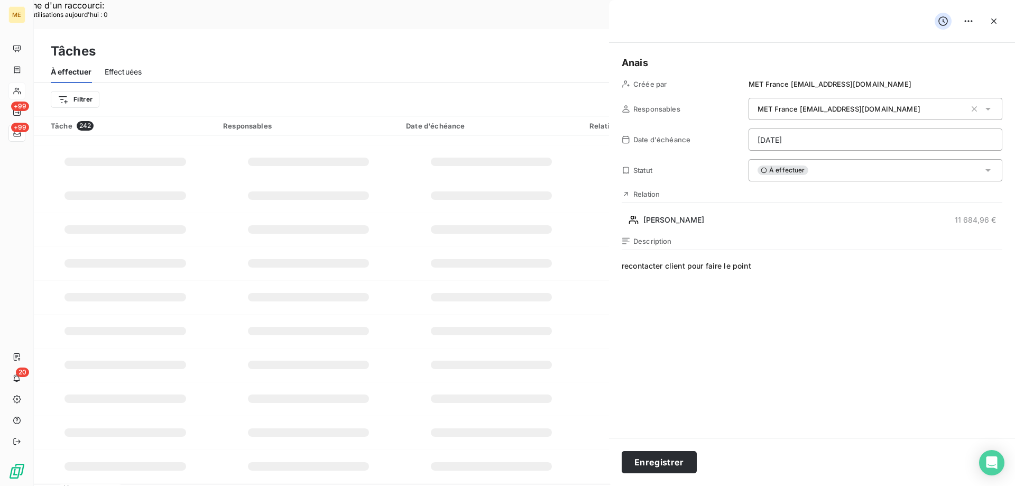
type input "[DATE]"
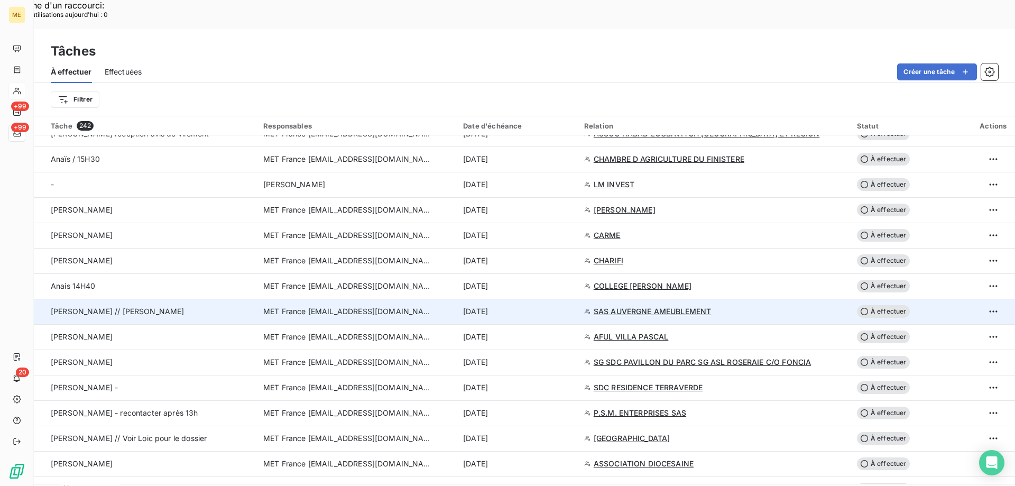
scroll to position [740, 0]
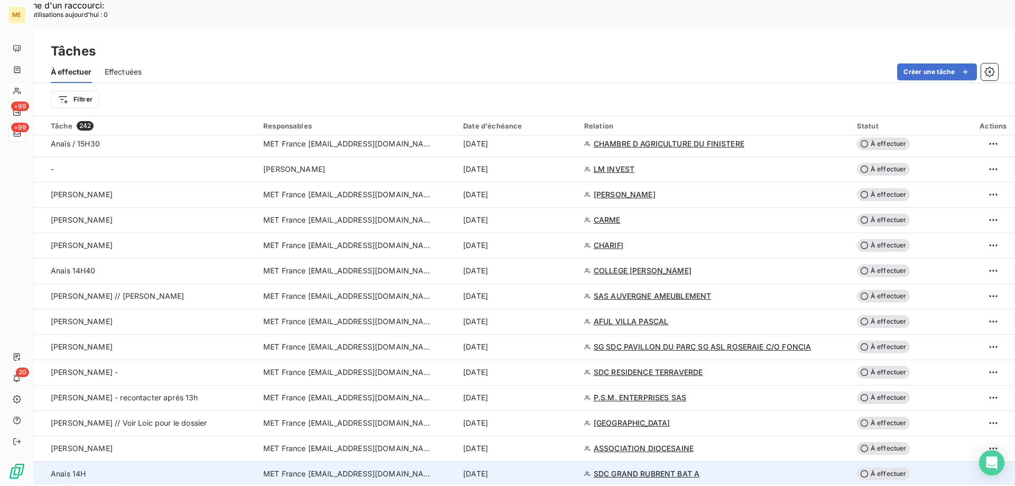
click at [567, 461] on td "[DATE]" at bounding box center [517, 473] width 121 height 25
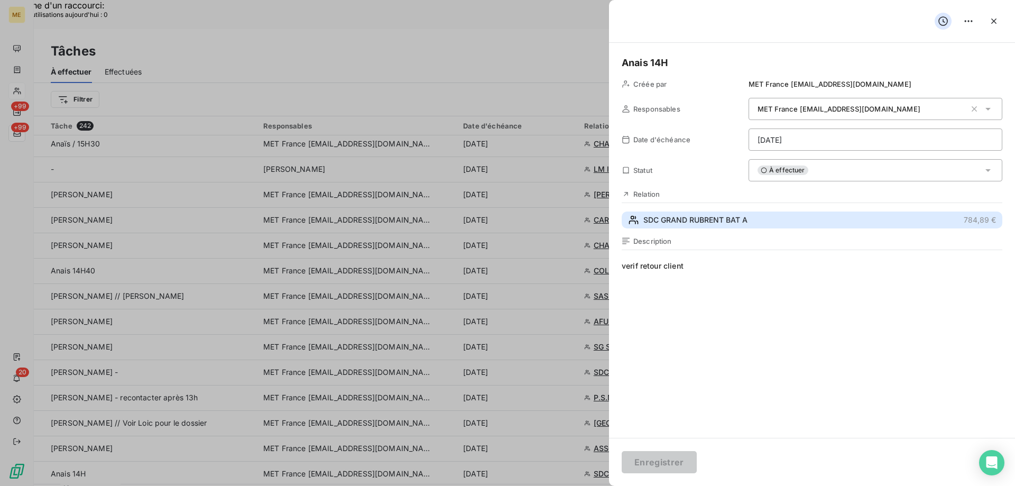
click at [696, 227] on button "SDC GRAND RUBRENT BAT A 784,89 €" at bounding box center [811, 219] width 380 height 17
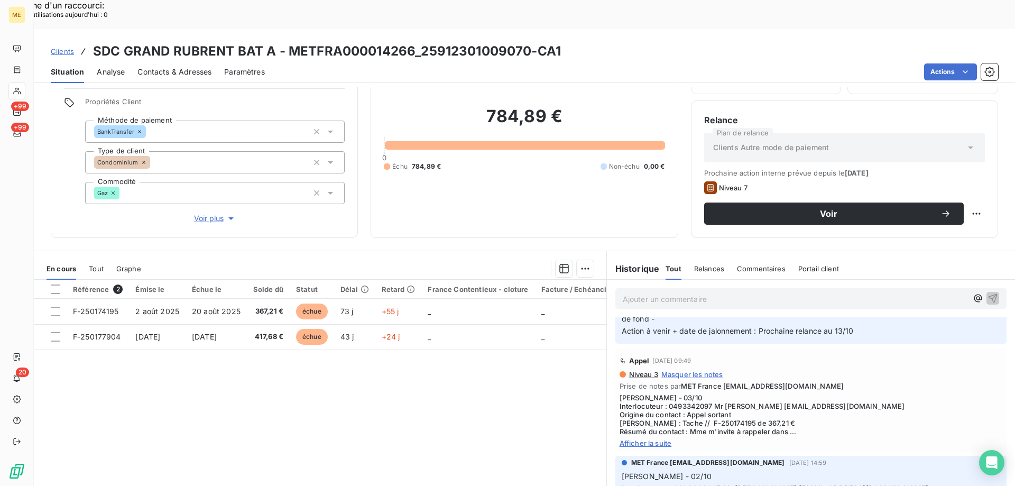
scroll to position [159, 0]
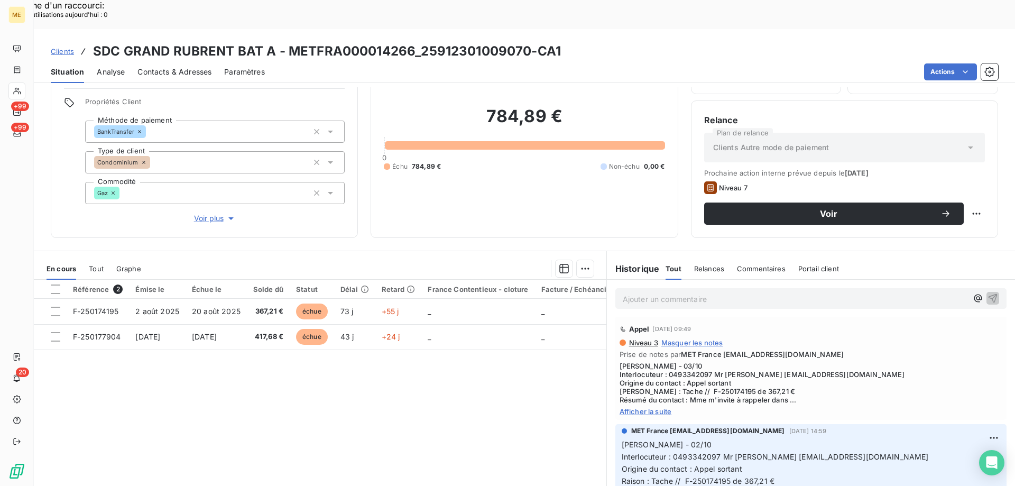
click at [658, 407] on span "Afficher la suite" at bounding box center [810, 411] width 383 height 8
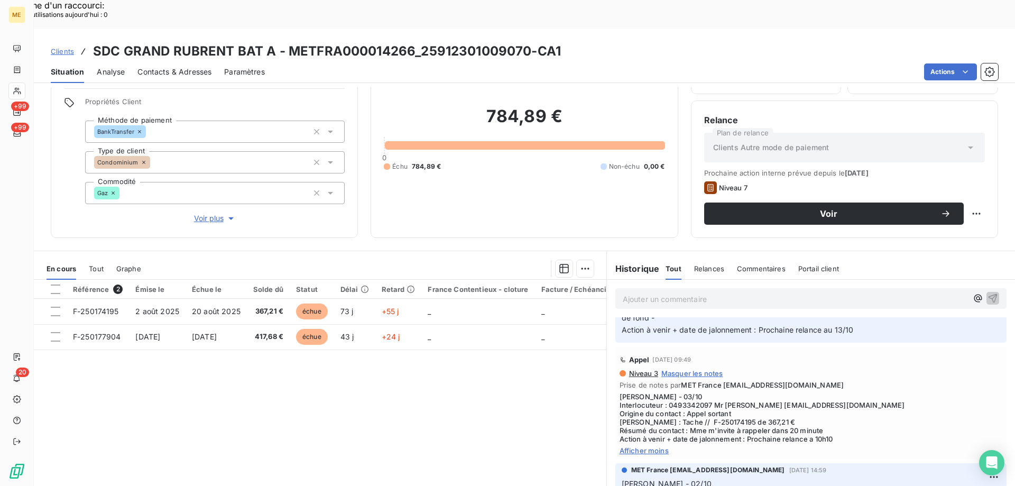
scroll to position [0, 0]
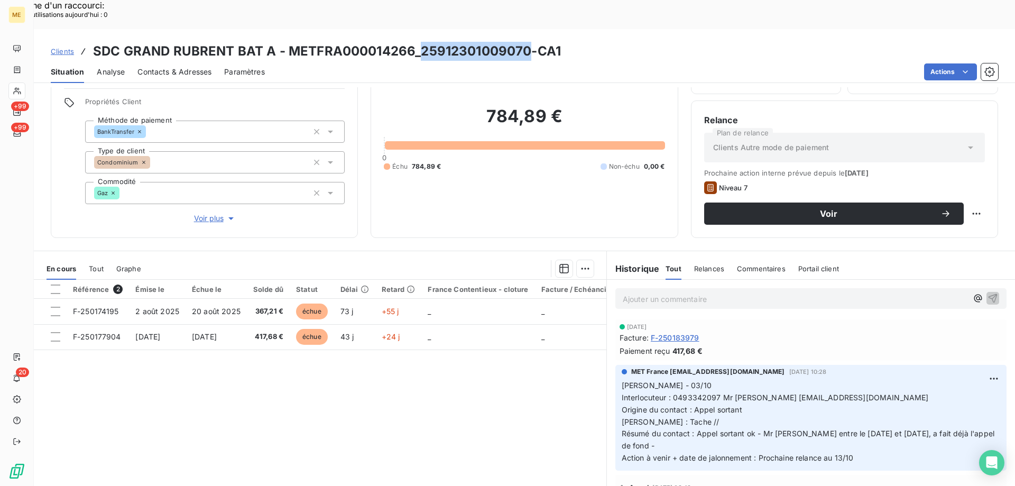
drag, startPoint x: 528, startPoint y: 23, endPoint x: 420, endPoint y: 31, distance: 109.1
click at [420, 42] on h3 "SDC GRAND RUBRENT BAT A - METFRA000014266_25912301009070-CA1" at bounding box center [327, 51] width 468 height 19
copy h3 "25912301009070"
click at [713, 292] on p "Ajouter un commentaire ﻿" at bounding box center [794, 298] width 345 height 13
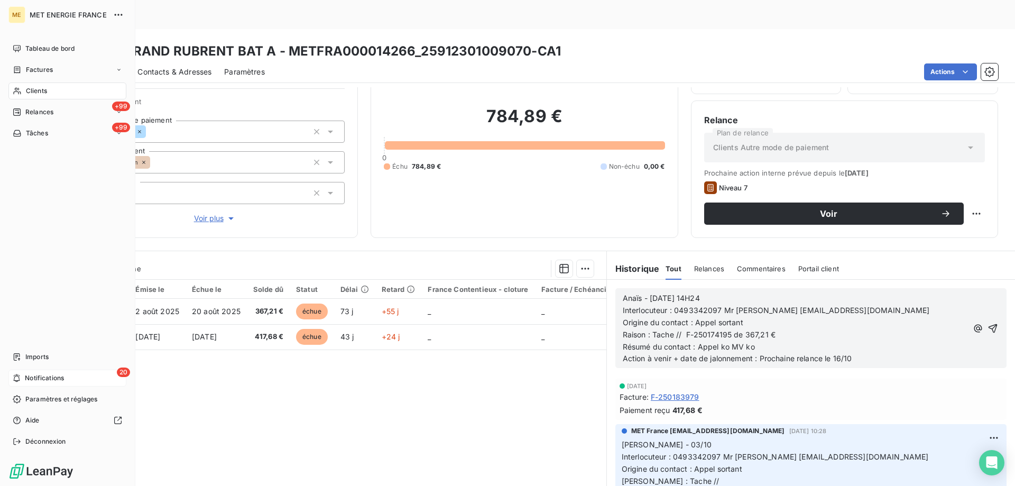
click at [19, 374] on icon at bounding box center [17, 378] width 8 height 8
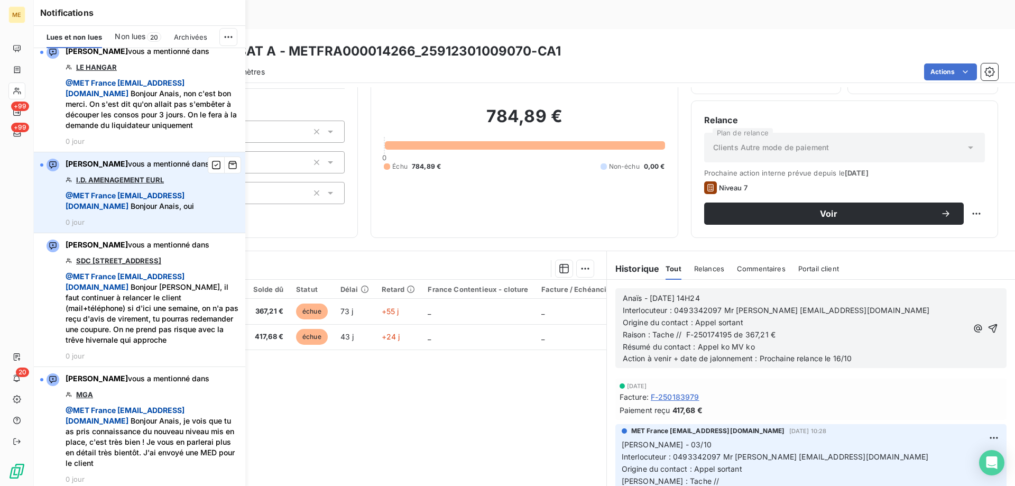
scroll to position [1427, 0]
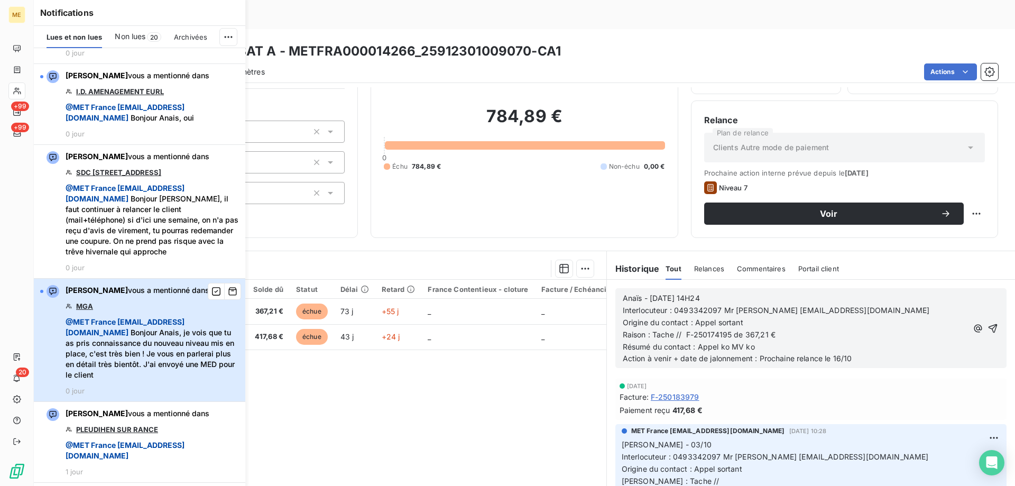
click at [202, 380] on span "@ MET [GEOGRAPHIC_DATA] [EMAIL_ADDRESS][DOMAIN_NAME] Bonjour Anais, je vois que…" at bounding box center [152, 348] width 173 height 63
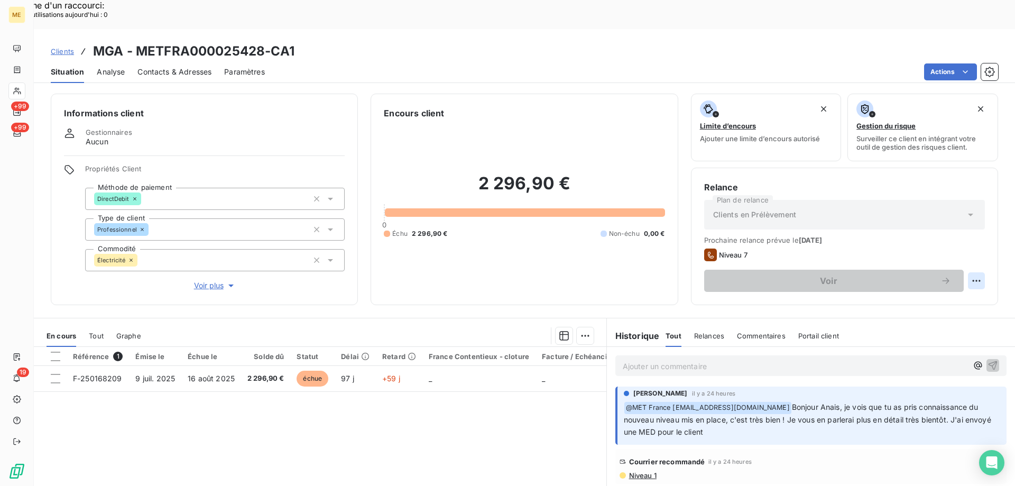
click at [885, 359] on p "Ajouter un commentaire ﻿" at bounding box center [794, 365] width 345 height 13
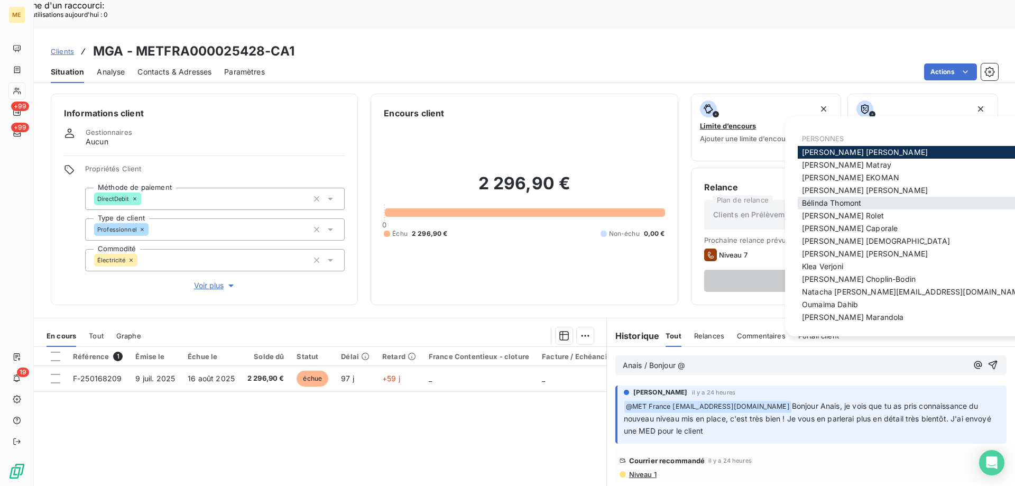
click at [829, 203] on span "[PERSON_NAME]" at bounding box center [831, 202] width 59 height 9
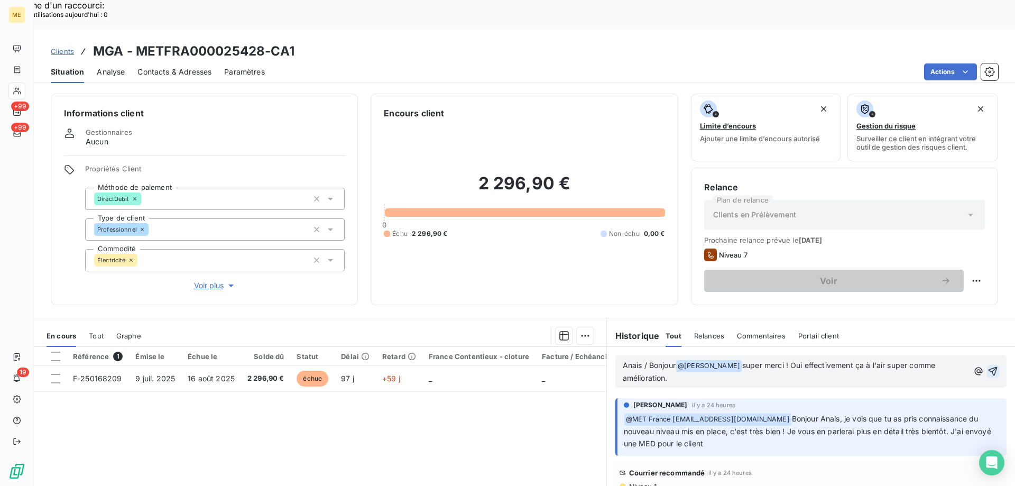
click at [987, 366] on icon "button" at bounding box center [992, 371] width 11 height 11
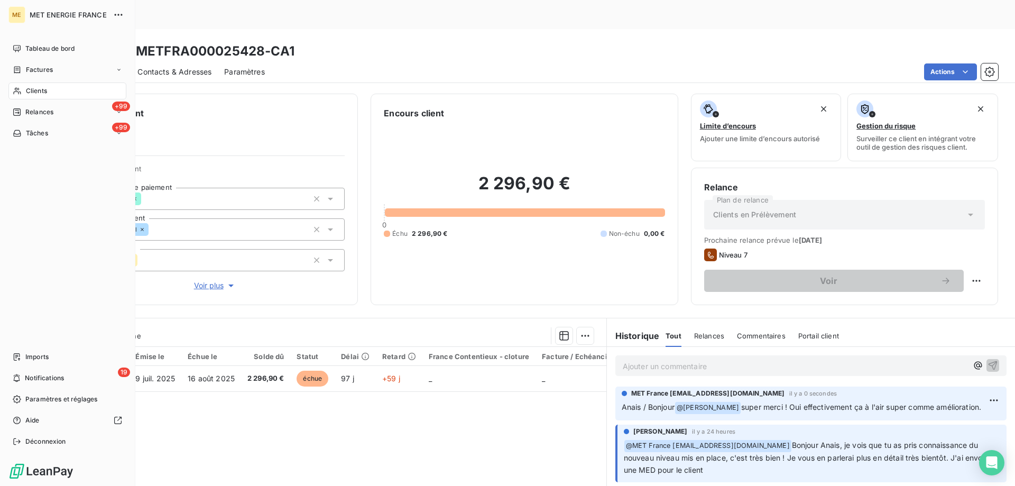
click at [32, 134] on span "Tâches" at bounding box center [37, 133] width 22 height 10
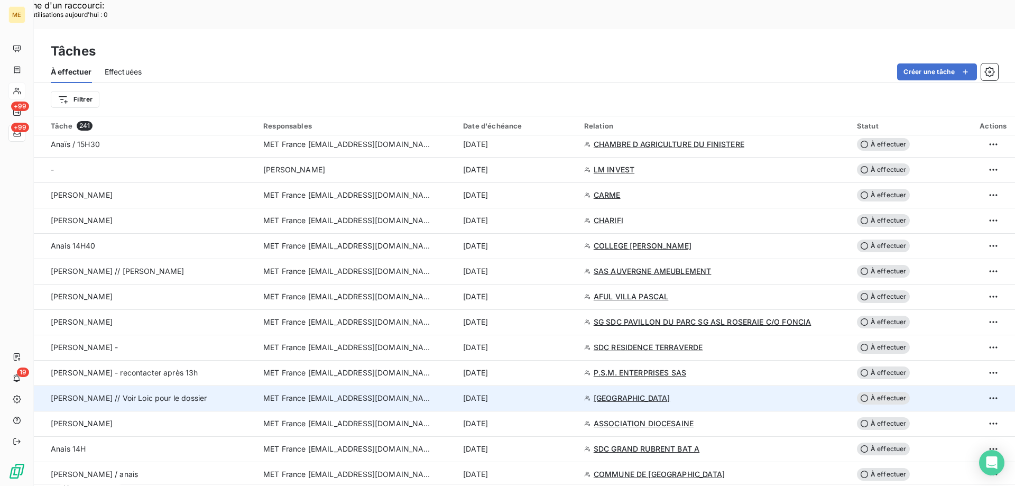
scroll to position [740, 0]
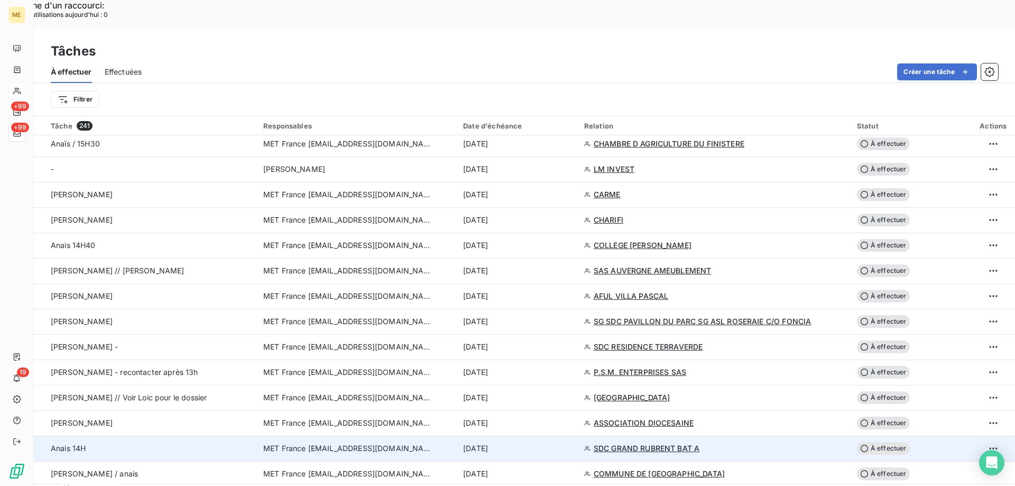
click at [537, 443] on div "[DATE]" at bounding box center [517, 448] width 108 height 11
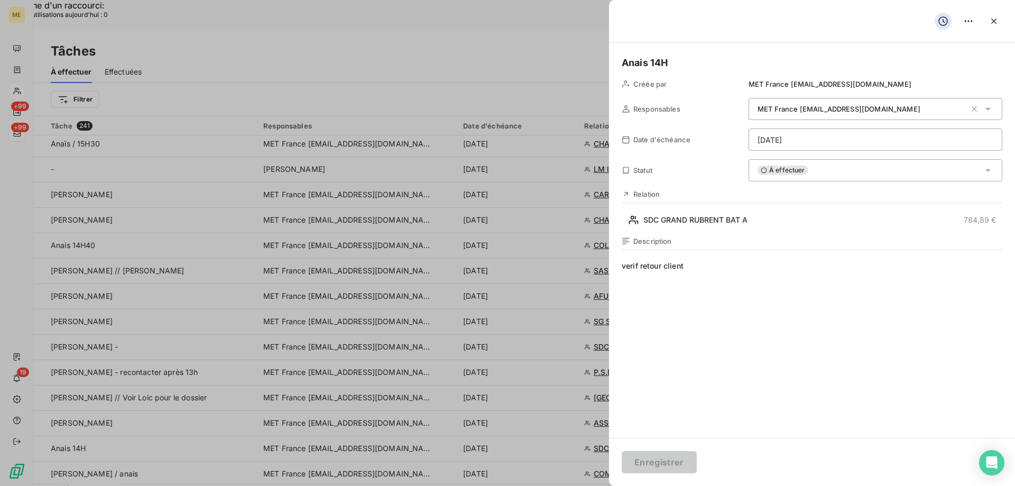
click at [663, 232] on div "Anais 14H Créée par MET France [EMAIL_ADDRESS][DOMAIN_NAME] Responsables MET Fr…" at bounding box center [812, 240] width 406 height 395
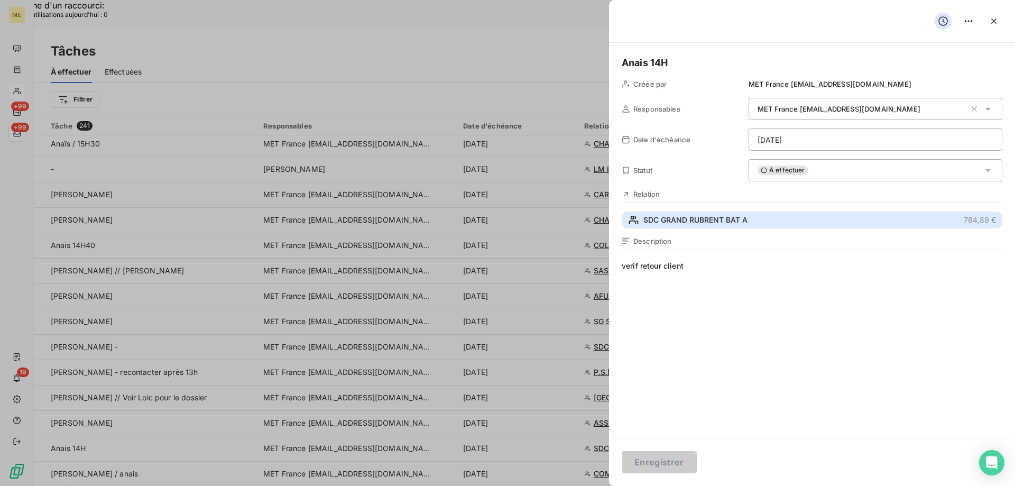
click at [666, 219] on span "SDC GRAND RUBRENT BAT A" at bounding box center [695, 220] width 104 height 11
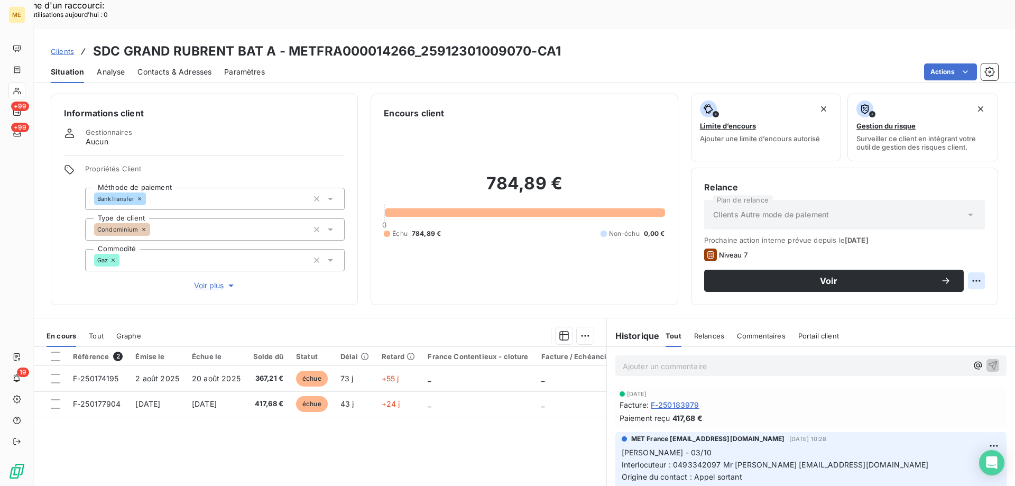
click at [961, 271] on div "Replanifier cette action" at bounding box center [924, 274] width 95 height 17
select select "9"
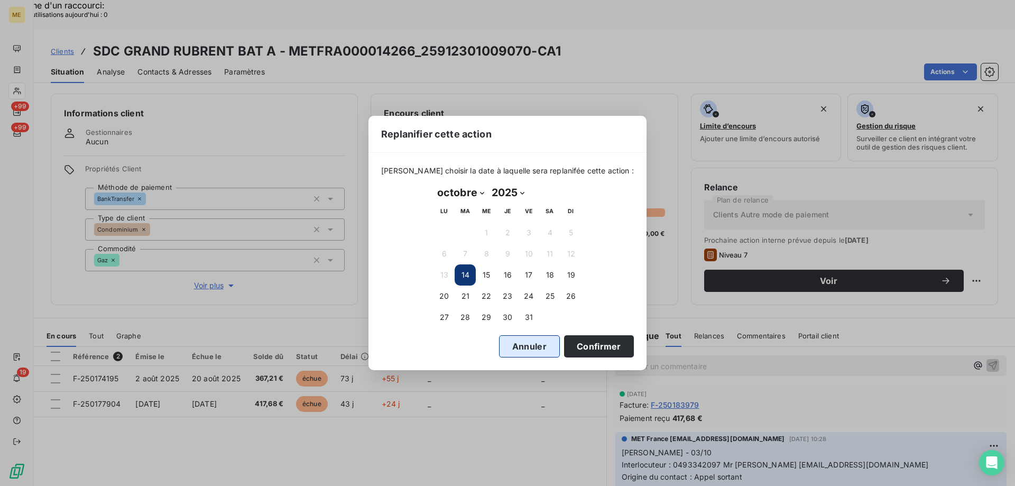
click at [520, 348] on button "Annuler" at bounding box center [529, 346] width 61 height 22
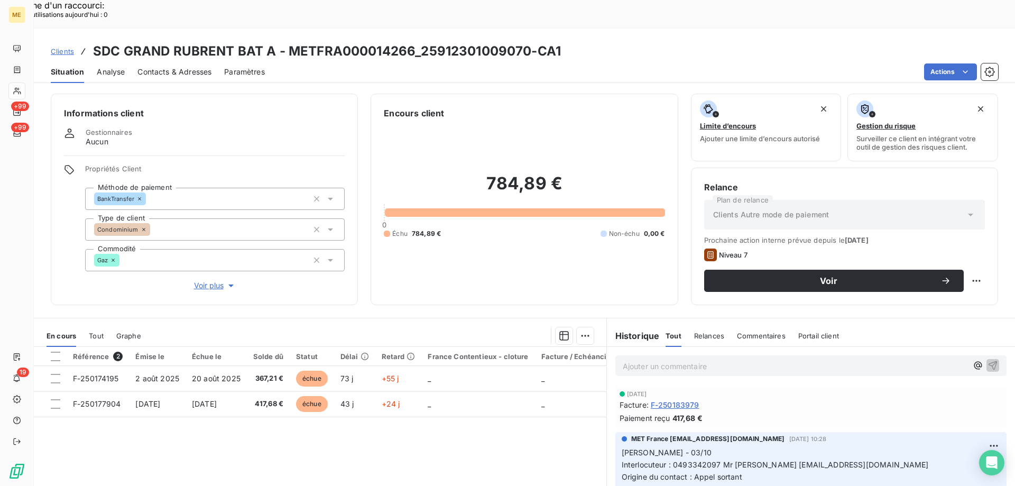
click at [210, 280] on span "Voir plus" at bounding box center [215, 285] width 42 height 11
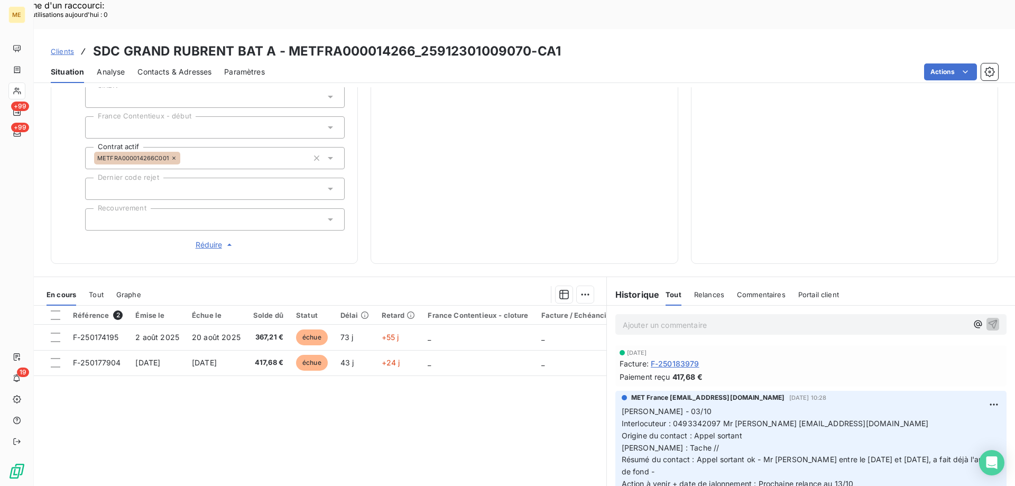
scroll to position [317, 0]
click at [642, 318] on p "Ajouter un commentaire ﻿" at bounding box center [794, 324] width 345 height 13
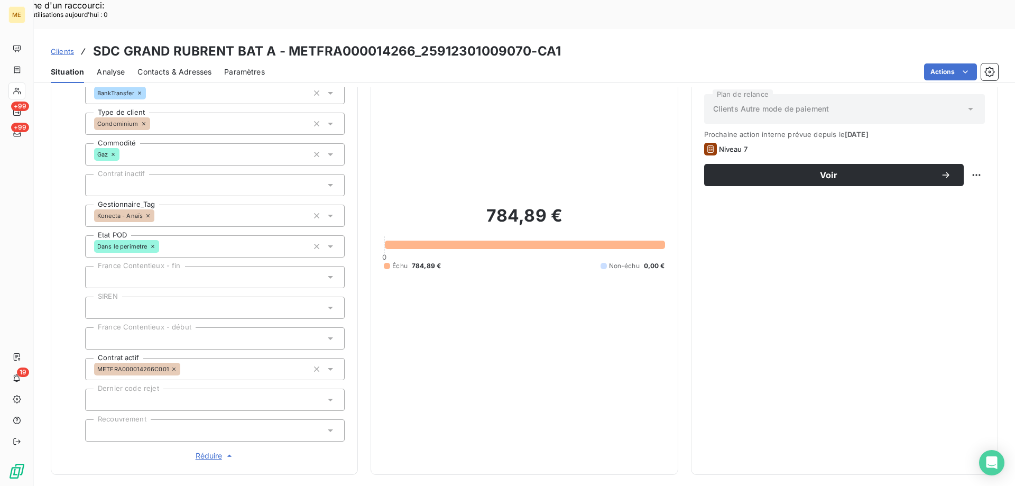
scroll to position [335, 0]
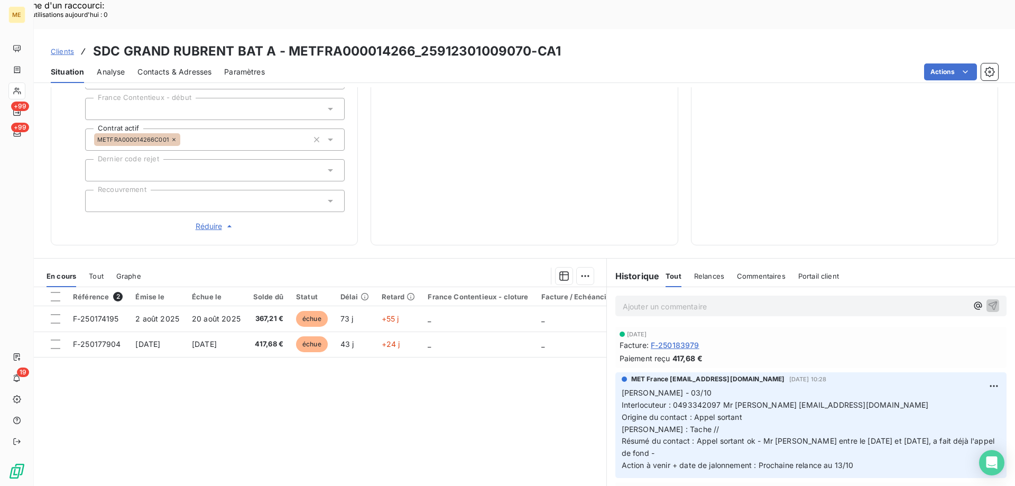
click at [627, 300] on p "Ajouter un commentaire ﻿" at bounding box center [794, 306] width 345 height 13
drag, startPoint x: 738, startPoint y: 266, endPoint x: 606, endPoint y: 266, distance: 132.1
click at [607, 287] on div "Anais - [DATE] 14H31" at bounding box center [811, 305] width 408 height 36
click at [702, 300] on p "Ajouter un commentaire ﻿" at bounding box center [794, 306] width 345 height 13
click at [640, 300] on p "Ajouter un commentaire ﻿" at bounding box center [794, 306] width 345 height 13
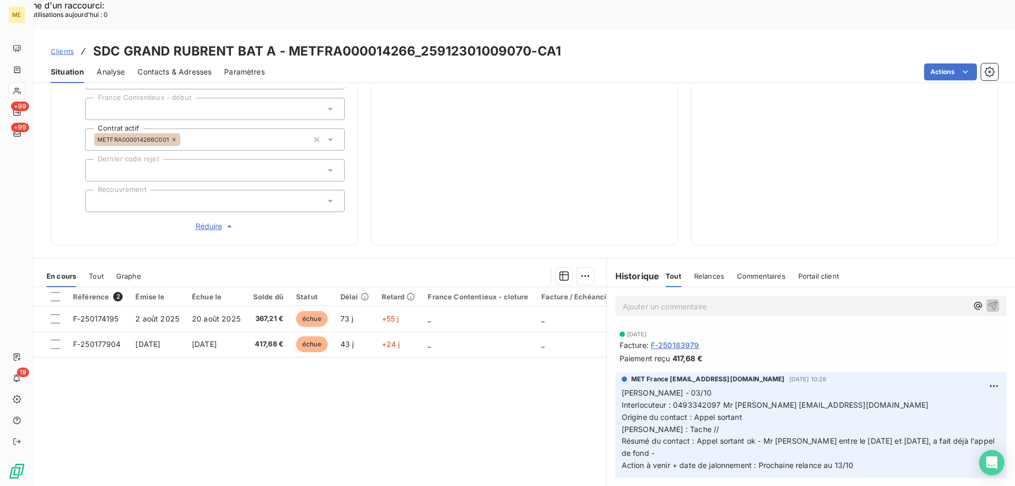
click at [640, 300] on p "Ajouter un commentaire ﻿" at bounding box center [794, 306] width 345 height 13
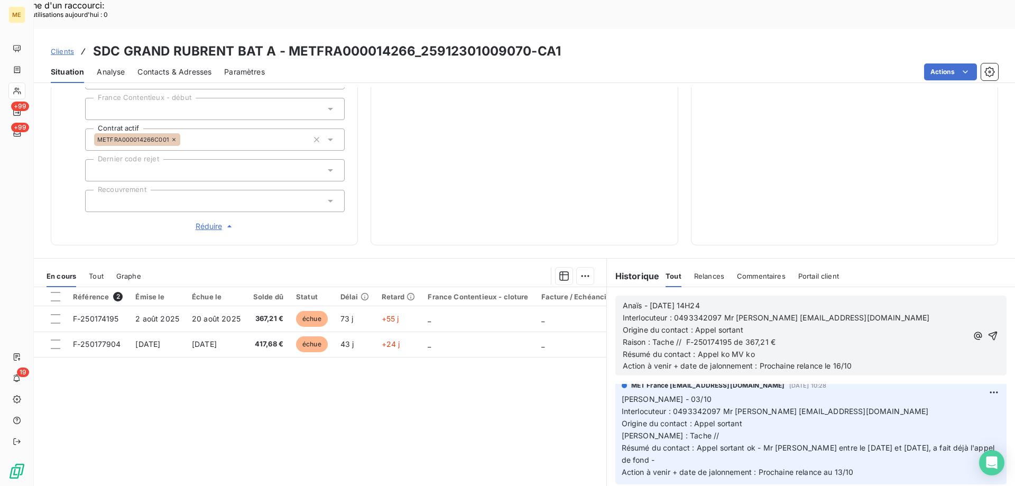
scroll to position [0, 0]
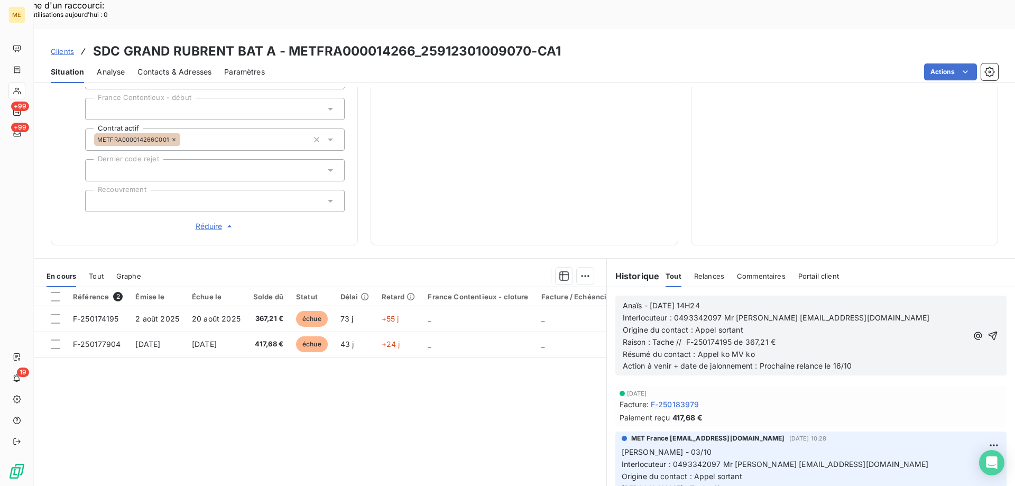
click at [752, 348] on p "Résumé du contact : Appel ko MV ko" at bounding box center [794, 354] width 345 height 12
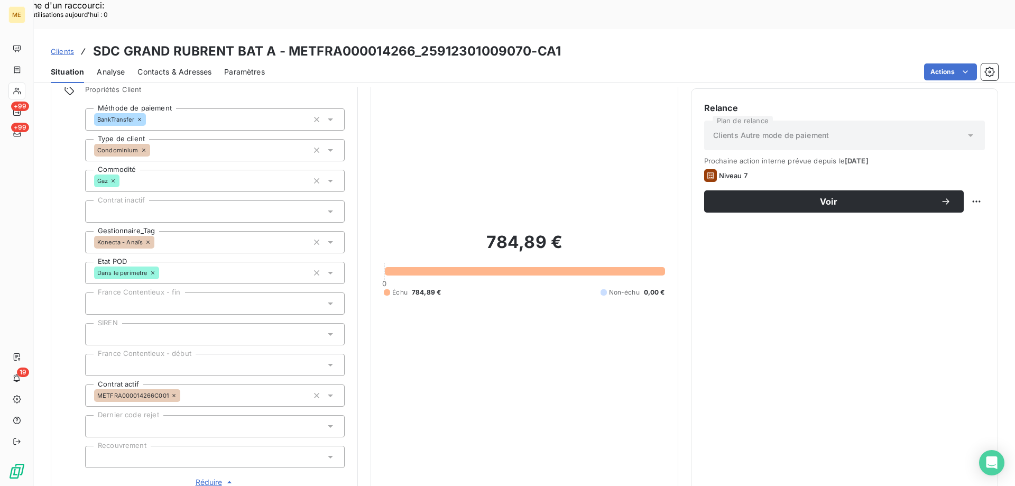
scroll to position [335, 0]
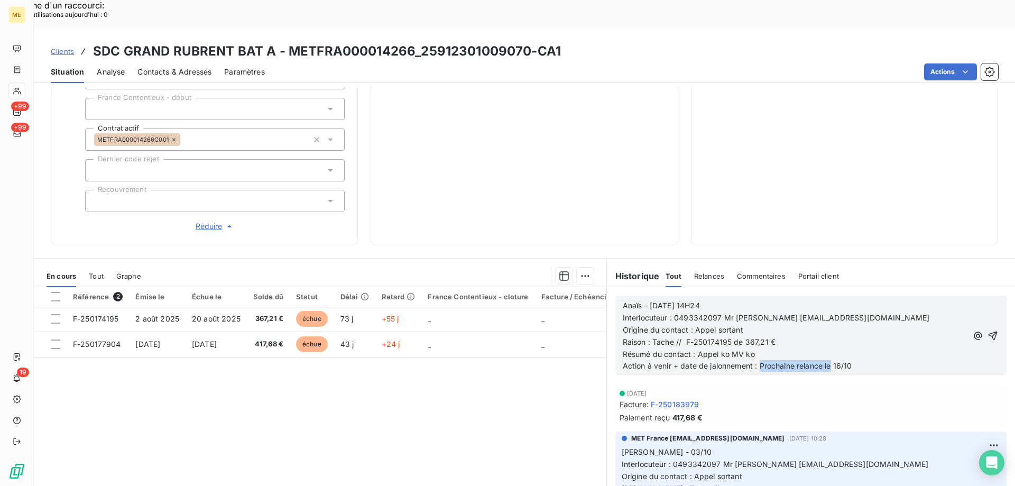
drag, startPoint x: 826, startPoint y: 331, endPoint x: 760, endPoint y: 324, distance: 66.4
click at [757, 361] on span "Action à venir + date de jalonnement : Prochaine relance le 16/10" at bounding box center [736, 365] width 229 height 9
click at [988, 331] on icon "button" at bounding box center [992, 335] width 9 height 9
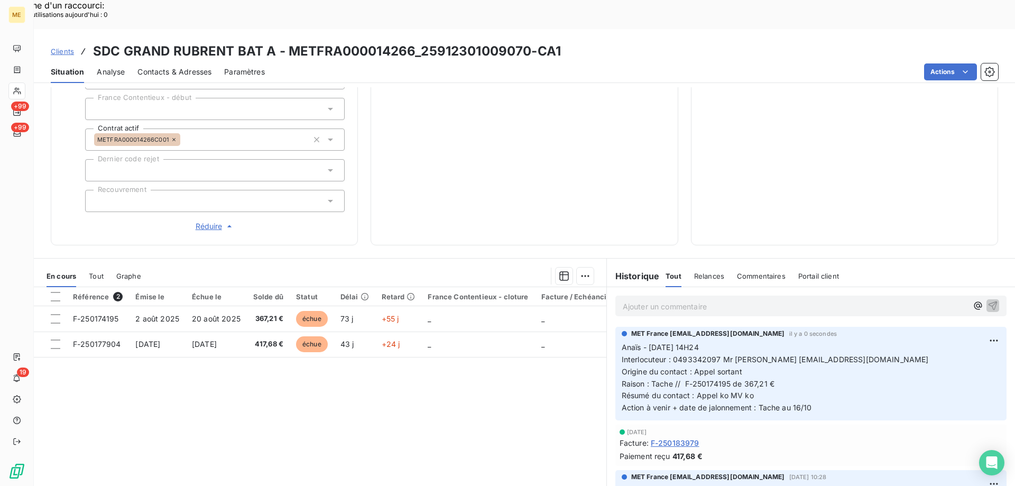
click at [663, 287] on div "Ajouter un commentaire ﻿" at bounding box center [811, 306] width 408 height 38
click at [662, 300] on p "Ajouter un commentaire ﻿" at bounding box center [794, 306] width 345 height 13
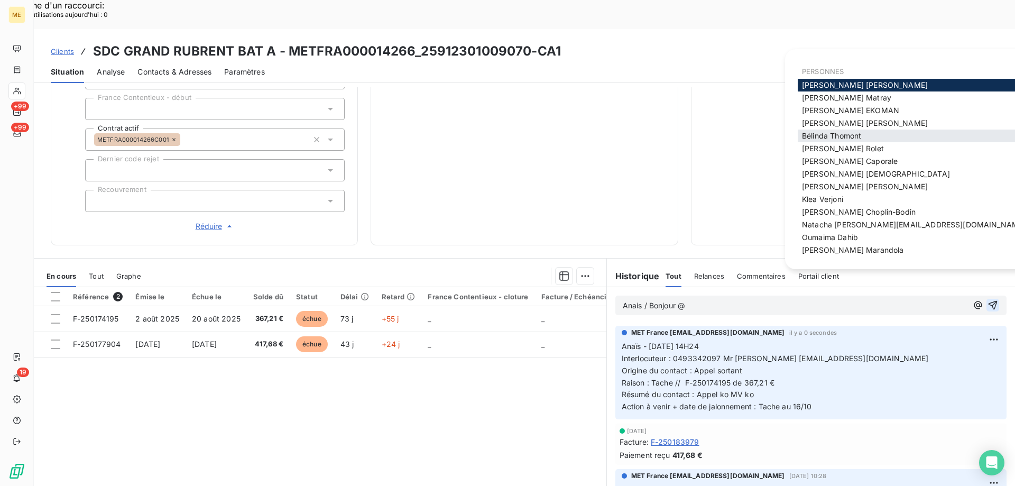
click at [838, 133] on span "[PERSON_NAME]" at bounding box center [831, 135] width 59 height 9
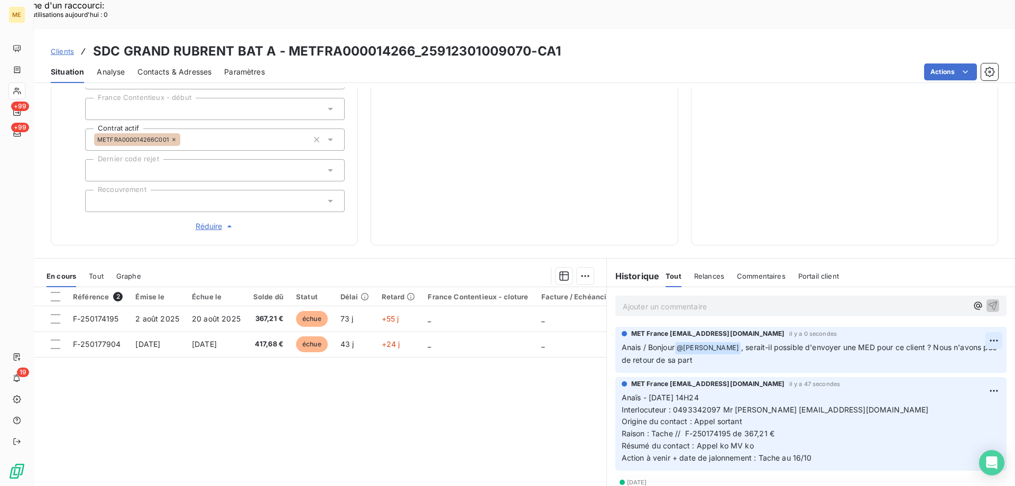
click at [956, 326] on div "Editer" at bounding box center [952, 327] width 59 height 17
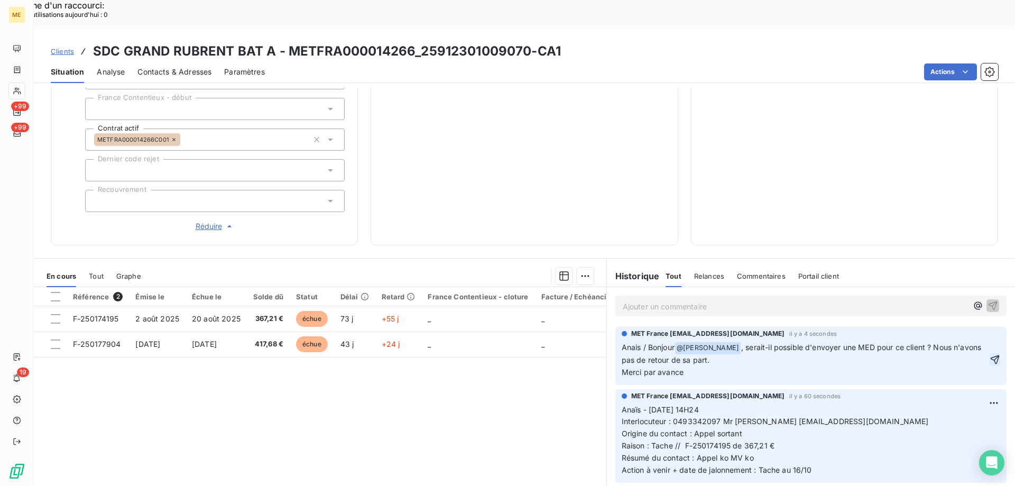
click at [990, 355] on icon "button" at bounding box center [994, 359] width 9 height 9
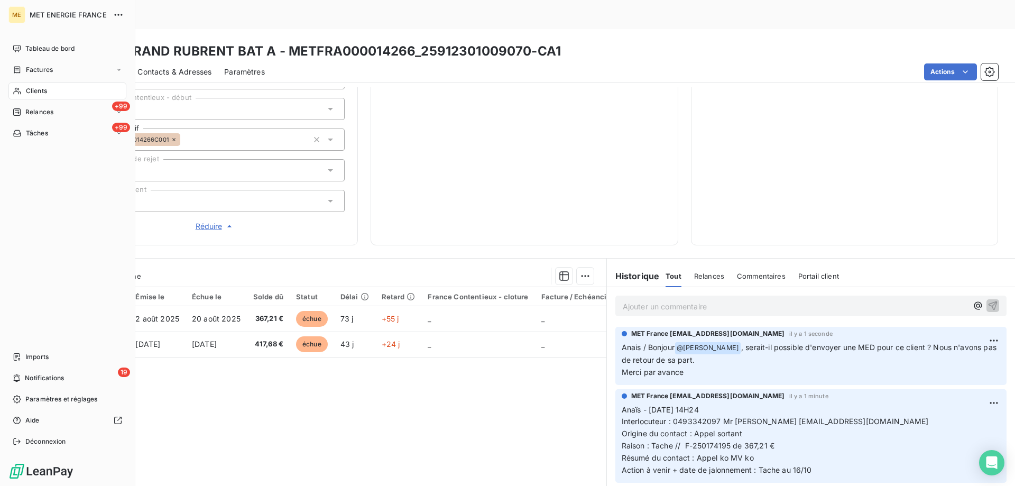
click at [32, 133] on span "Tâches" at bounding box center [37, 133] width 22 height 10
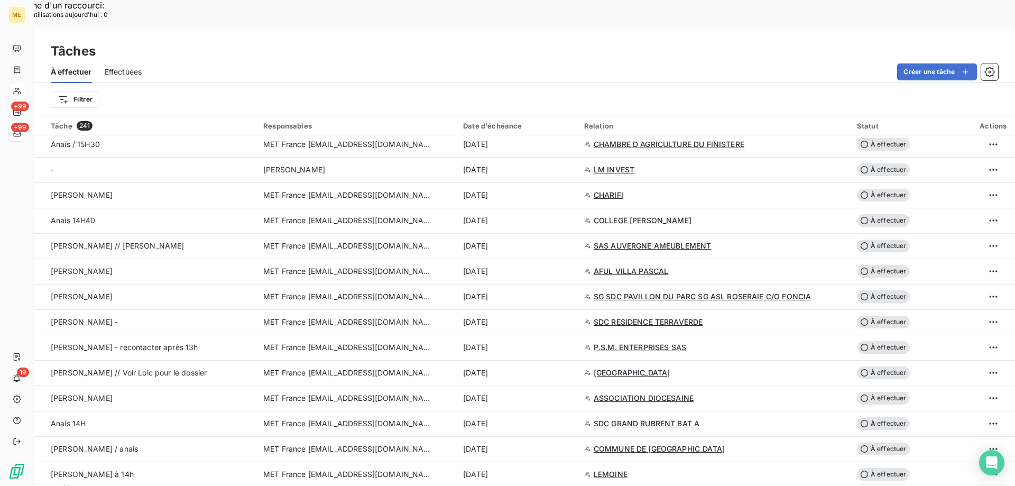
scroll to position [740, 0]
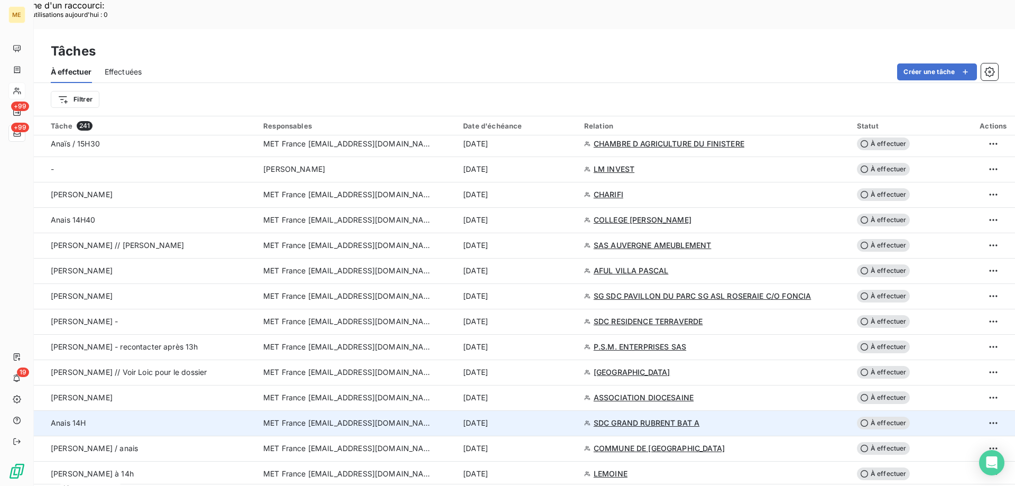
click at [560, 410] on td "[DATE]" at bounding box center [517, 422] width 121 height 25
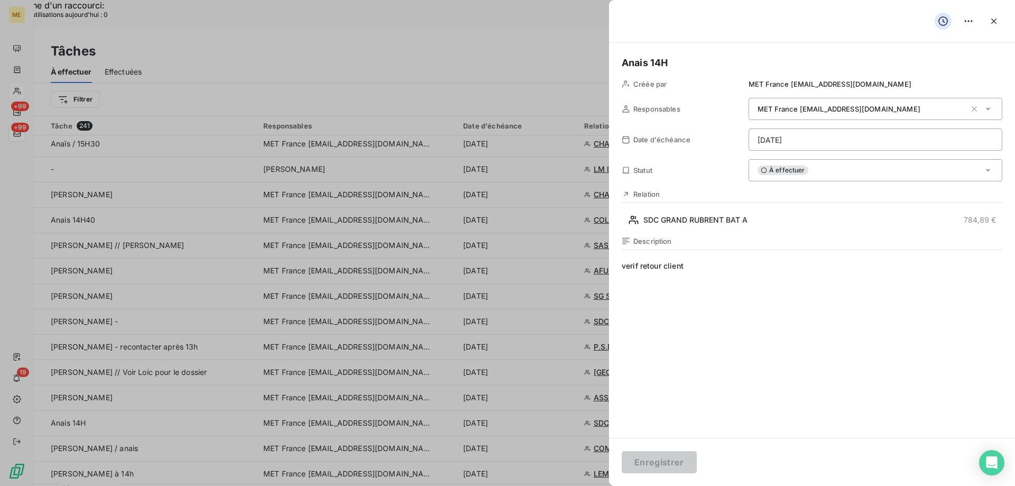
click at [676, 66] on h5 "Anais 14H" at bounding box center [811, 62] width 380 height 15
click at [691, 63] on h5 "Anais 9h30 [DATE]" at bounding box center [811, 62] width 380 height 15
click at [682, 62] on h5 "Anais 9h30 12h30" at bounding box center [811, 62] width 380 height 15
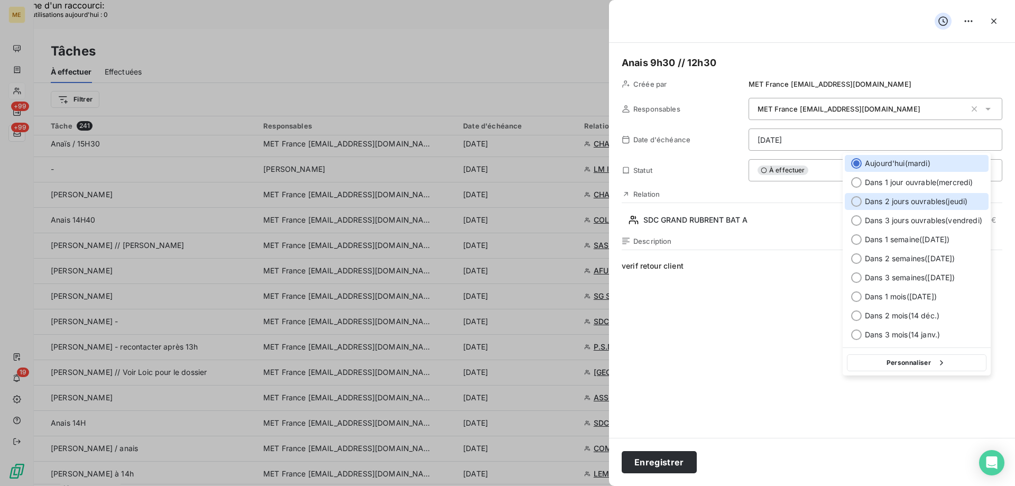
click at [891, 203] on span "Dans 2 jours ouvrables ( [DATE] )" at bounding box center [915, 201] width 103 height 11
type input "[DATE]"
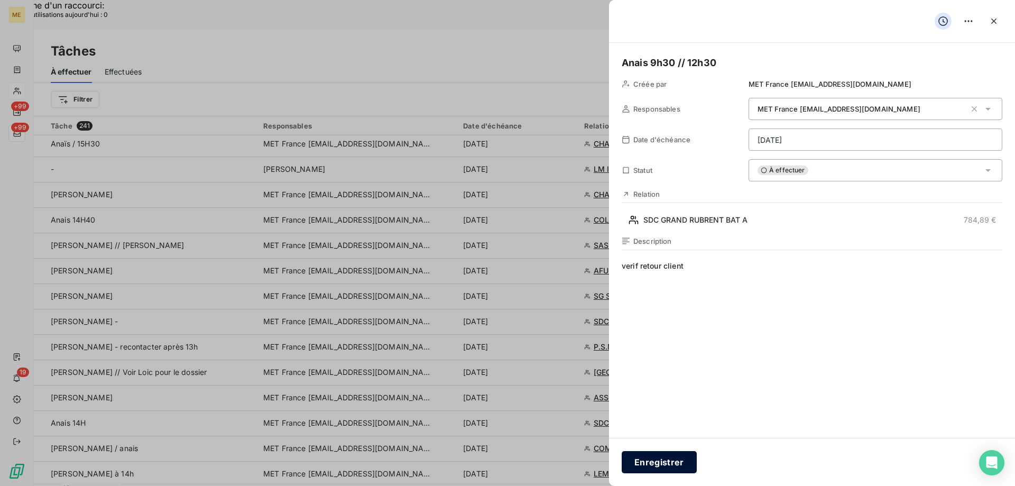
click at [641, 465] on button "Enregistrer" at bounding box center [658, 462] width 75 height 22
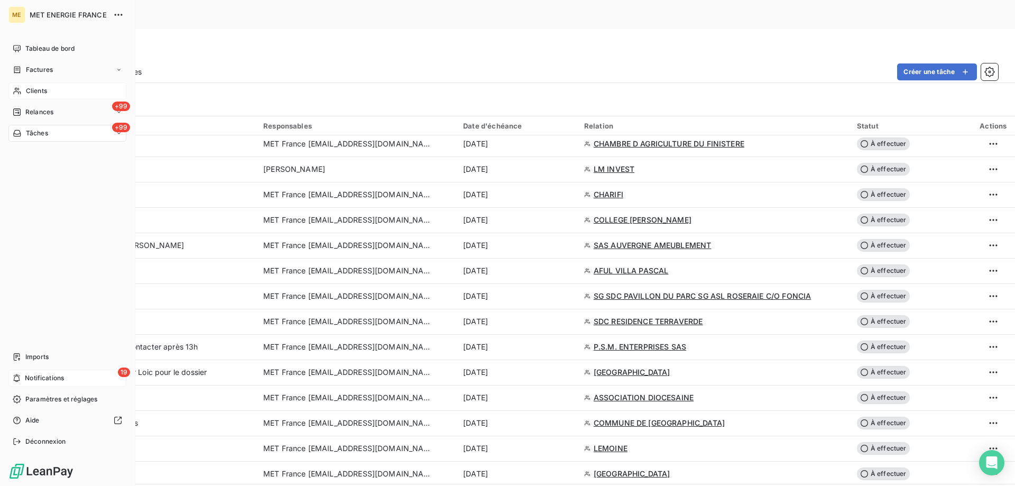
click at [36, 376] on span "Notifications" at bounding box center [44, 378] width 39 height 10
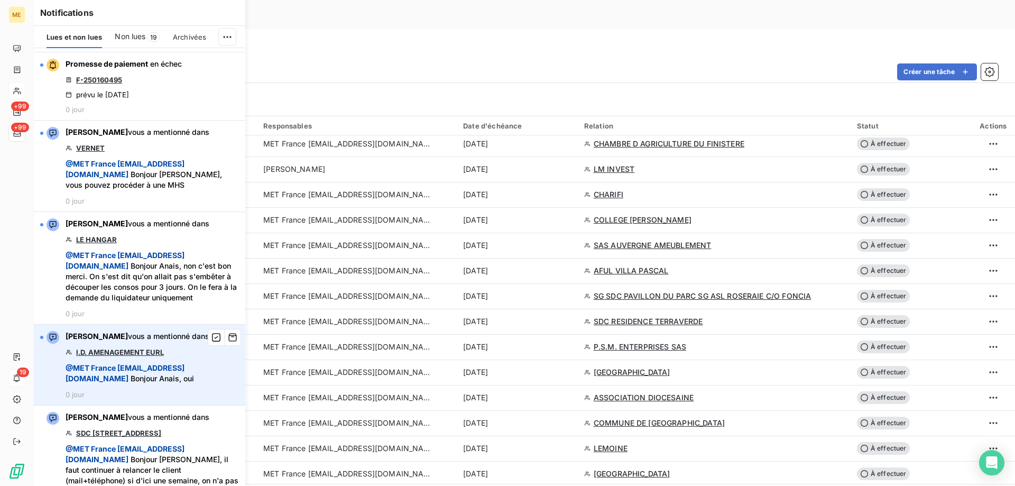
scroll to position [1162, 0]
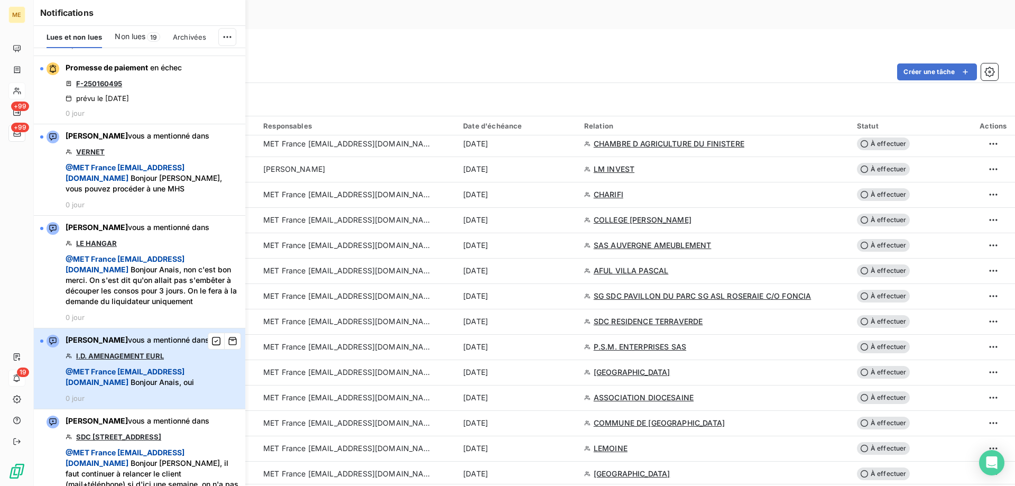
click at [209, 387] on span "@ MET [GEOGRAPHIC_DATA] [EMAIL_ADDRESS][DOMAIN_NAME] Bonjour Anais, oui" at bounding box center [152, 376] width 173 height 21
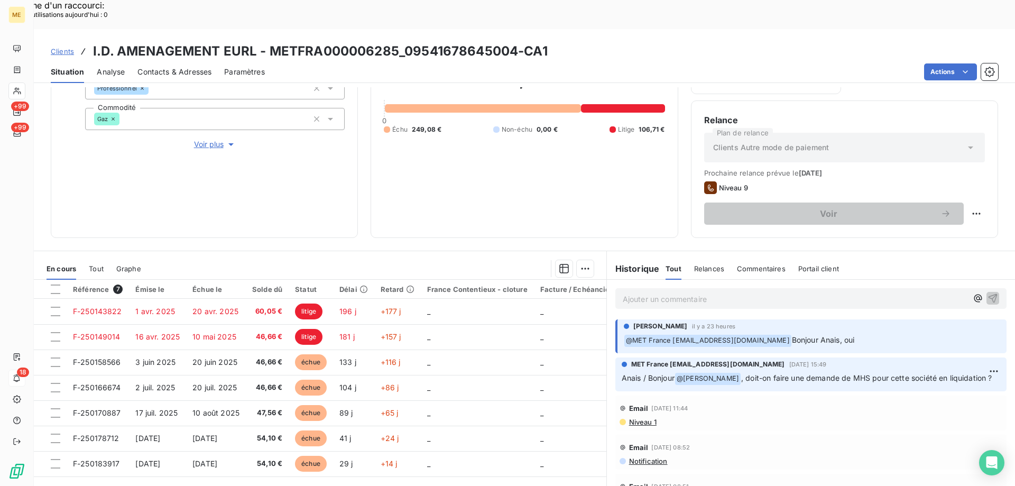
scroll to position [88, 0]
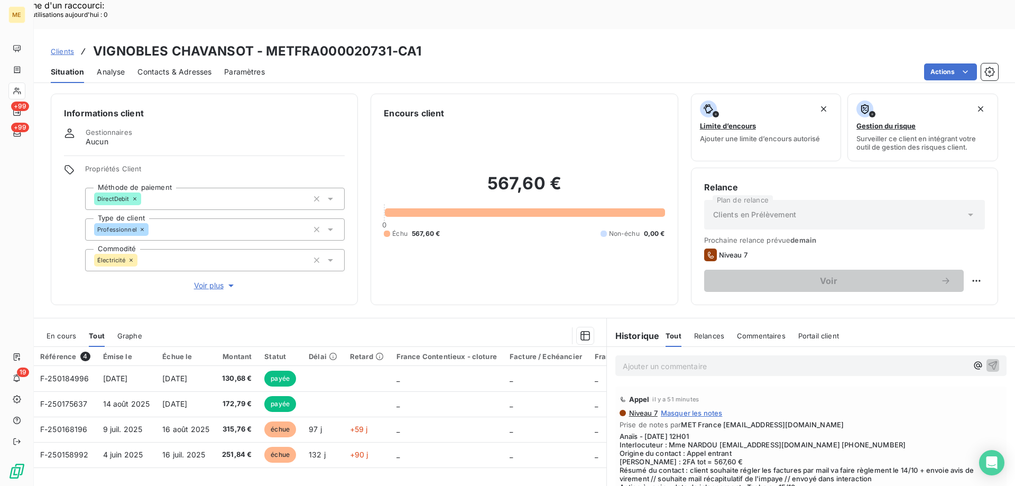
scroll to position [67, 0]
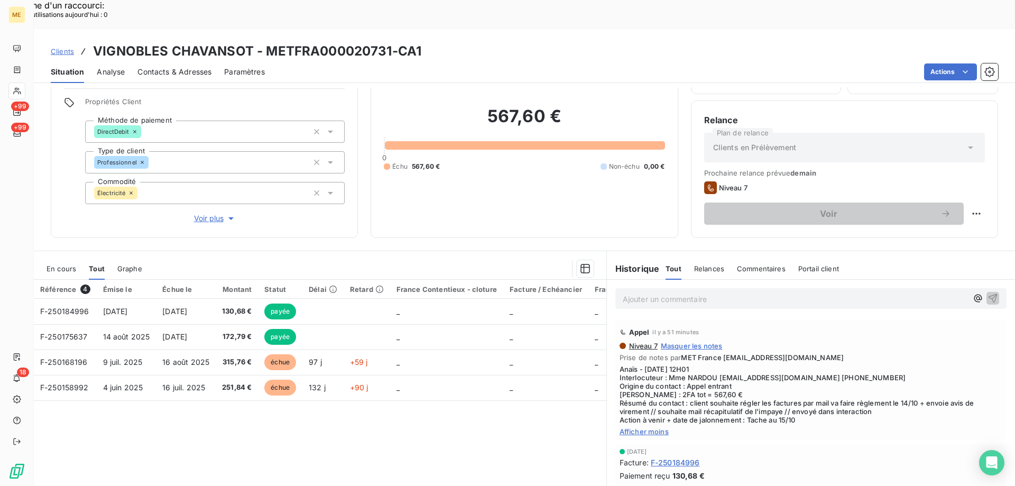
drag, startPoint x: 63, startPoint y: 25, endPoint x: 58, endPoint y: 27, distance: 6.2
click at [64, 47] on span "Clients" at bounding box center [62, 51] width 23 height 8
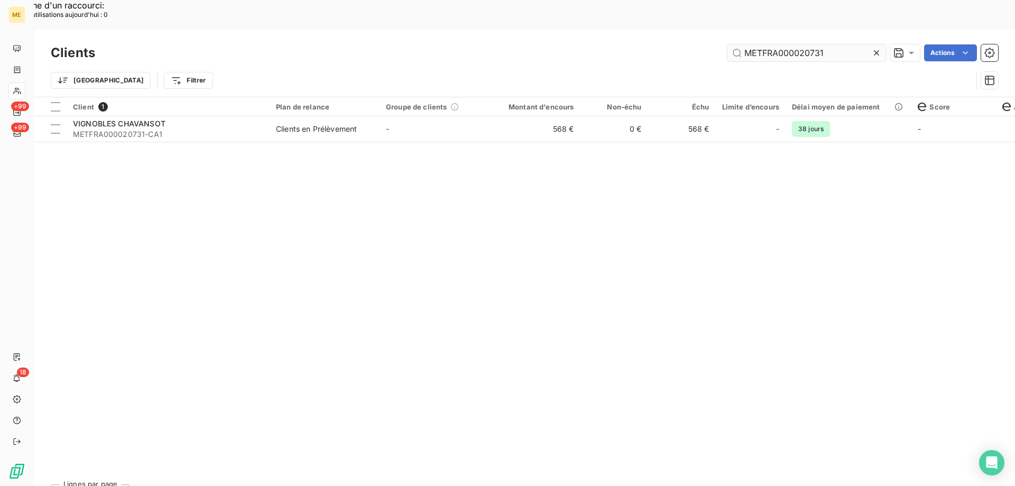
click at [811, 44] on input "METFRA000020731" at bounding box center [806, 52] width 159 height 17
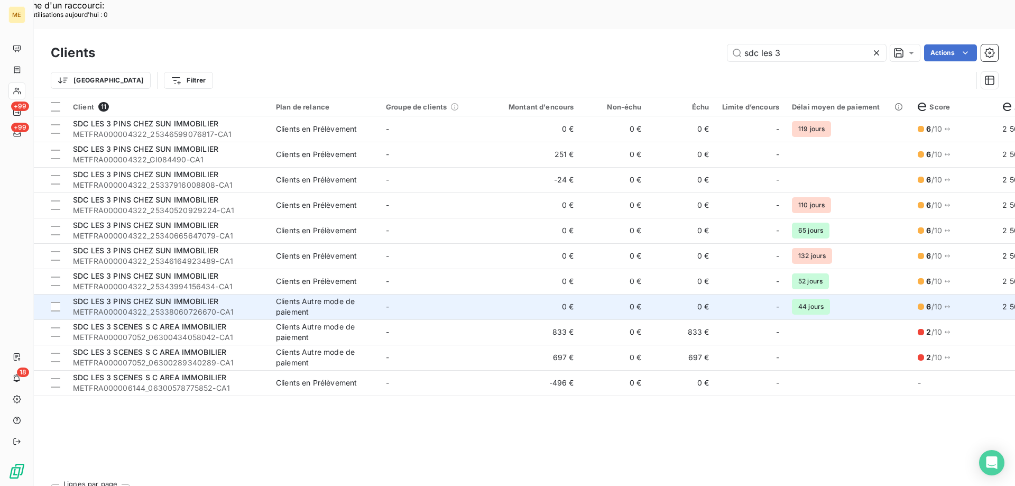
type input "sdc les 3"
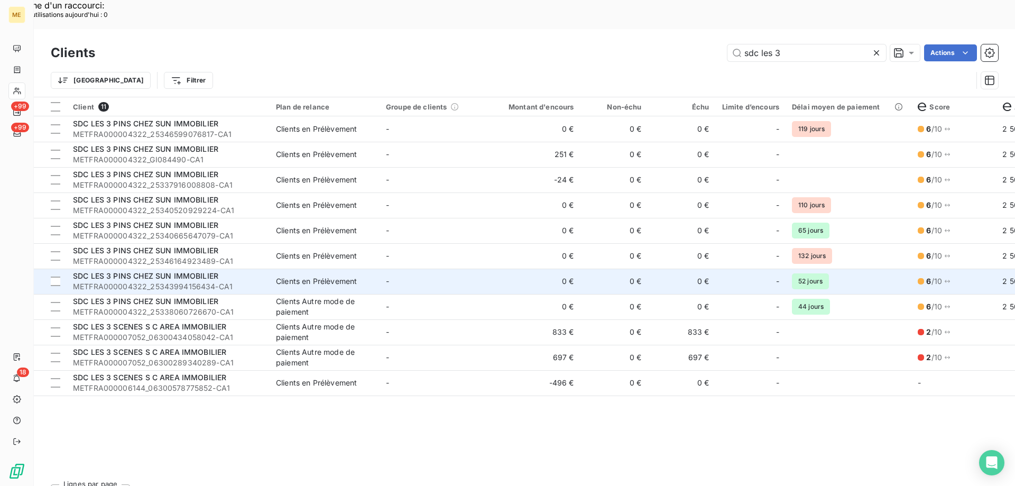
click at [250, 281] on span "METFRA000004322_25343994156434-CA1" at bounding box center [168, 286] width 190 height 11
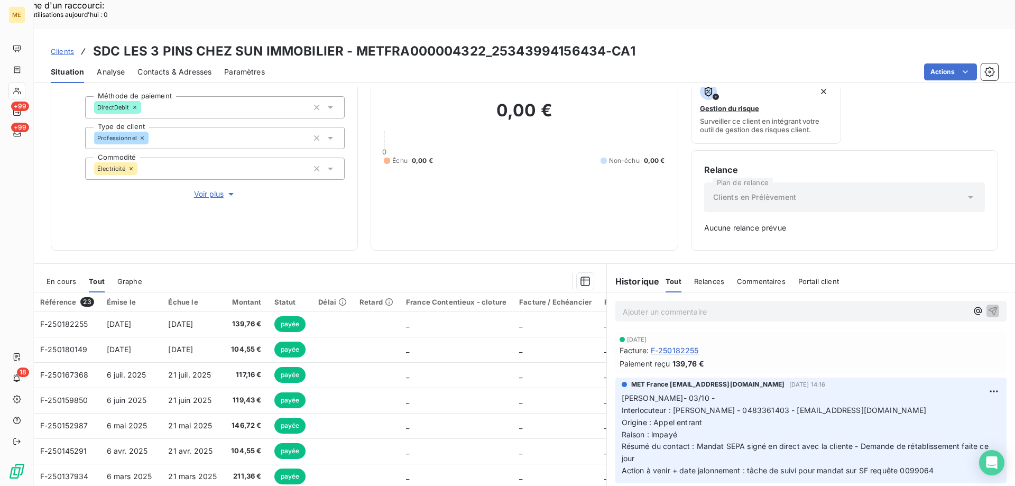
scroll to position [104, 0]
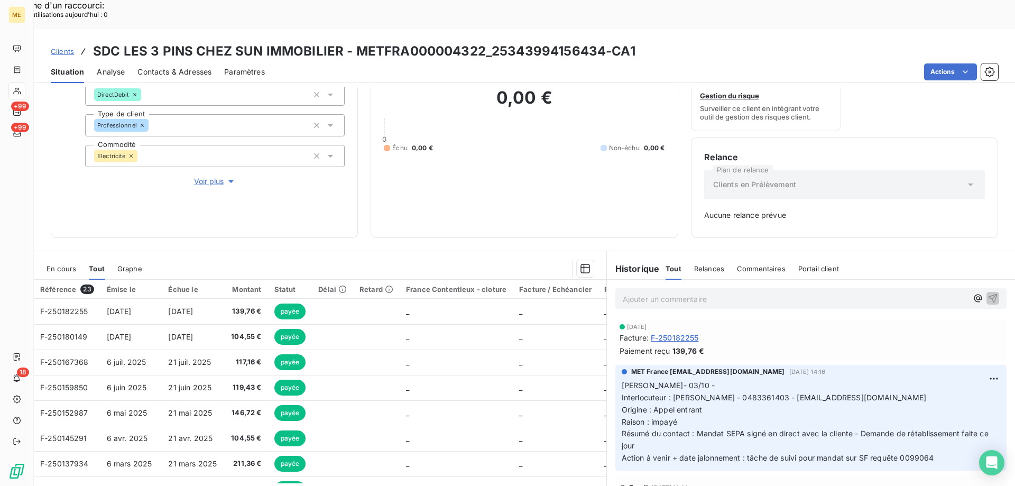
click at [640, 429] on span "Résumé du contact : Mandat SEPA signé en direct avec la cliente - Demande de ré…" at bounding box center [805, 439] width 369 height 21
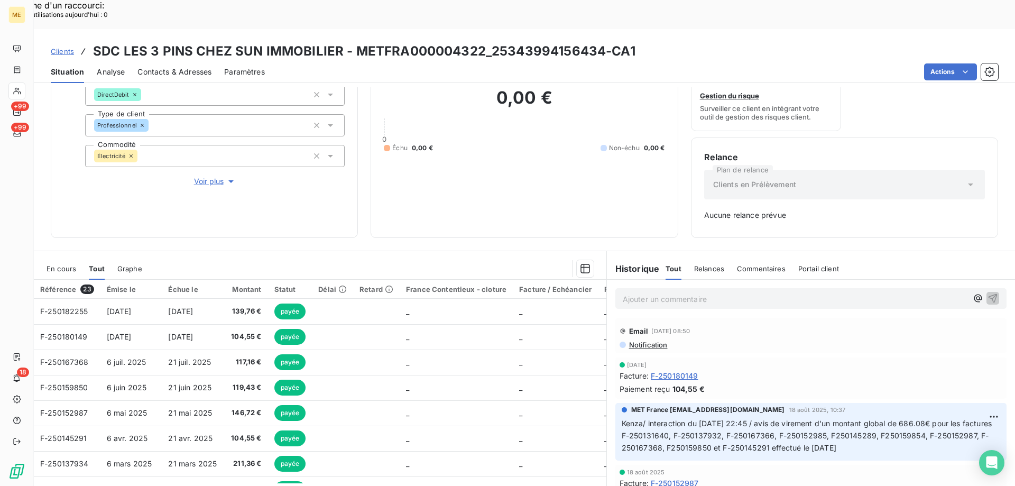
scroll to position [264, 0]
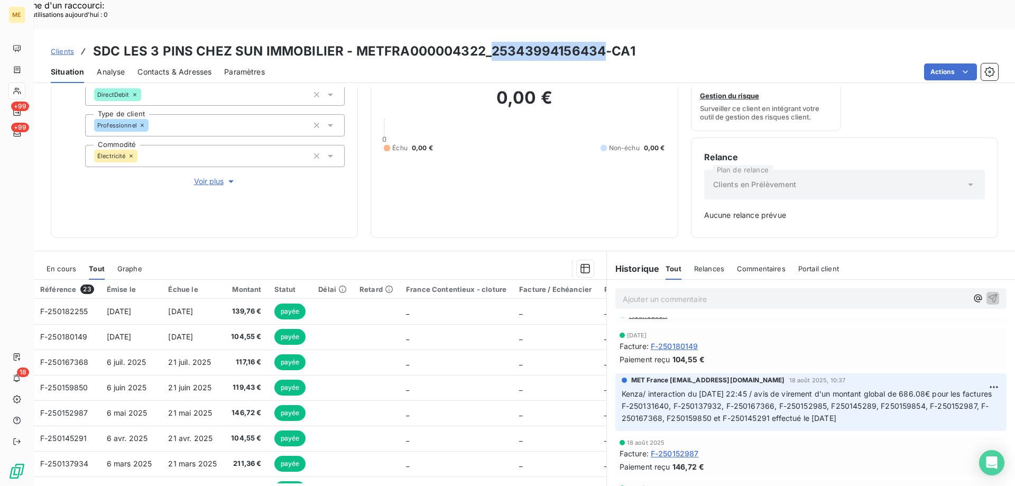
drag, startPoint x: 601, startPoint y: 23, endPoint x: 490, endPoint y: 28, distance: 110.6
click at [490, 42] on h3 "SDC LES 3 PINS CHEZ SUN IMMOBILIER - METFRA000004322_25343994156434-CA1" at bounding box center [364, 51] width 542 height 19
copy h3 "25343994156434"
click at [66, 47] on span "Clients" at bounding box center [62, 51] width 23 height 8
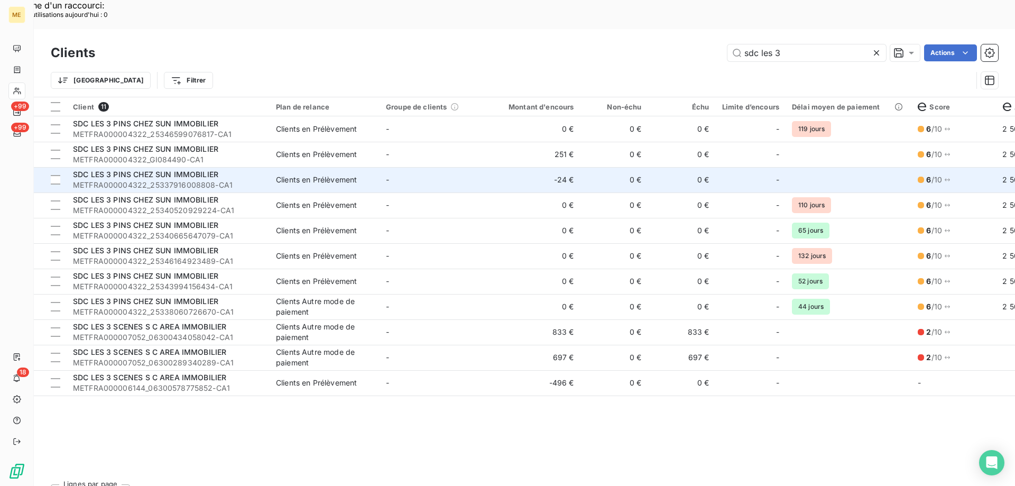
click at [265, 167] on td "SDC LES 3 PINS CHEZ SUN IMMOBILIER METFRA000004322_25337916008808-CA1" at bounding box center [168, 179] width 203 height 25
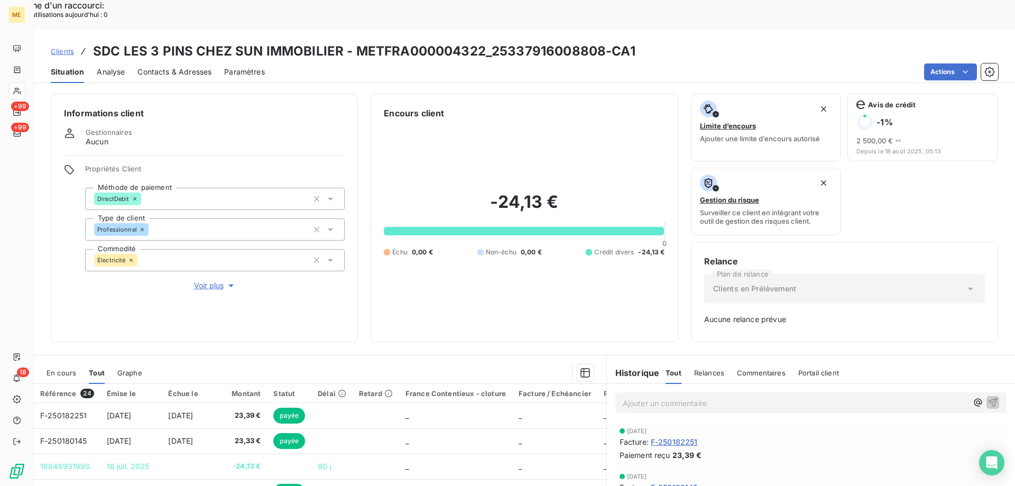
drag, startPoint x: 214, startPoint y: 249, endPoint x: 410, endPoint y: 300, distance: 202.5
click at [214, 280] on span "Voir plus" at bounding box center [215, 285] width 42 height 11
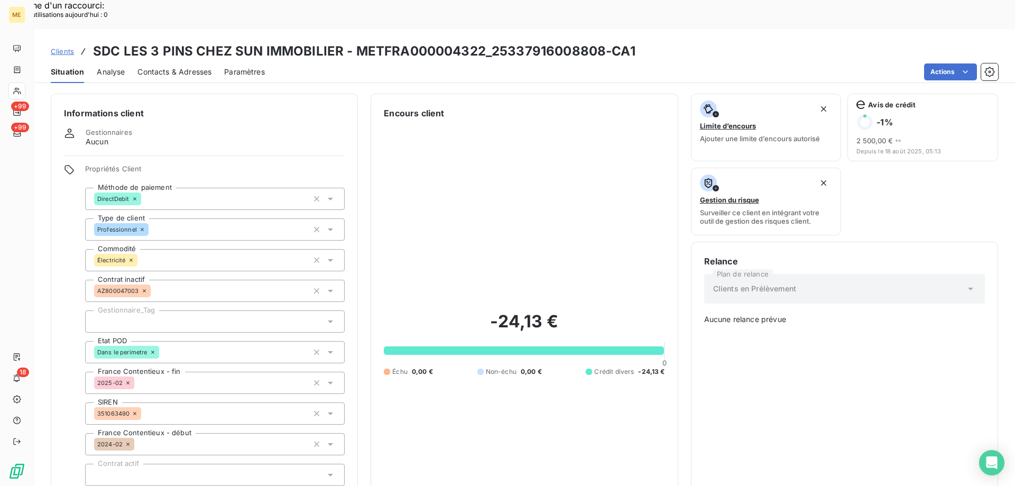
click at [64, 47] on span "Clients" at bounding box center [62, 51] width 23 height 8
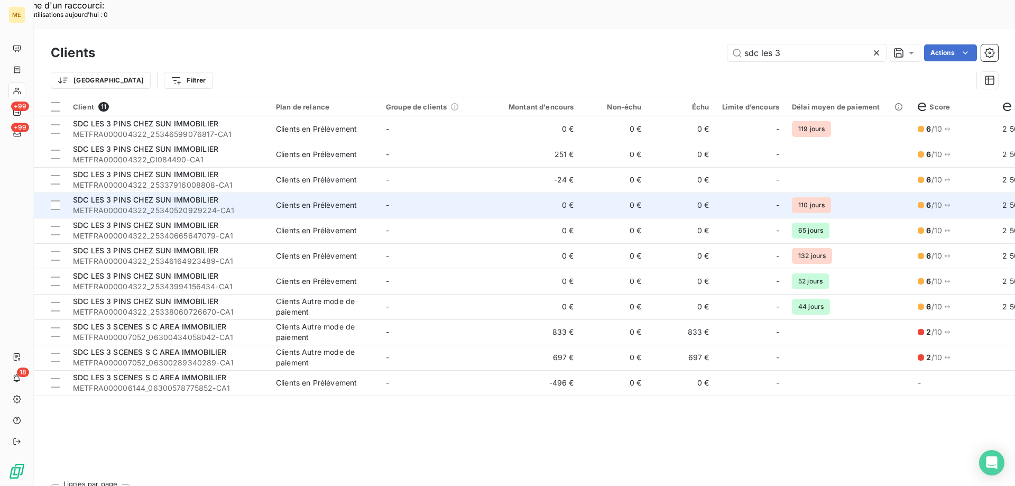
click at [251, 205] on span "METFRA000004322_25340520929224-CA1" at bounding box center [168, 210] width 190 height 11
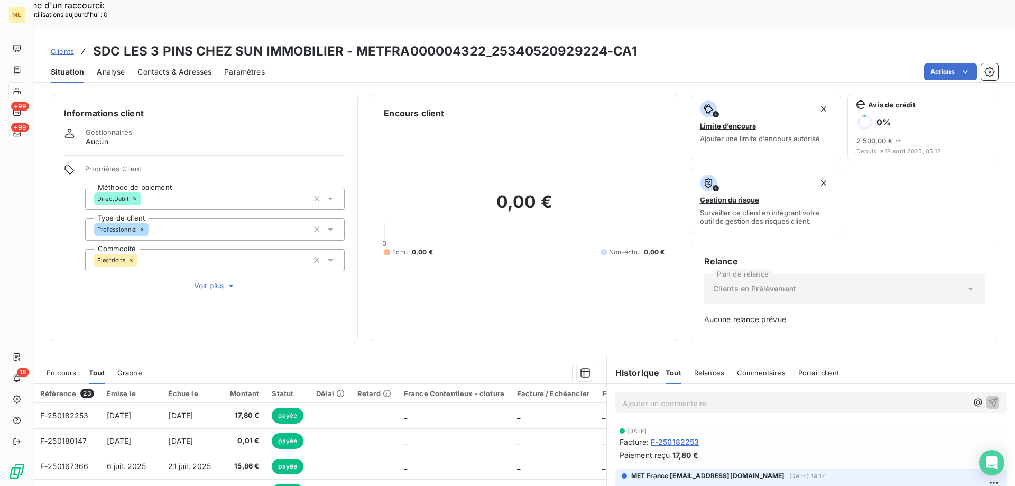
click at [64, 47] on span "Clients" at bounding box center [62, 51] width 23 height 8
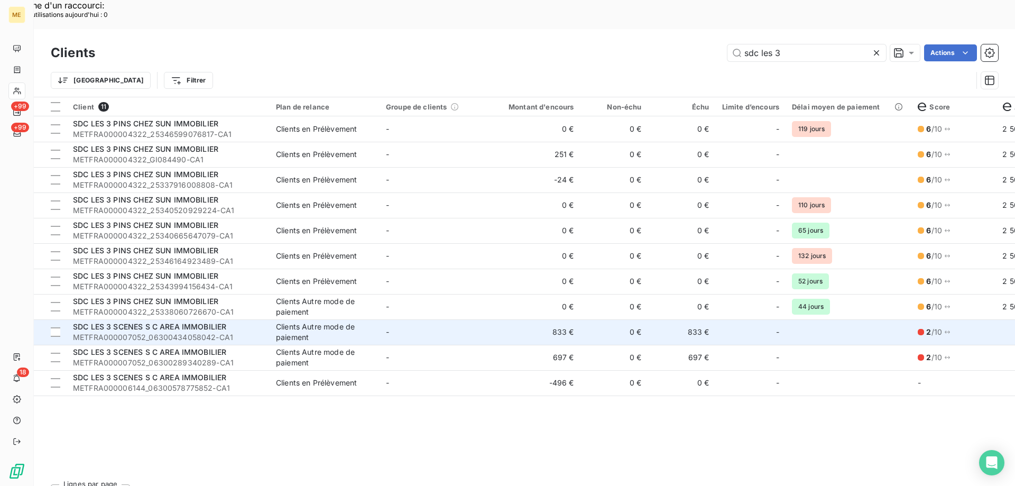
click at [526, 319] on td "833 €" at bounding box center [534, 331] width 91 height 25
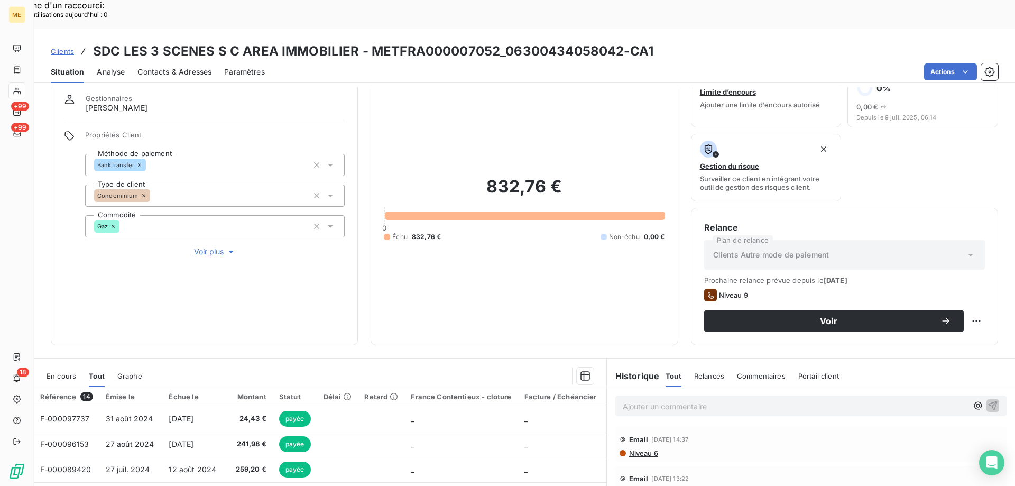
scroll to position [53, 0]
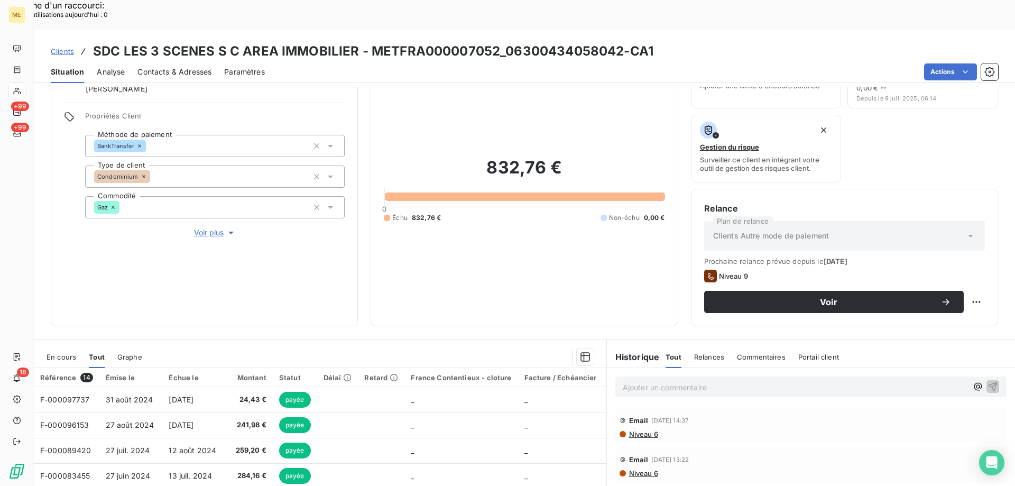
click at [60, 346] on div "En cours" at bounding box center [61, 357] width 30 height 22
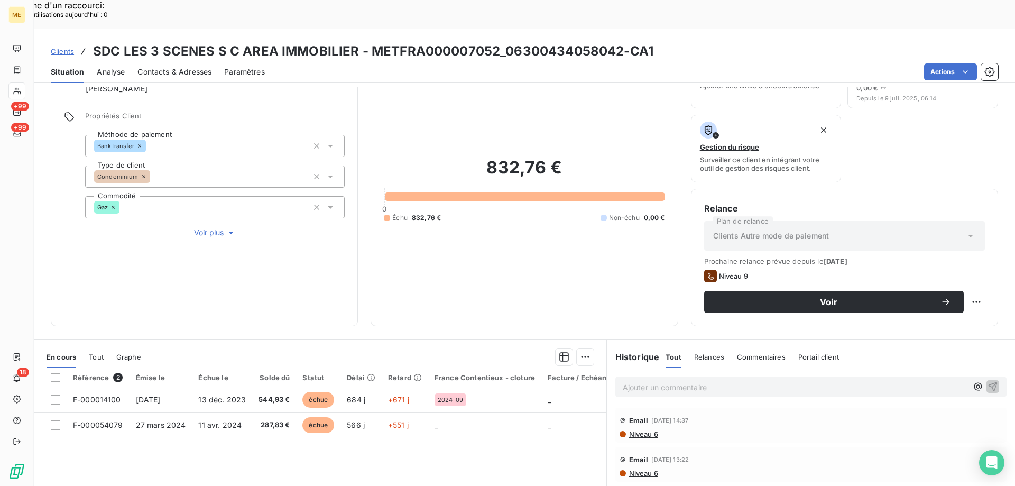
click at [51, 47] on span "Clients" at bounding box center [62, 51] width 23 height 8
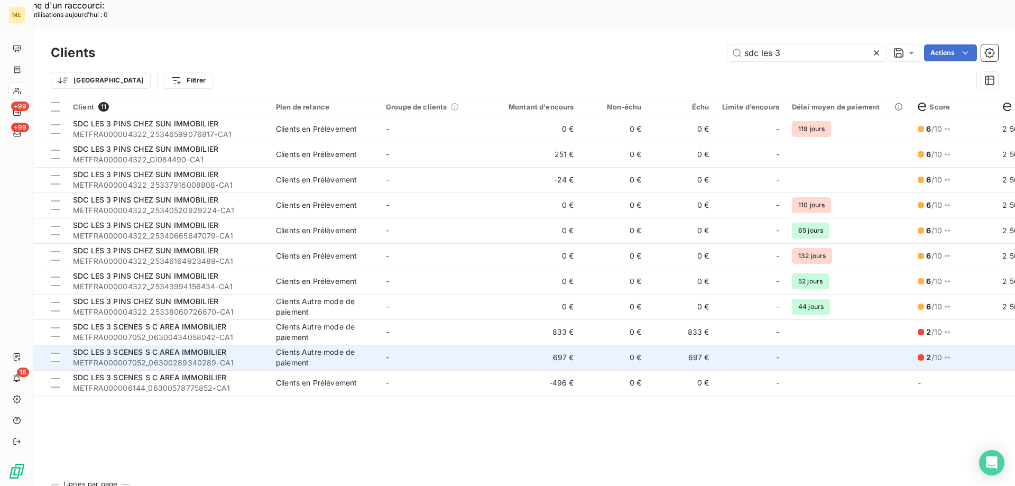
click at [429, 345] on td "-" at bounding box center [434, 357] width 110 height 25
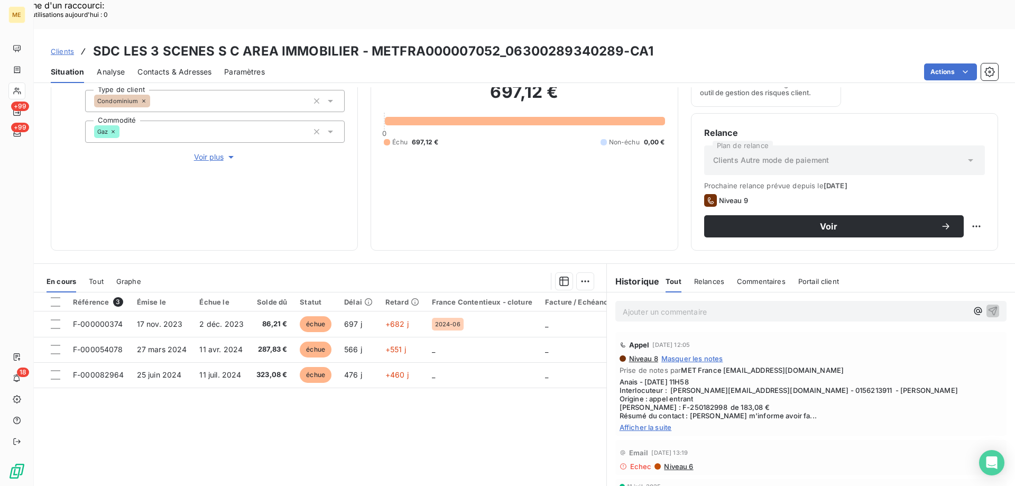
scroll to position [141, 0]
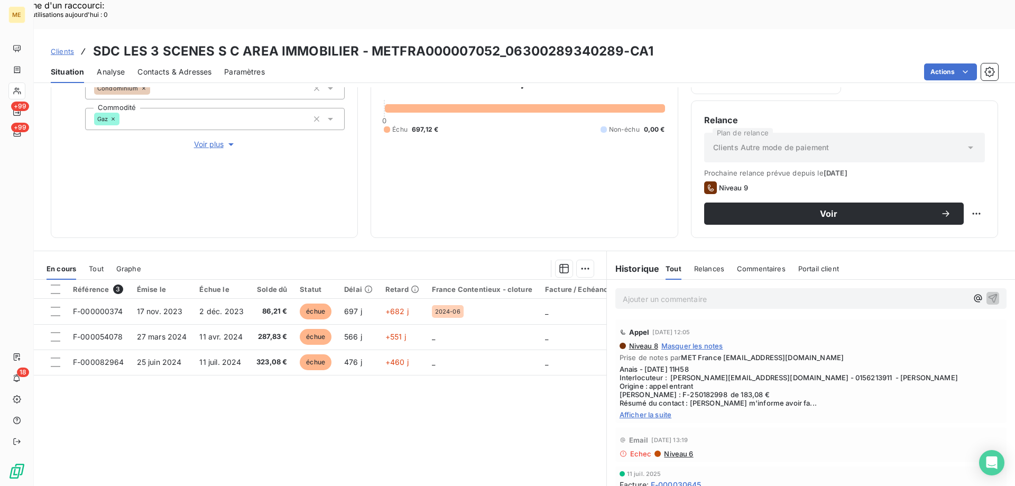
click at [654, 410] on span "Afficher la suite" at bounding box center [810, 414] width 383 height 8
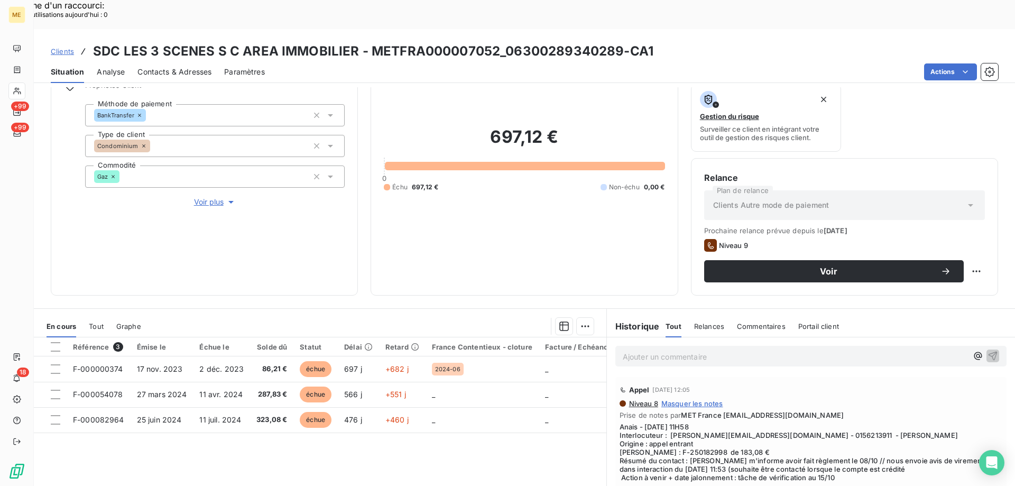
scroll to position [0, 0]
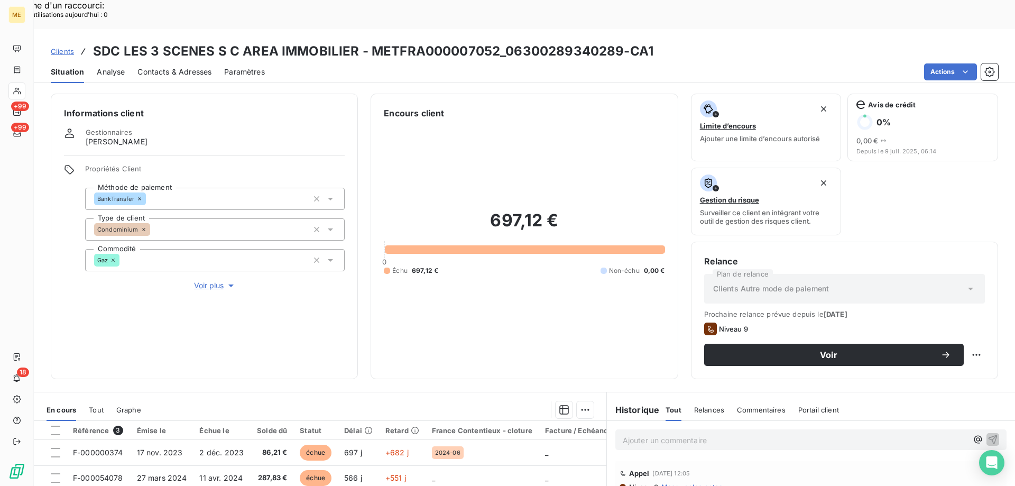
click at [58, 47] on span "Clients" at bounding box center [62, 51] width 23 height 8
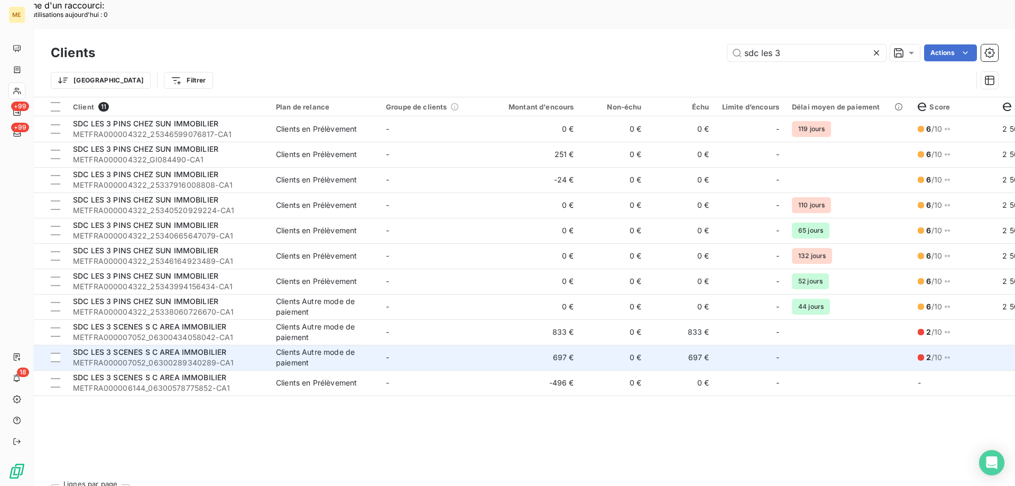
click at [408, 345] on td "-" at bounding box center [434, 357] width 110 height 25
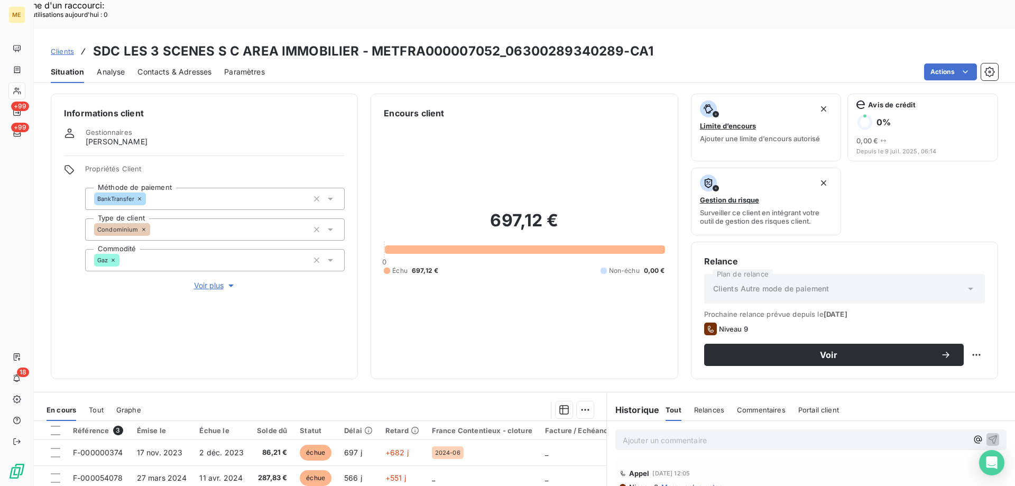
click at [66, 47] on span "Clients" at bounding box center [62, 51] width 23 height 8
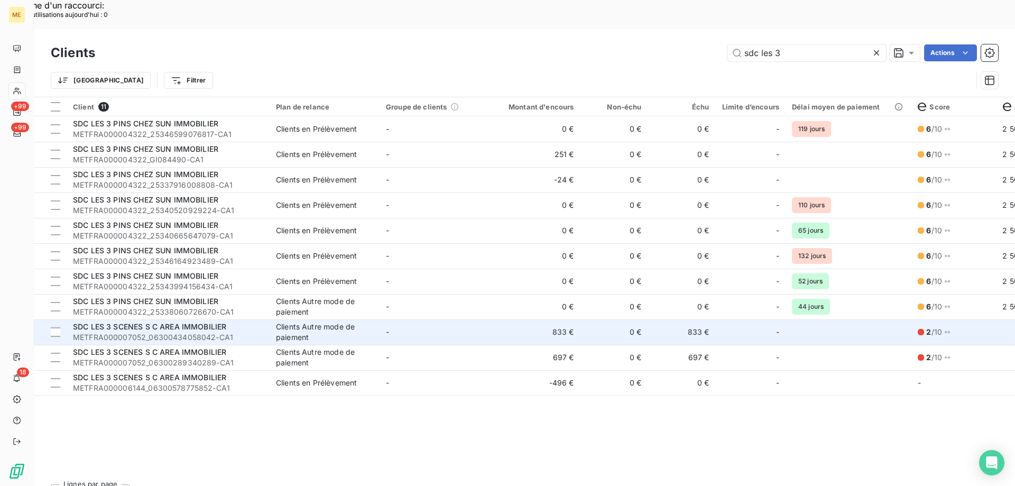
click at [480, 319] on td "-" at bounding box center [434, 331] width 110 height 25
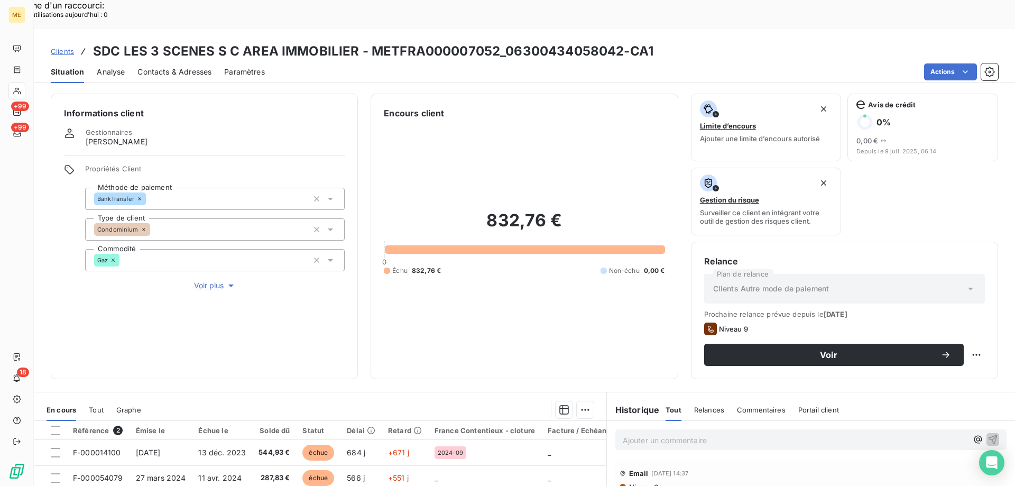
click at [64, 47] on span "Clients" at bounding box center [62, 51] width 23 height 8
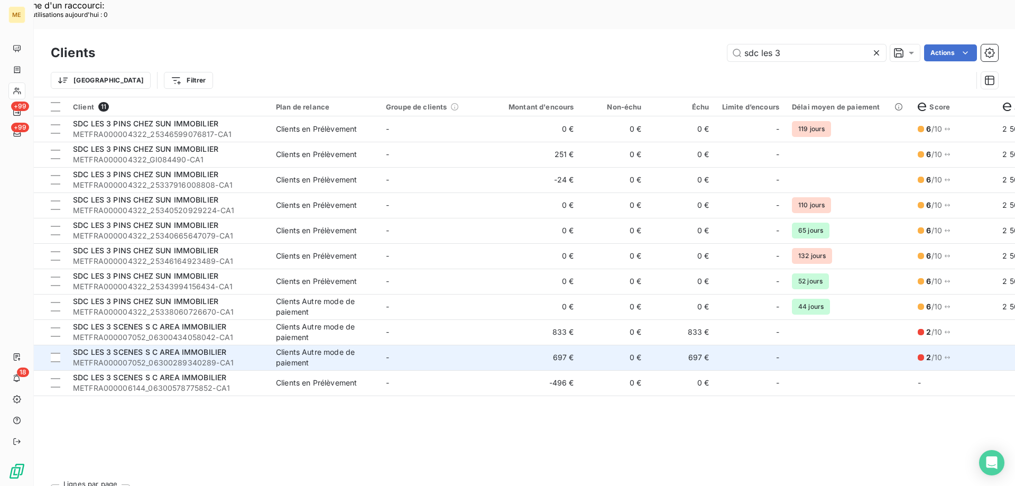
click at [477, 345] on td "-" at bounding box center [434, 357] width 110 height 25
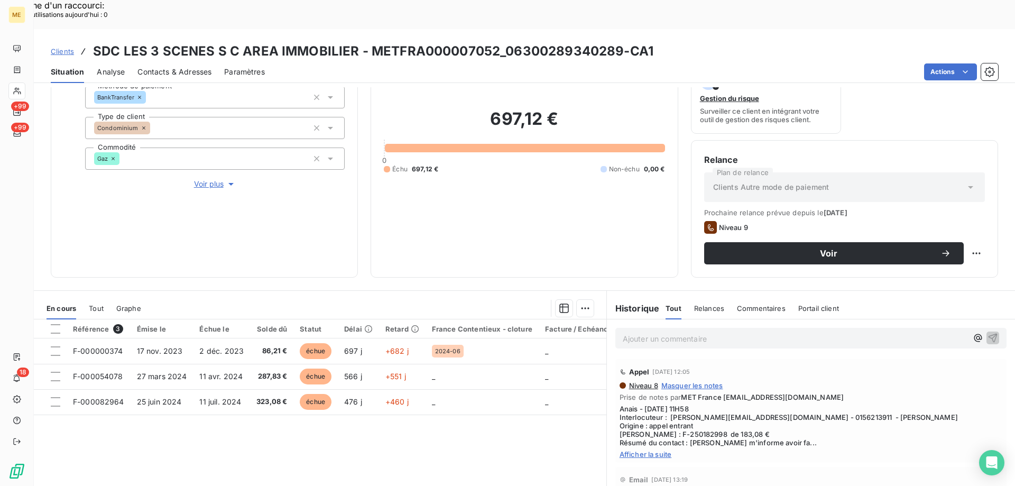
scroll to position [106, 0]
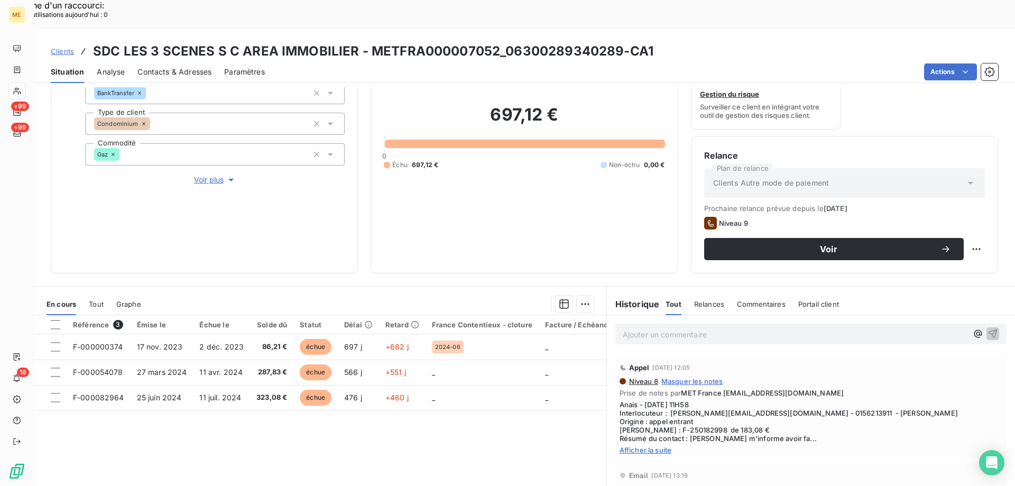
click at [631, 445] on span "Afficher la suite" at bounding box center [810, 449] width 383 height 8
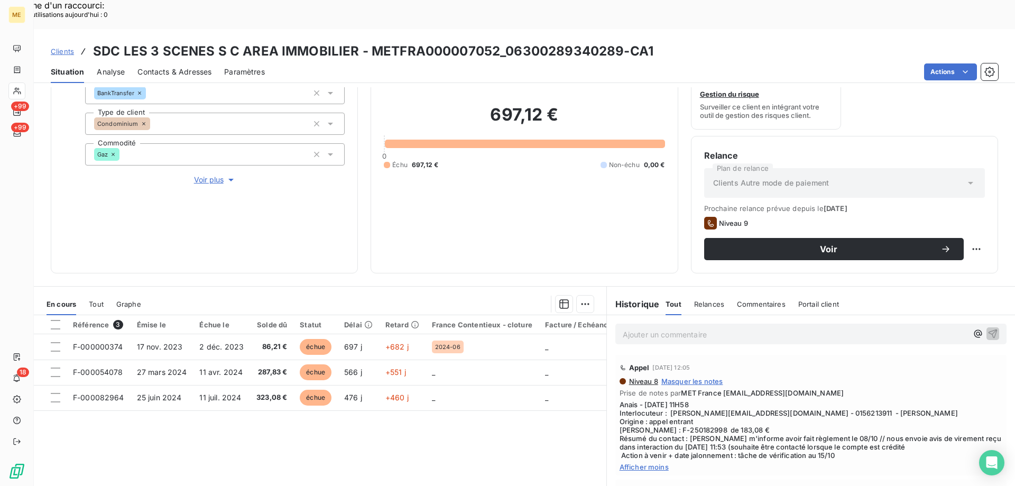
click at [755, 400] on span "Anais - 10/10/2025 - 11H58 Interlocuteur : c.ndongo@tiffencoge.fr - 0156213911 …" at bounding box center [810, 429] width 383 height 59
click at [716, 400] on span "Anais - 10/10/2025 - 11H58 Interlocuteur : c.ndongo@tiffencoge.fr - 0156213911 …" at bounding box center [810, 429] width 383 height 59
click at [750, 400] on span "Anais - 10/10/2025 - 11H58 Interlocuteur : c.ndongo@tiffencoge.fr - 0156213911 …" at bounding box center [810, 429] width 383 height 59
click at [768, 400] on span "Anais - 10/10/2025 - 11H58 Interlocuteur : c.ndongo@tiffencoge.fr - 0156213911 …" at bounding box center [810, 429] width 383 height 59
drag, startPoint x: 504, startPoint y: 22, endPoint x: 619, endPoint y: 29, distance: 115.4
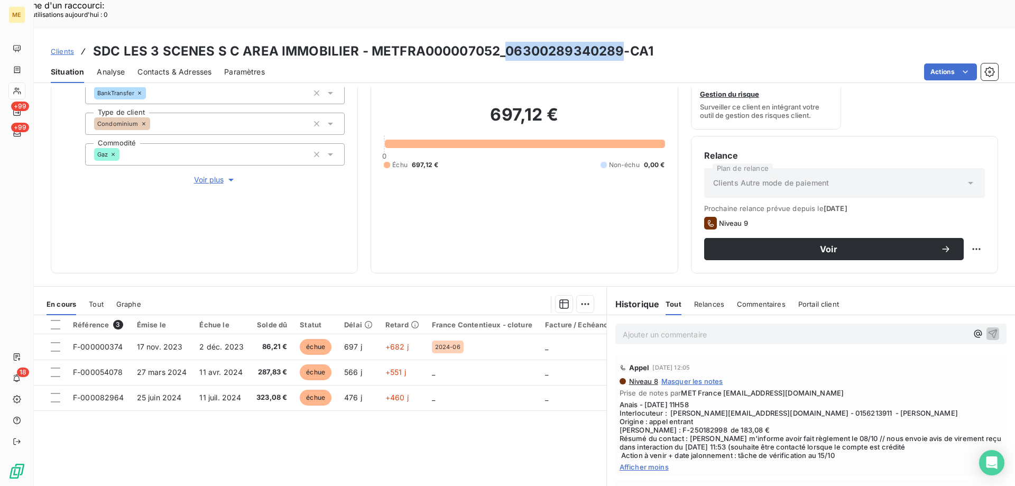
click at [619, 42] on h3 "SDC LES 3 SCENES S C AREA IMMOBILIER - METFRA000007052_06300289340289-CA1" at bounding box center [373, 51] width 560 height 19
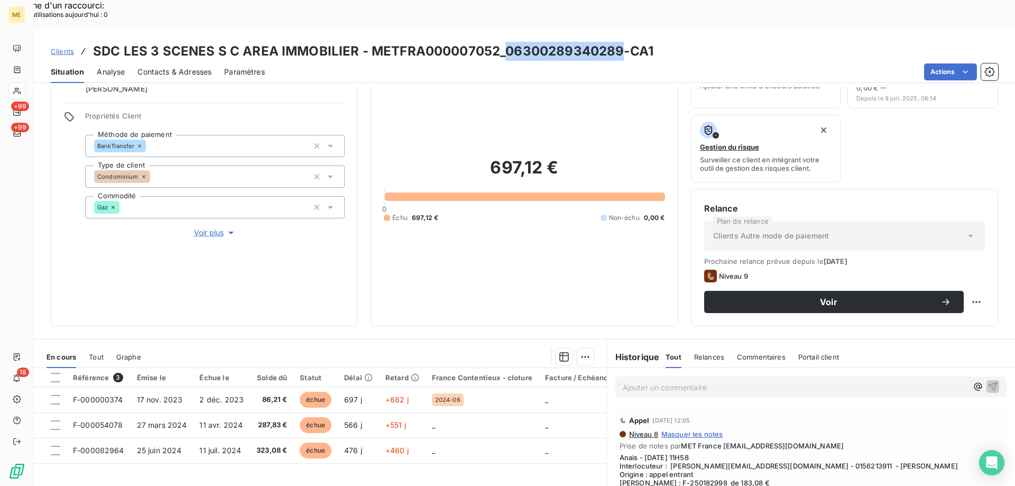
scroll to position [141, 0]
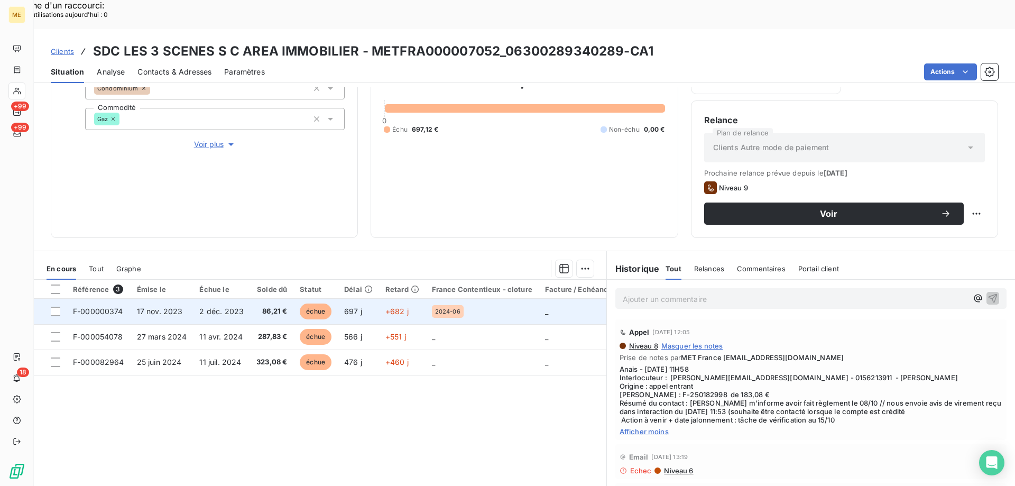
click at [497, 305] on div "2024-06" at bounding box center [482, 311] width 100 height 13
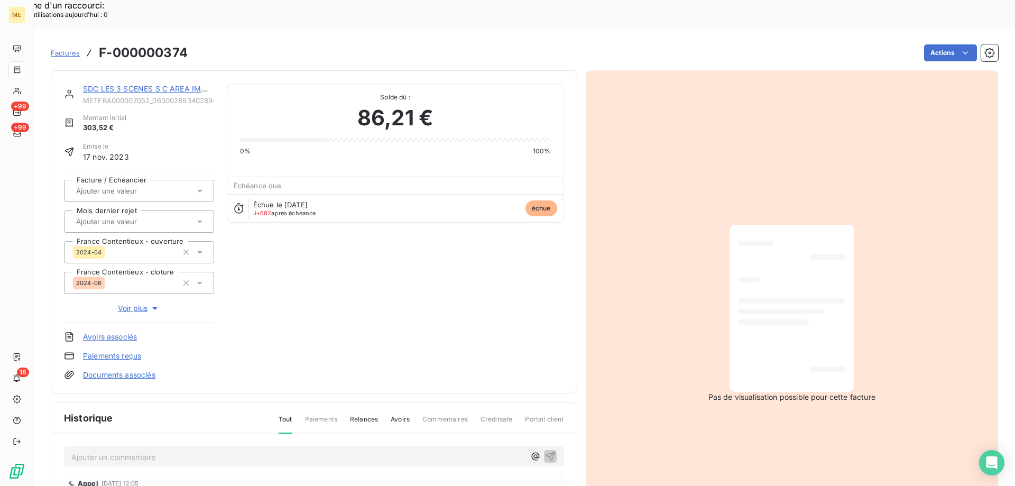
click at [189, 84] on link "SDC LES 3 SCENES S C AREA IMMOBILIER" at bounding box center [159, 88] width 153 height 9
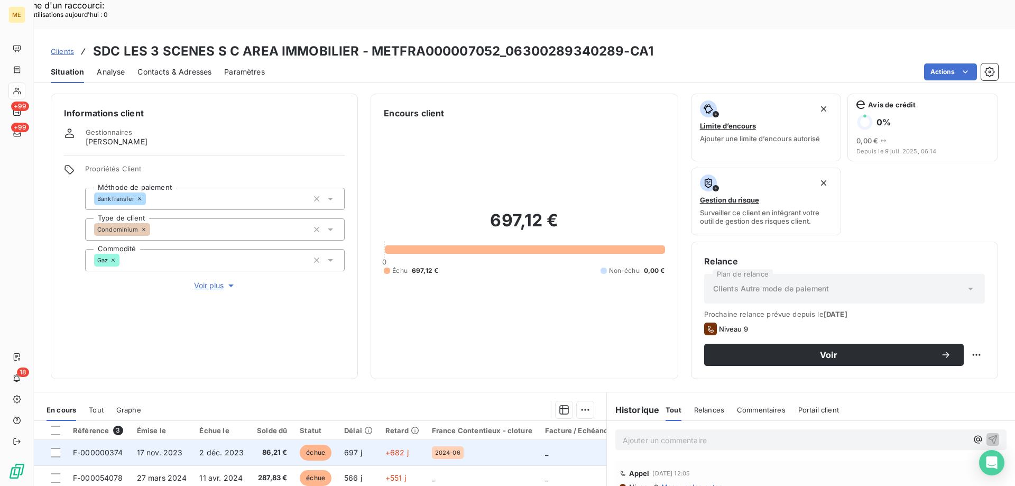
scroll to position [53, 0]
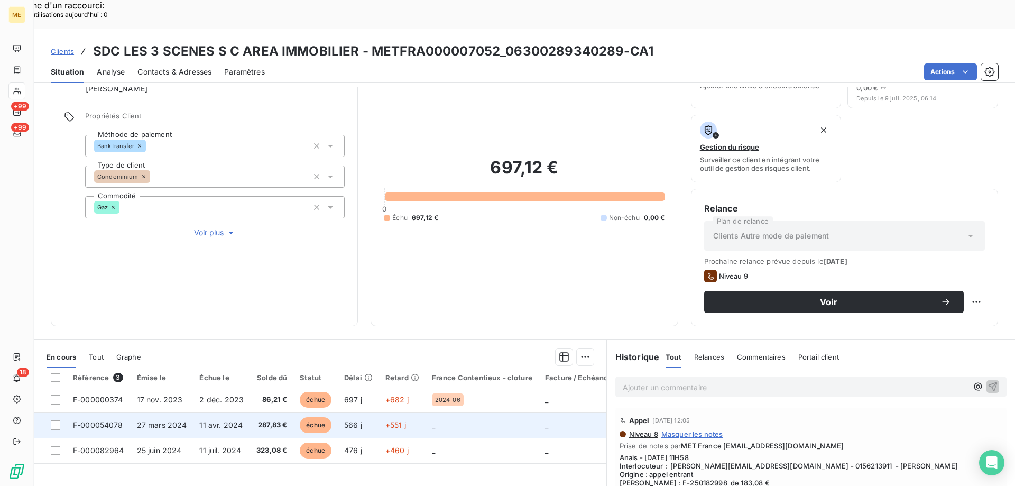
click at [488, 412] on td "_" at bounding box center [481, 424] width 113 height 25
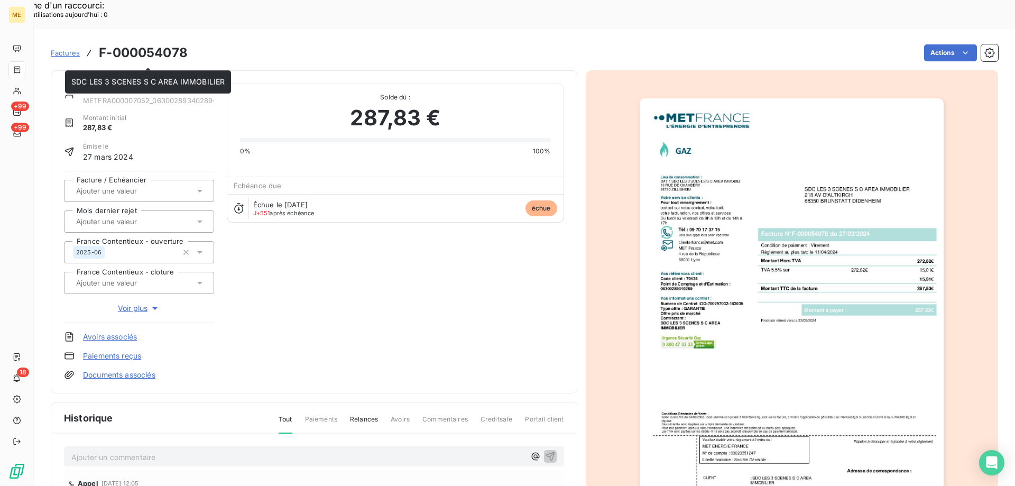
click at [114, 84] on link "SDC LES 3 SCENES S C AREA IMMOBILIER" at bounding box center [159, 88] width 153 height 9
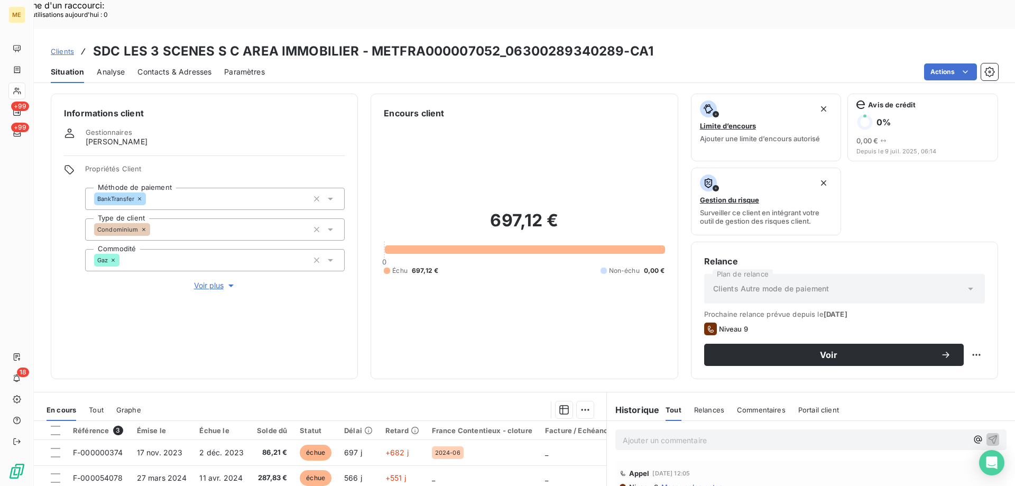
click at [60, 47] on span "Clients" at bounding box center [62, 51] width 23 height 8
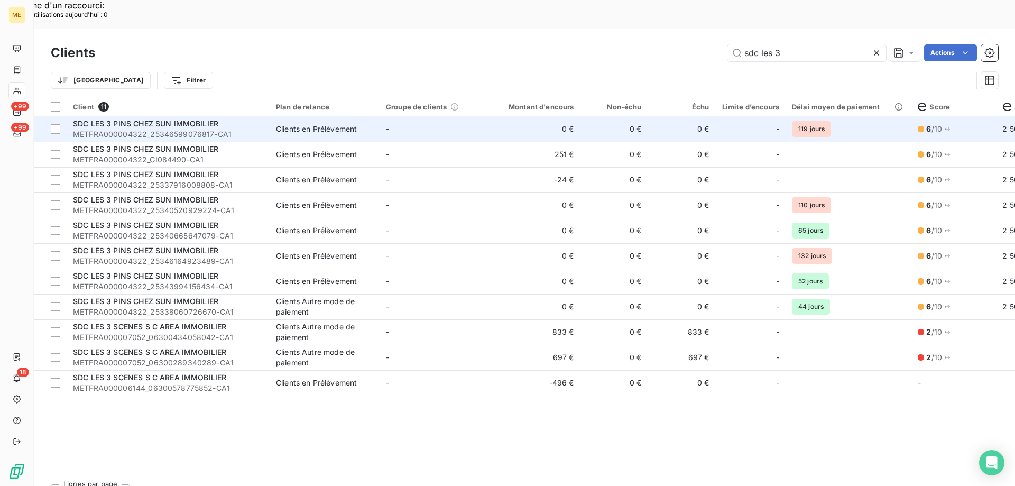
click at [267, 116] on td "SDC LES 3 PINS CHEZ SUN IMMOBILIER METFRA000004322_25346599076817-CA1" at bounding box center [168, 128] width 203 height 25
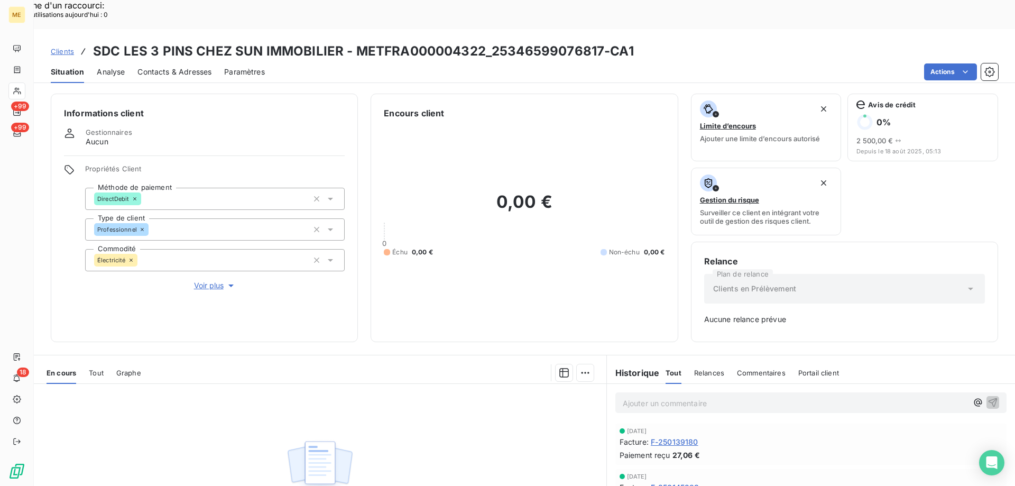
click at [96, 361] on div "Tout" at bounding box center [96, 372] width 15 height 22
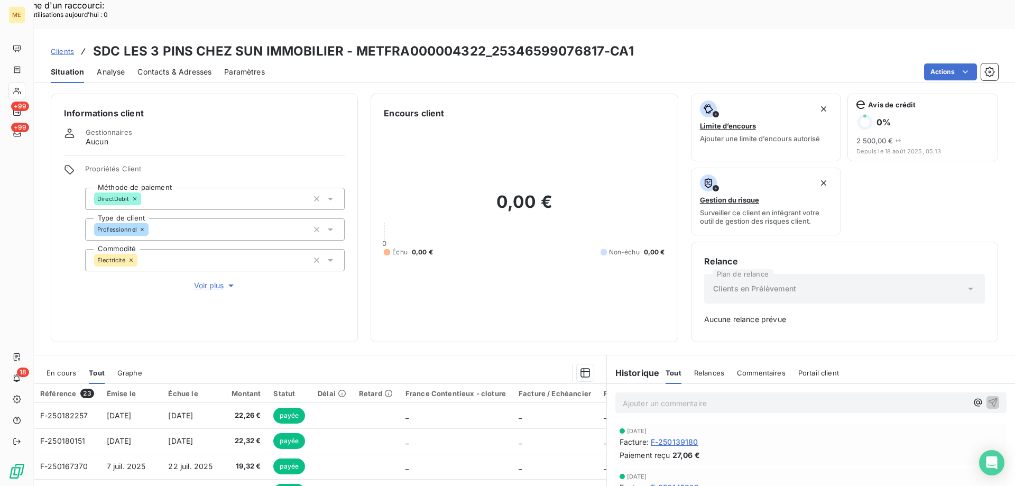
click at [60, 47] on span "Clients" at bounding box center [62, 51] width 23 height 8
click at [62, 47] on span "Clients" at bounding box center [62, 51] width 23 height 8
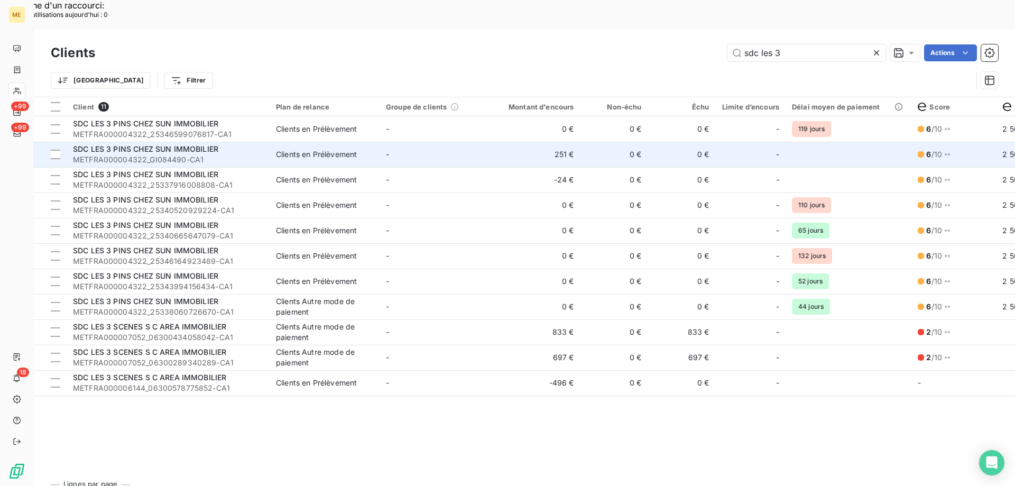
click at [407, 142] on td "-" at bounding box center [434, 154] width 110 height 25
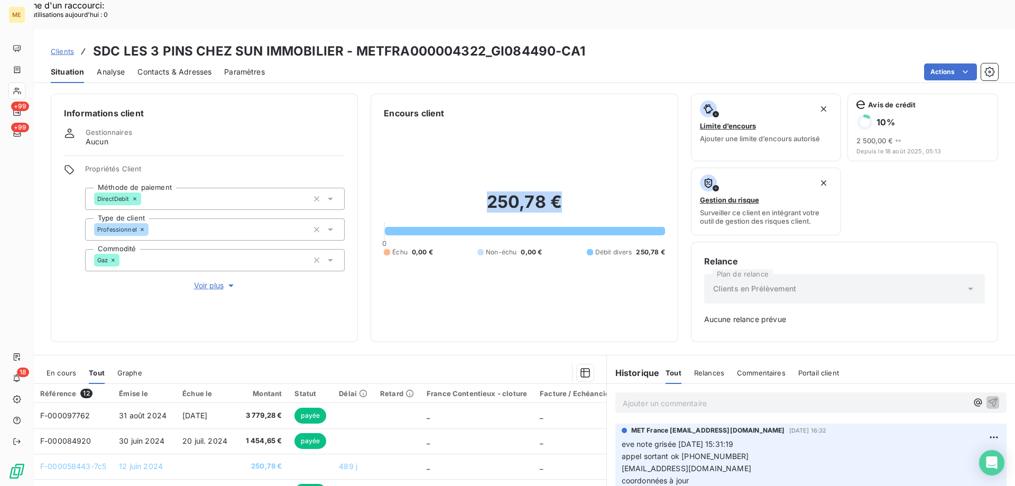
drag, startPoint x: 479, startPoint y: 172, endPoint x: 584, endPoint y: 163, distance: 106.0
click at [584, 163] on div "250,78 € 0 Échu 0,00 € Non-échu 0,00 € Débit divers 250,78 €" at bounding box center [524, 223] width 281 height 209
click at [583, 162] on div "250,78 € 0 Échu 0,00 € Non-échu 0,00 € Débit divers 250,78 €" at bounding box center [524, 223] width 281 height 209
click at [514, 246] on div "250,78 € 0 Échu 0,00 € Non-échu 0,00 € Débit divers 250,78 €" at bounding box center [524, 223] width 281 height 209
click at [62, 67] on span "Situation" at bounding box center [67, 72] width 33 height 11
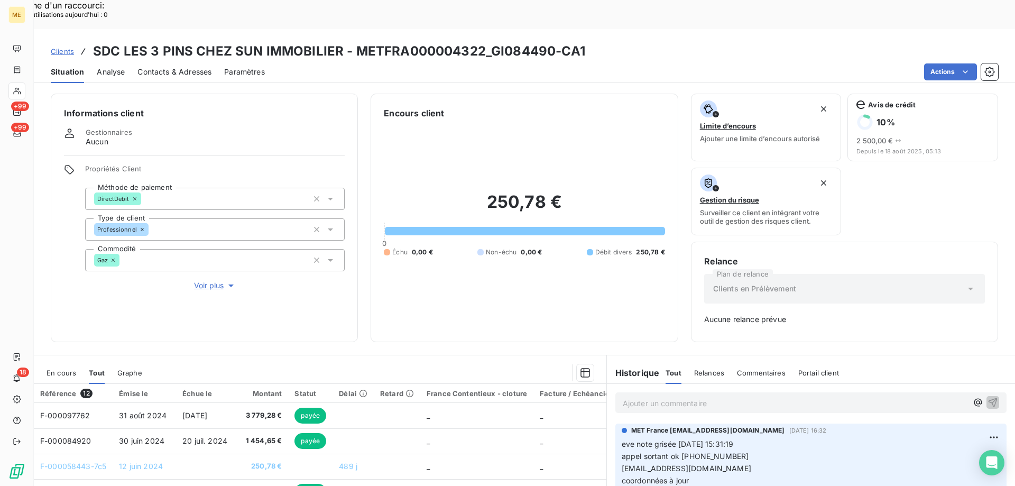
click at [72, 67] on span "Situation" at bounding box center [67, 72] width 33 height 11
click at [64, 47] on span "Clients" at bounding box center [62, 51] width 23 height 8
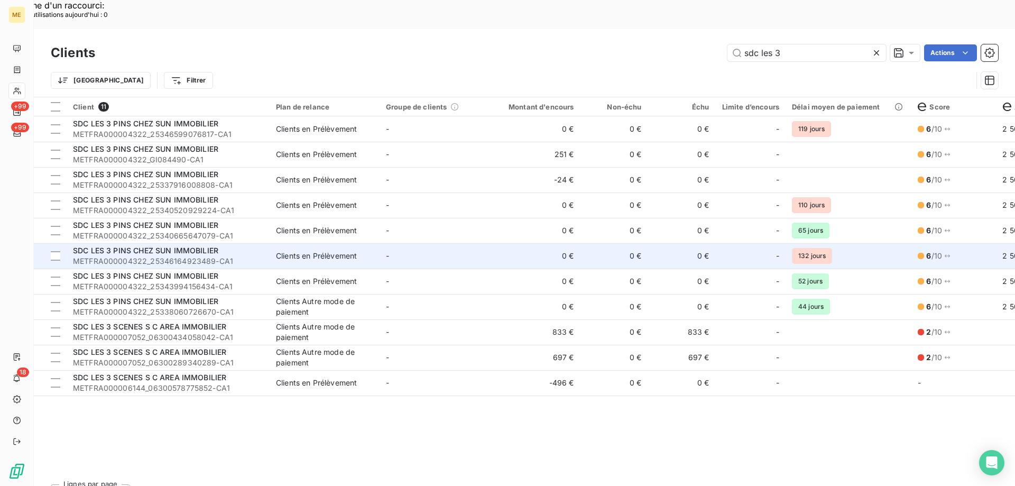
click at [503, 243] on td "0 €" at bounding box center [534, 255] width 91 height 25
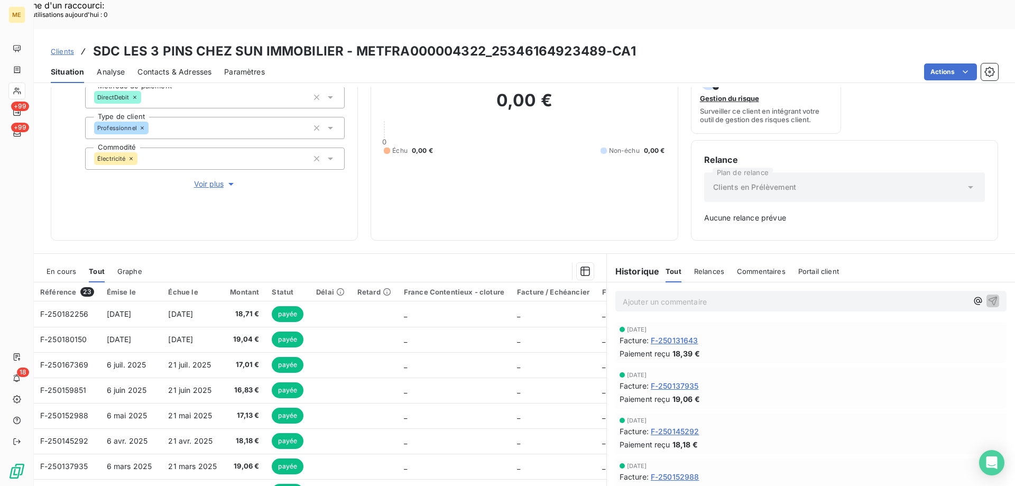
scroll to position [104, 0]
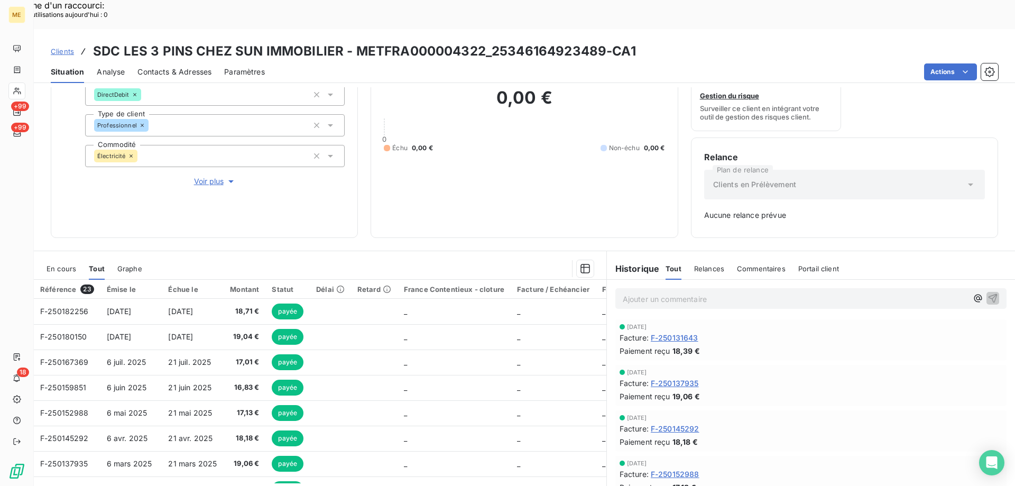
click at [64, 264] on span "En cours" at bounding box center [61, 268] width 30 height 8
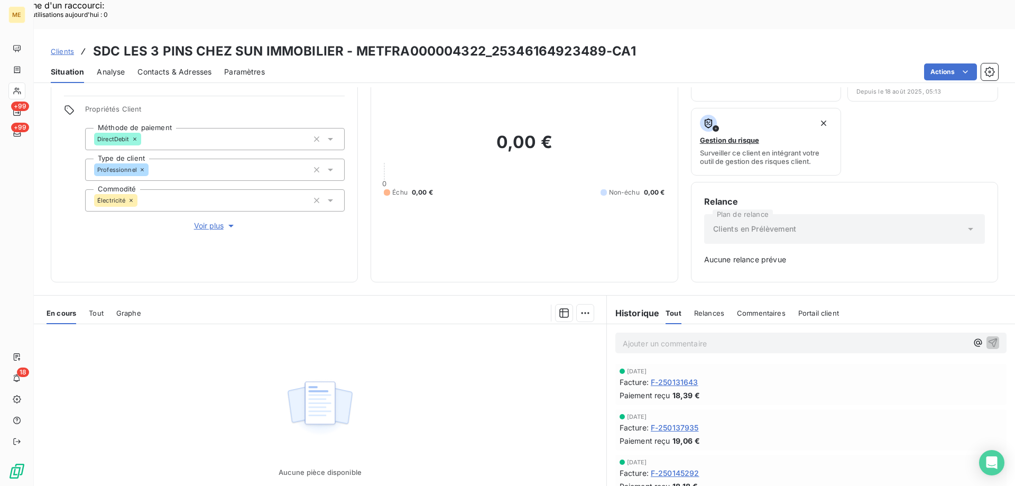
scroll to position [0, 0]
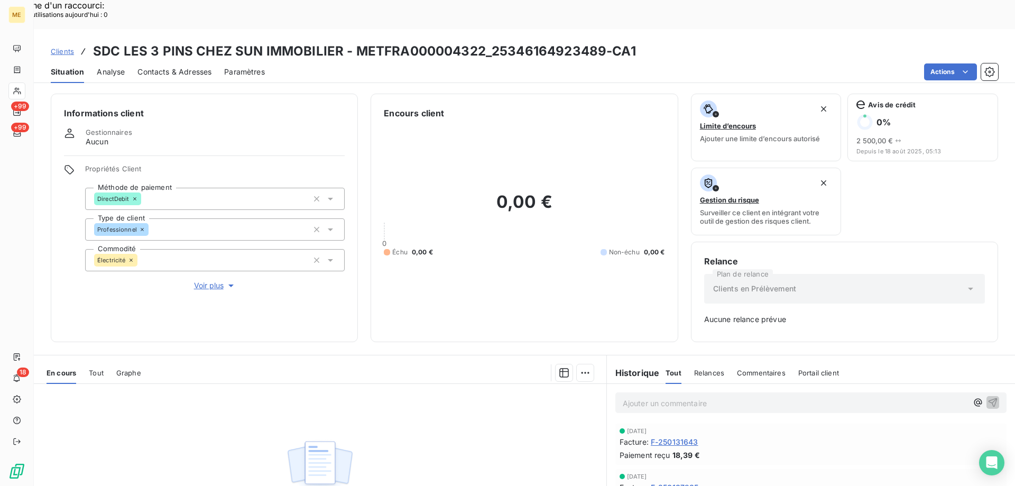
click at [71, 47] on span "Clients" at bounding box center [62, 51] width 23 height 8
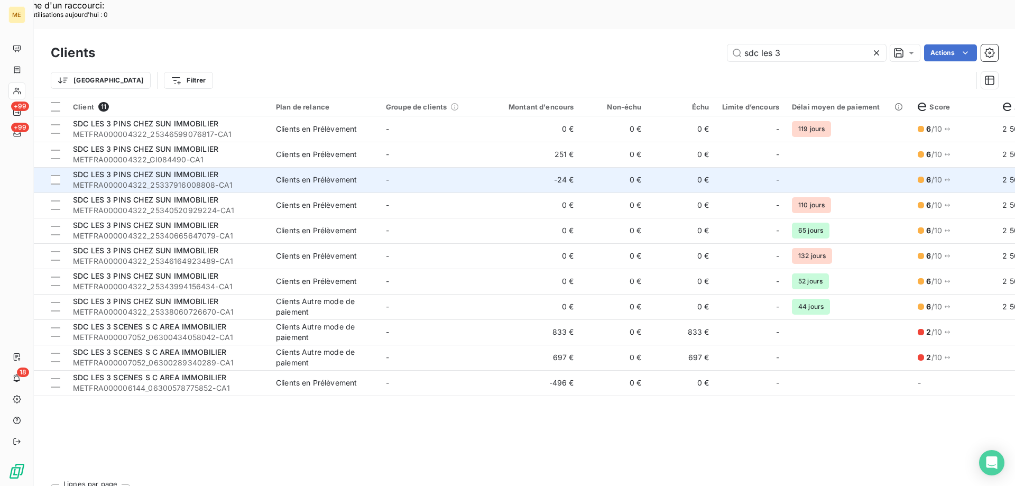
click at [486, 167] on td "-" at bounding box center [434, 179] width 110 height 25
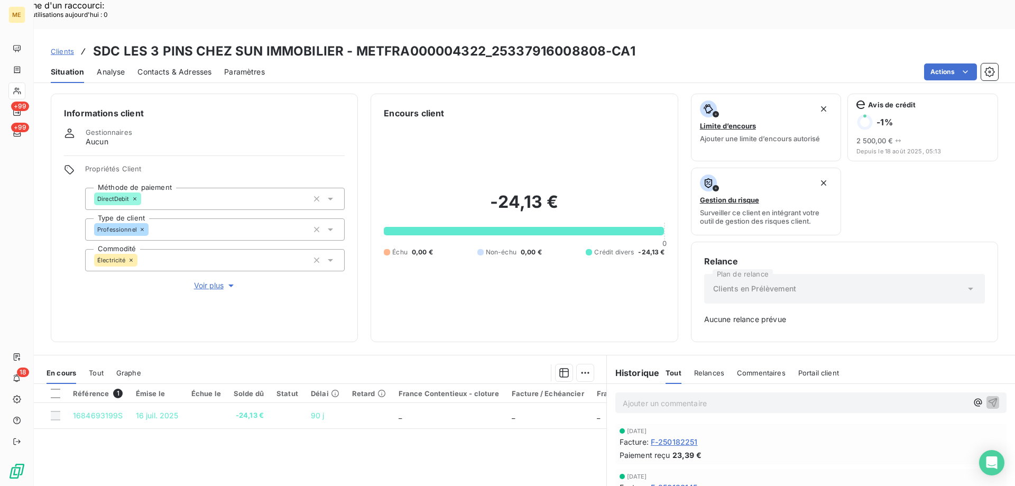
click at [73, 47] on span "Clients" at bounding box center [62, 51] width 23 height 8
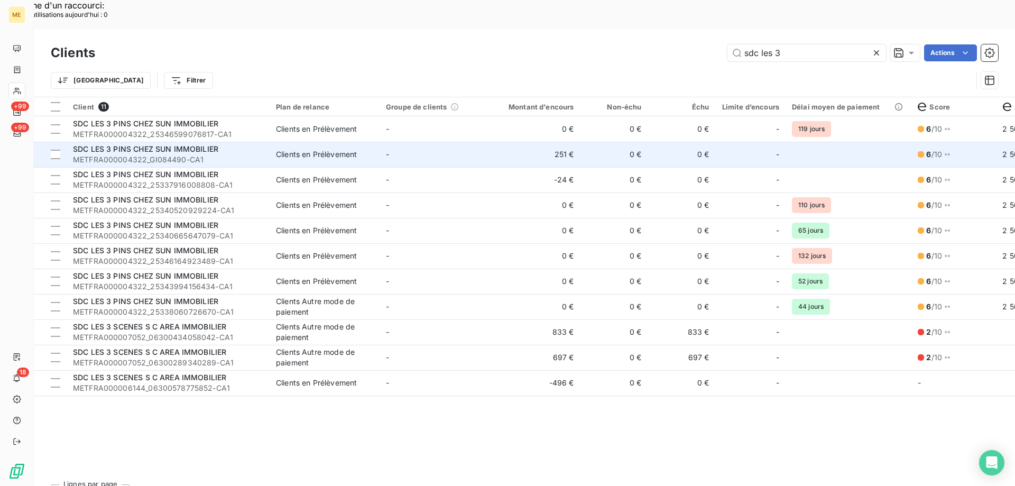
click at [353, 142] on td "Clients en Prélèvement" at bounding box center [324, 154] width 110 height 25
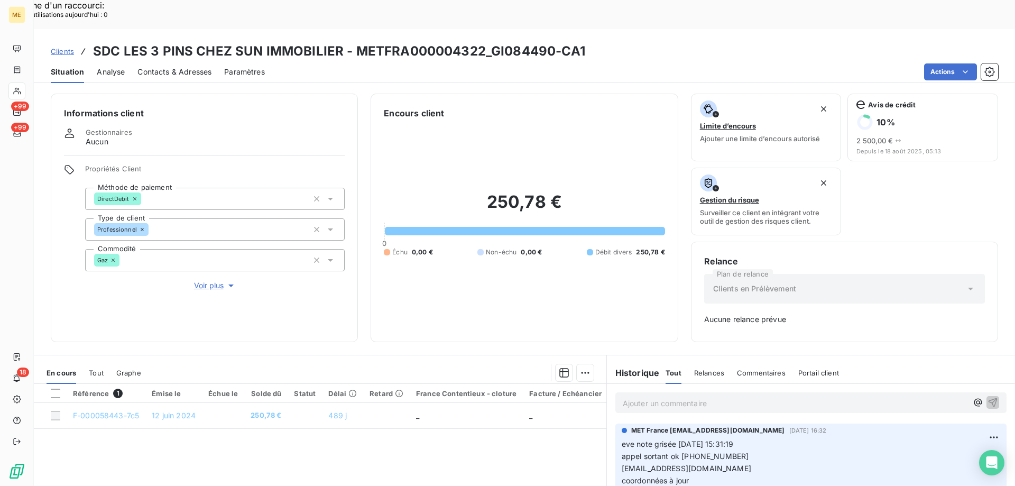
click at [68, 47] on span "Clients" at bounding box center [62, 51] width 23 height 8
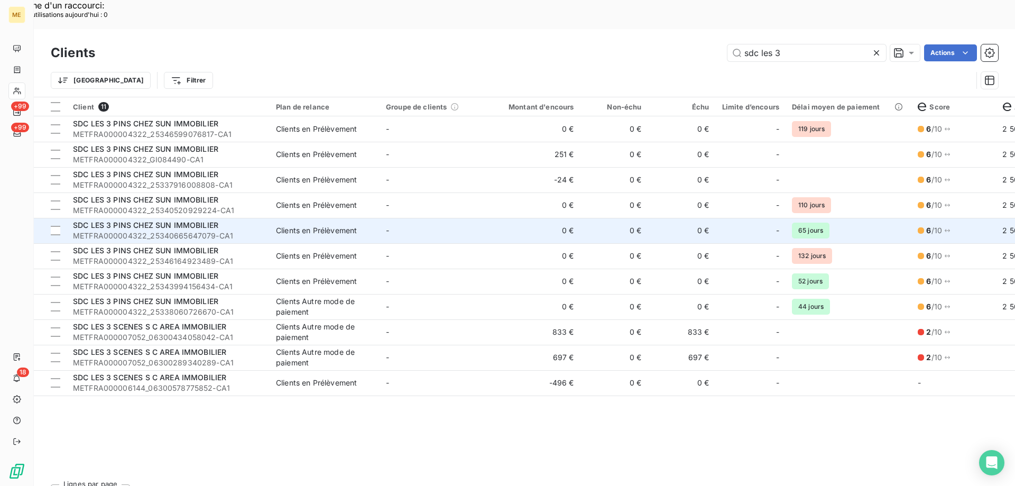
click at [416, 218] on td "-" at bounding box center [434, 230] width 110 height 25
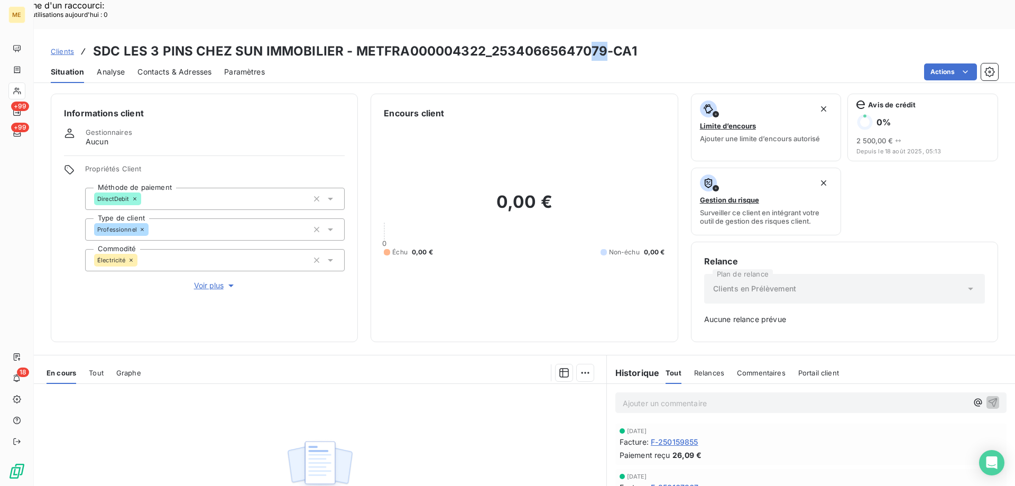
drag, startPoint x: 598, startPoint y: 23, endPoint x: 583, endPoint y: 25, distance: 14.9
click at [583, 42] on h3 "SDC LES 3 PINS CHEZ SUN IMMOBILIER - METFRA000004322_25340665647079-CA1" at bounding box center [365, 51] width 544 height 19
click at [606, 42] on h3 "SDC LES 3 PINS CHEZ SUN IMMOBILIER - METFRA000004322_25340665647079-CA1" at bounding box center [365, 51] width 544 height 19
drag, startPoint x: 601, startPoint y: 22, endPoint x: 490, endPoint y: 26, distance: 111.0
click at [490, 42] on h3 "SDC LES 3 PINS CHEZ SUN IMMOBILIER - METFRA000004322_25340665647079-CA1" at bounding box center [365, 51] width 544 height 19
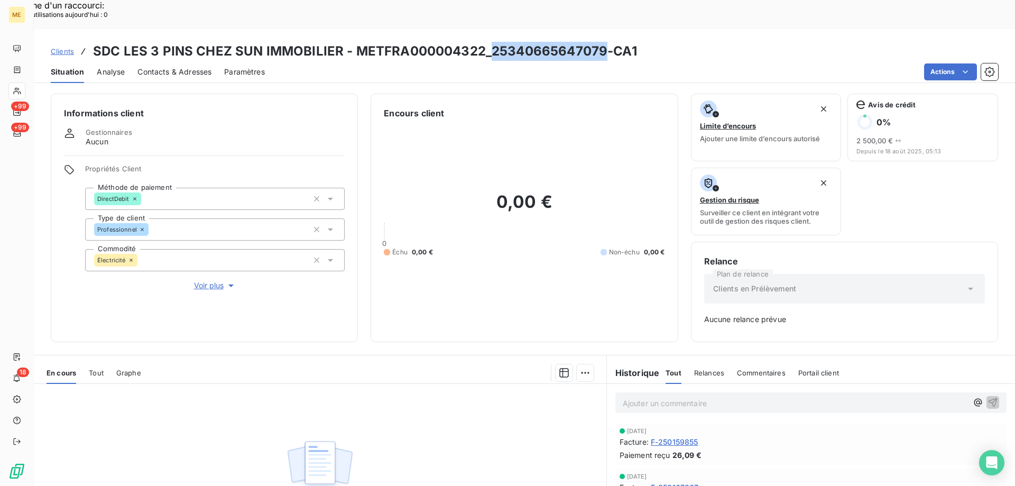
copy h3 "25340665647079"
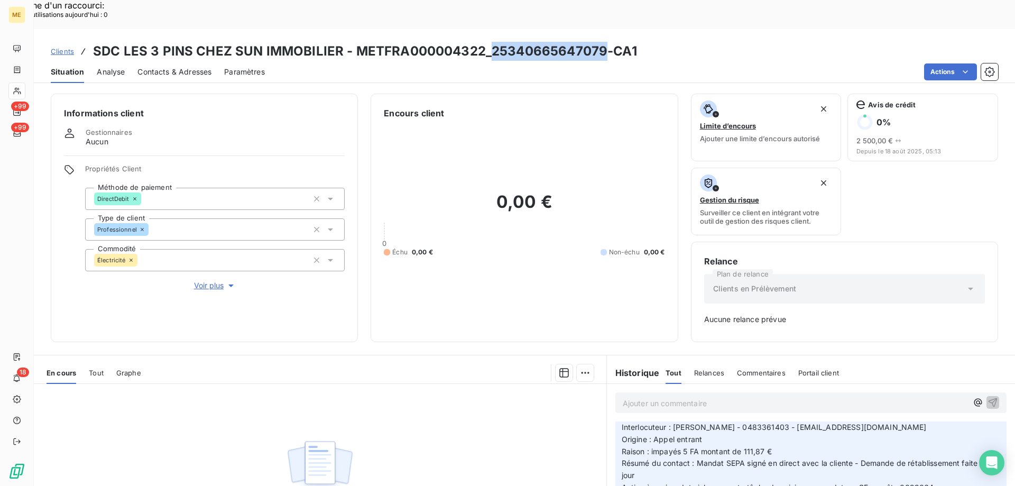
scroll to position [211, 0]
click at [60, 47] on span "Clients" at bounding box center [62, 51] width 23 height 8
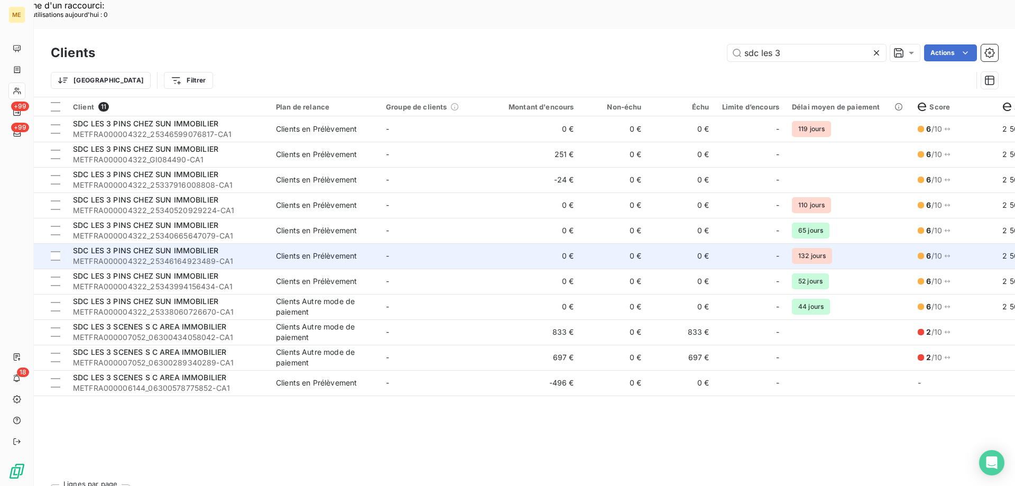
click at [205, 256] on span "METFRA000004322_25346164923489-CA1" at bounding box center [168, 261] width 190 height 11
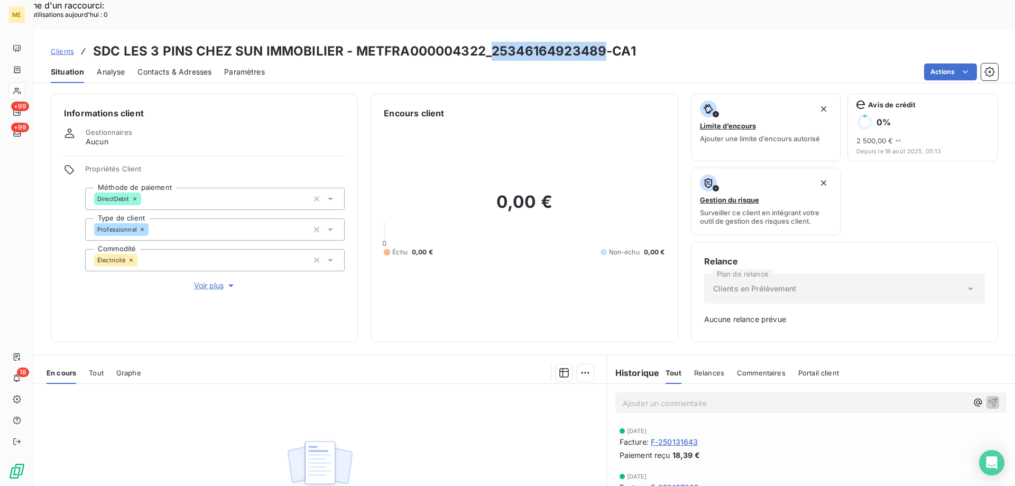
drag, startPoint x: 600, startPoint y: 22, endPoint x: 487, endPoint y: 15, distance: 113.3
click at [487, 42] on h3 "SDC LES 3 PINS CHEZ SUN IMMOBILIER - METFRA000004322_25346164923489-CA1" at bounding box center [364, 51] width 543 height 19
copy h3 "25346164923489"
click at [58, 47] on span "Clients" at bounding box center [62, 51] width 23 height 8
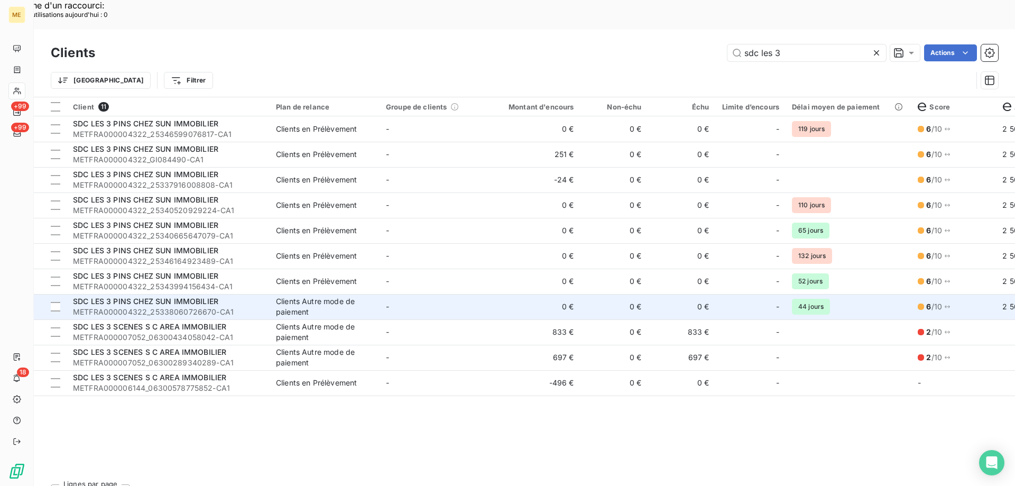
click at [204, 306] on span "METFRA000004322_25338060726670-CA1" at bounding box center [168, 311] width 190 height 11
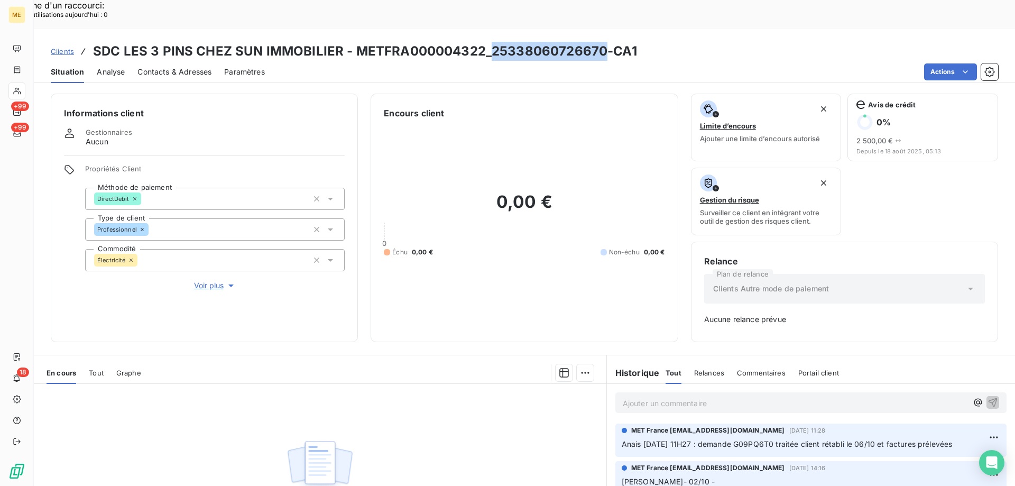
drag, startPoint x: 601, startPoint y: 23, endPoint x: 489, endPoint y: 25, distance: 111.5
click at [489, 42] on h3 "SDC LES 3 PINS CHEZ SUN IMMOBILIER - METFRA000004322_25338060726670-CA1" at bounding box center [365, 51] width 544 height 19
copy h3 "25338060726670"
click at [64, 47] on span "Clients" at bounding box center [62, 51] width 23 height 8
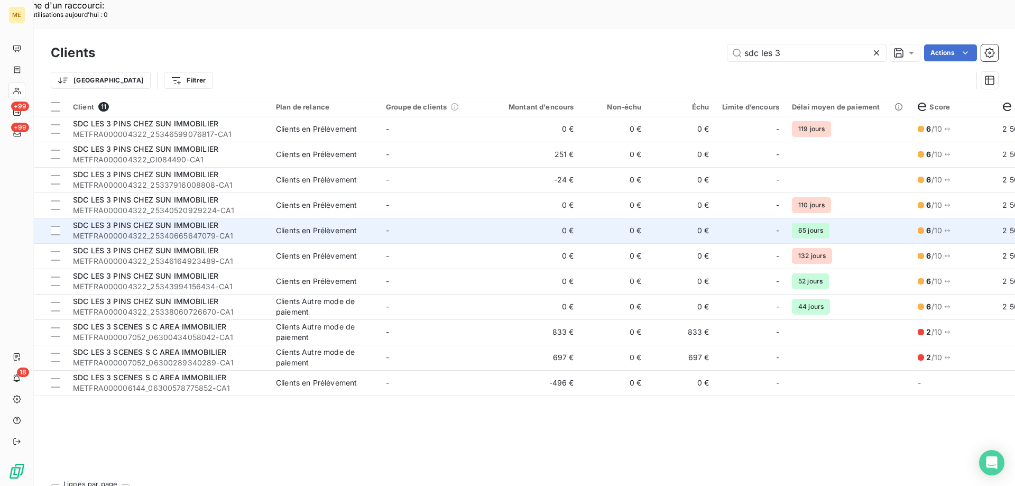
click at [402, 218] on td "-" at bounding box center [434, 230] width 110 height 25
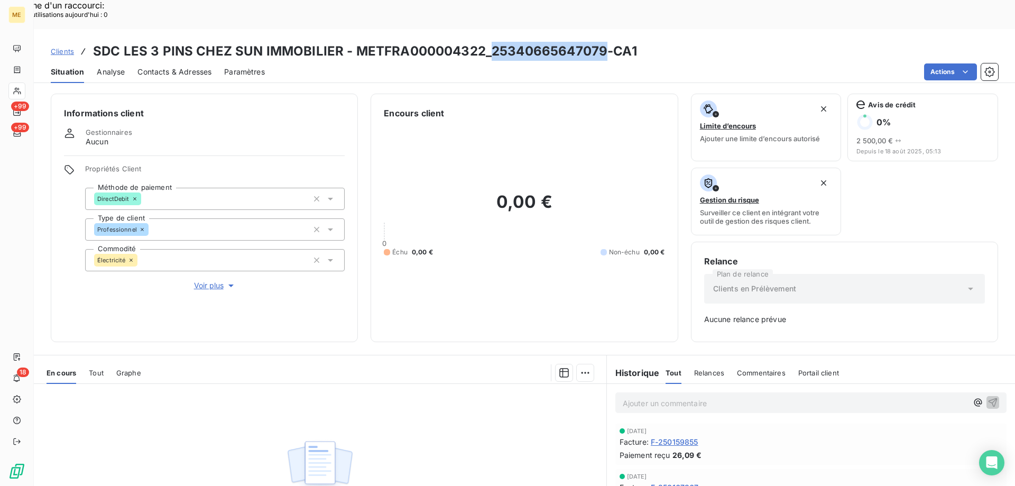
drag, startPoint x: 598, startPoint y: 24, endPoint x: 486, endPoint y: 26, distance: 111.5
click at [486, 42] on h3 "SDC LES 3 PINS CHEZ SUN IMMOBILIER - METFRA000004322_25340665647079-CA1" at bounding box center [365, 51] width 544 height 19
copy h3 "25340665647079"
click at [63, 47] on span "Clients" at bounding box center [62, 51] width 23 height 8
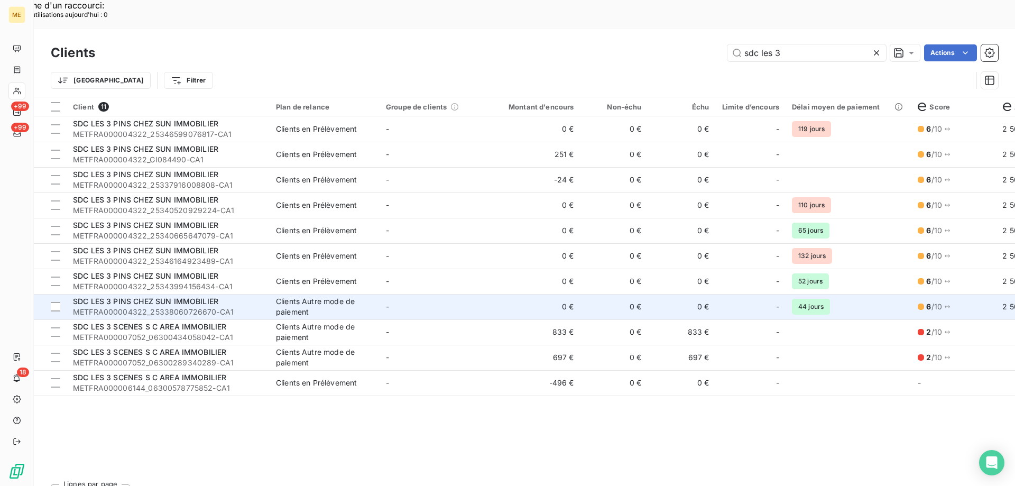
click at [466, 294] on td "-" at bounding box center [434, 306] width 110 height 25
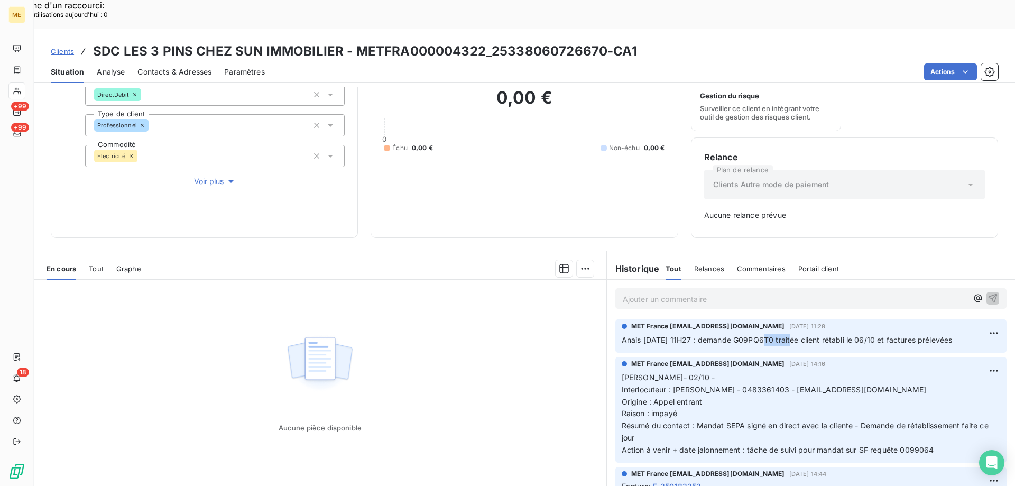
drag, startPoint x: 789, startPoint y: 310, endPoint x: 750, endPoint y: 314, distance: 38.7
click at [750, 335] on span "Anais 06/10/2025 - 11H27 : demande G09PQ6T0 traitée client rétabli le 06/10 et …" at bounding box center [786, 339] width 331 height 9
copy span "G09PQ6T0"
click at [51, 47] on span "Clients" at bounding box center [62, 51] width 23 height 8
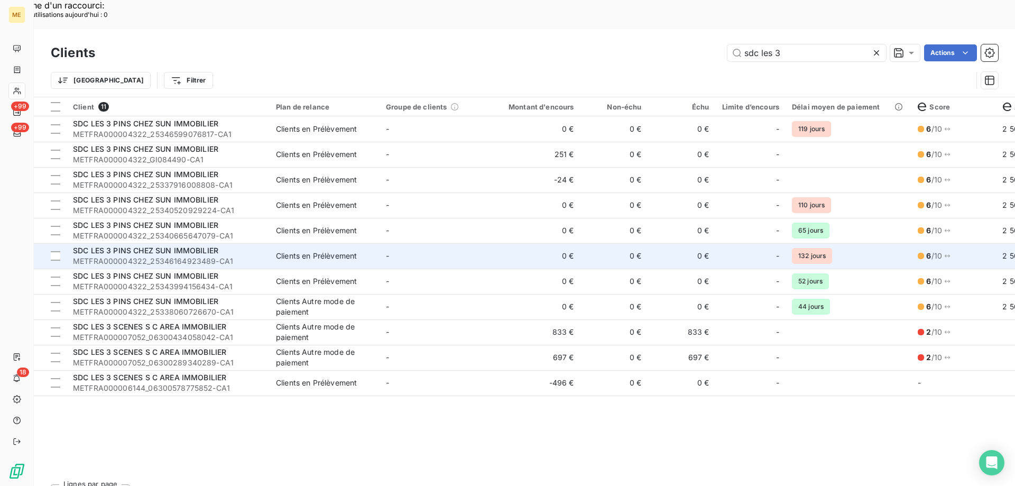
click at [230, 256] on span "METFRA000004322_25346164923489-CA1" at bounding box center [168, 261] width 190 height 11
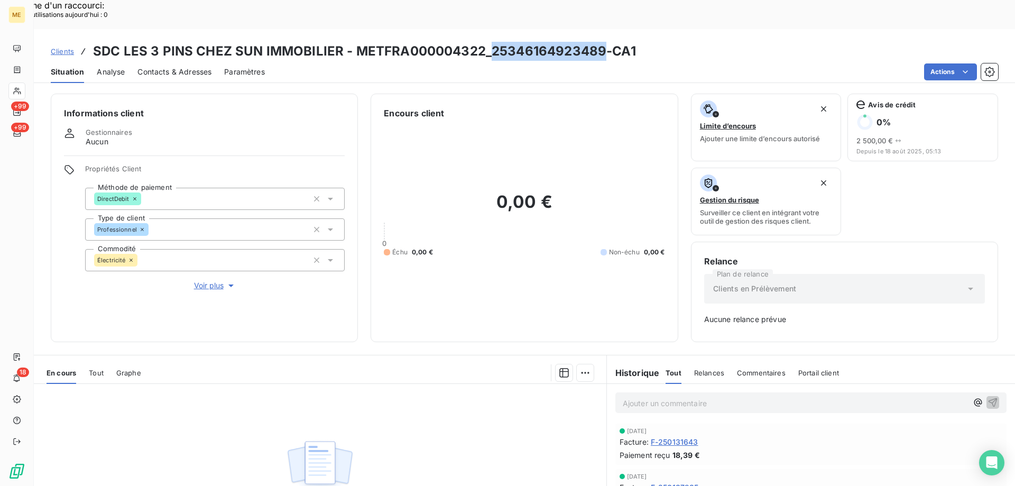
drag, startPoint x: 600, startPoint y: 25, endPoint x: 488, endPoint y: 25, distance: 111.5
click at [488, 42] on h3 "SDC LES 3 PINS CHEZ SUN IMMOBILIER - METFRA000004322_25346164923489-CA1" at bounding box center [364, 51] width 543 height 19
copy h3 "25346164923489"
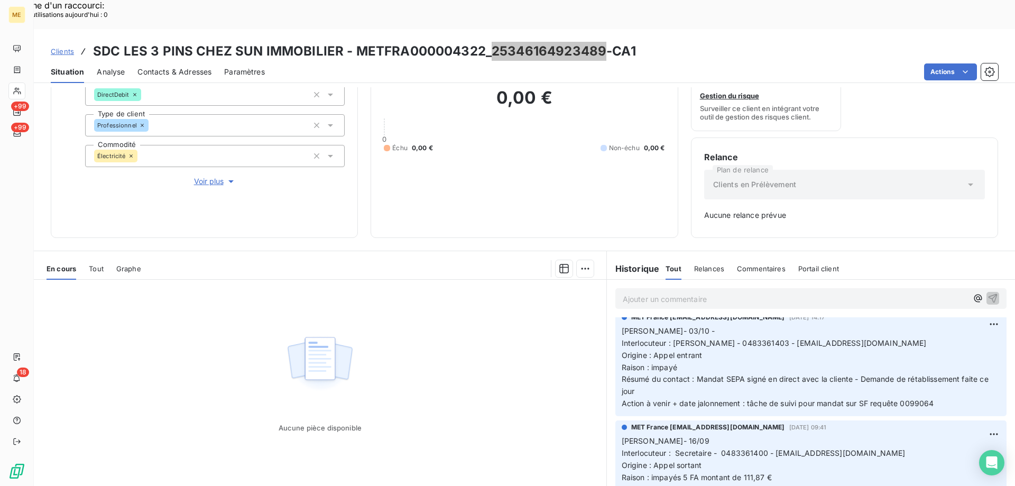
scroll to position [528, 0]
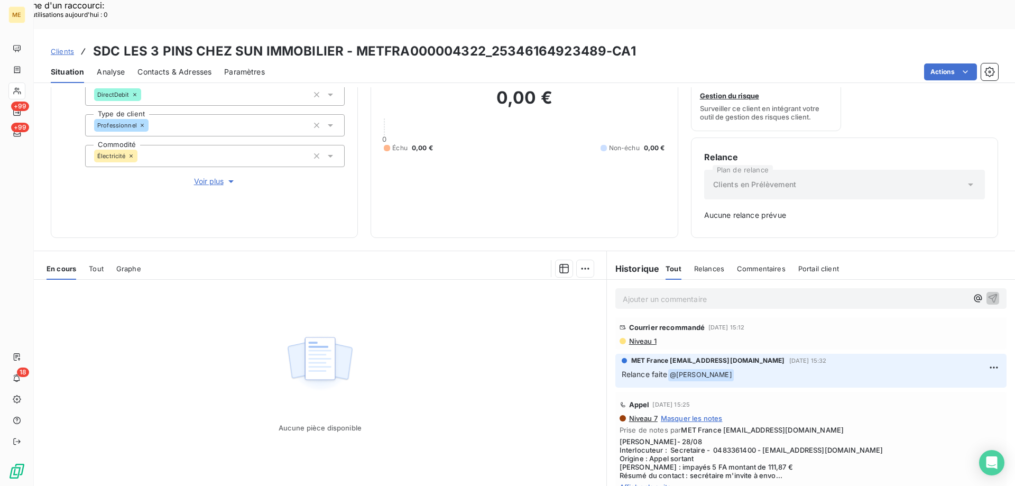
scroll to position [793, 0]
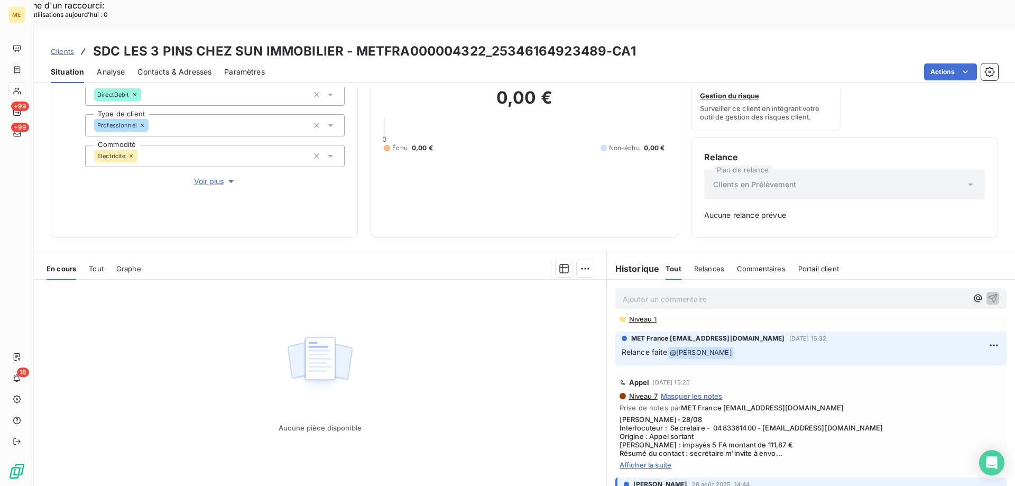
click at [655, 460] on span "Afficher la suite" at bounding box center [810, 464] width 383 height 8
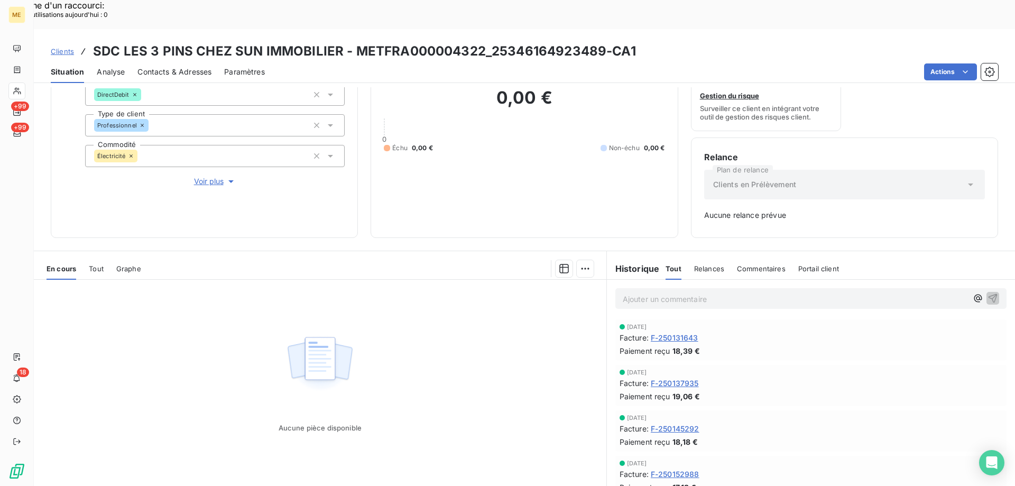
scroll to position [0, 0]
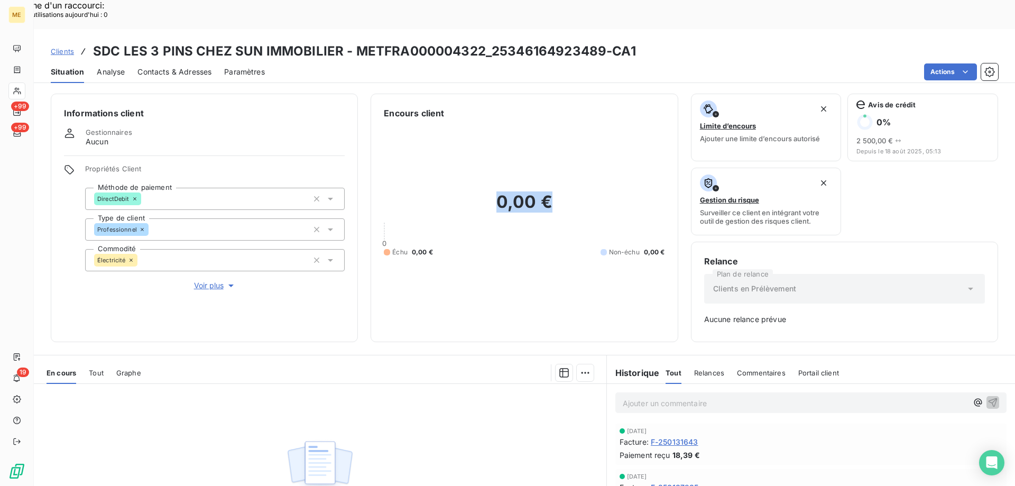
drag, startPoint x: 488, startPoint y: 170, endPoint x: 606, endPoint y: 174, distance: 117.4
click at [604, 191] on h2 "0,00 €" at bounding box center [524, 207] width 281 height 32
click at [606, 191] on h2 "0,00 €" at bounding box center [524, 207] width 281 height 32
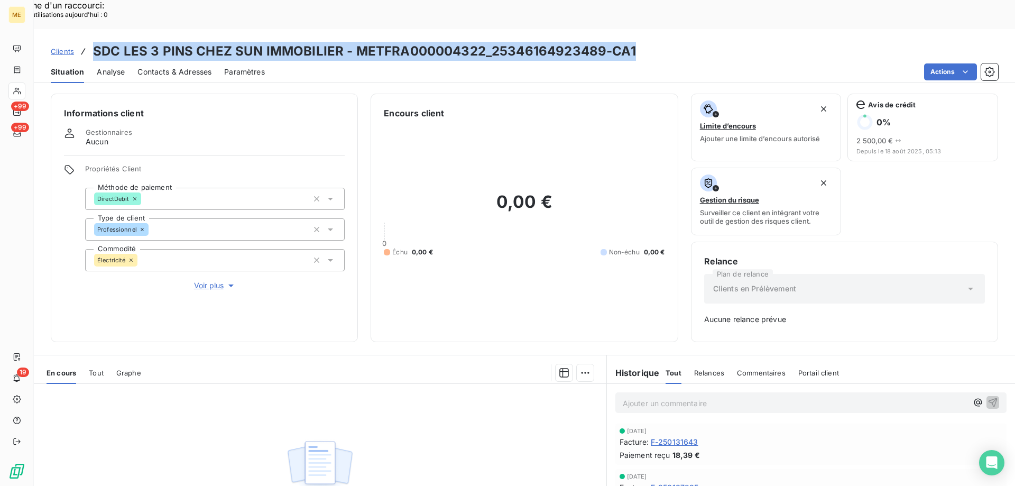
drag, startPoint x: 664, startPoint y: 24, endPoint x: 92, endPoint y: 24, distance: 571.7
click at [92, 42] on div "Clients SDC LES 3 PINS CHEZ SUN IMMOBILIER - METFRA000004322_25346164923489-CA1" at bounding box center [524, 51] width 981 height 19
copy h3 "SDC LES 3 PINS CHEZ SUN IMMOBILIER - METFRA000004322_25346164923489-CA1"
